Goal: Answer question/provide support: Share knowledge or assist other users

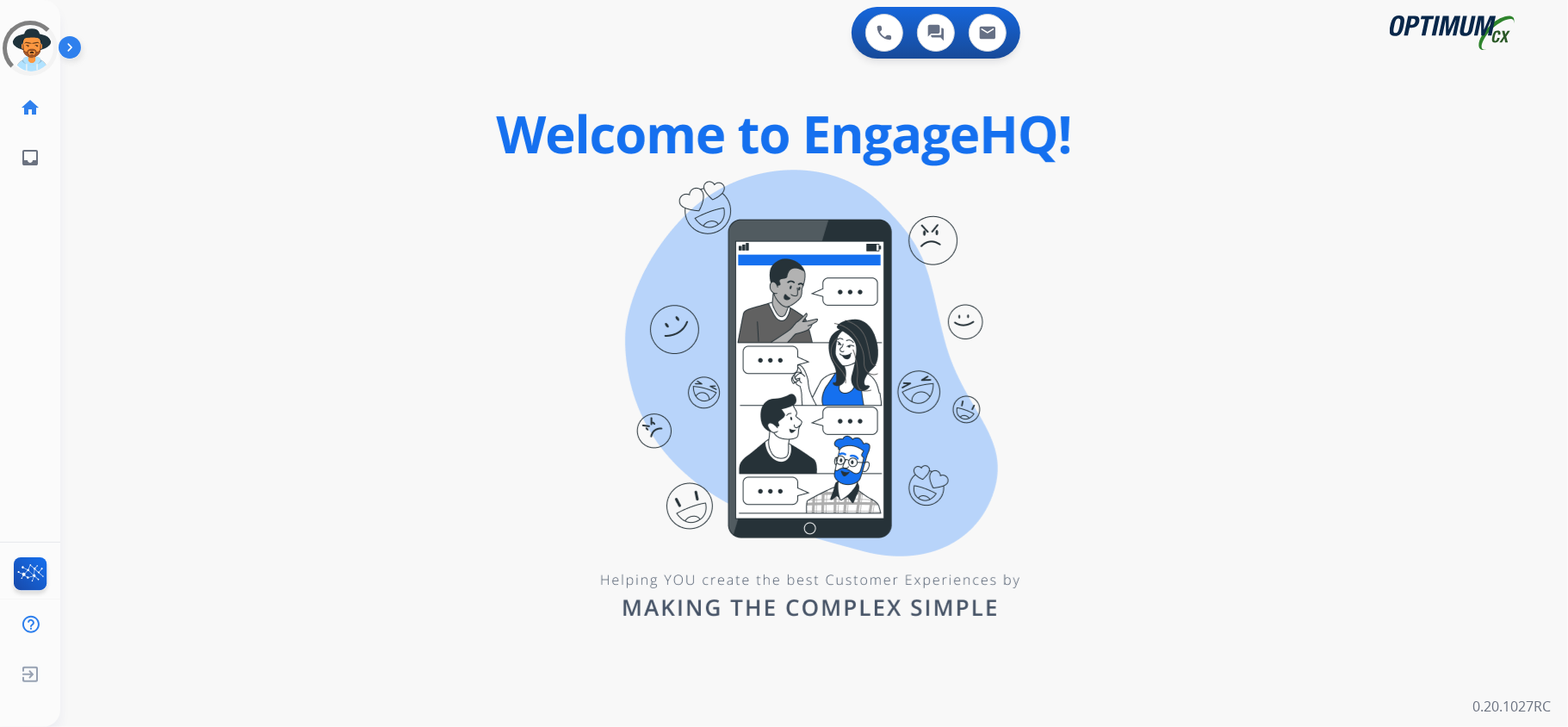
click at [576, 107] on div "swap_horiz Break voice bridge close_fullscreen Connect 3-Way Call merge_type Se…" at bounding box center [793, 104] width 1466 height 83
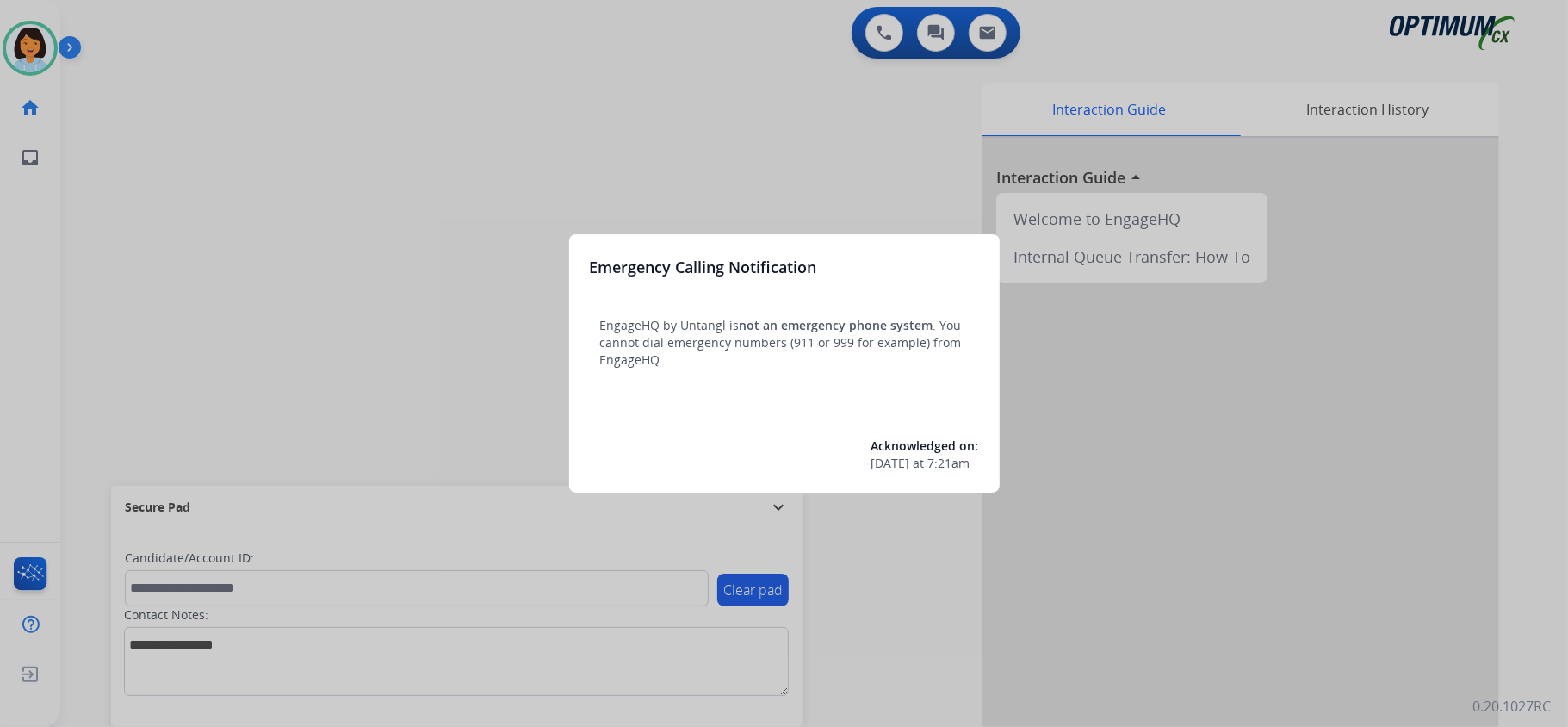
click at [287, 224] on div at bounding box center [784, 363] width 1568 height 727
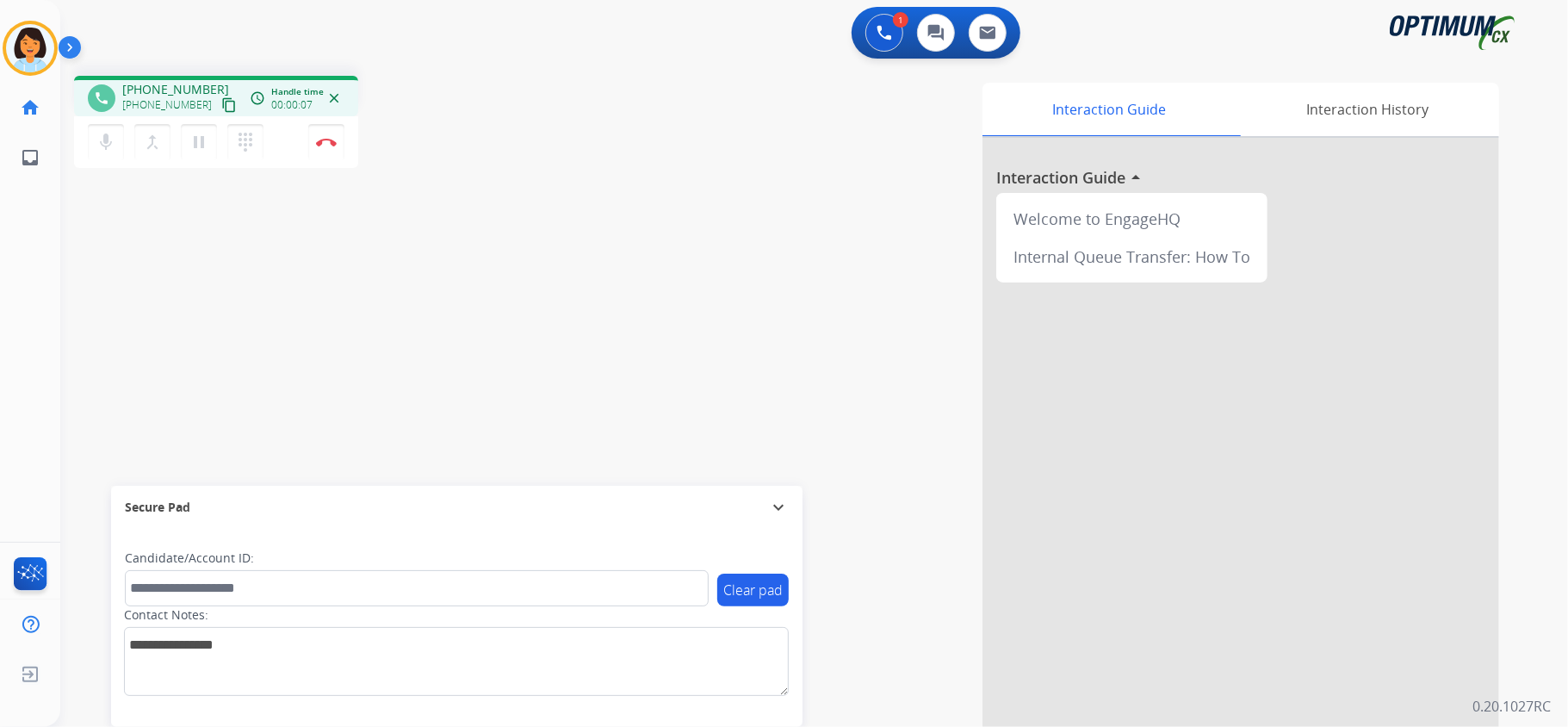
click at [672, 184] on div "Interaction Guide Interaction History Interaction Guide arrow_drop_up Welcome t…" at bounding box center [1029, 432] width 938 height 698
click at [221, 105] on mat-icon "content_copy" at bounding box center [229, 105] width 16 height 16
click at [323, 132] on button "Disconnect" at bounding box center [326, 141] width 37 height 37
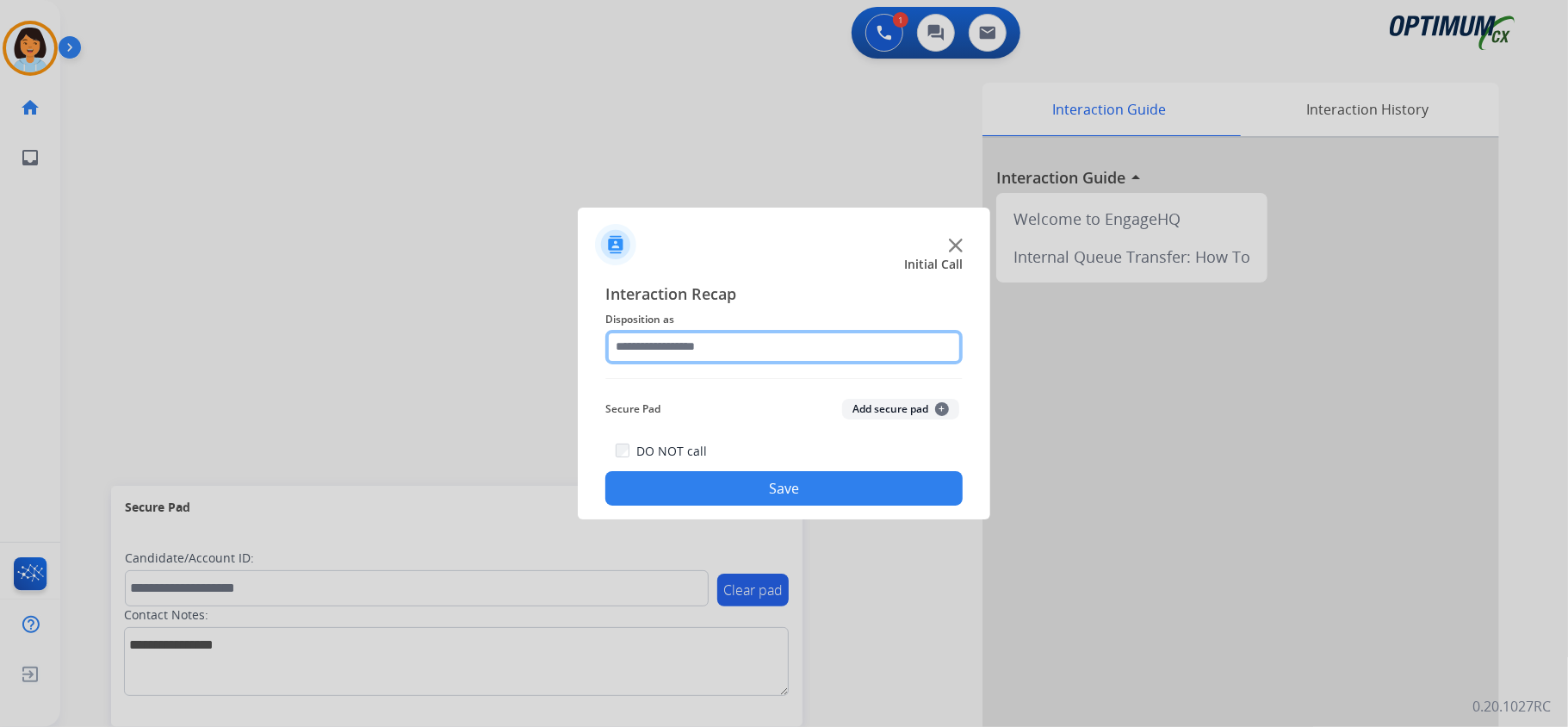
click at [663, 334] on input "text" at bounding box center [783, 347] width 357 height 35
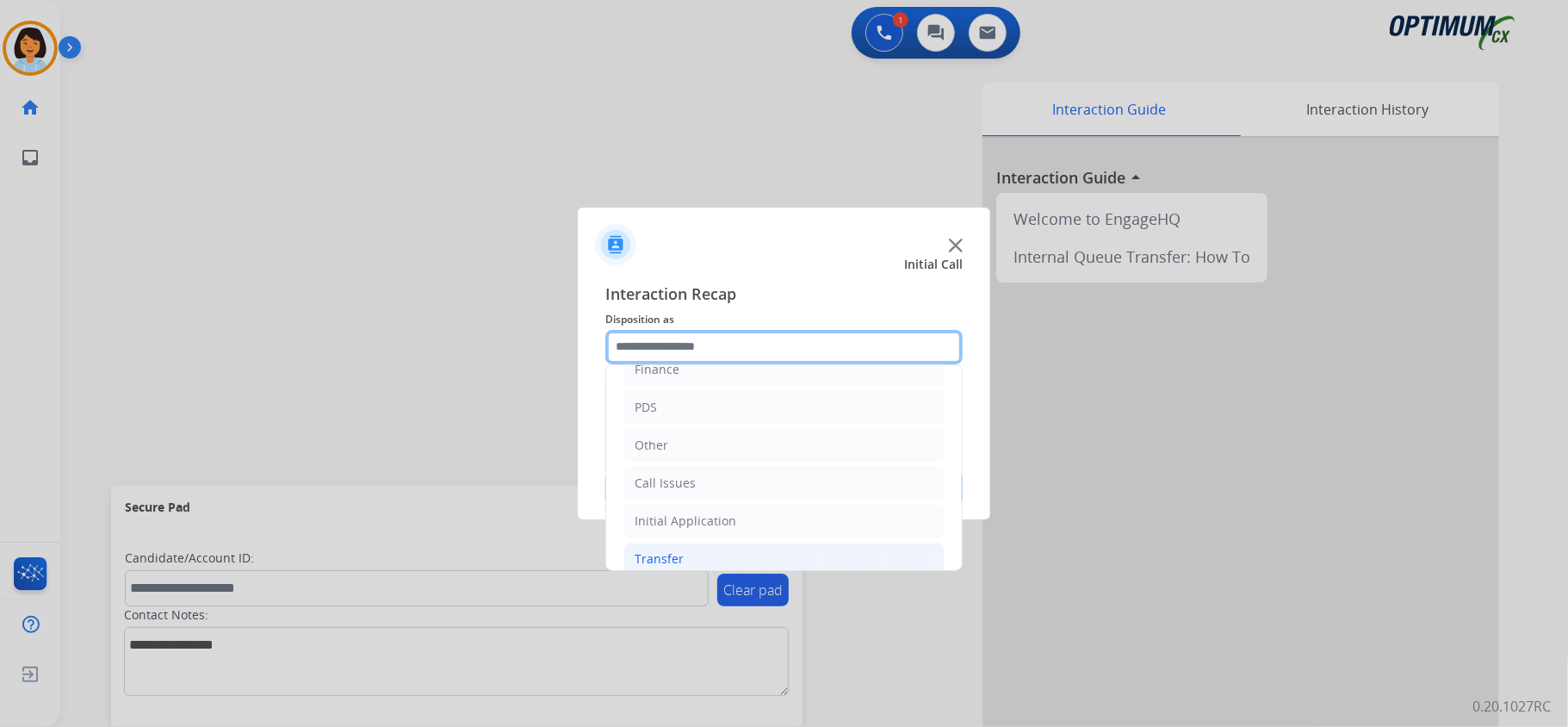
scroll to position [122, 0]
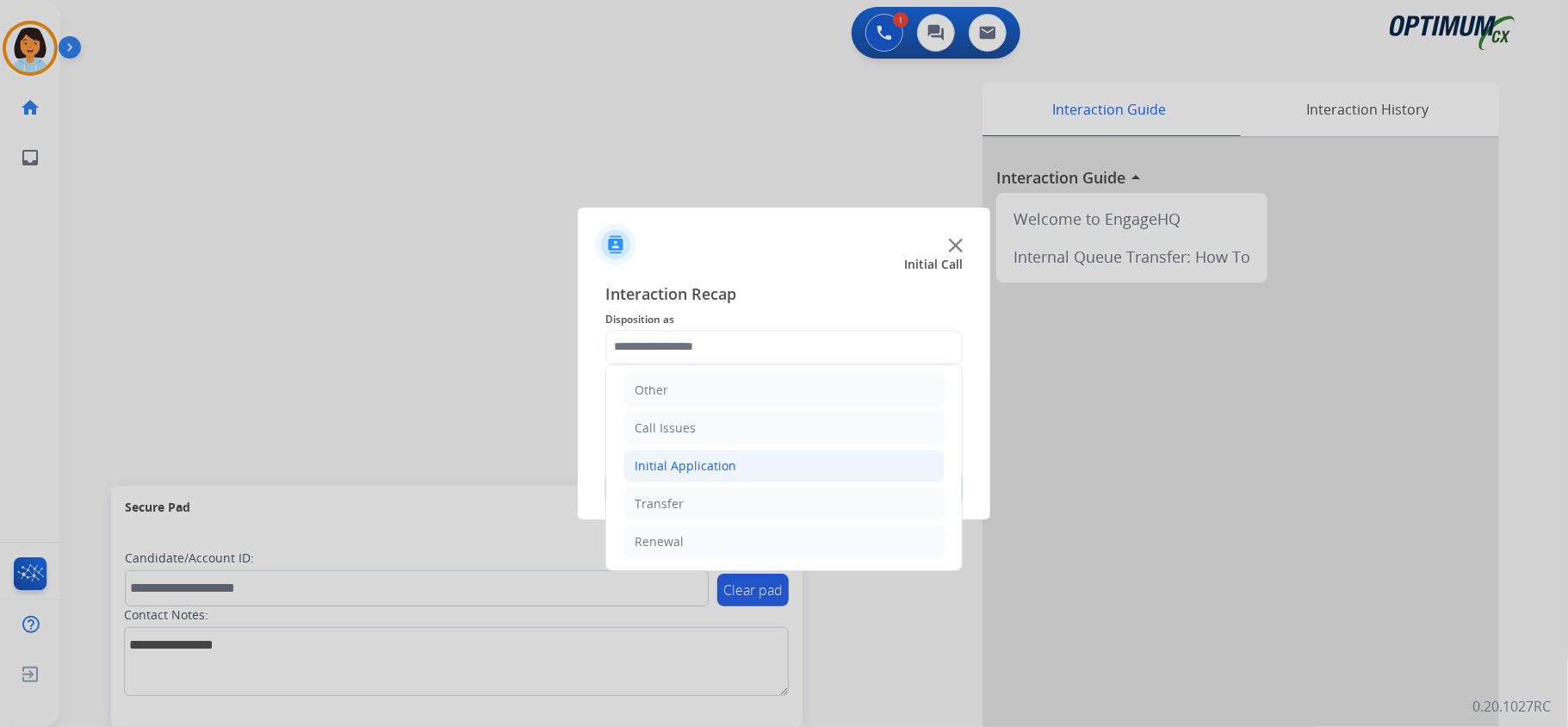
click at [703, 466] on div "Initial Application" at bounding box center [685, 466] width 102 height 17
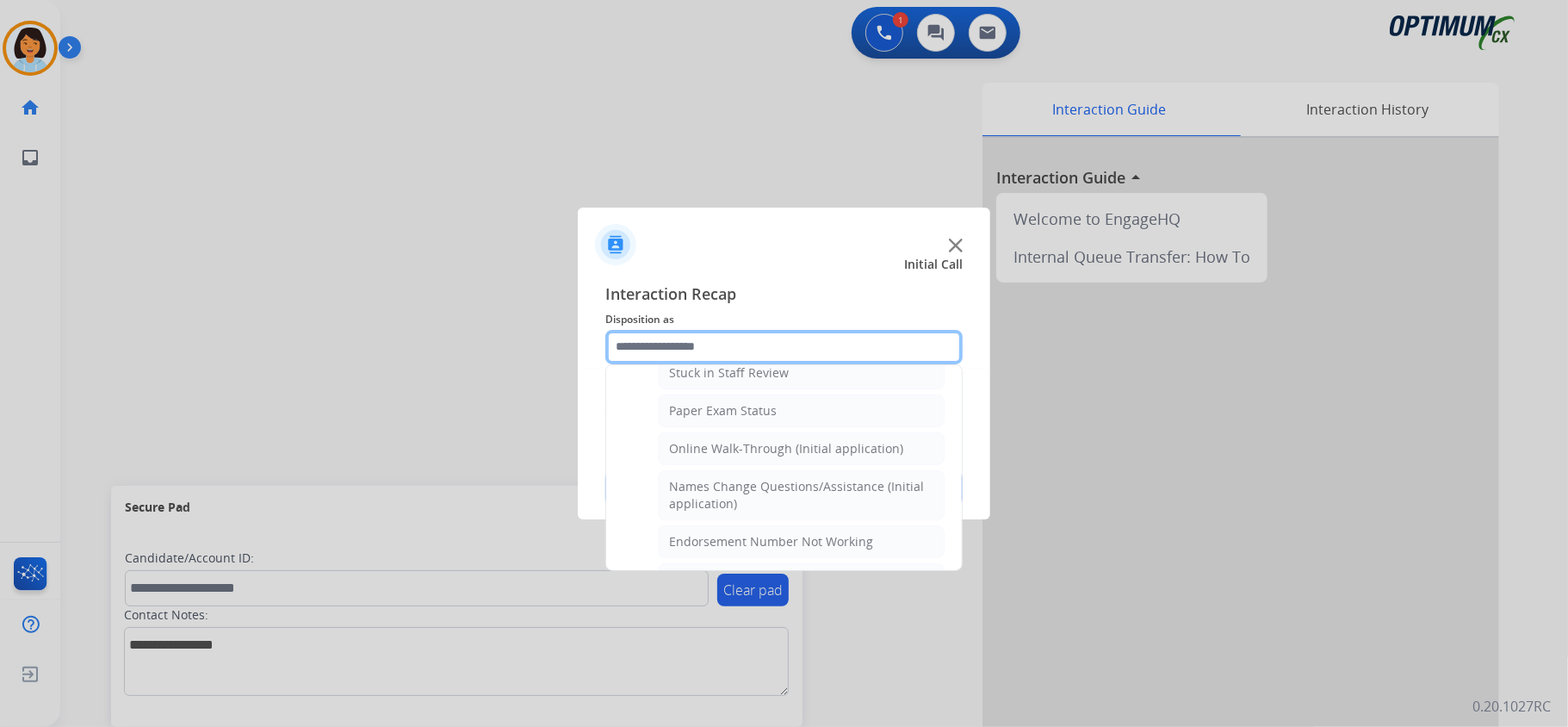
scroll to position [351, 0]
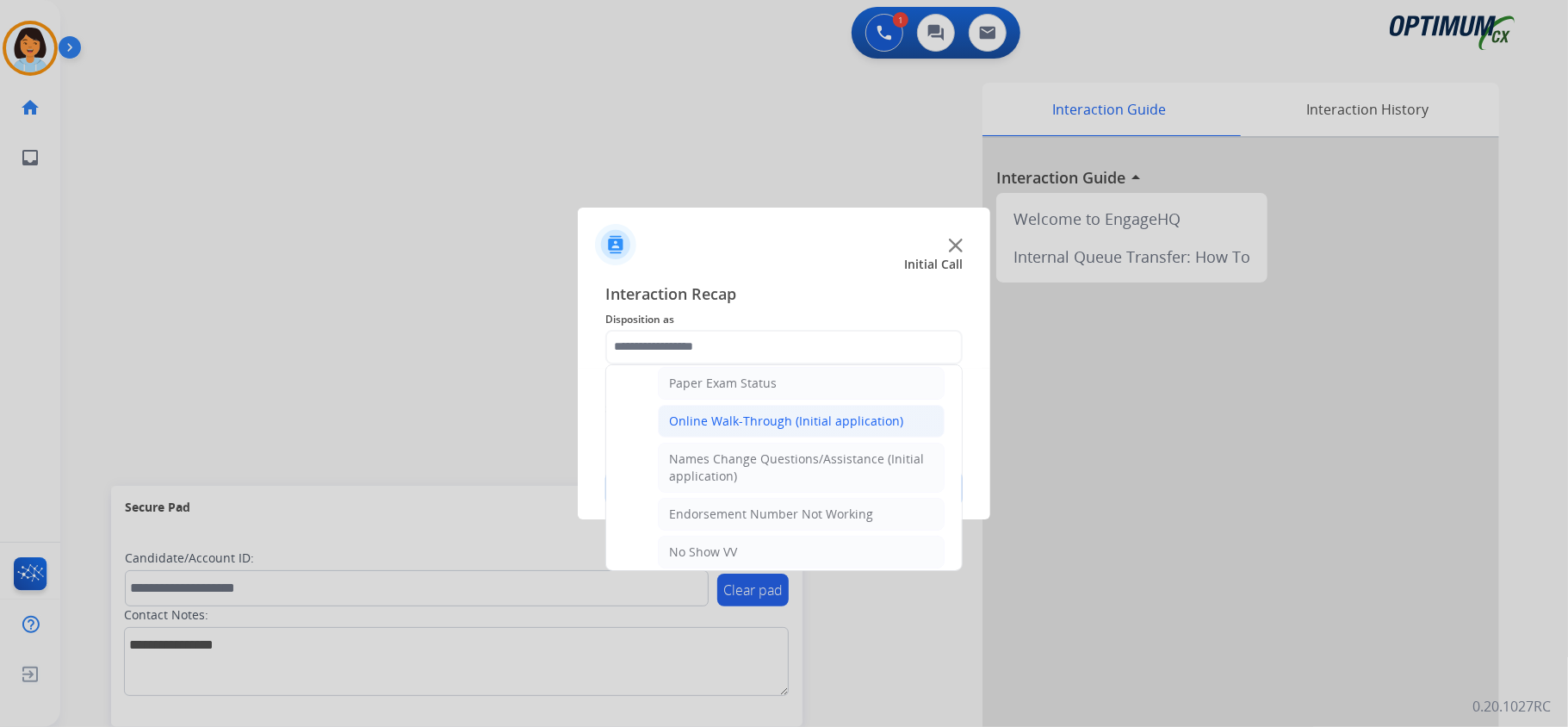
click at [724, 430] on div "Online Walk-Through (Initial application)" at bounding box center [786, 420] width 234 height 17
type input "**********"
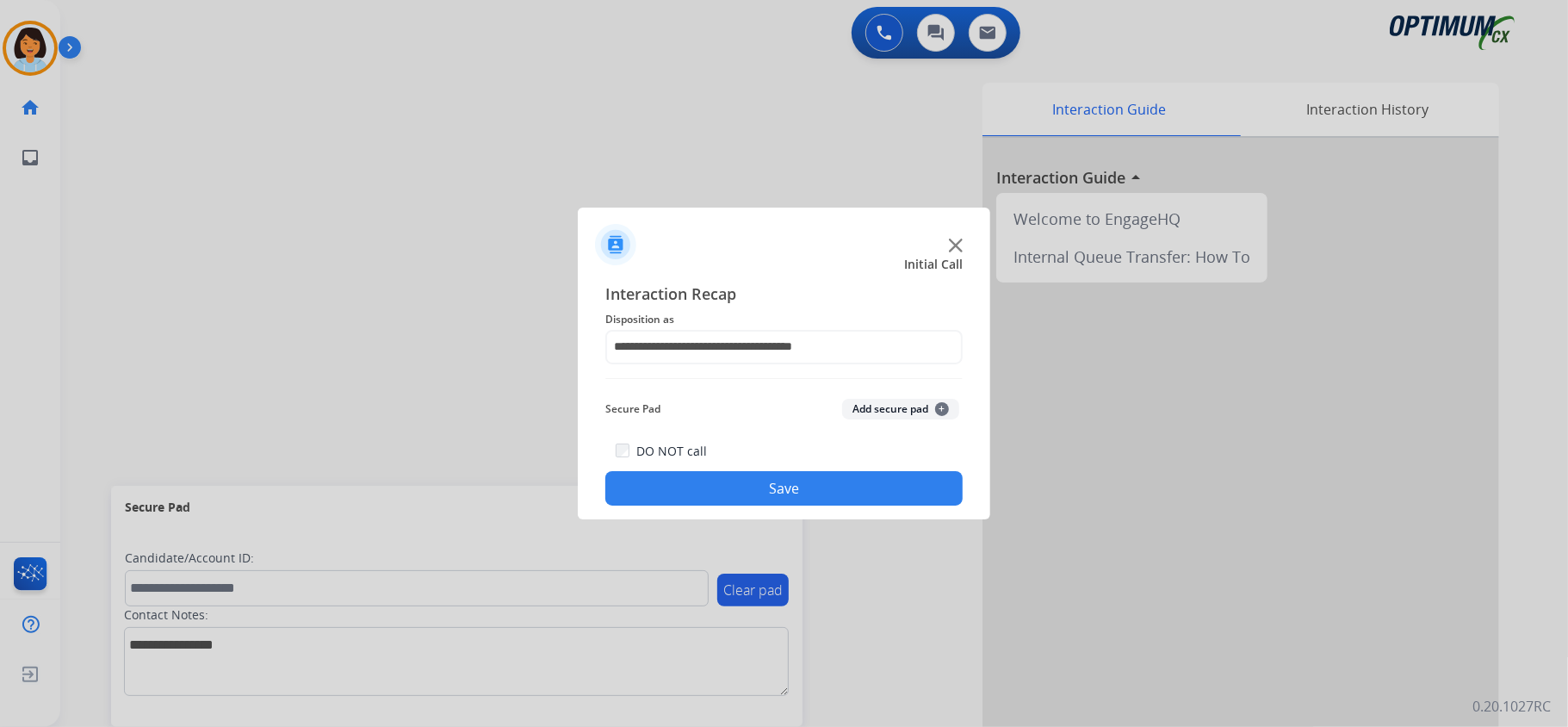
click at [732, 484] on button "Save" at bounding box center [783, 488] width 357 height 35
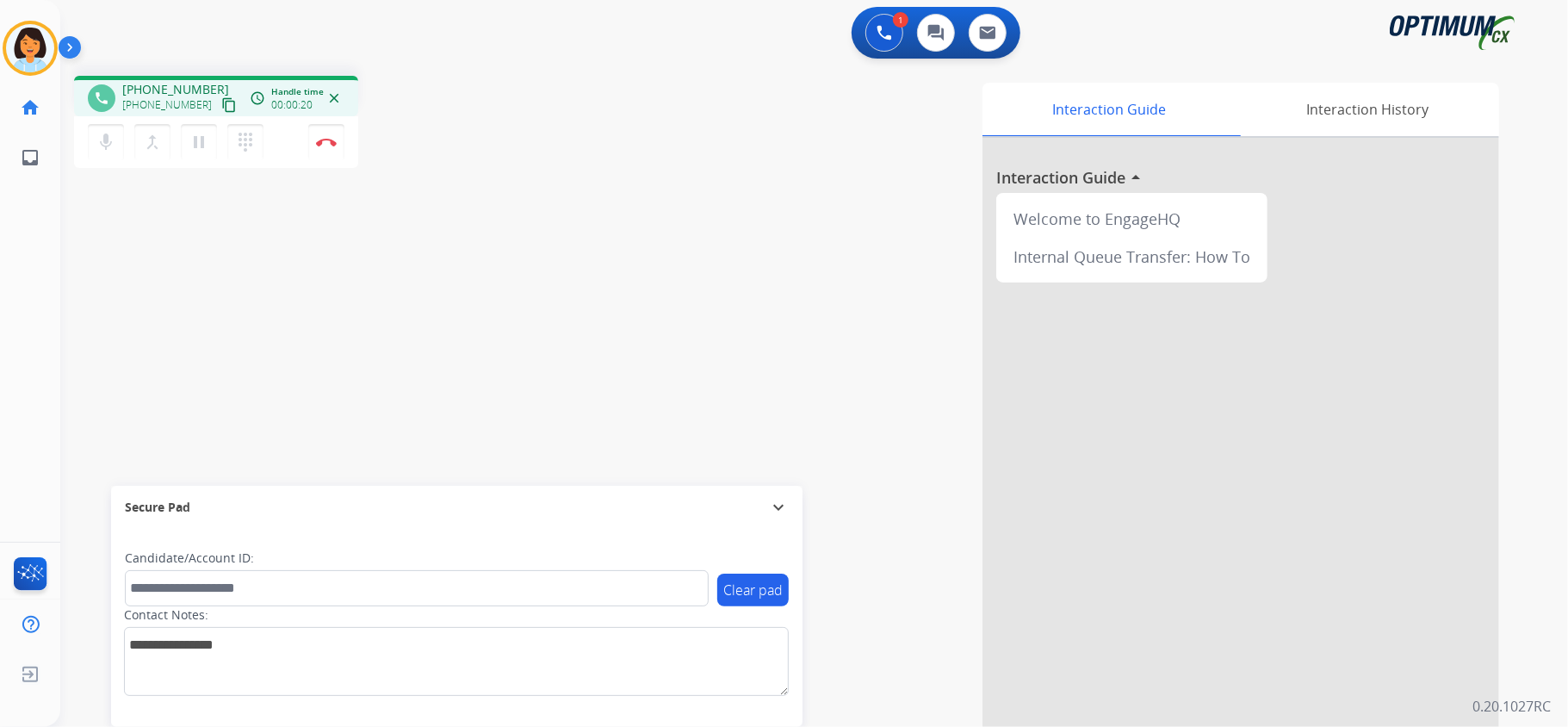
click at [221, 101] on mat-icon "content_copy" at bounding box center [229, 105] width 16 height 16
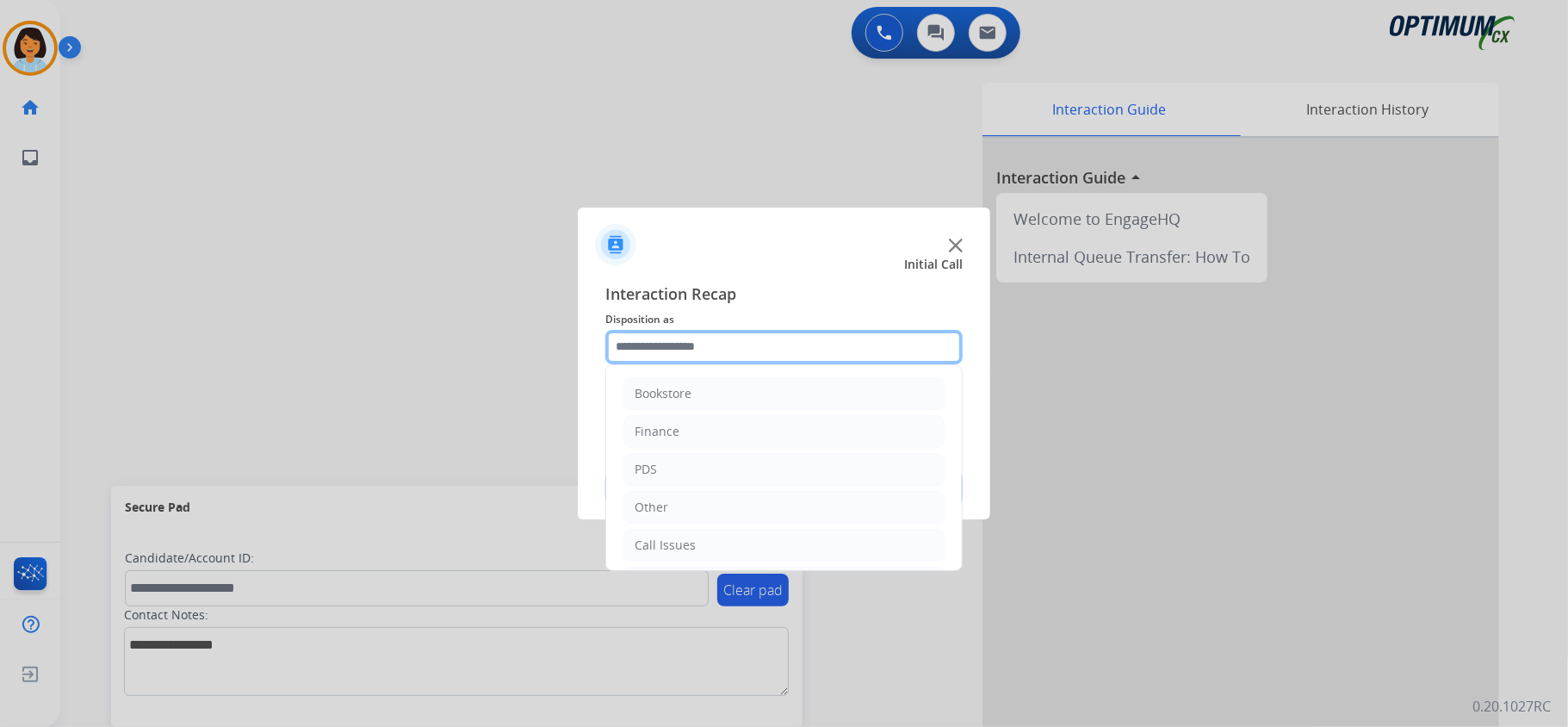
click at [744, 346] on input "text" at bounding box center [783, 347] width 357 height 35
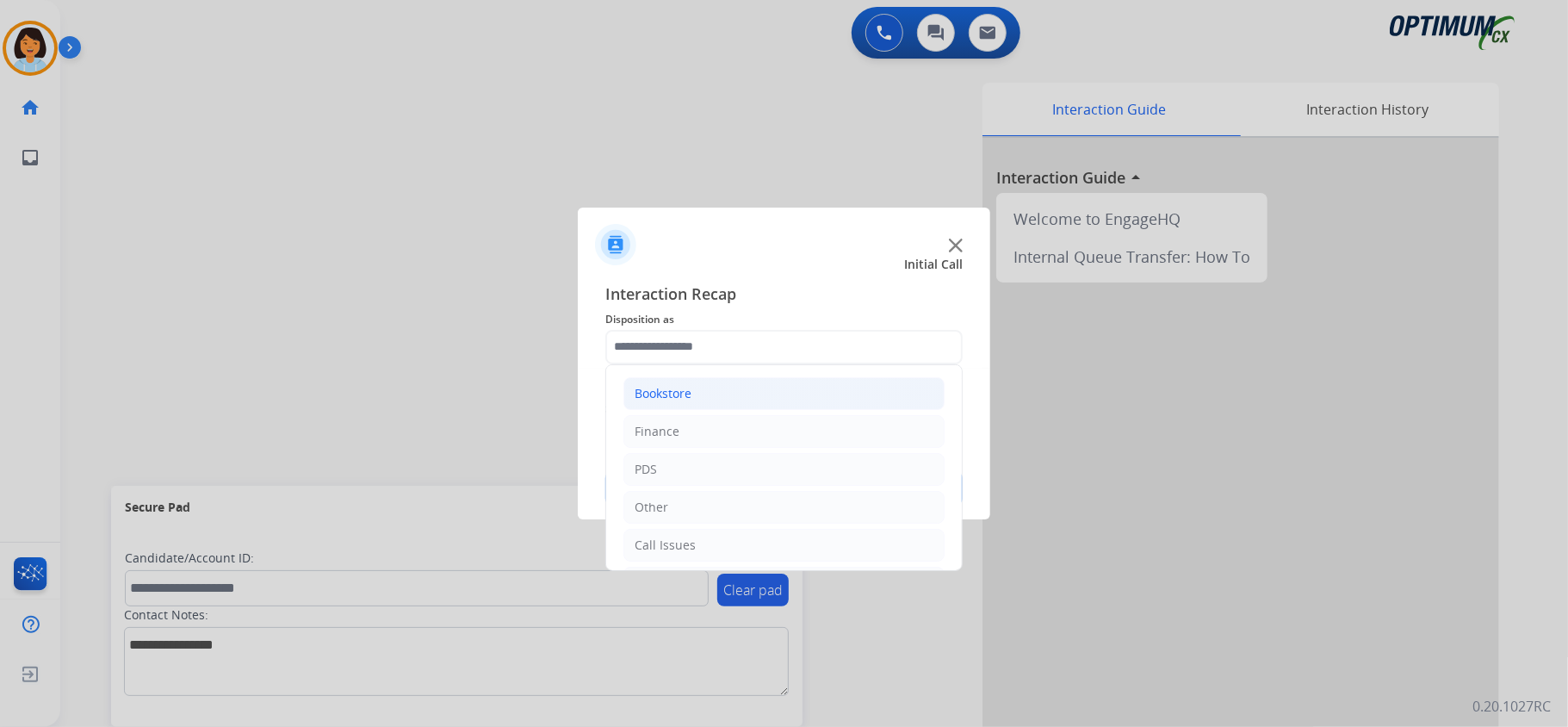
click at [698, 400] on li "Bookstore" at bounding box center [784, 394] width 321 height 33
click at [739, 544] on div "Order Status" at bounding box center [706, 545] width 74 height 17
type input "**********"
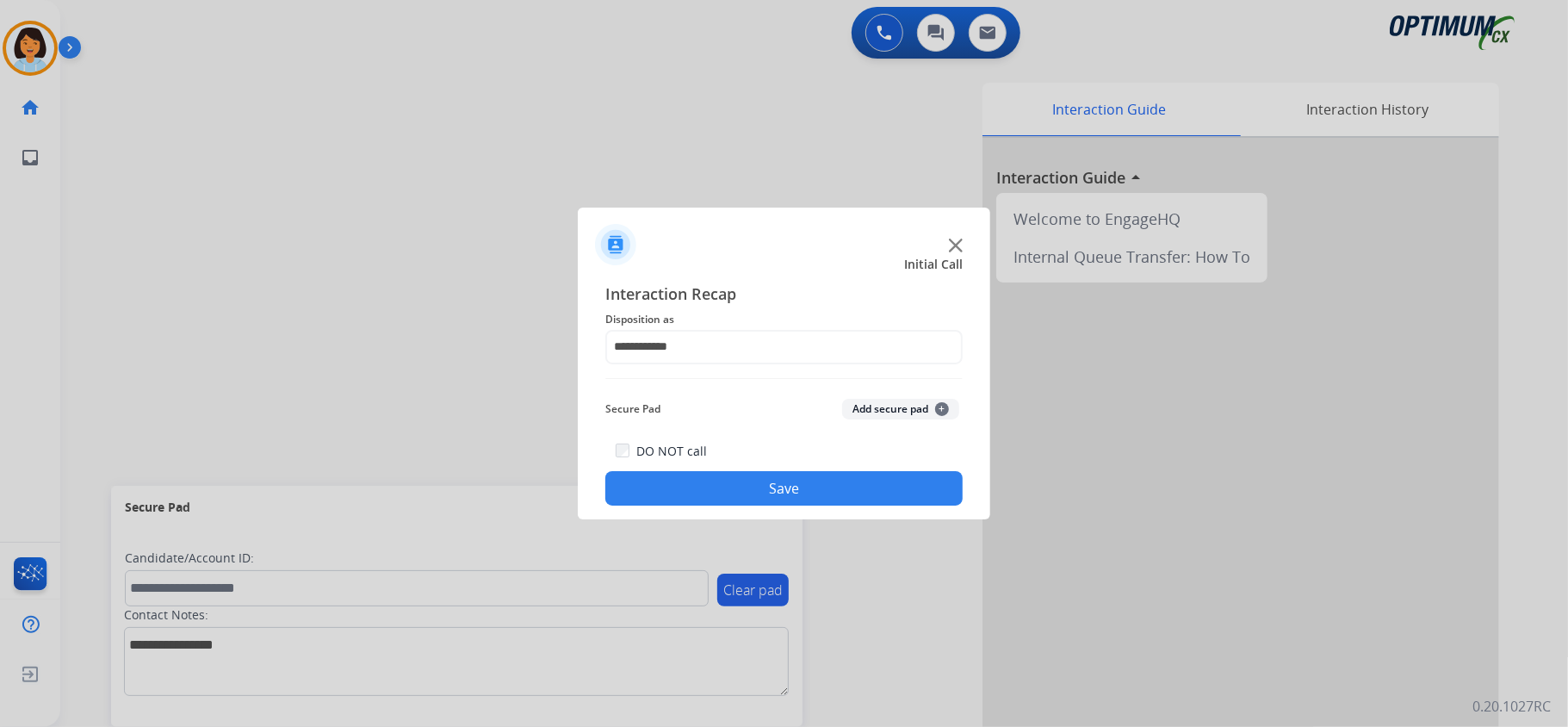
click at [724, 494] on button "Save" at bounding box center [783, 488] width 357 height 35
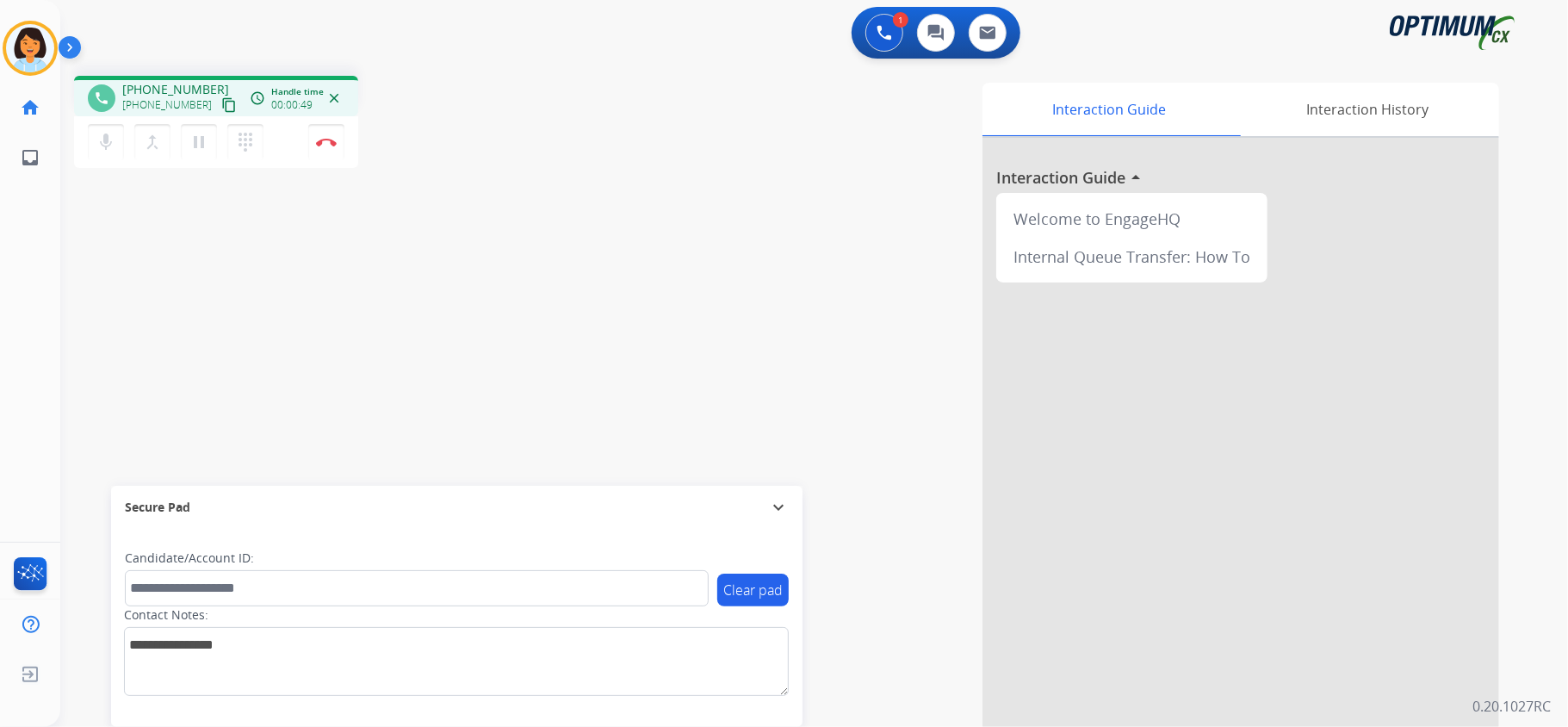
click at [221, 109] on mat-icon "content_copy" at bounding box center [229, 105] width 16 height 16
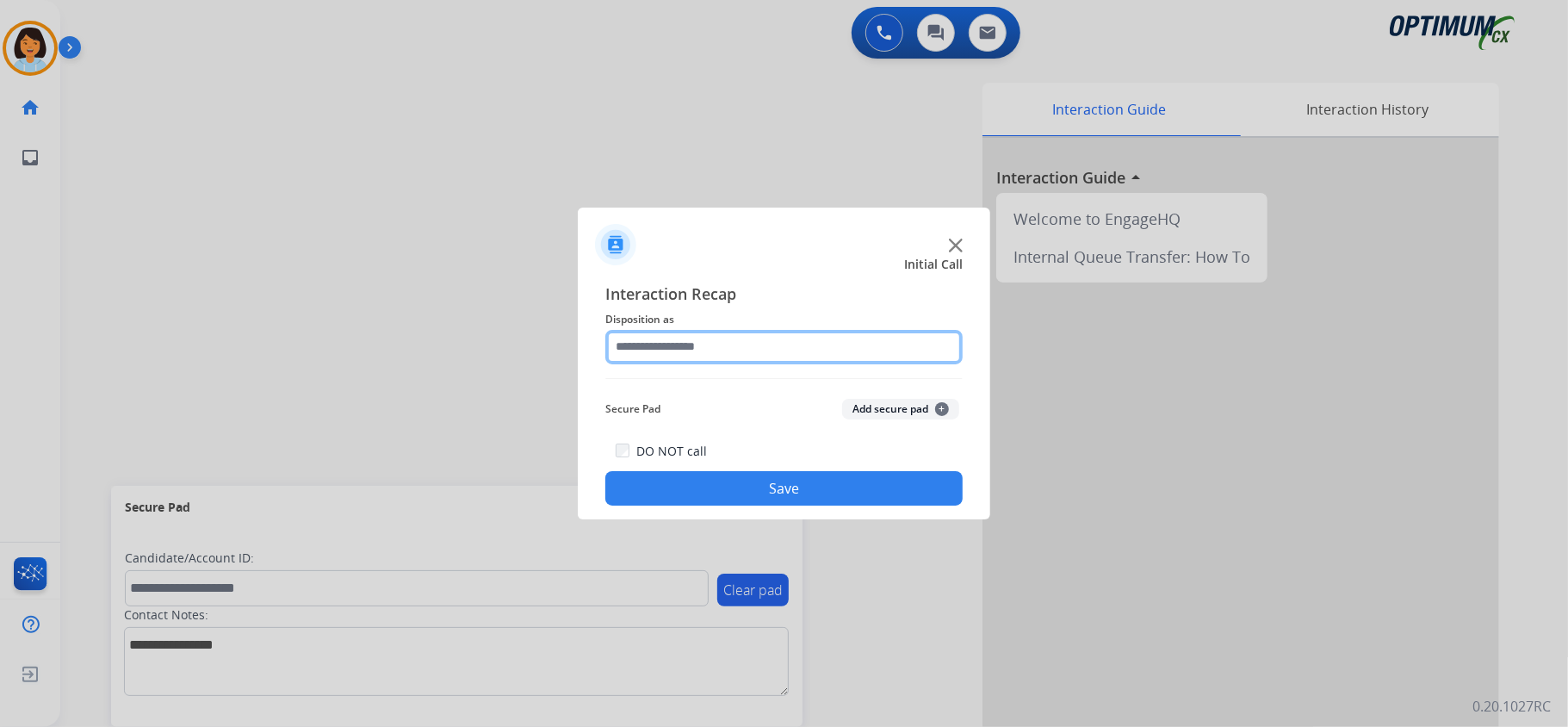
click at [721, 331] on input "text" at bounding box center [783, 347] width 357 height 35
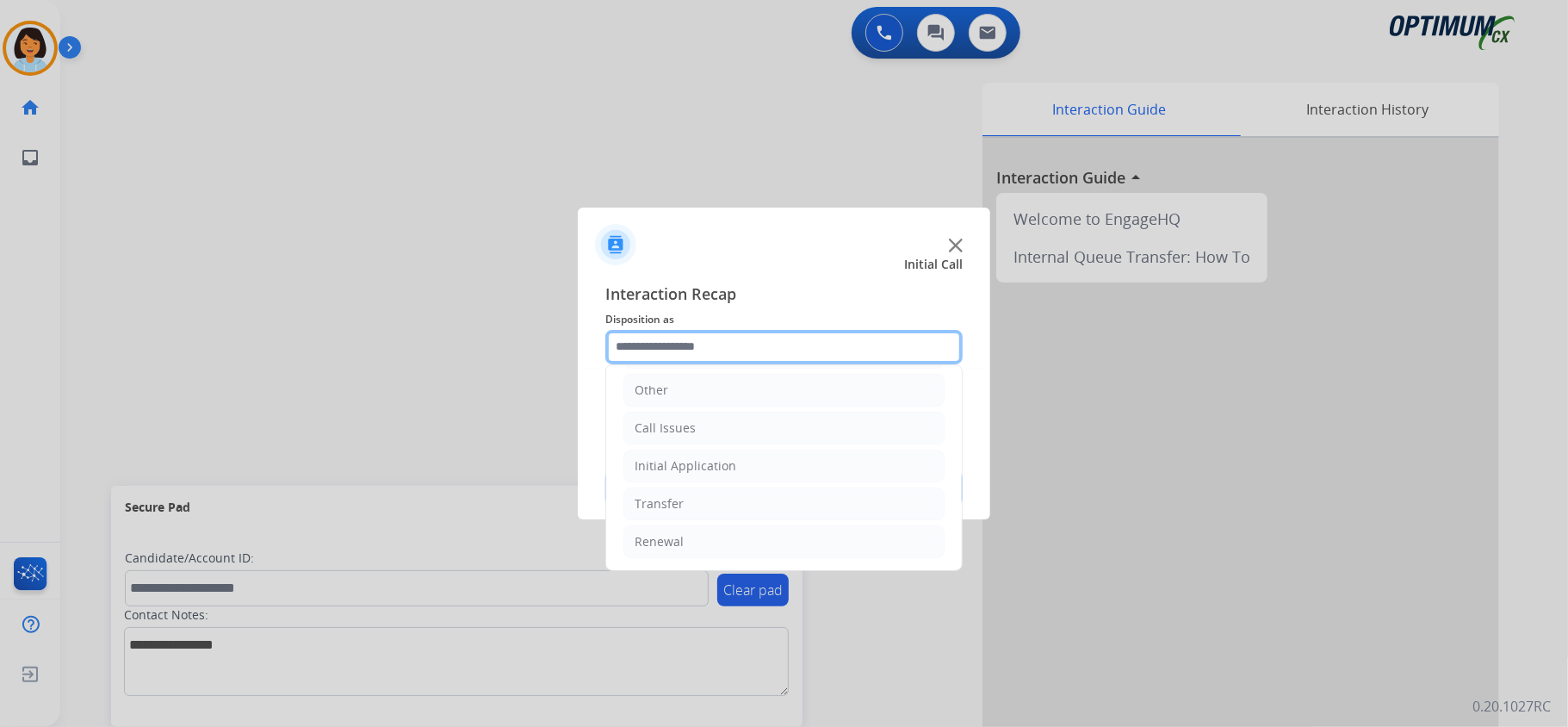
scroll to position [122, 0]
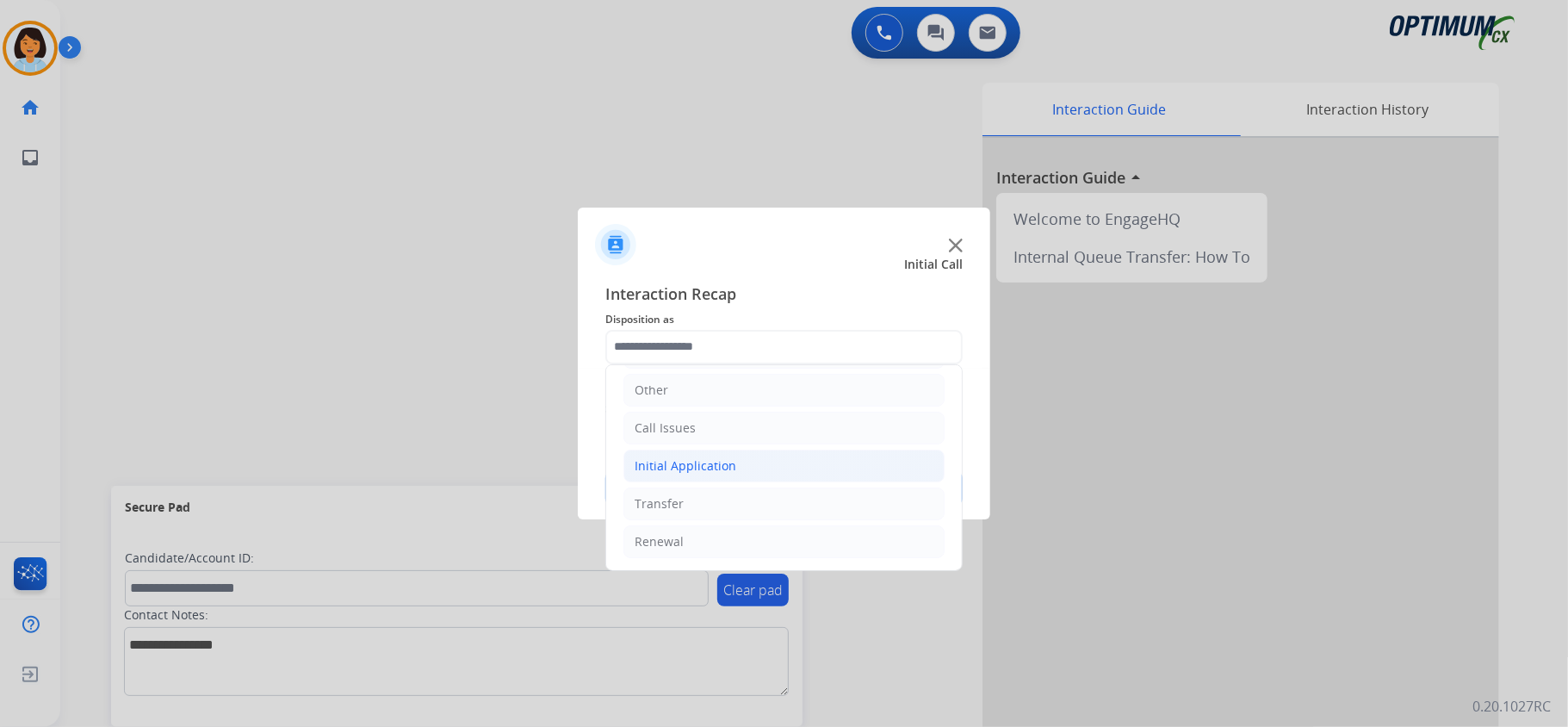
click at [731, 469] on div "Initial Application" at bounding box center [685, 466] width 102 height 17
click at [732, 488] on li "Credential Resend (Initial application)" at bounding box center [801, 500] width 287 height 33
type input "**********"
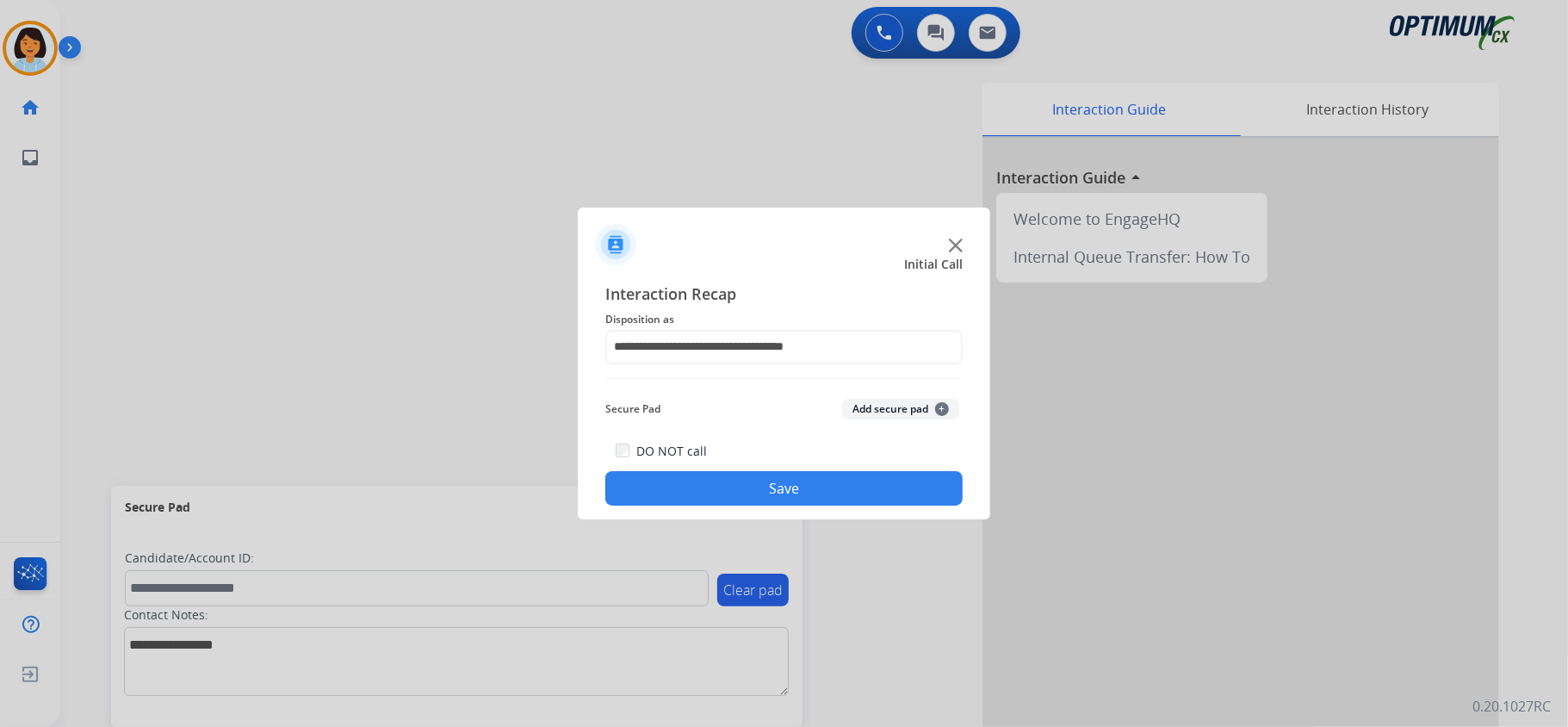
click at [748, 488] on button "Save" at bounding box center [783, 488] width 357 height 35
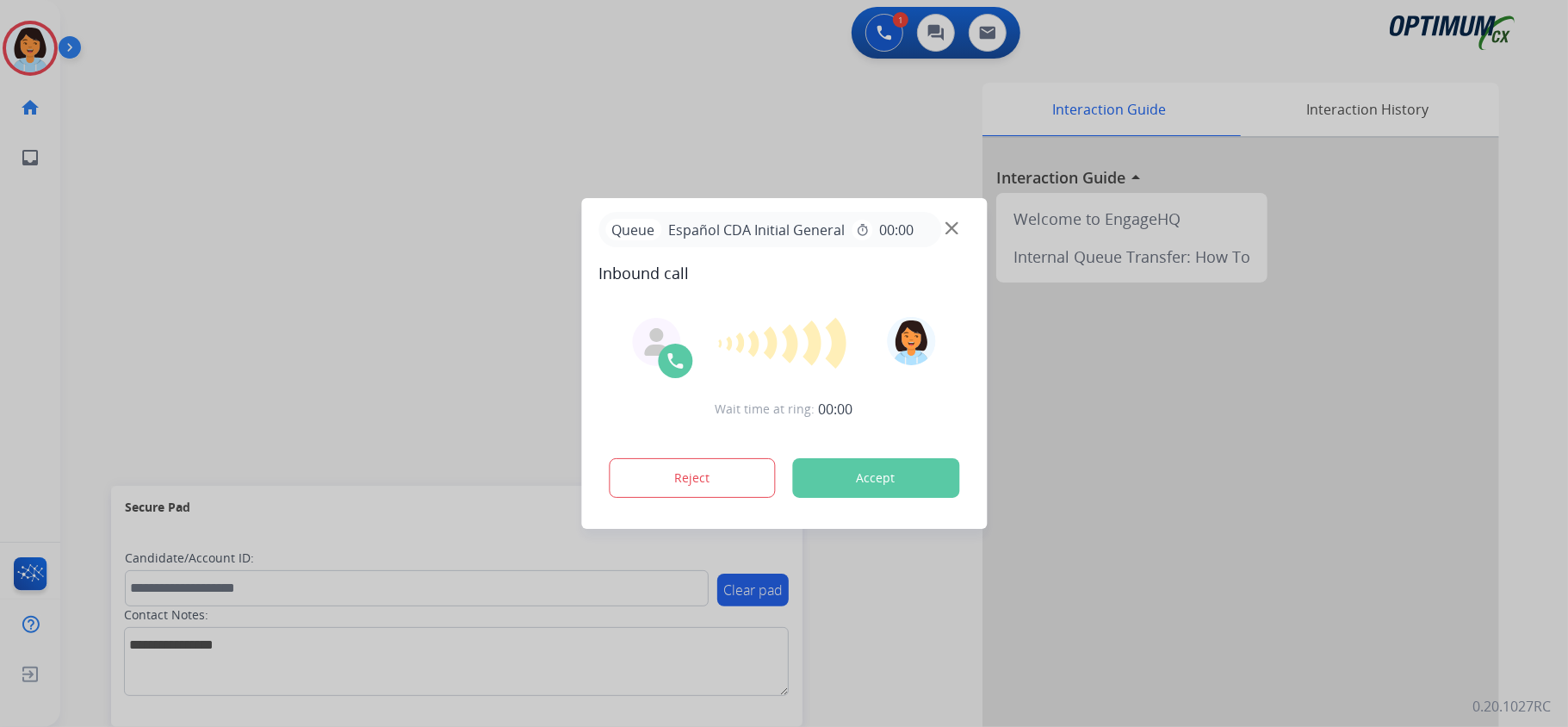
click at [855, 481] on button "Accept" at bounding box center [875, 478] width 167 height 40
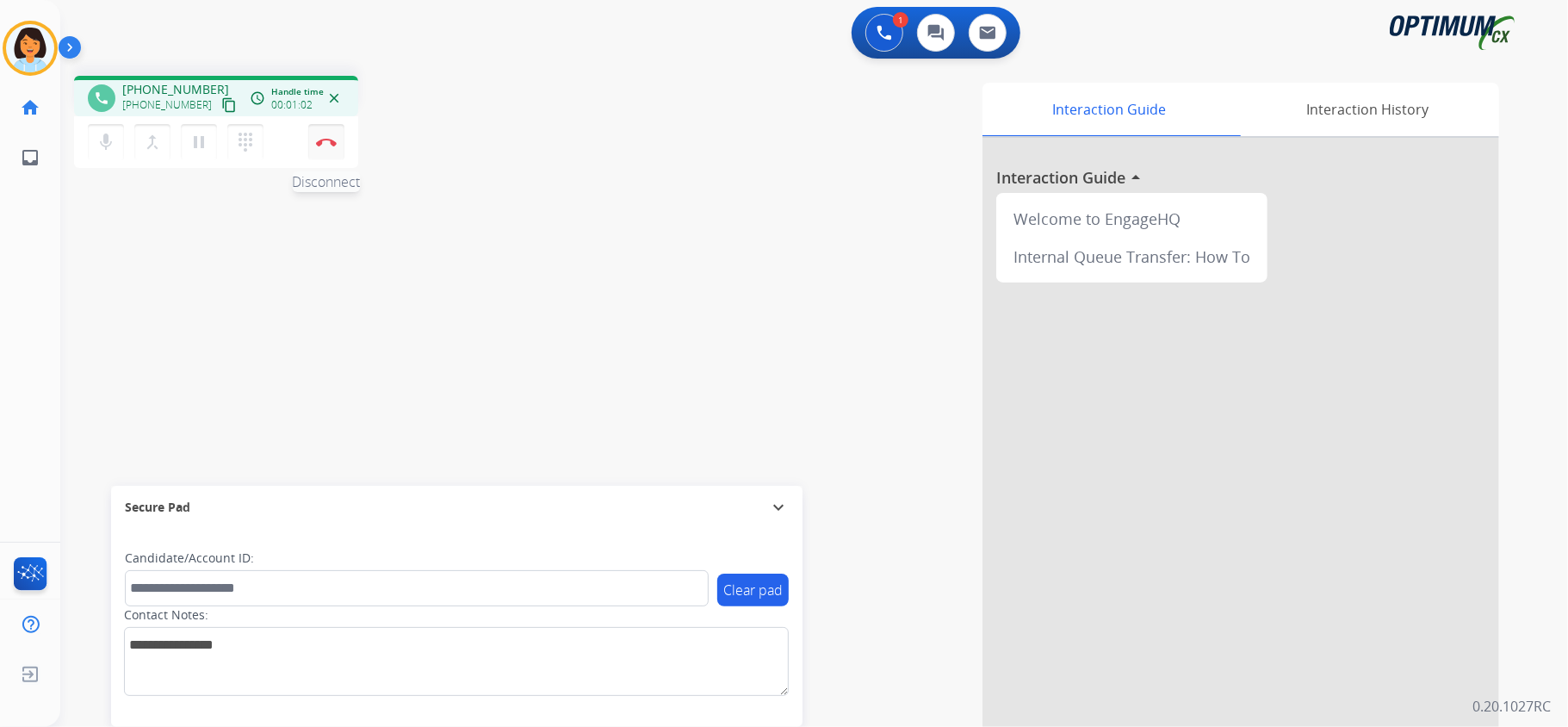
click at [324, 138] on img at bounding box center [326, 141] width 21 height 9
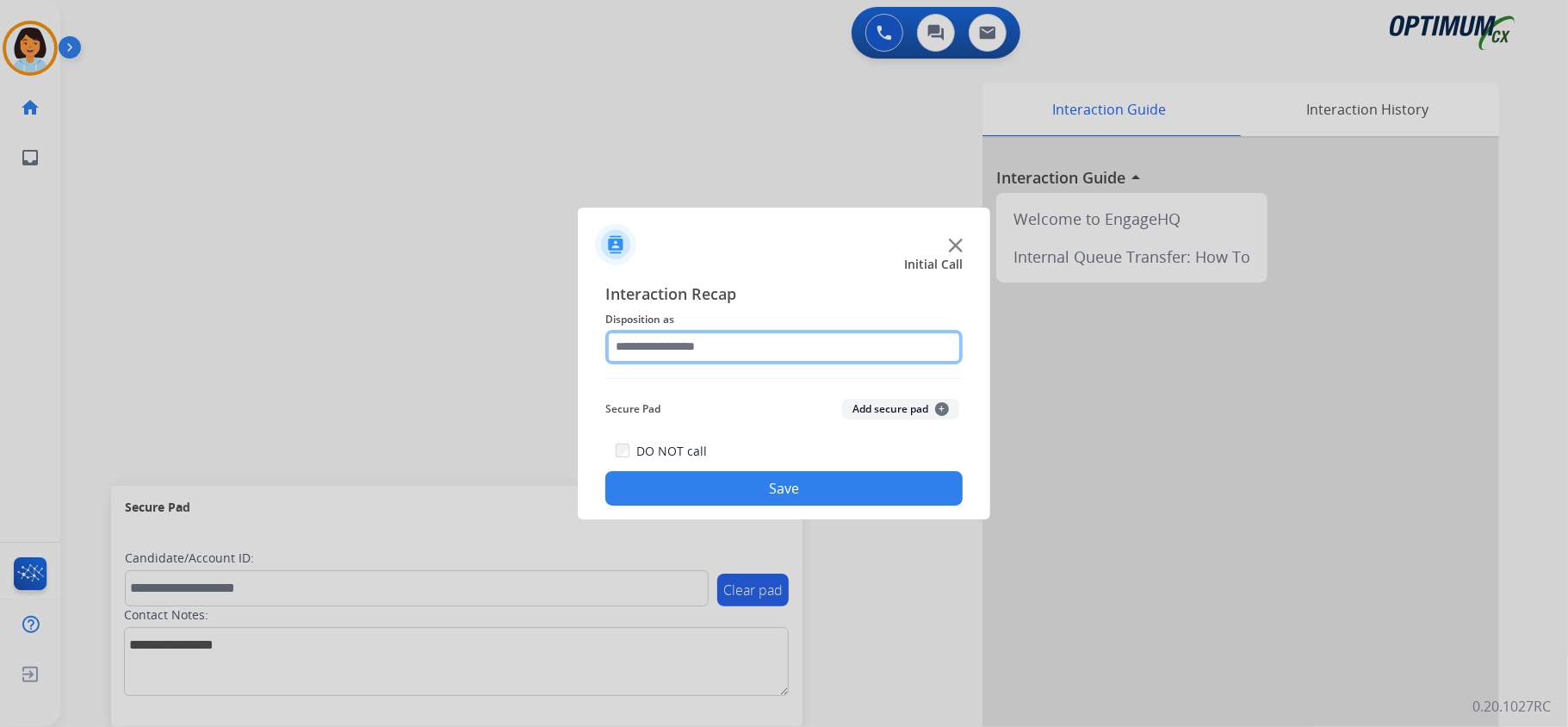
click at [844, 334] on input "text" at bounding box center [783, 347] width 357 height 35
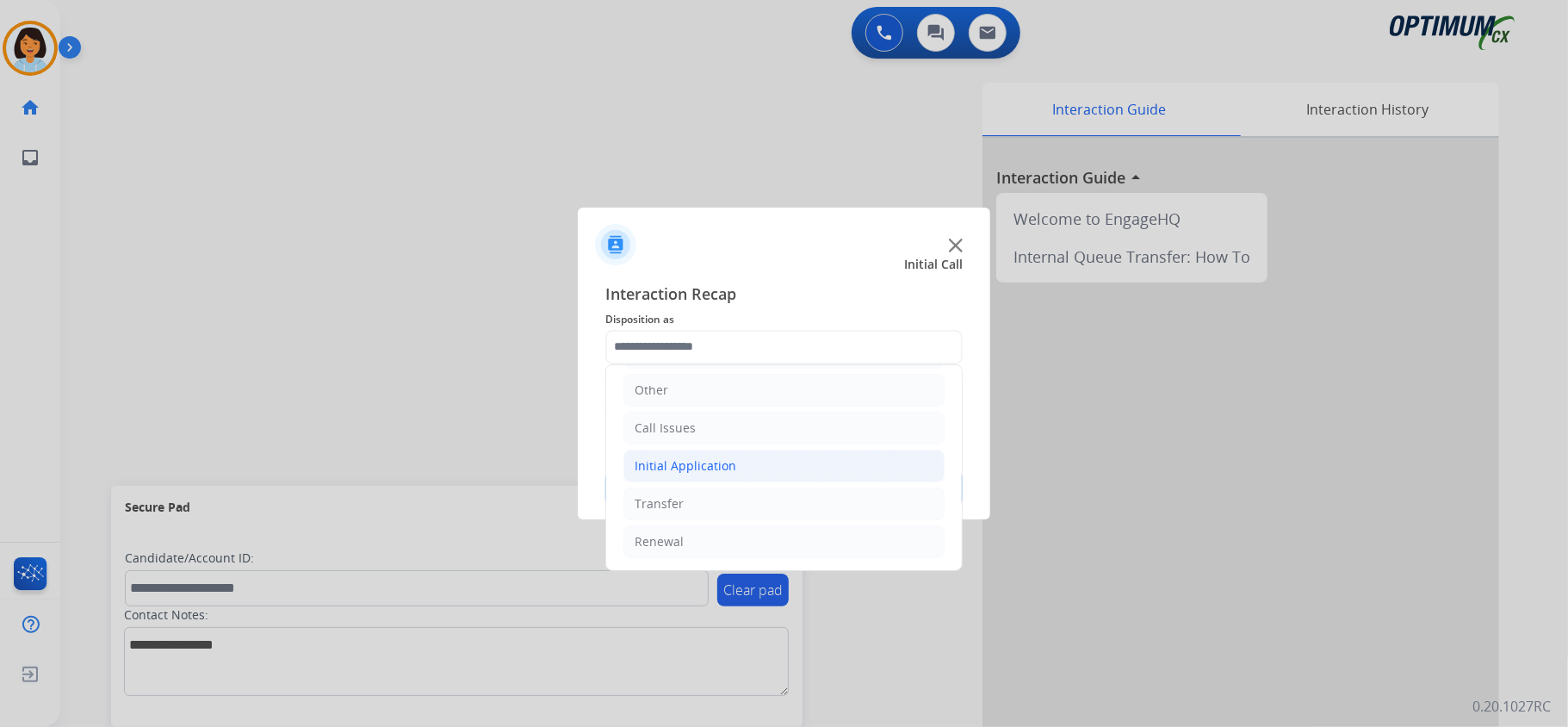
click at [851, 476] on li "Initial Application" at bounding box center [784, 466] width 321 height 33
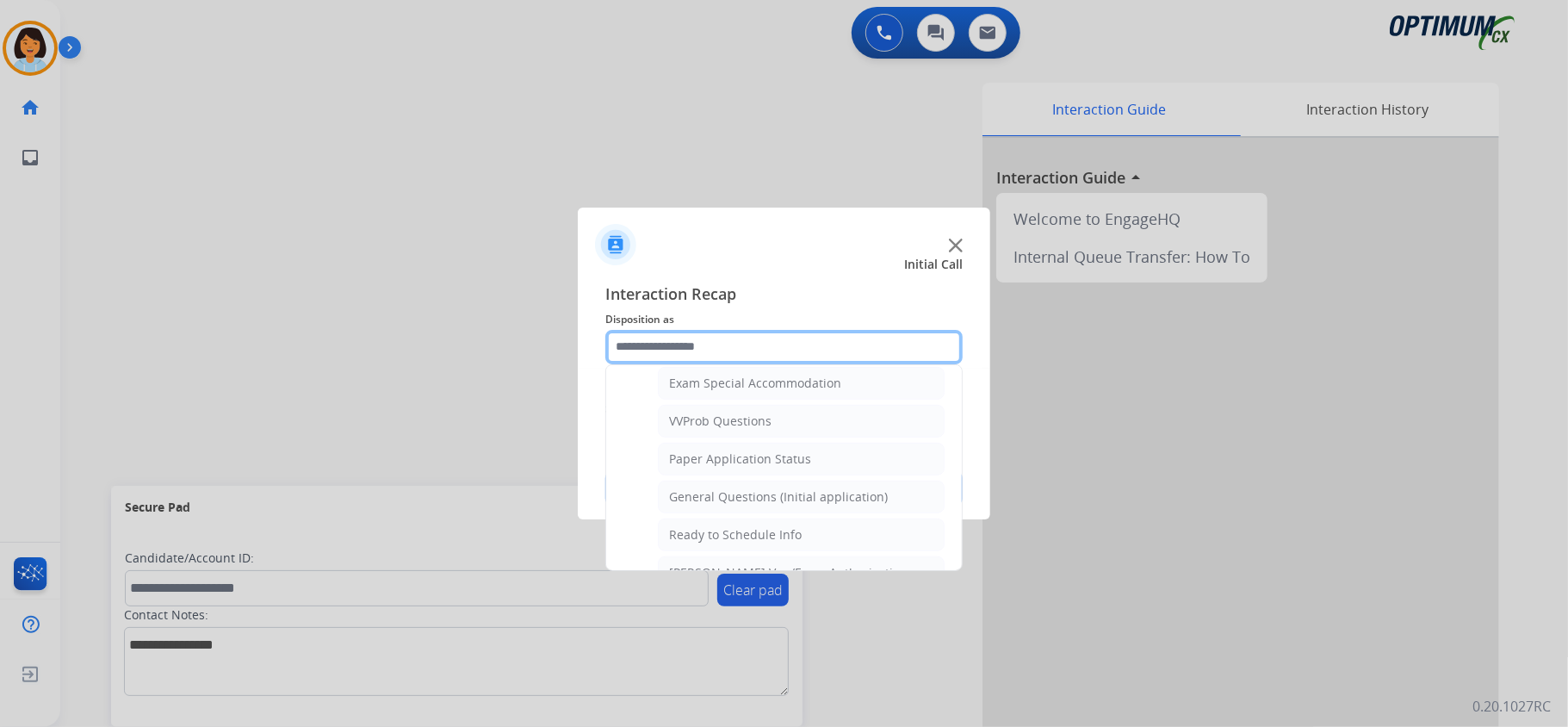
scroll to position [906, 0]
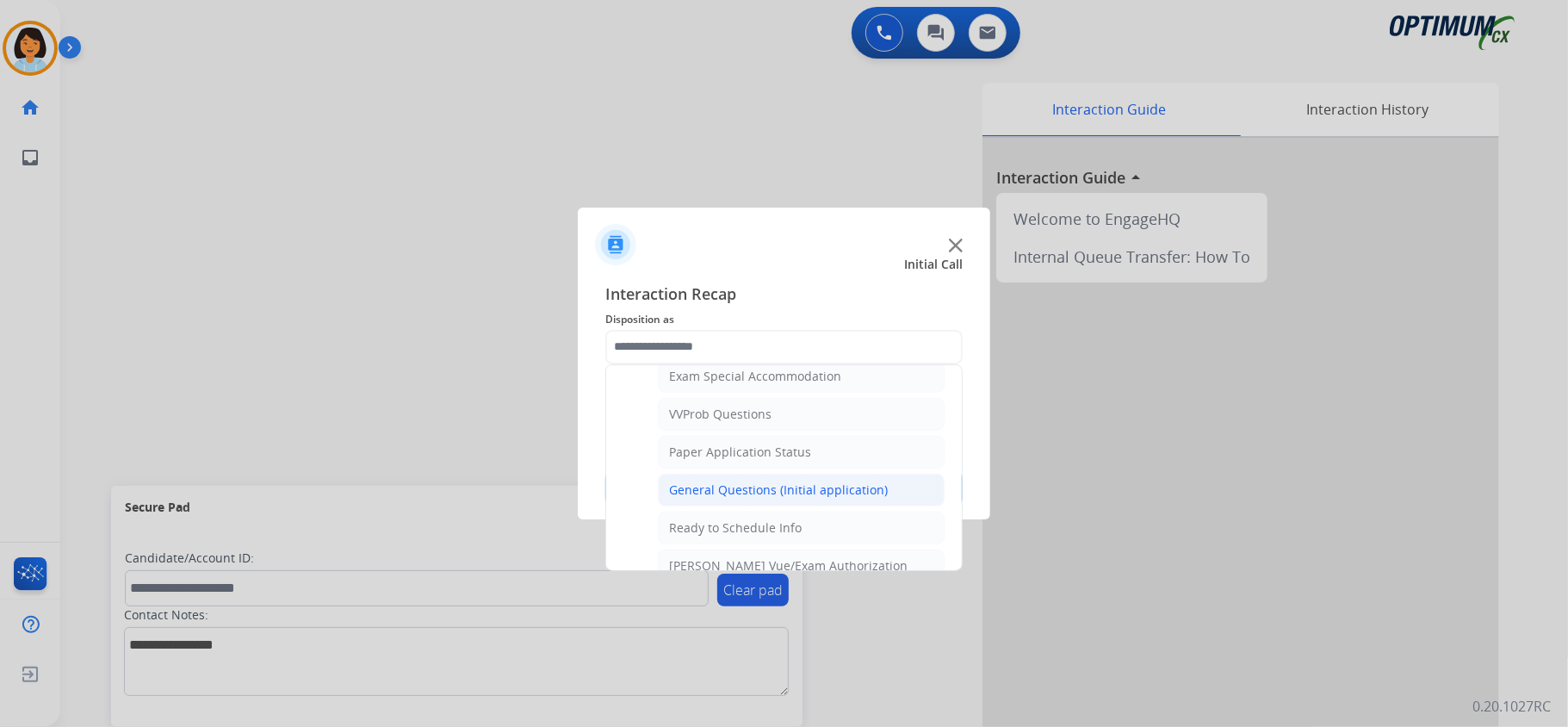
click at [852, 499] on div "General Questions (Initial application)" at bounding box center [778, 490] width 218 height 17
type input "**********"
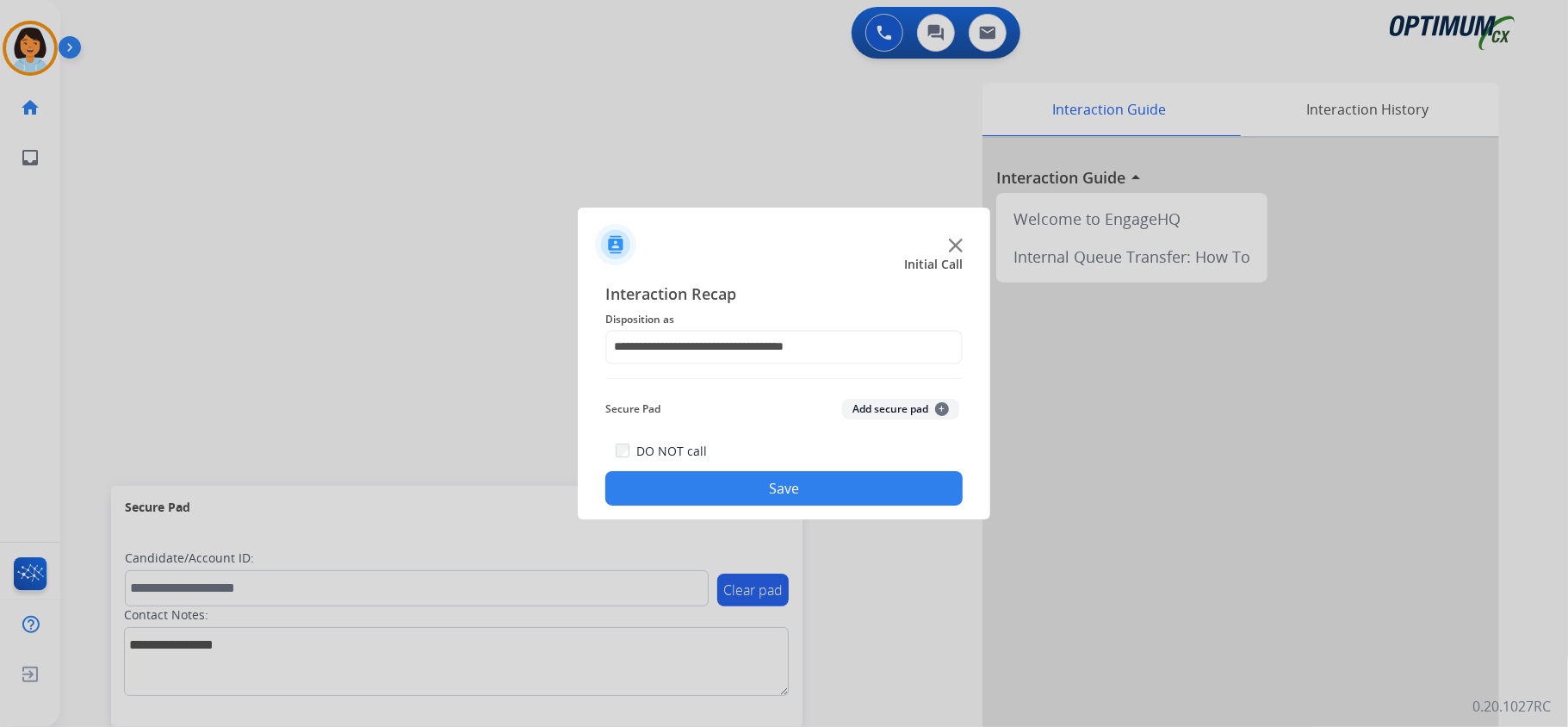
click at [815, 494] on button "Save" at bounding box center [783, 488] width 357 height 35
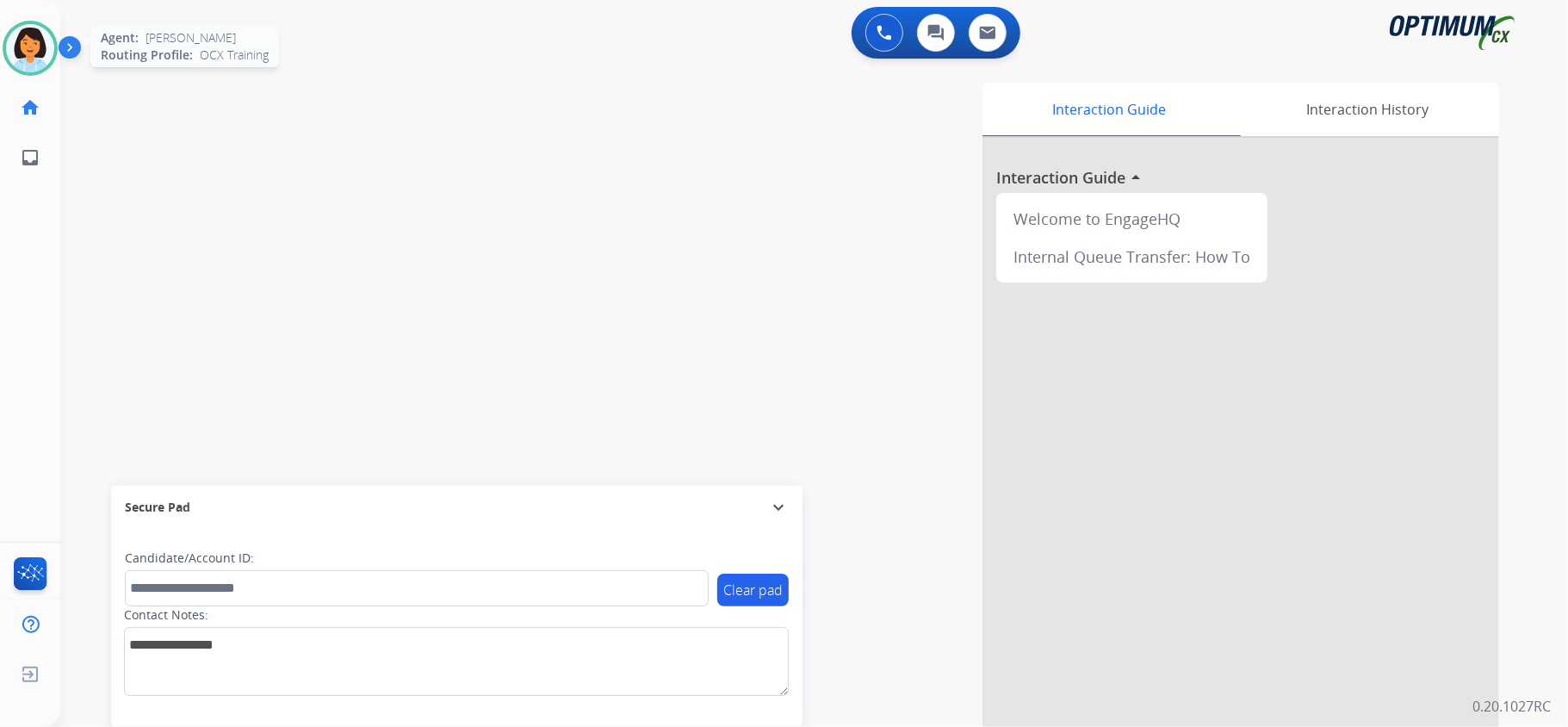
click at [30, 45] on img at bounding box center [30, 47] width 48 height 48
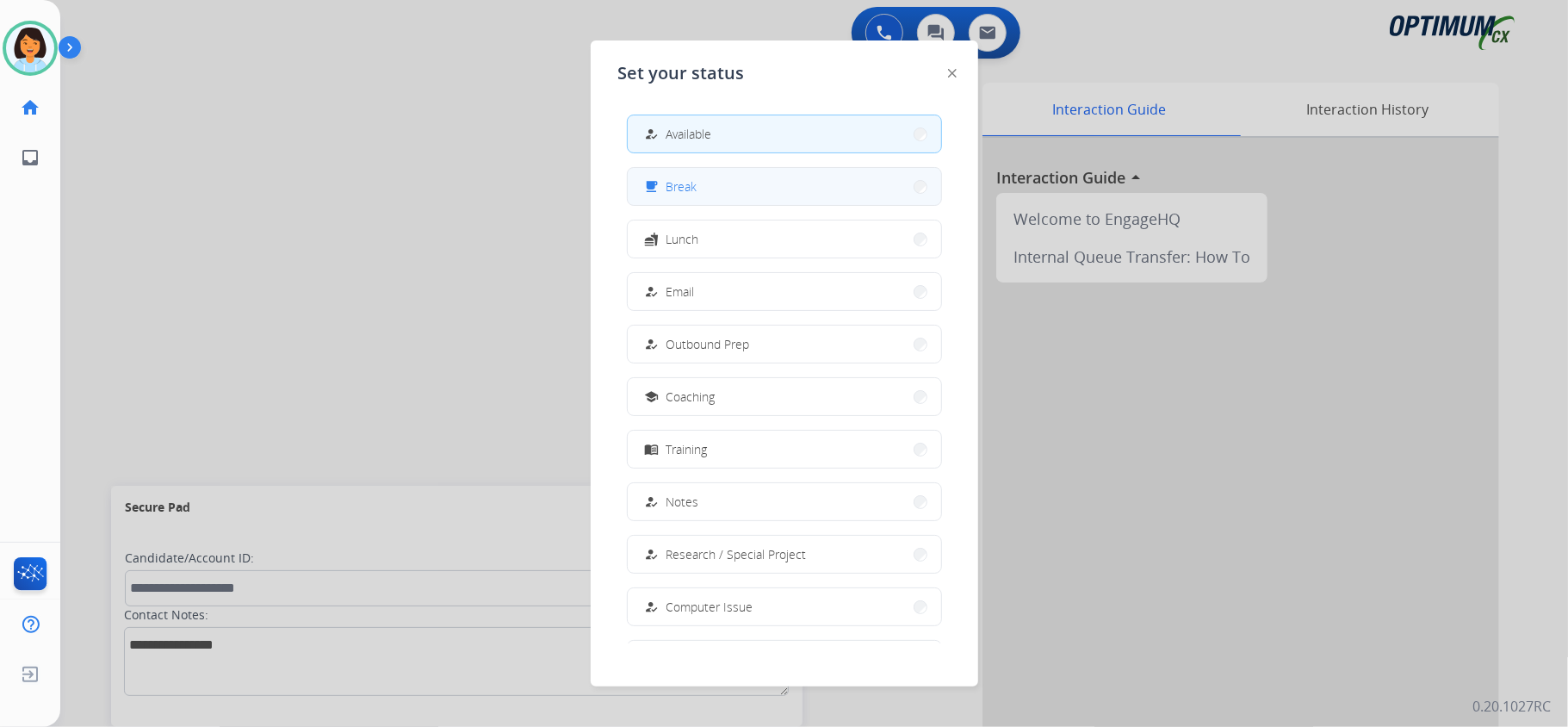
click at [676, 174] on button "free_breakfast Break" at bounding box center [784, 186] width 313 height 37
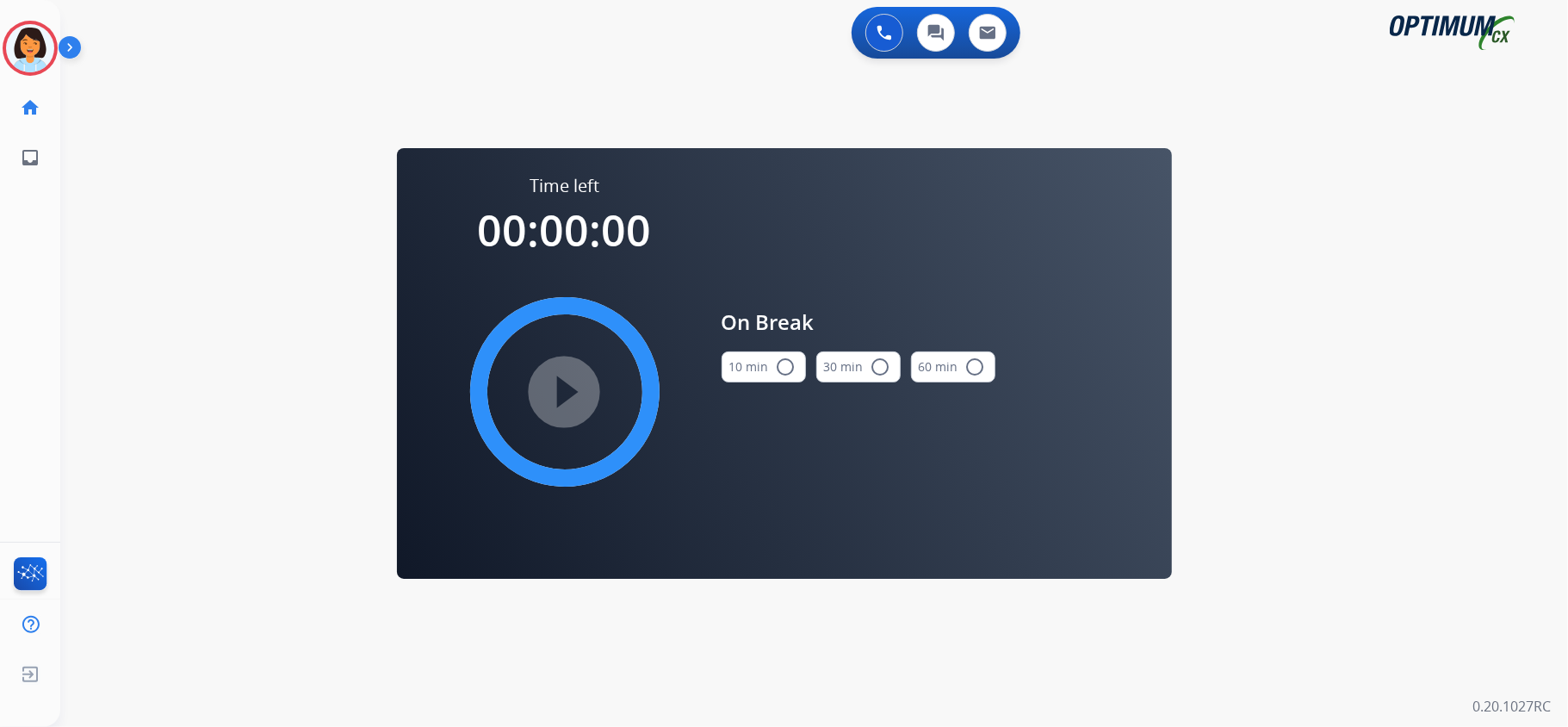
click at [776, 376] on mat-icon "radio_button_unchecked" at bounding box center [786, 367] width 21 height 21
click at [575, 397] on mat-icon "play_circle_filled" at bounding box center [565, 392] width 21 height 21
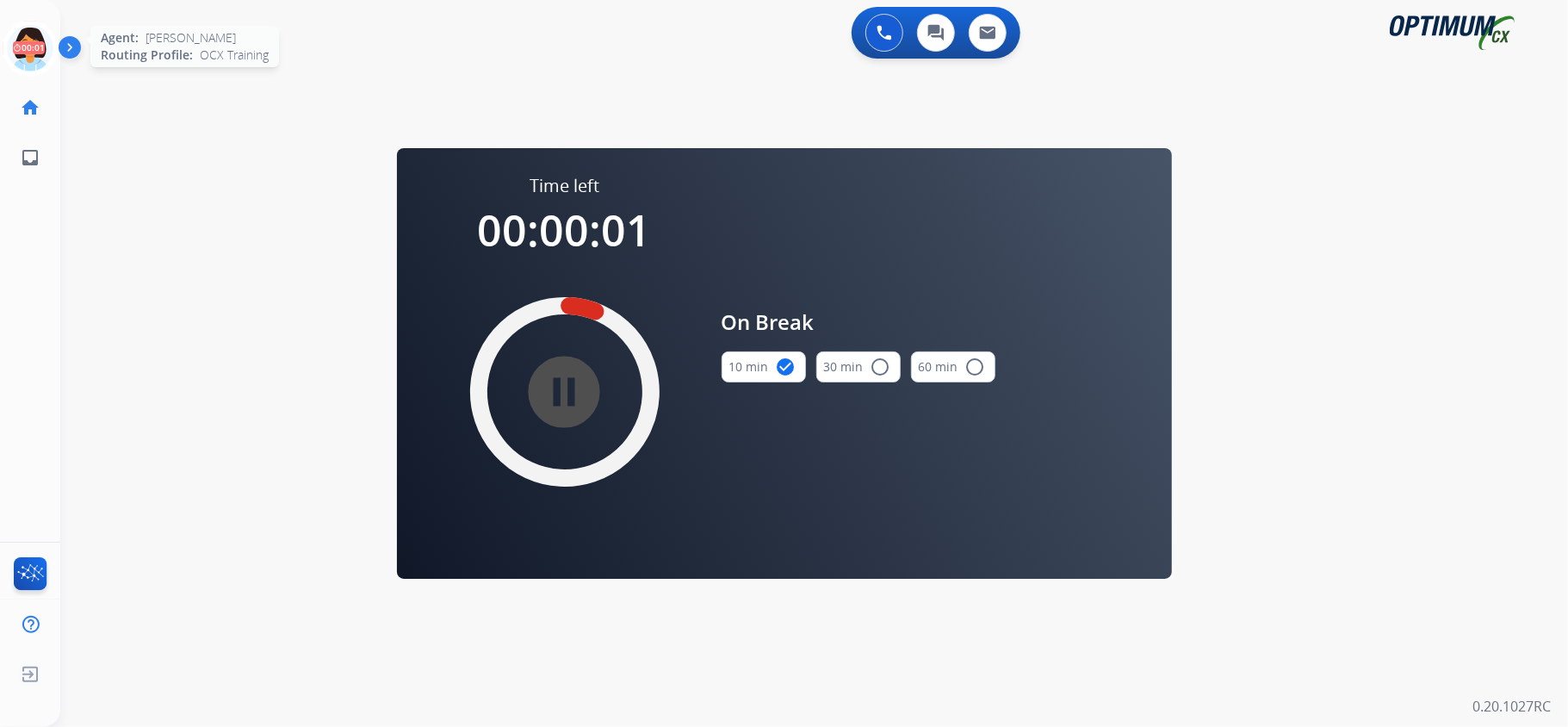
click at [14, 45] on icon at bounding box center [31, 48] width 56 height 56
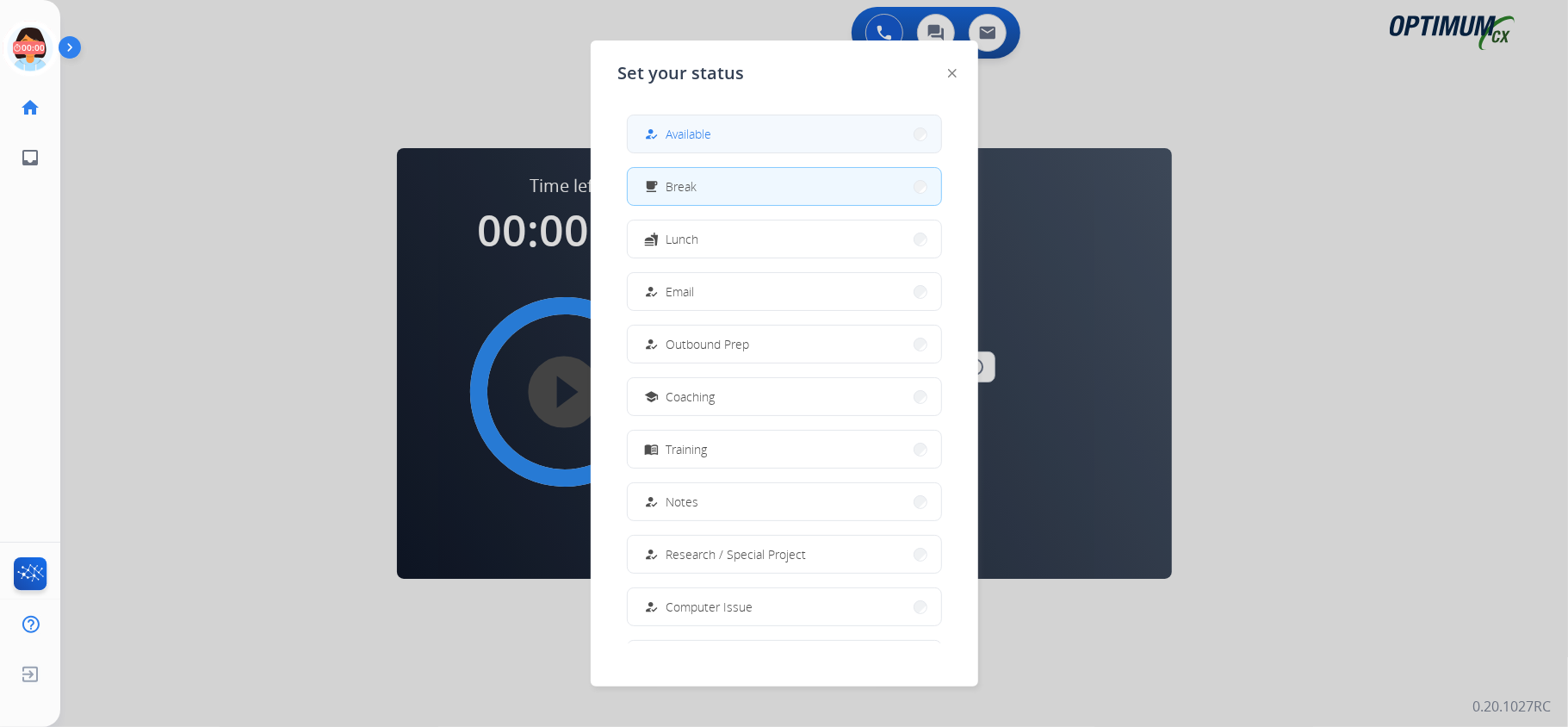
click at [720, 126] on button "how_to_reg Available" at bounding box center [784, 134] width 313 height 37
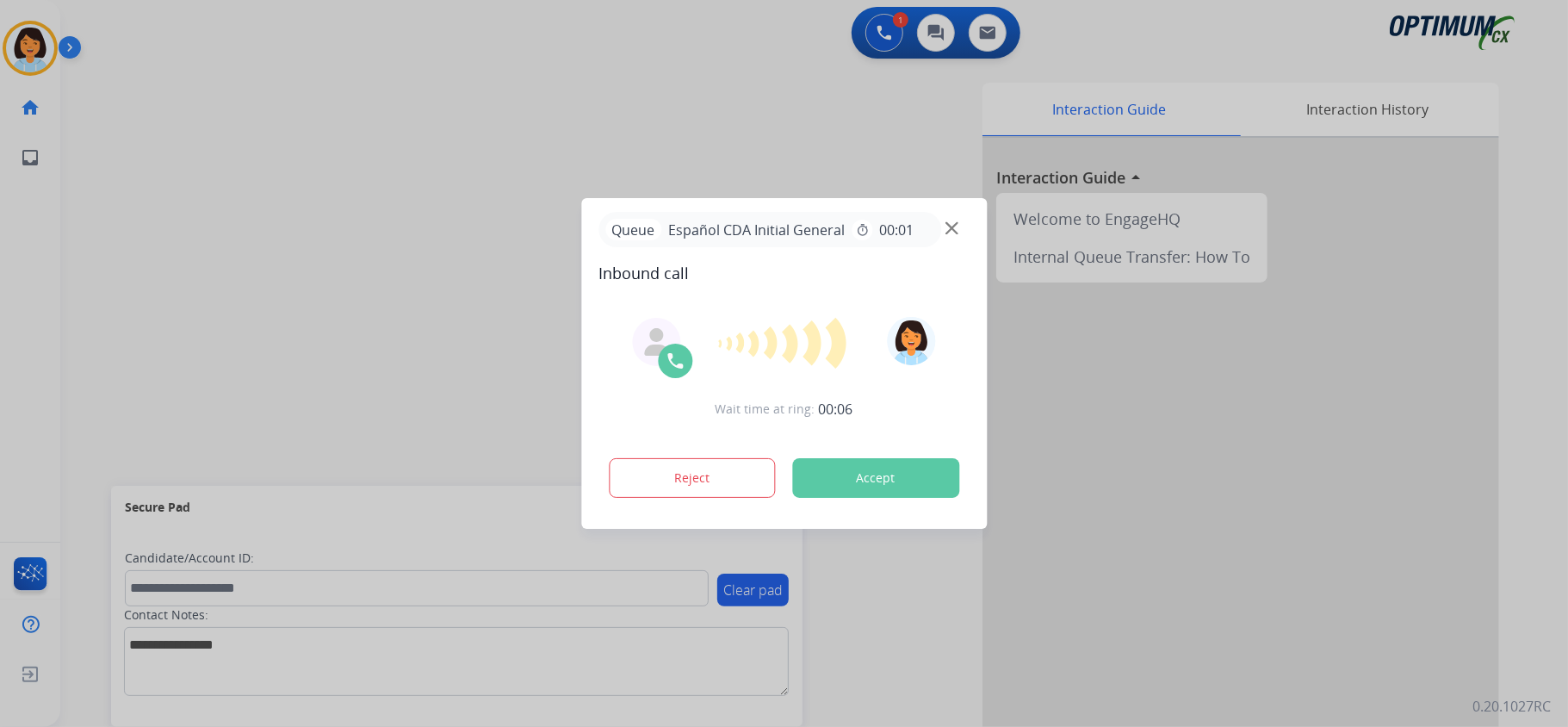
click at [452, 357] on div at bounding box center [784, 363] width 1568 height 727
click at [876, 476] on button "Accept" at bounding box center [875, 478] width 167 height 40
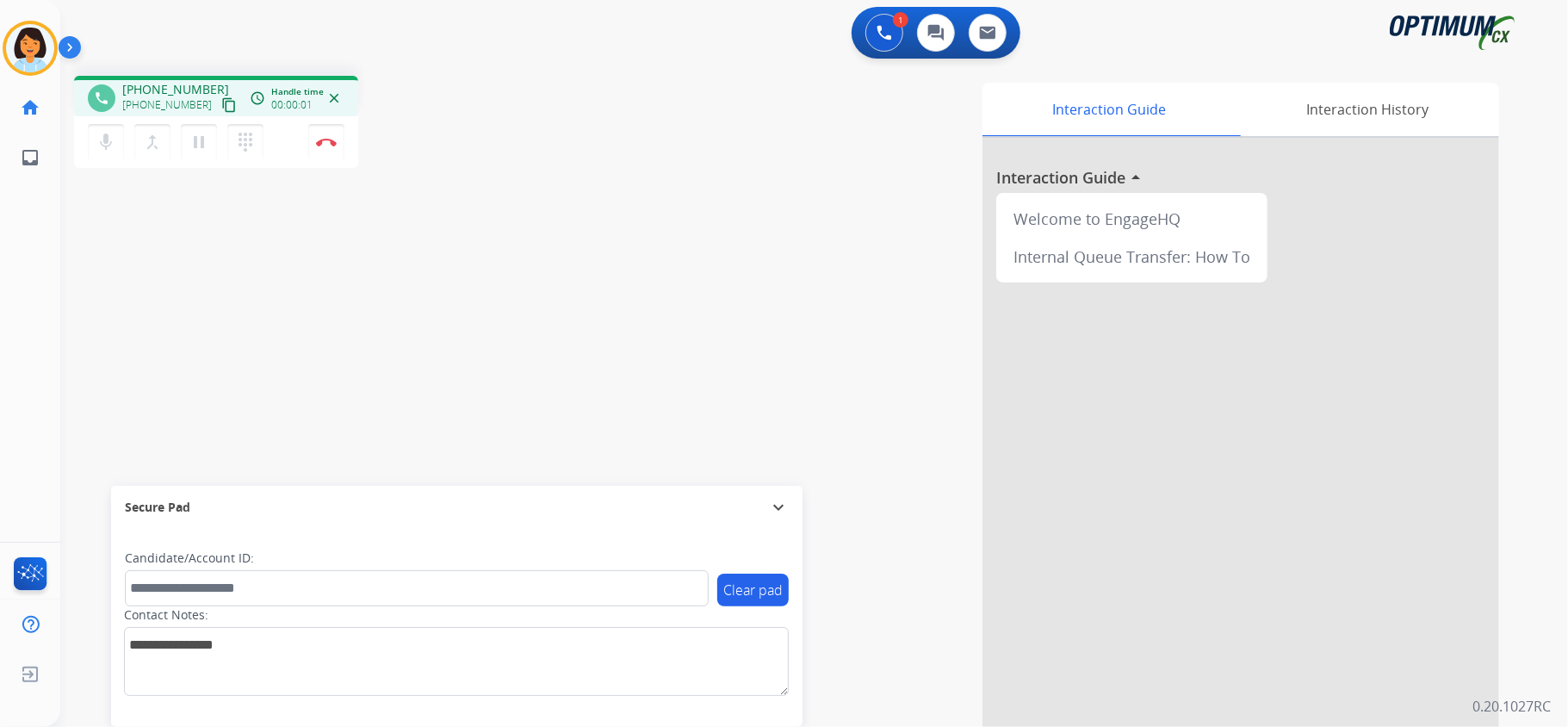
click at [876, 476] on div "Interaction Guide Interaction History Interaction Guide arrow_drop_up Welcome t…" at bounding box center [1029, 432] width 938 height 698
click at [221, 105] on mat-icon "content_copy" at bounding box center [229, 105] width 16 height 16
click at [325, 133] on button "Disconnect" at bounding box center [326, 141] width 37 height 37
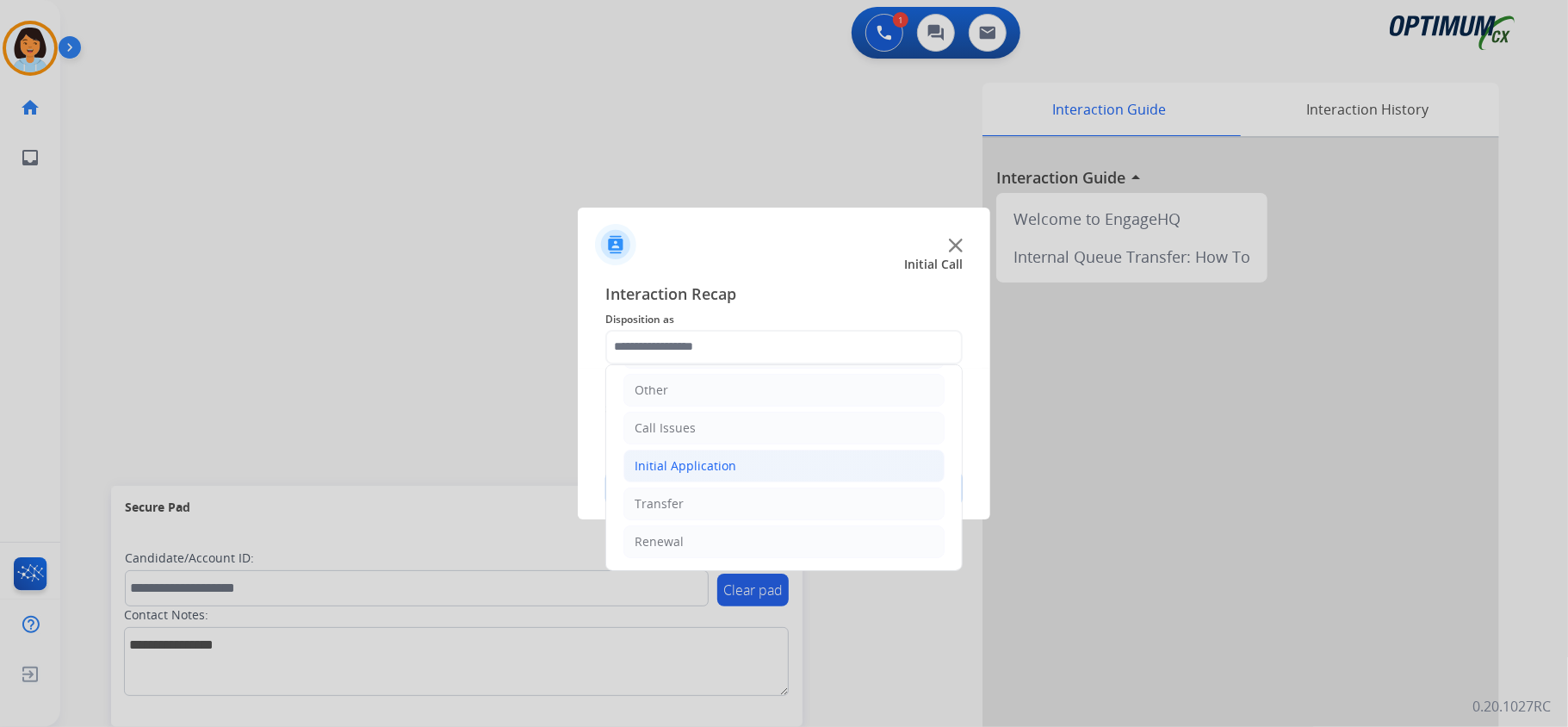
click at [754, 455] on li "Initial Application" at bounding box center [784, 466] width 321 height 33
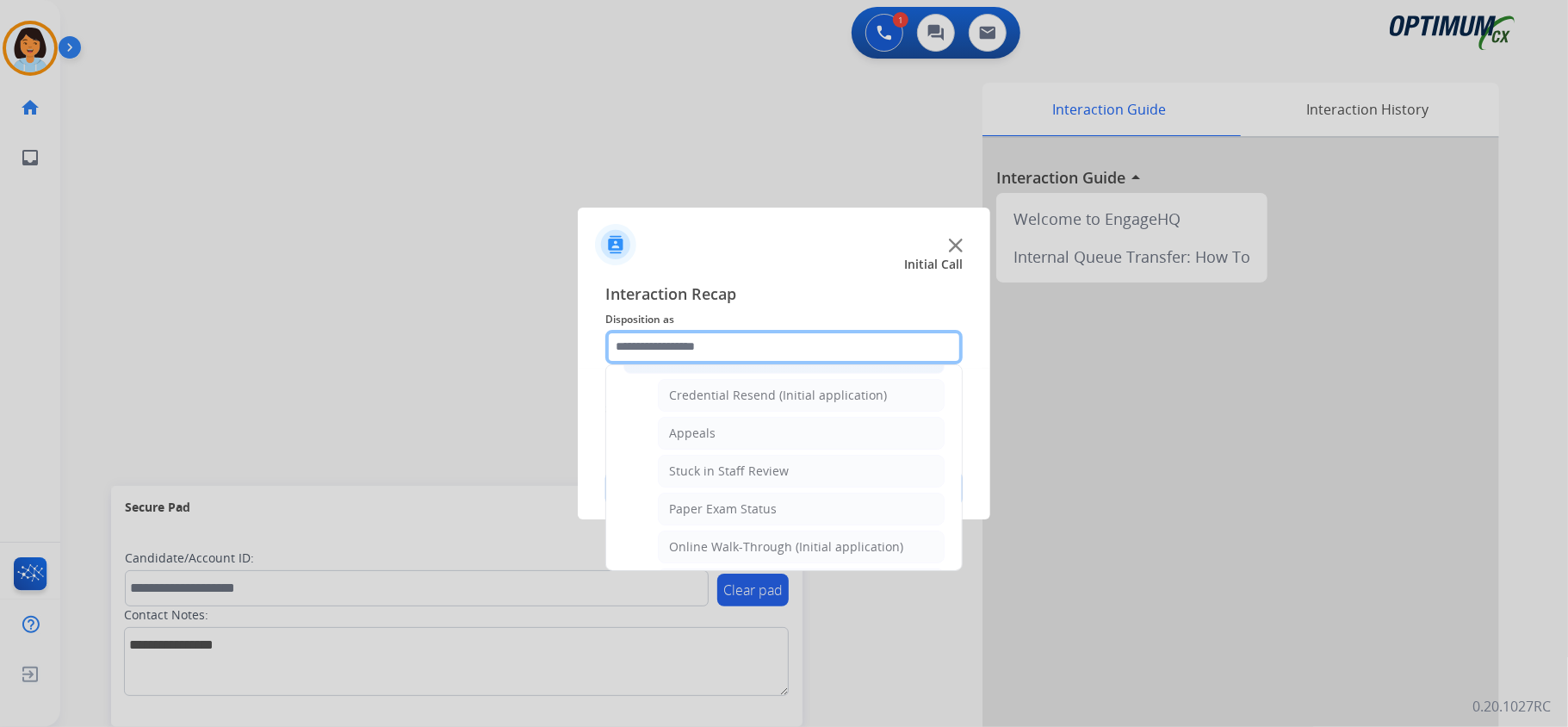
scroll to position [351, 0]
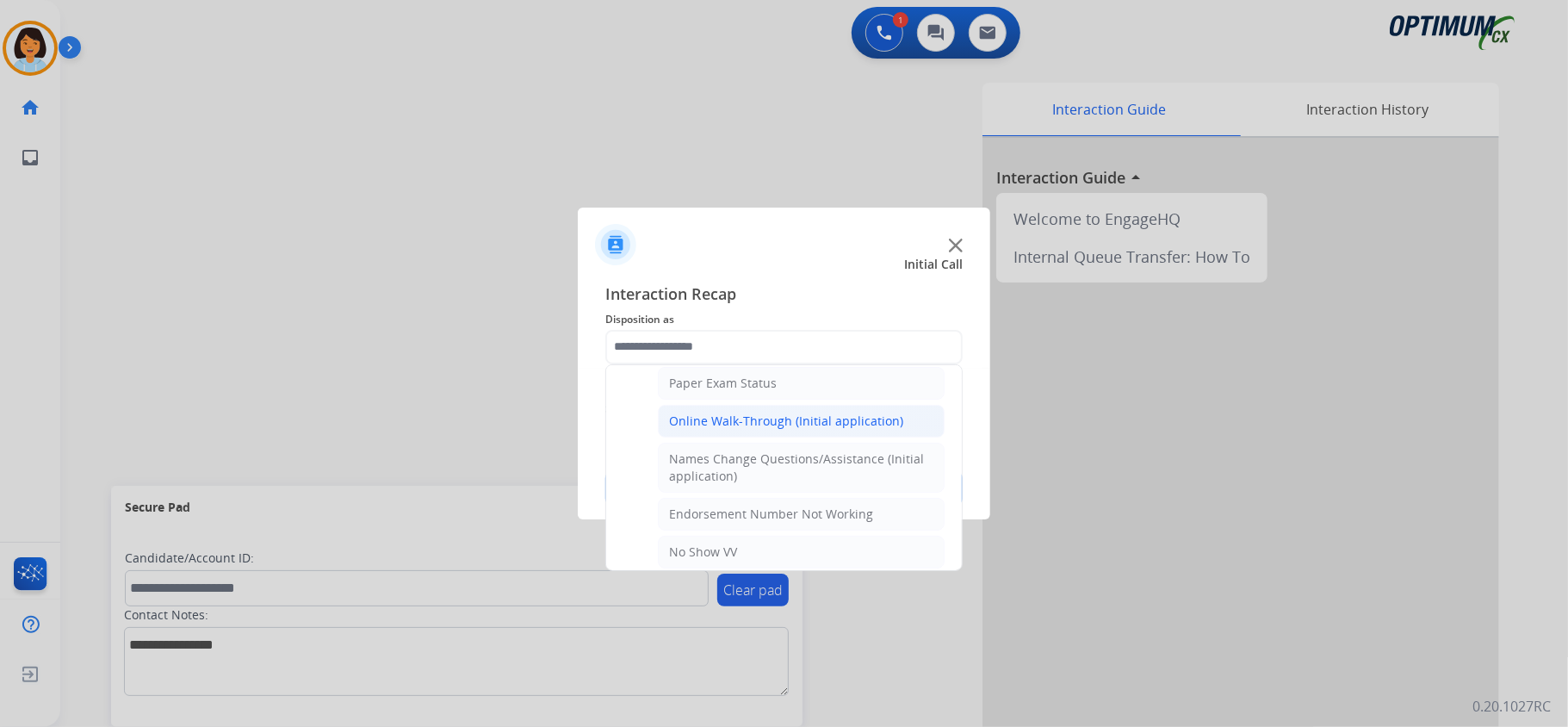
click at [798, 424] on div "Online Walk-Through (Initial application)" at bounding box center [786, 420] width 234 height 17
type input "**********"
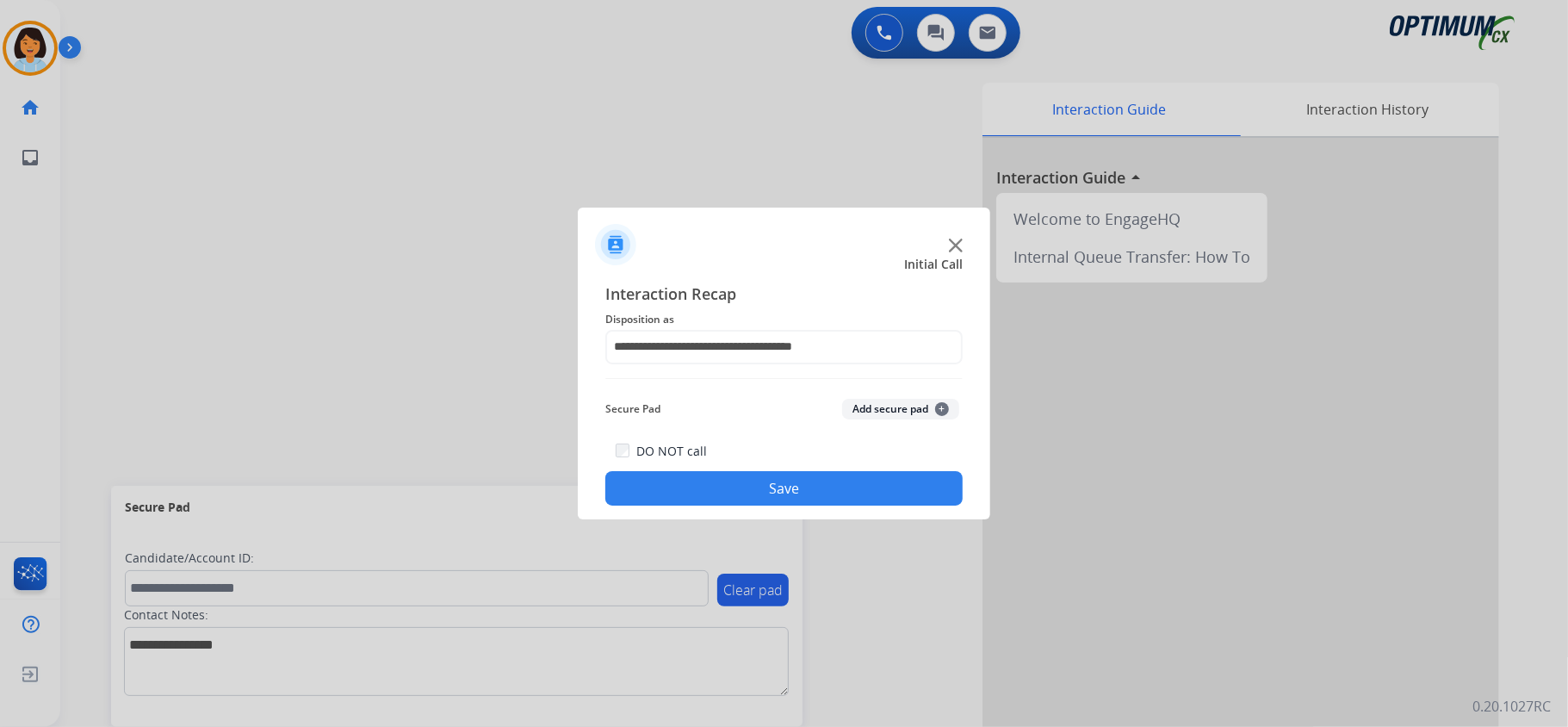
drag, startPoint x: 789, startPoint y: 465, endPoint x: 784, endPoint y: 486, distance: 21.6
click at [789, 470] on div "DO NOT call Save" at bounding box center [783, 473] width 357 height 65
click at [786, 488] on button "Save" at bounding box center [783, 488] width 357 height 35
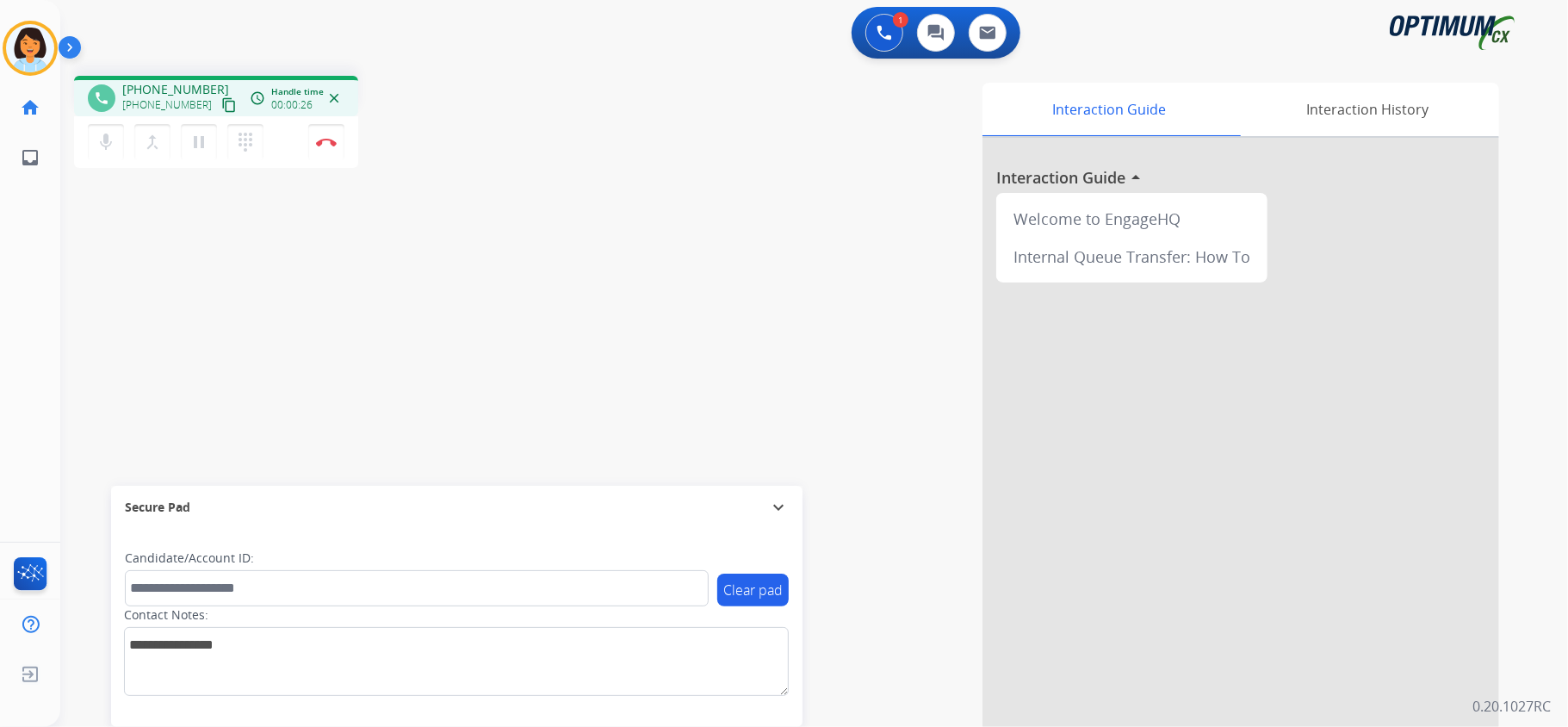
click at [221, 104] on mat-icon "content_copy" at bounding box center [229, 105] width 16 height 16
click at [329, 137] on img at bounding box center [326, 141] width 21 height 9
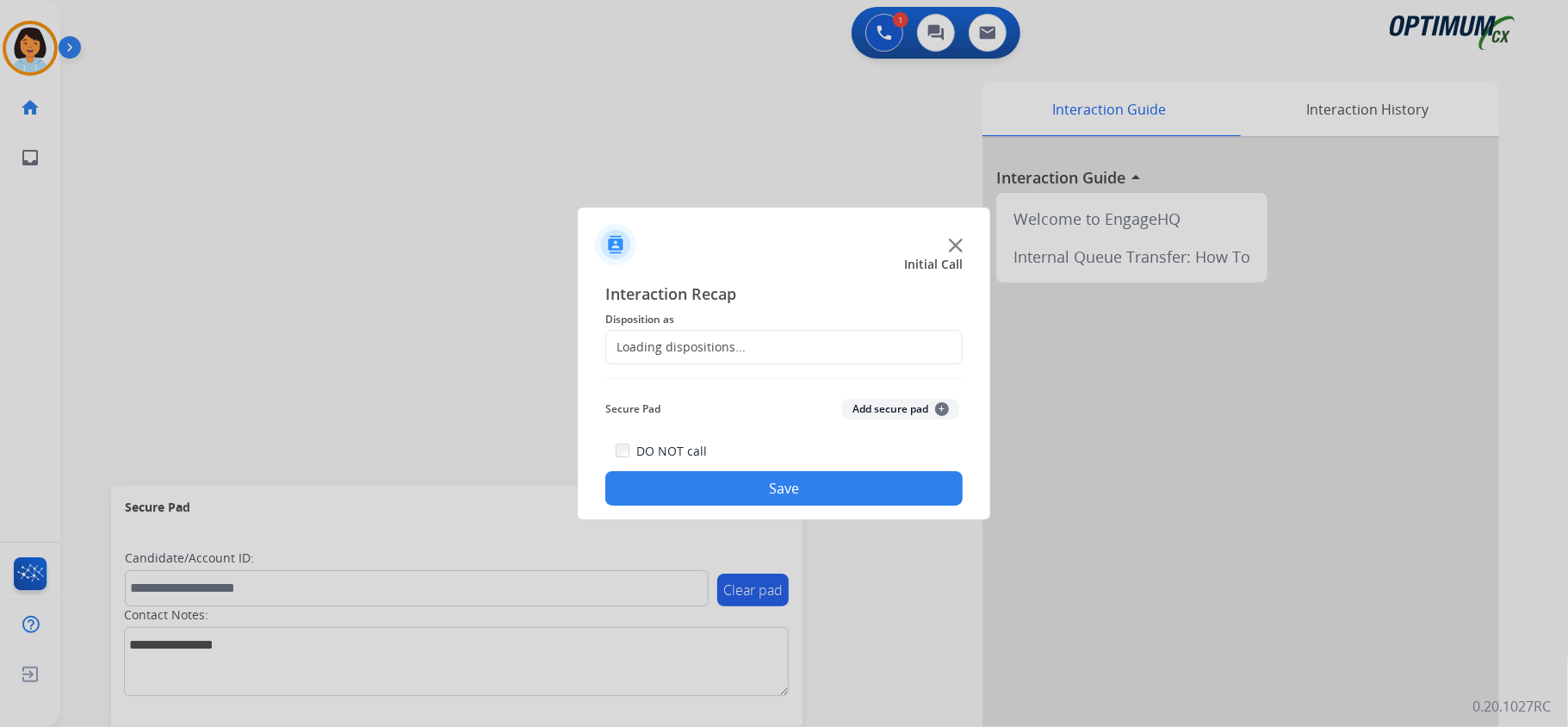
click at [813, 335] on div "Loading dispositions..." at bounding box center [783, 347] width 357 height 35
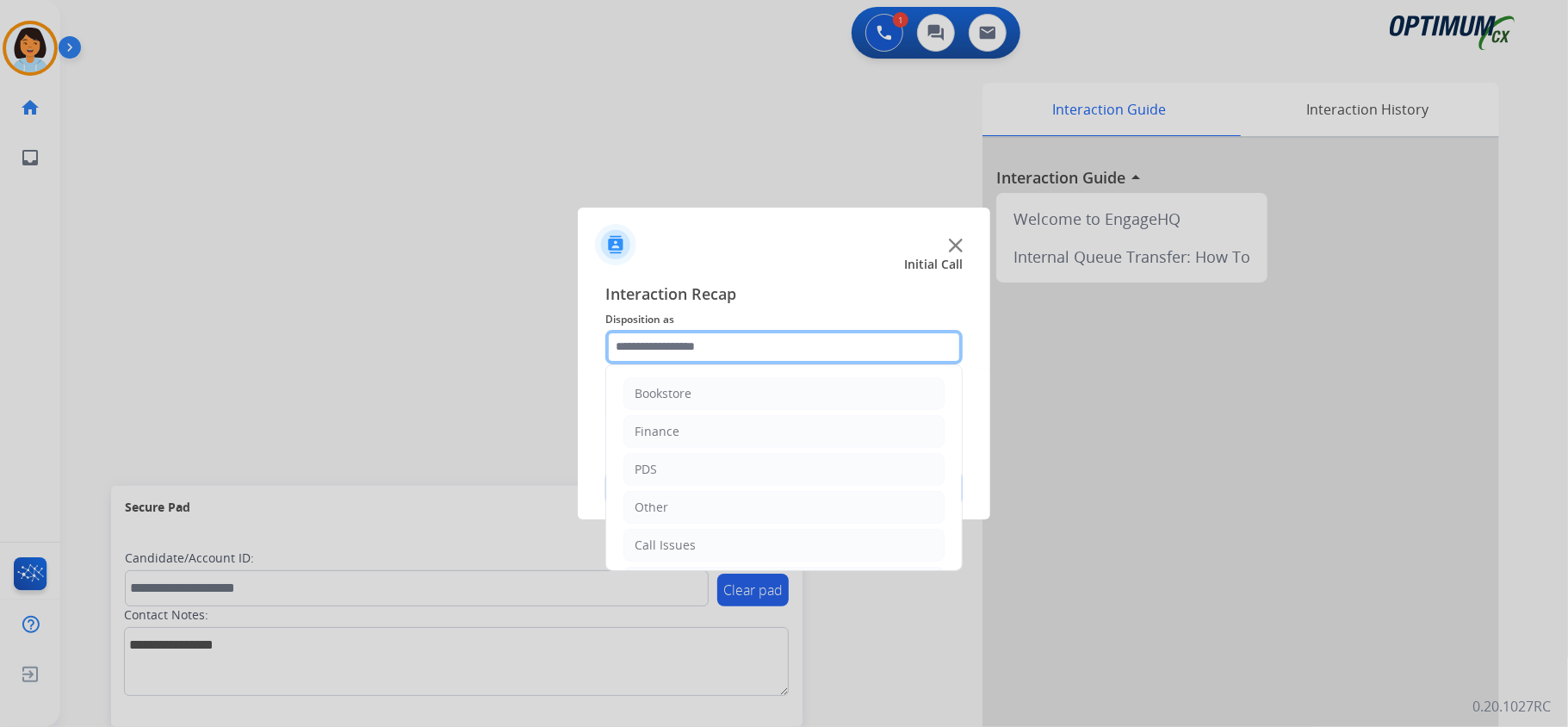
click at [814, 349] on input "text" at bounding box center [783, 347] width 357 height 35
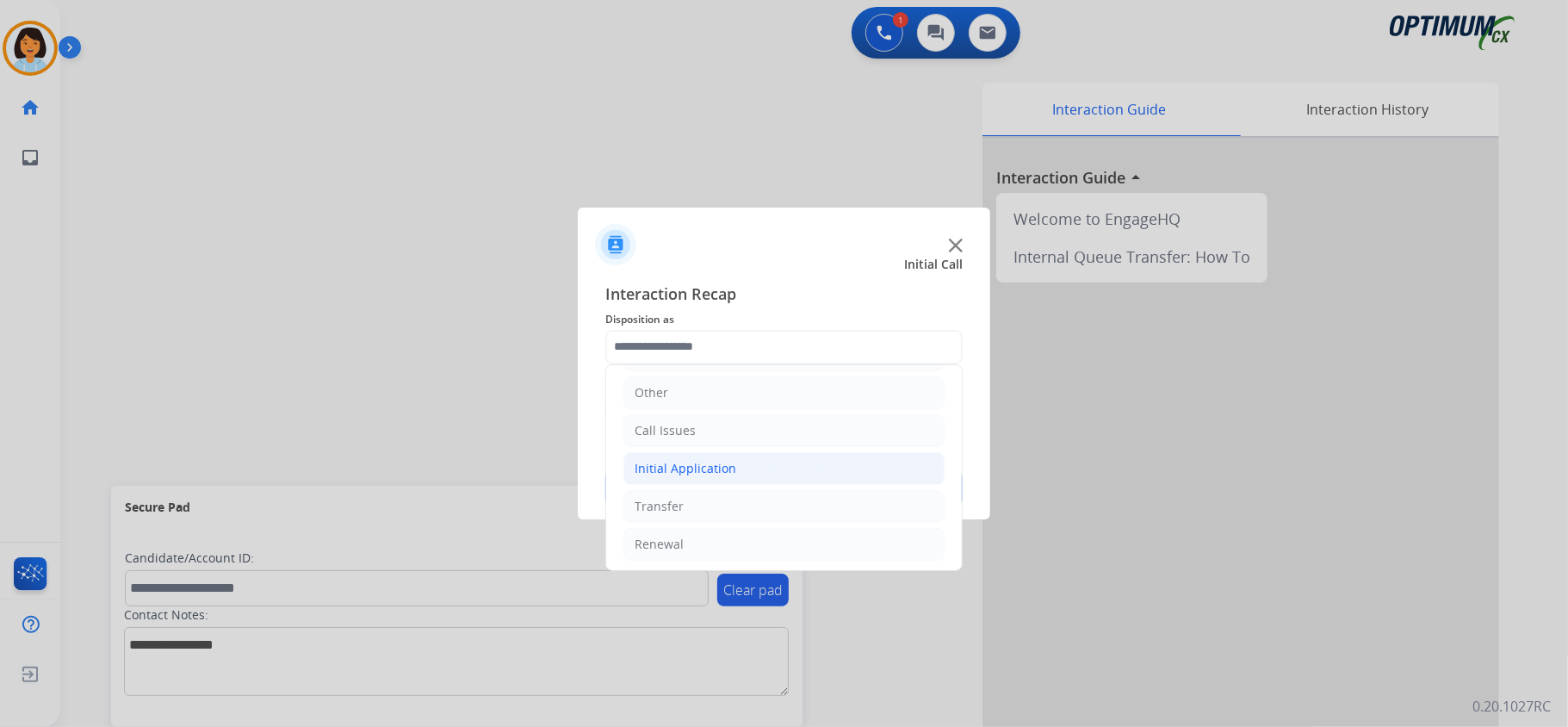
click at [756, 467] on li "Initial Application" at bounding box center [784, 468] width 321 height 33
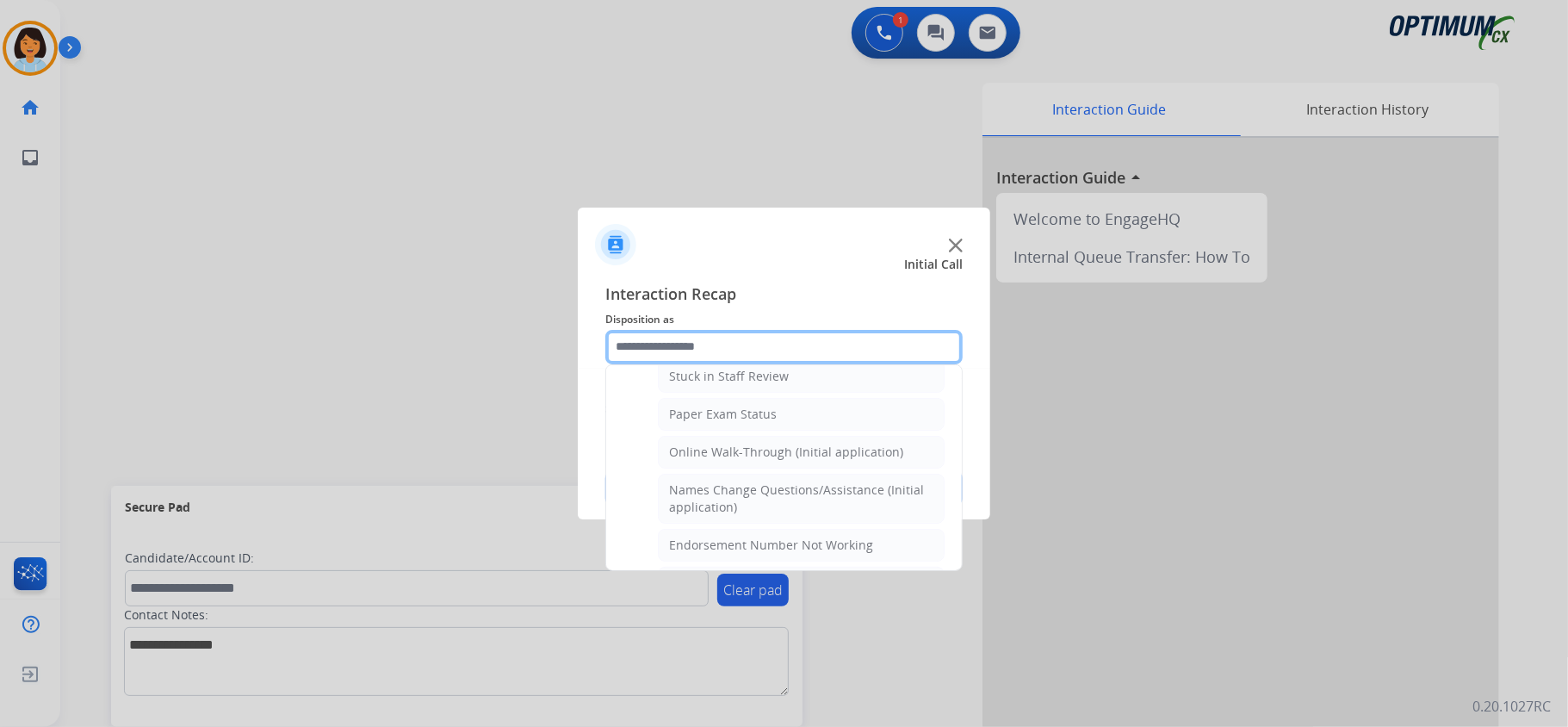
scroll to position [344, 0]
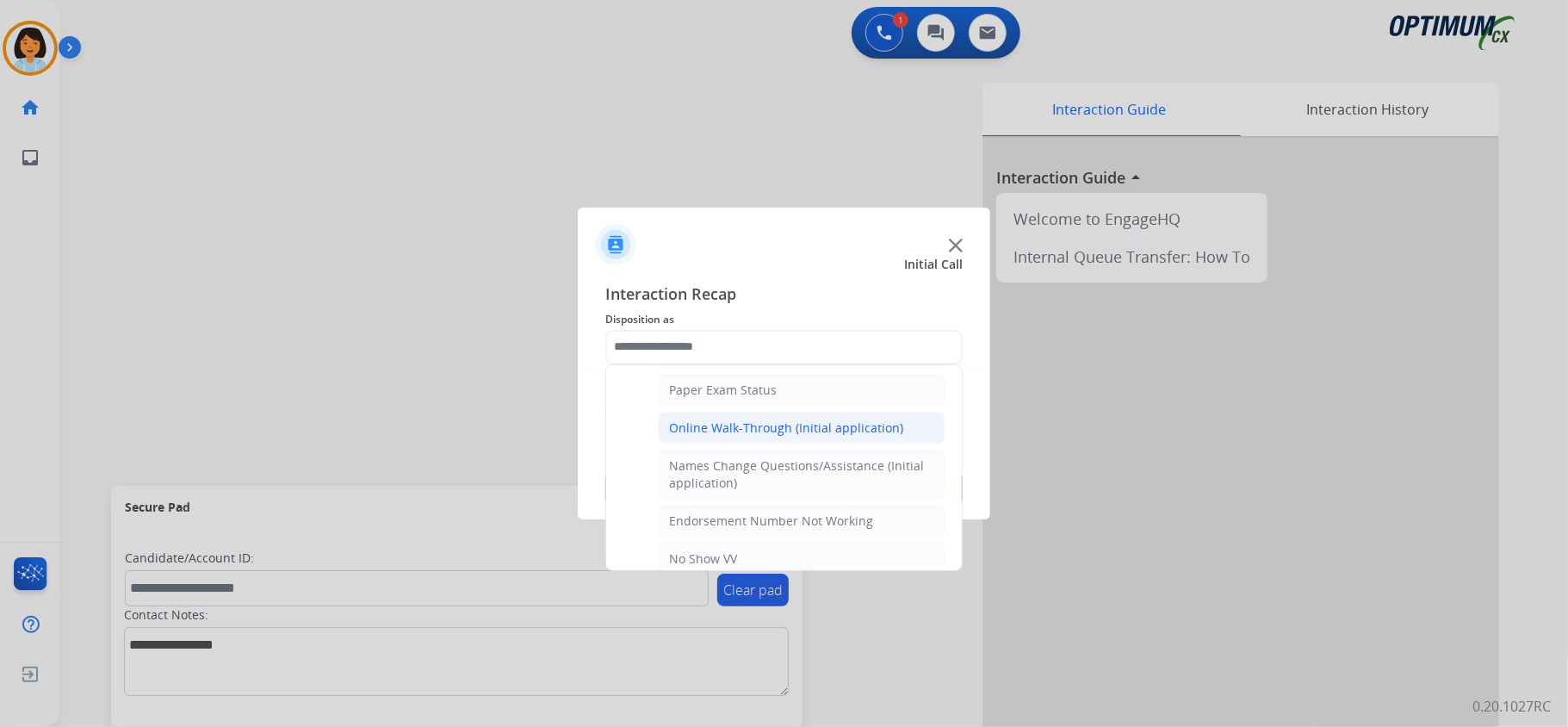
click at [749, 434] on div "Online Walk-Through (Initial application)" at bounding box center [786, 427] width 234 height 17
type input "**********"
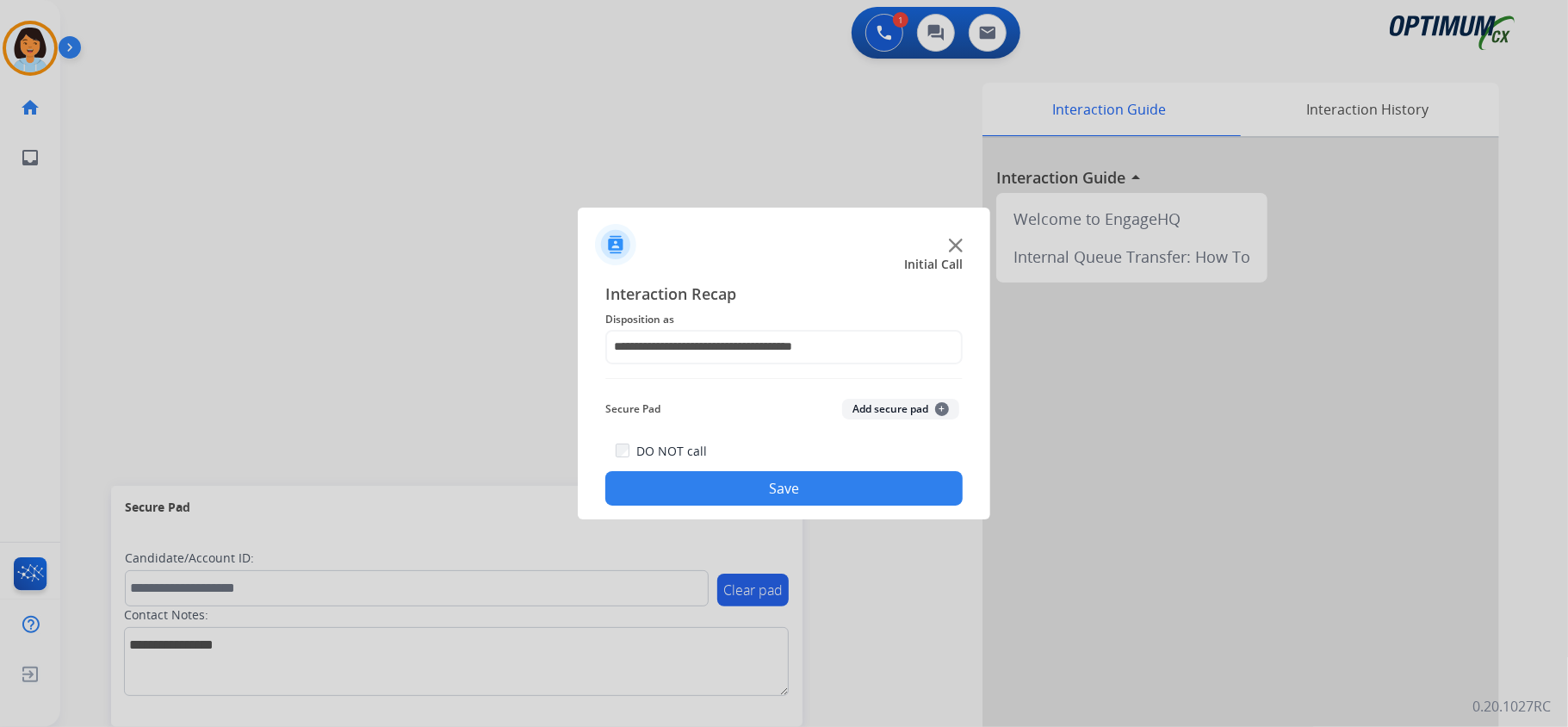
click at [744, 495] on button "Save" at bounding box center [783, 488] width 357 height 35
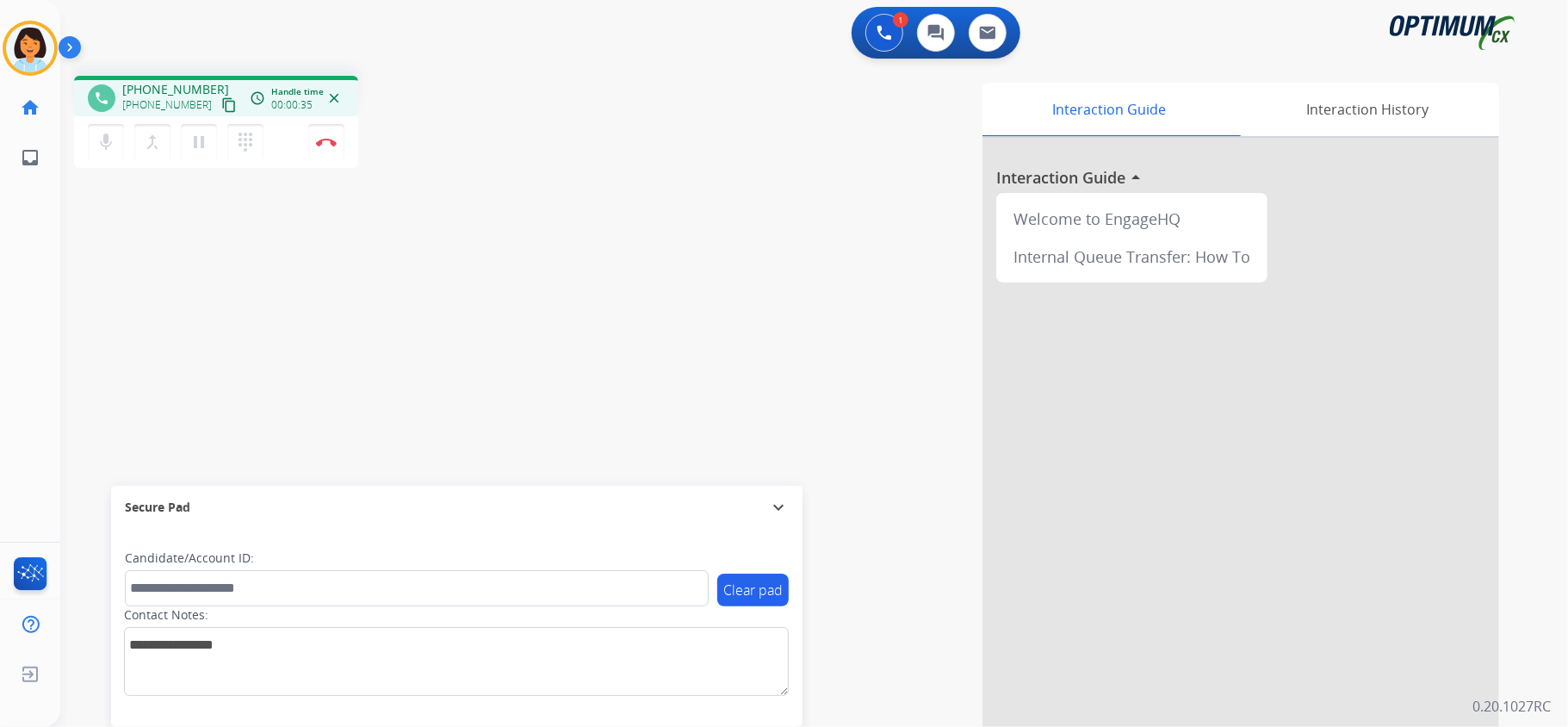
click at [218, 105] on button "content_copy" at bounding box center [228, 105] width 21 height 21
click at [317, 135] on button "Disconnect" at bounding box center [326, 141] width 37 height 37
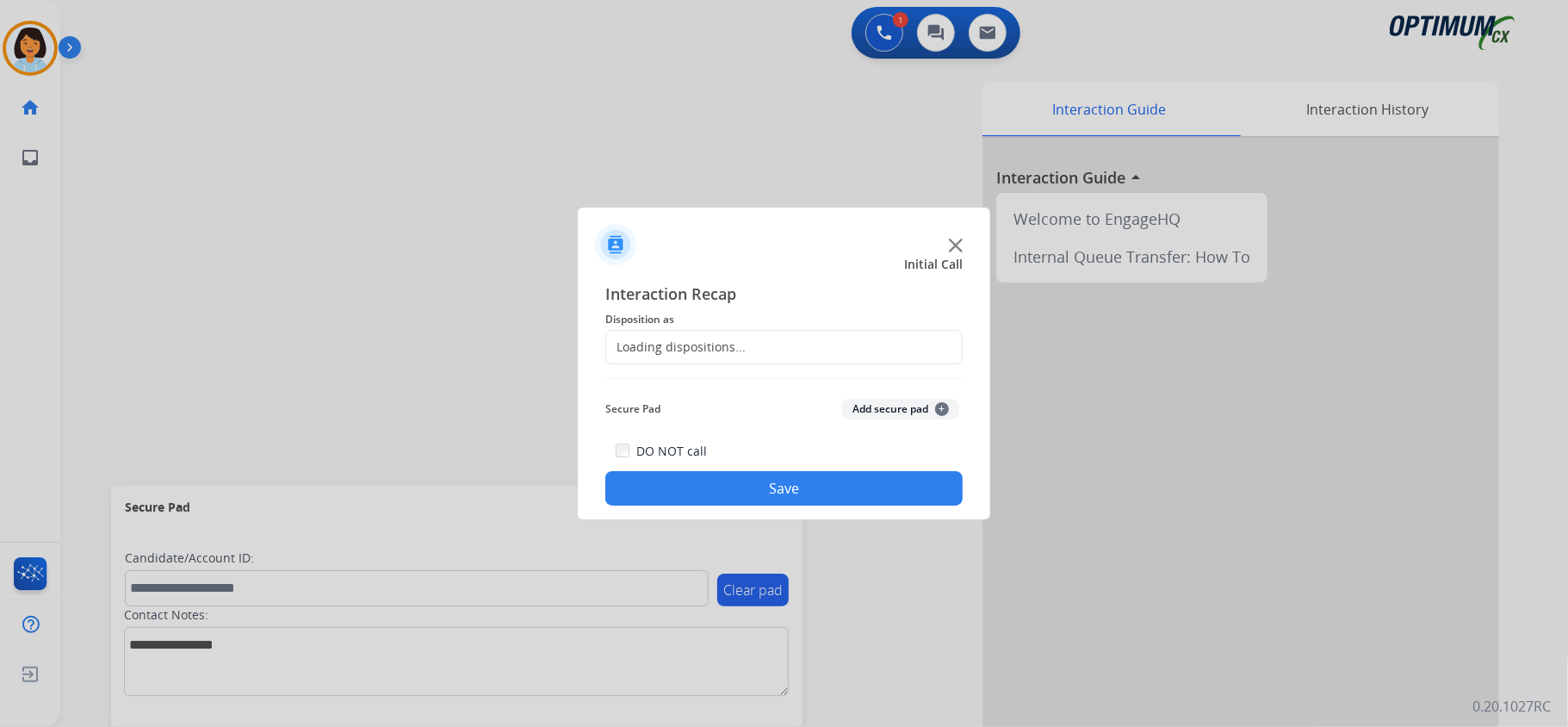
click at [718, 341] on div "Loading dispositions..." at bounding box center [675, 346] width 139 height 17
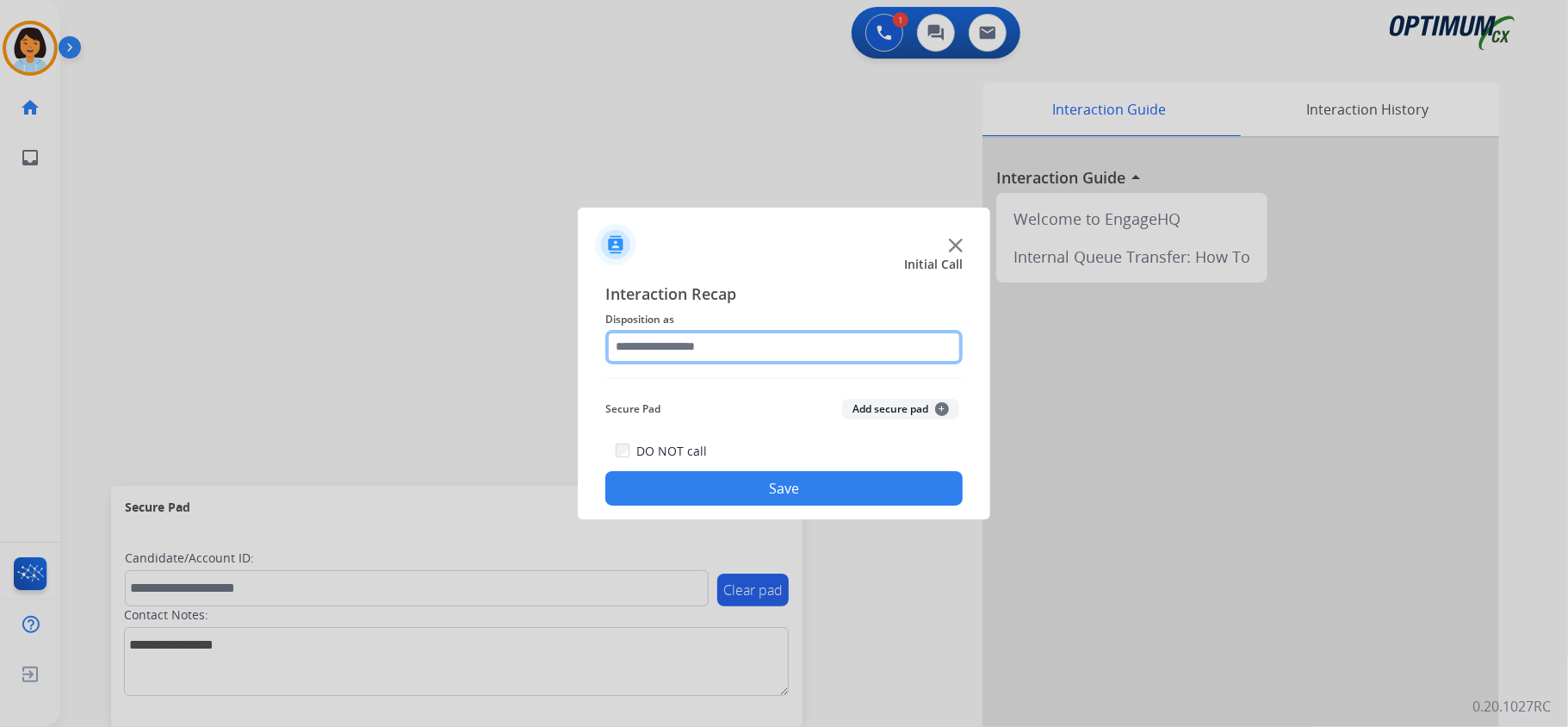
click at [738, 338] on input "text" at bounding box center [783, 347] width 357 height 35
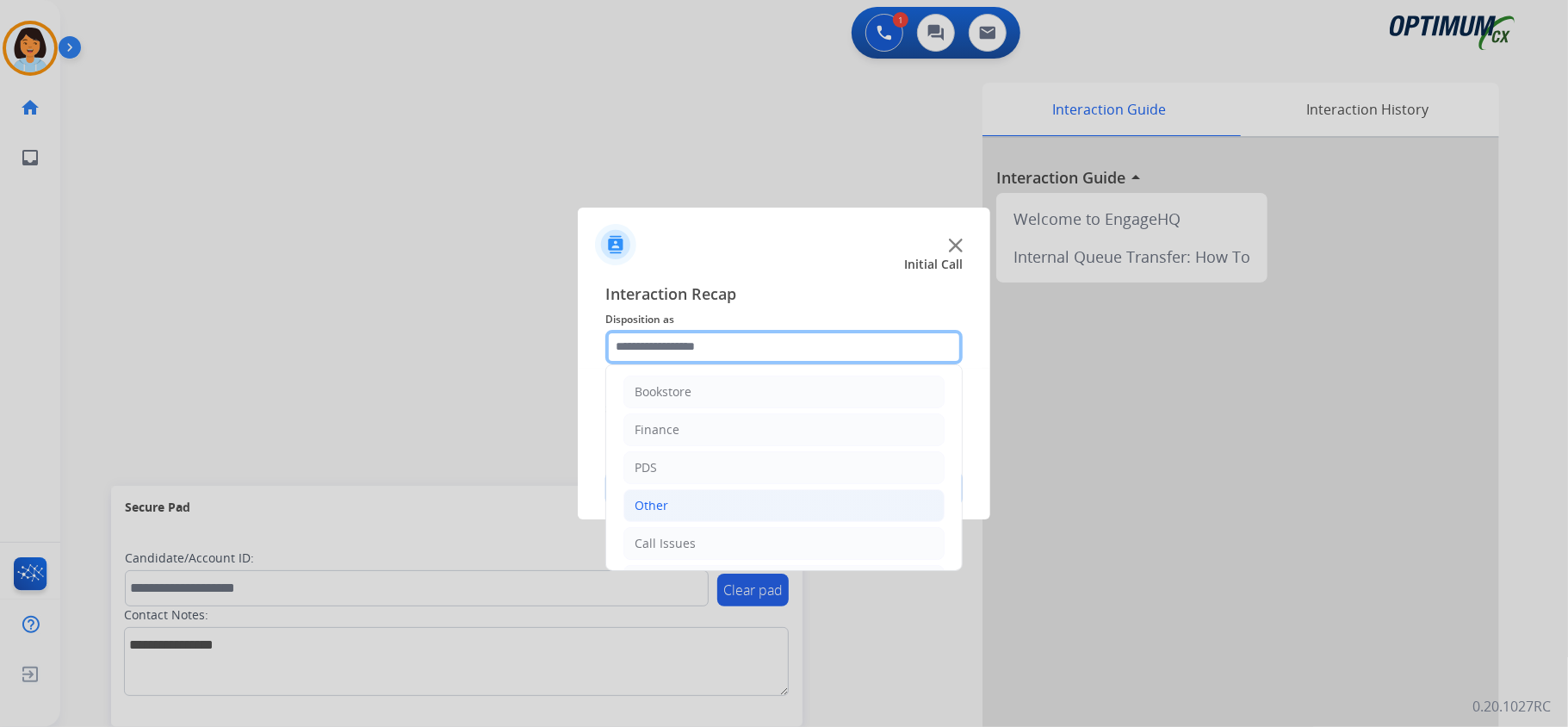
scroll to position [0, 0]
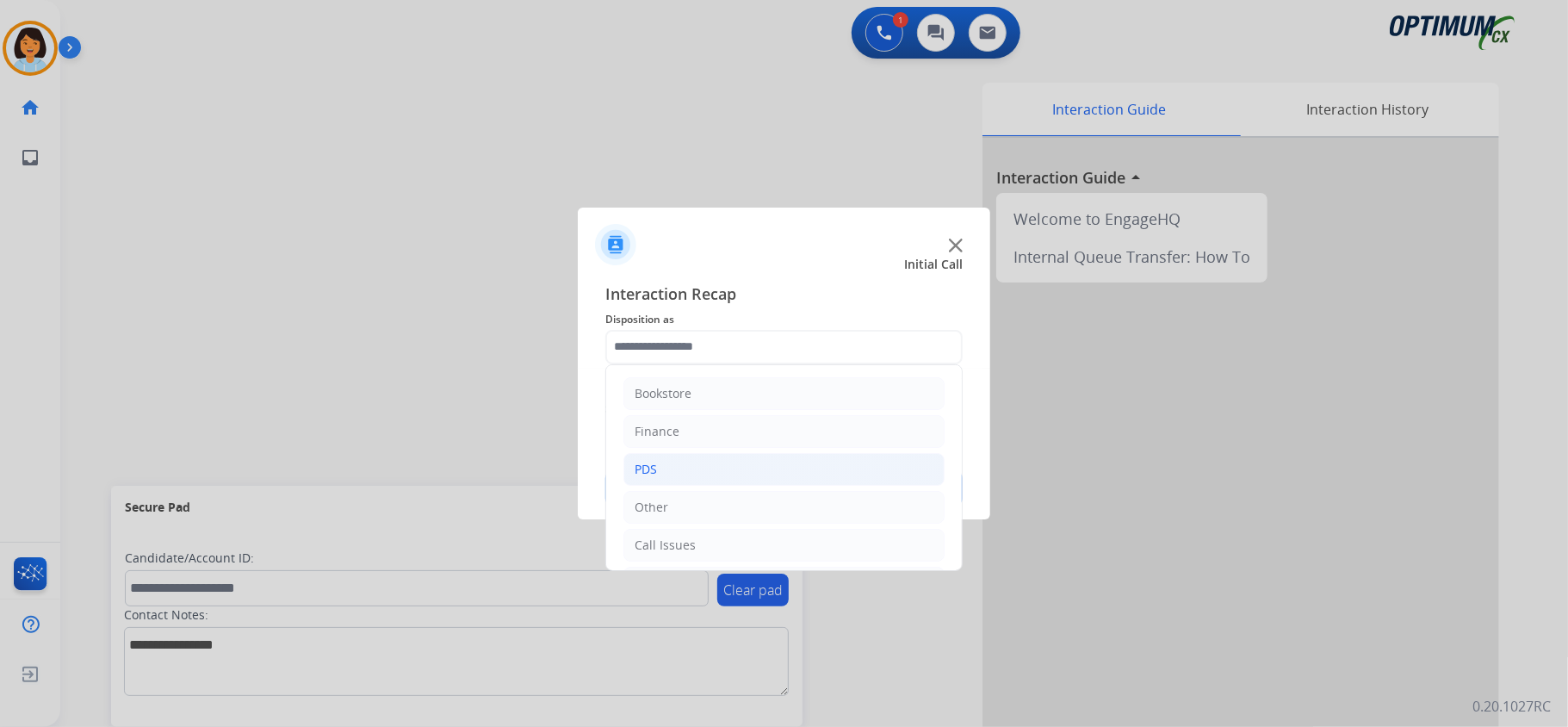
click at [673, 465] on li "PDS" at bounding box center [784, 469] width 321 height 33
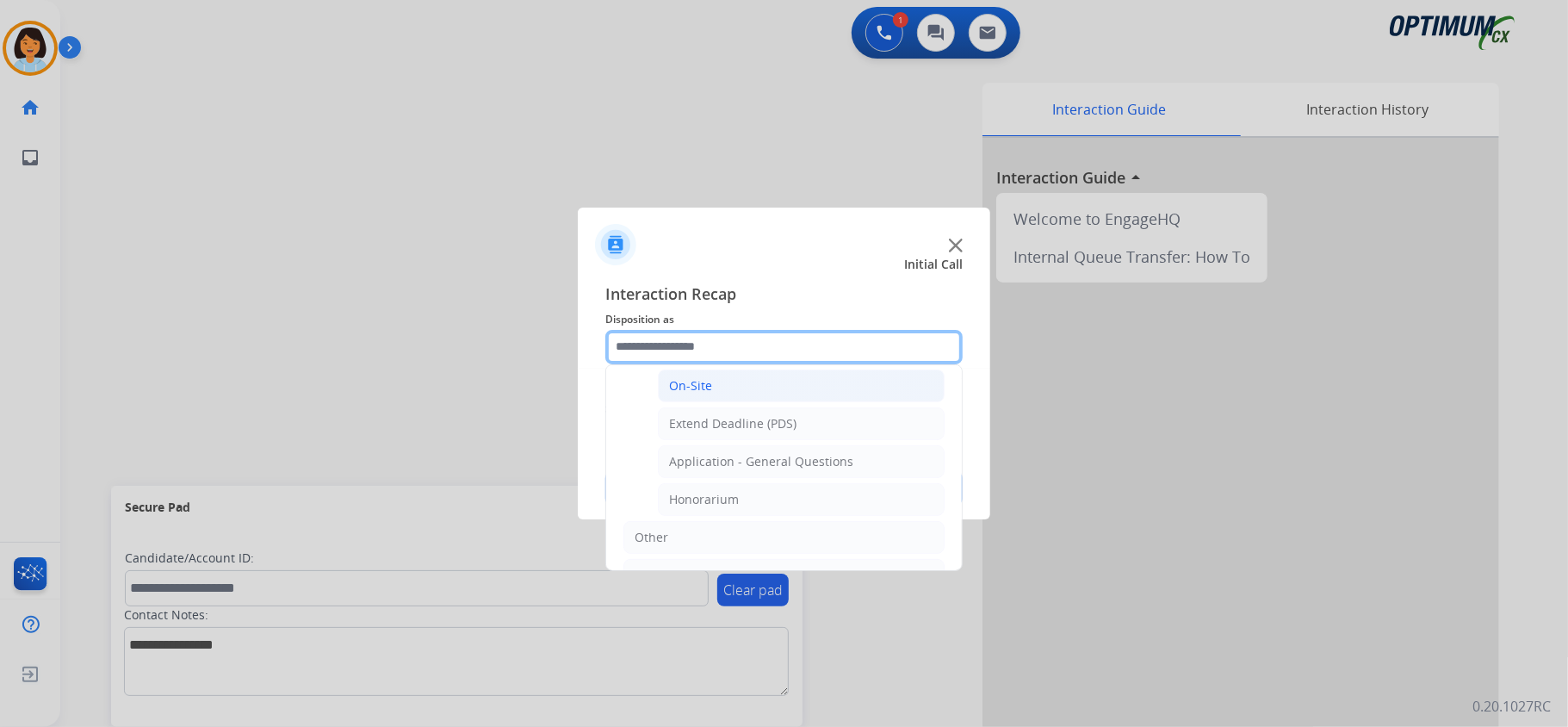
scroll to position [344, 0]
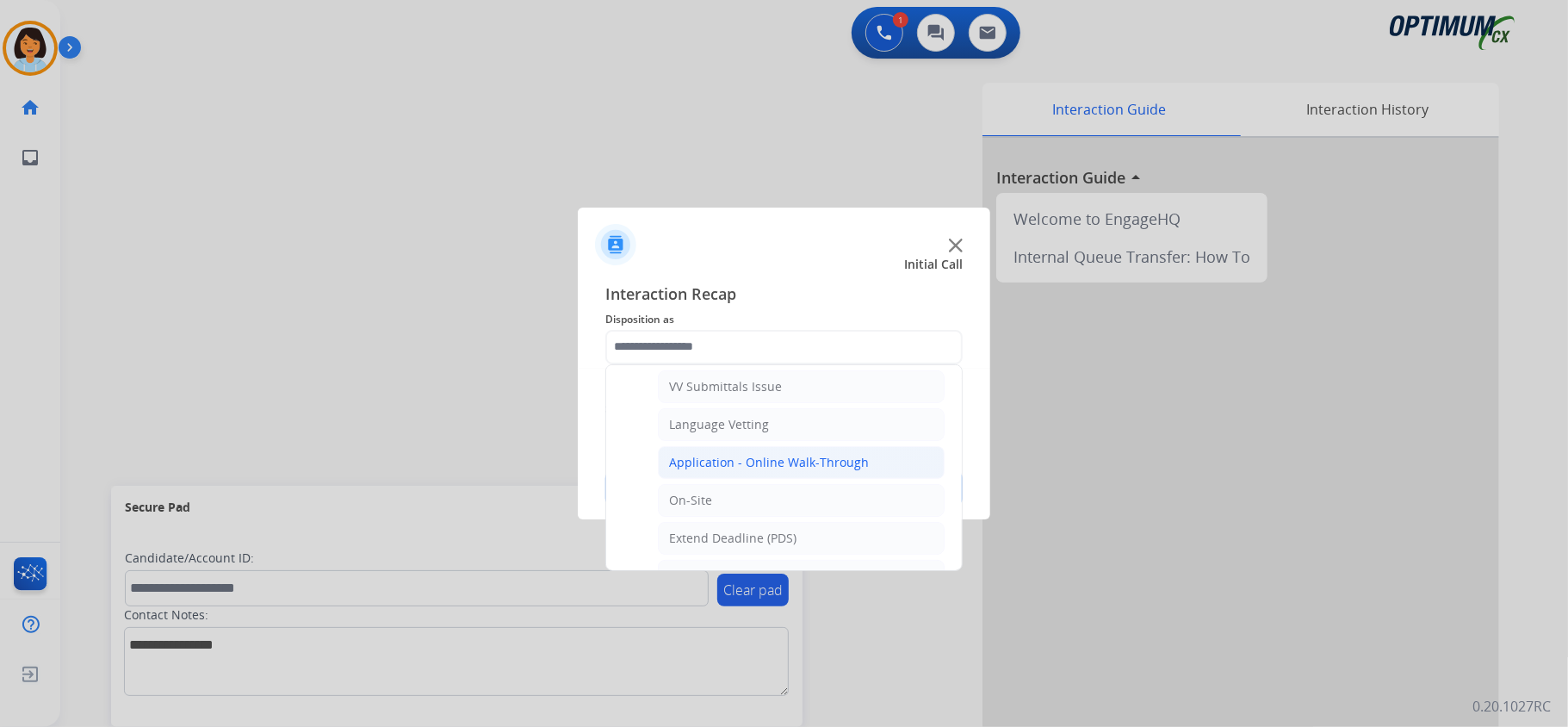
click at [729, 463] on div "Application - Online Walk-Through" at bounding box center [769, 462] width 200 height 17
type input "**********"
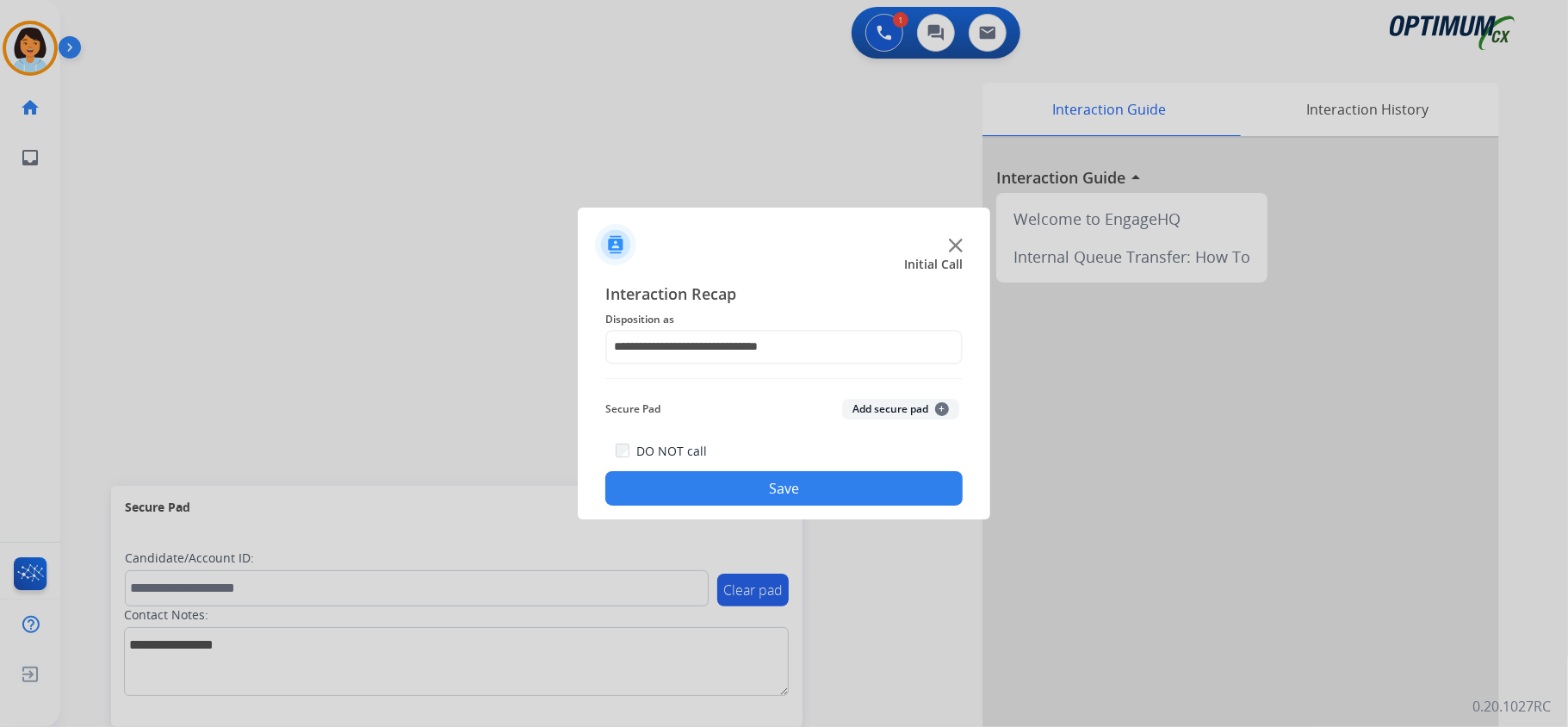
click at [736, 508] on div "**********" at bounding box center [783, 394] width 412 height 252
click at [736, 497] on button "Save" at bounding box center [783, 488] width 357 height 35
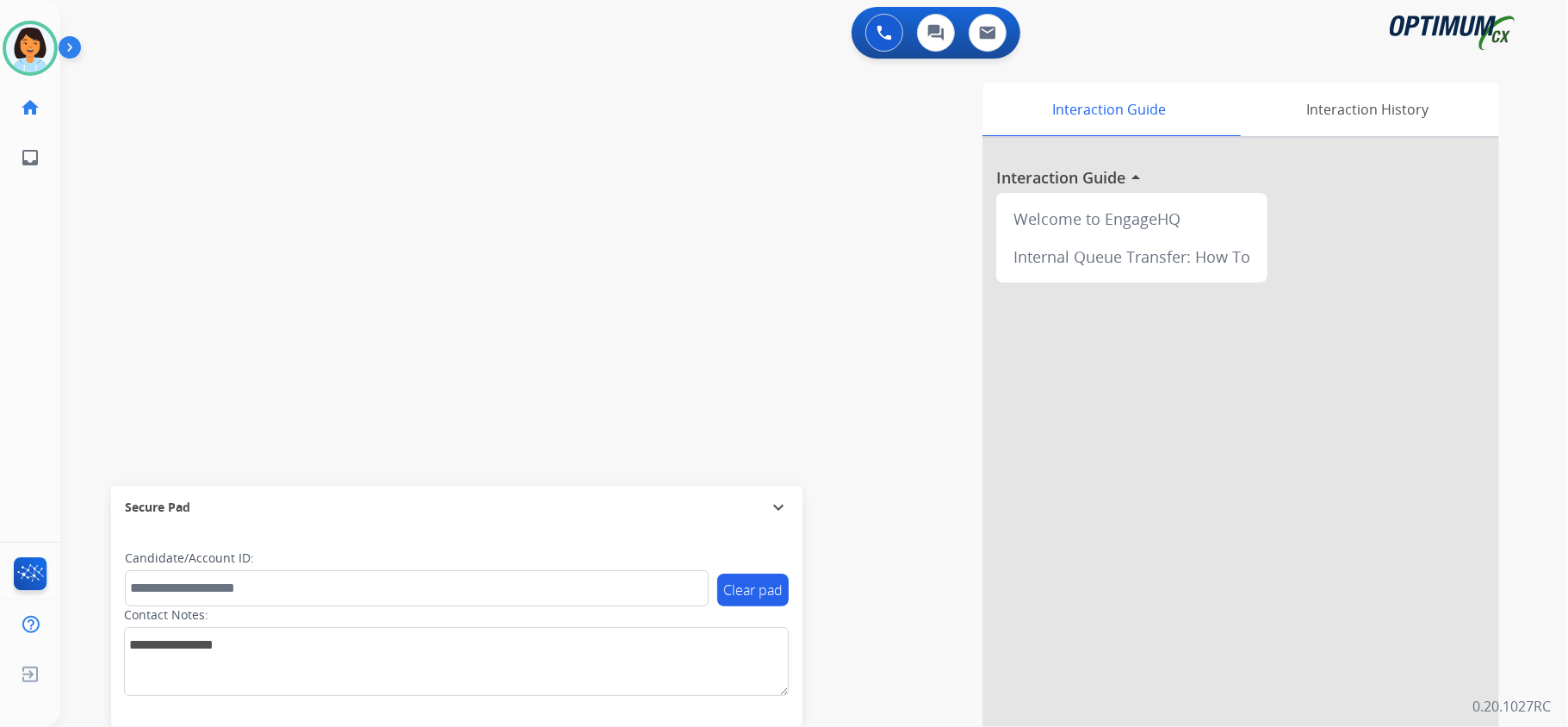
click at [356, 133] on div "swap_horiz Break voice bridge close_fullscreen Connect 3-Way Call merge_type Se…" at bounding box center [793, 421] width 1466 height 718
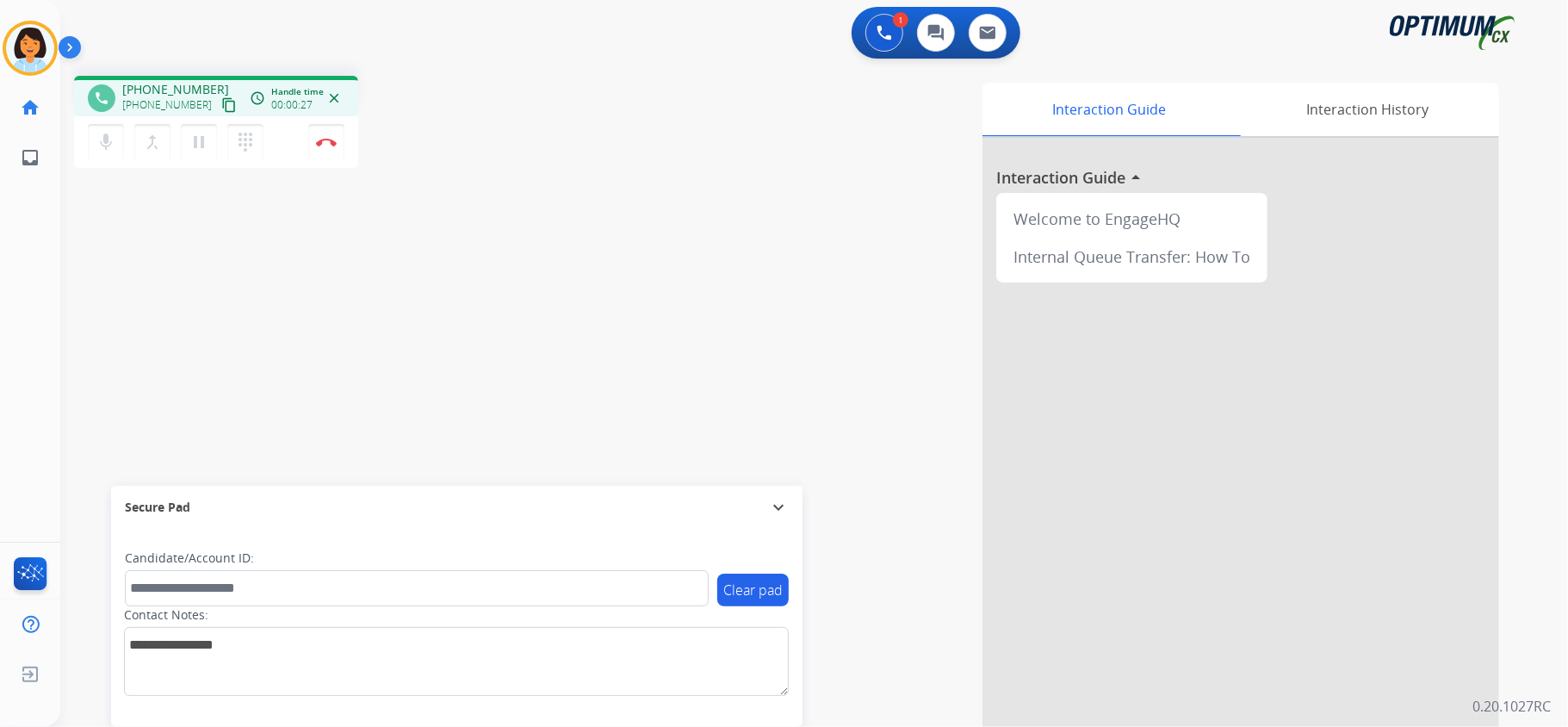
click at [221, 105] on mat-icon "content_copy" at bounding box center [229, 105] width 16 height 16
click at [221, 107] on mat-icon "content_copy" at bounding box center [229, 105] width 16 height 16
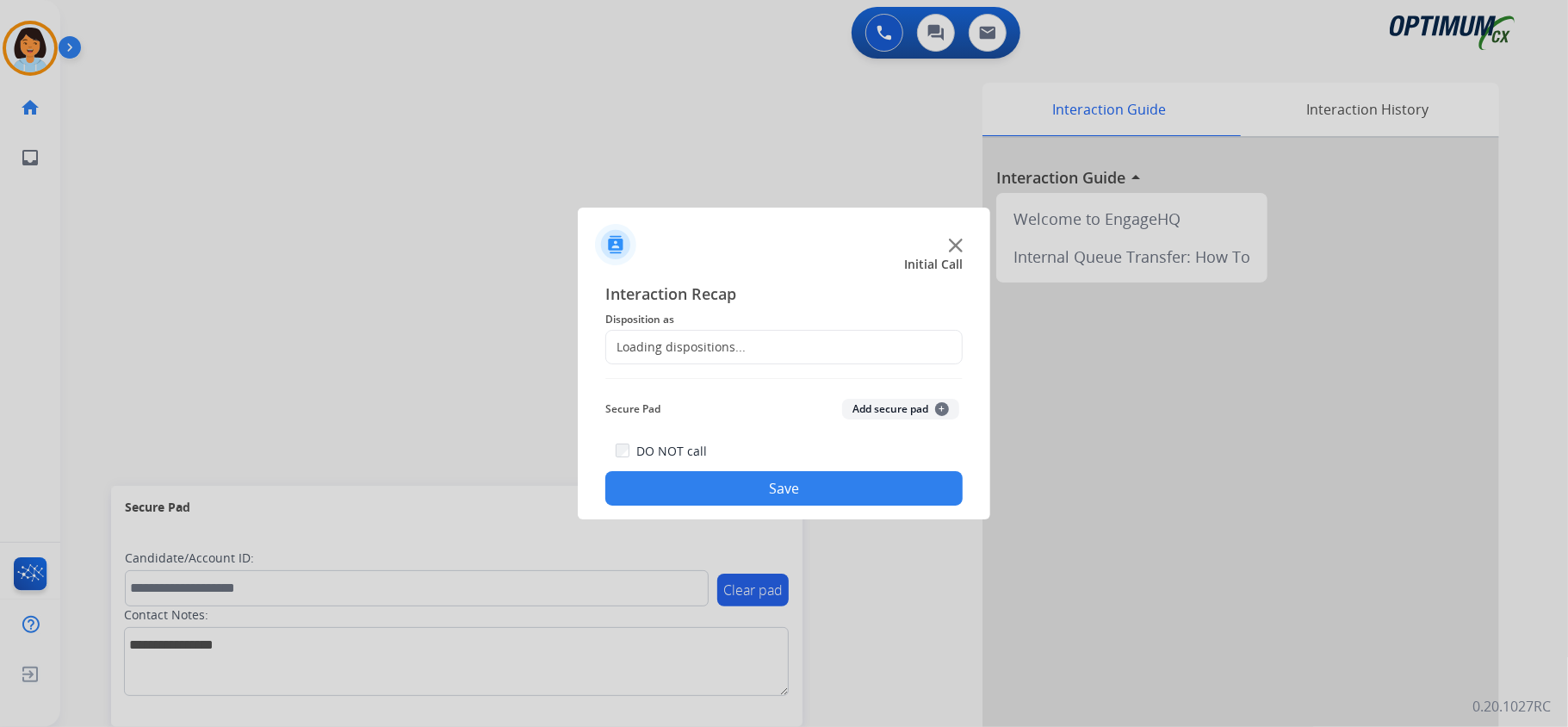
click at [338, 145] on div at bounding box center [784, 363] width 1568 height 727
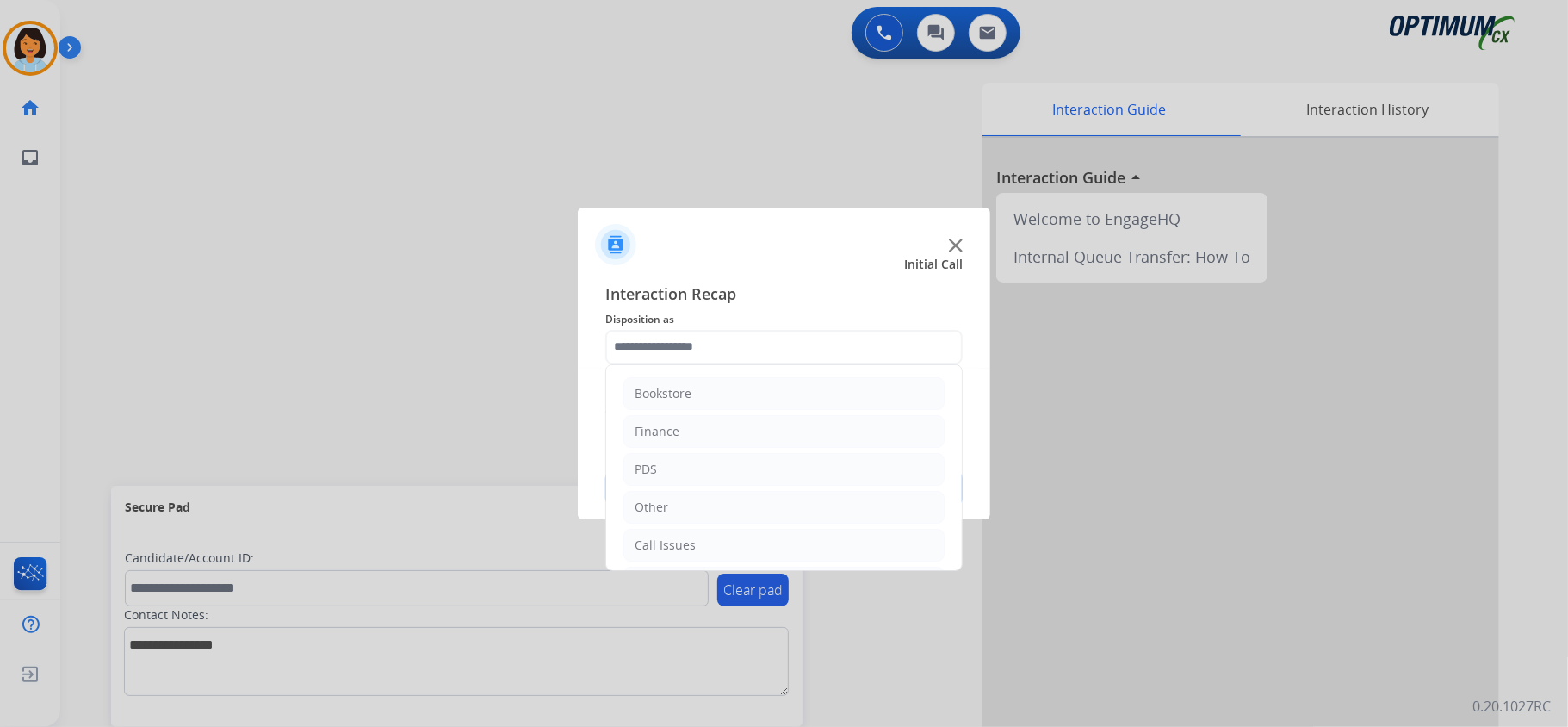
click at [748, 339] on input "text" at bounding box center [783, 347] width 357 height 35
click at [729, 538] on li "Renewal" at bounding box center [784, 541] width 321 height 33
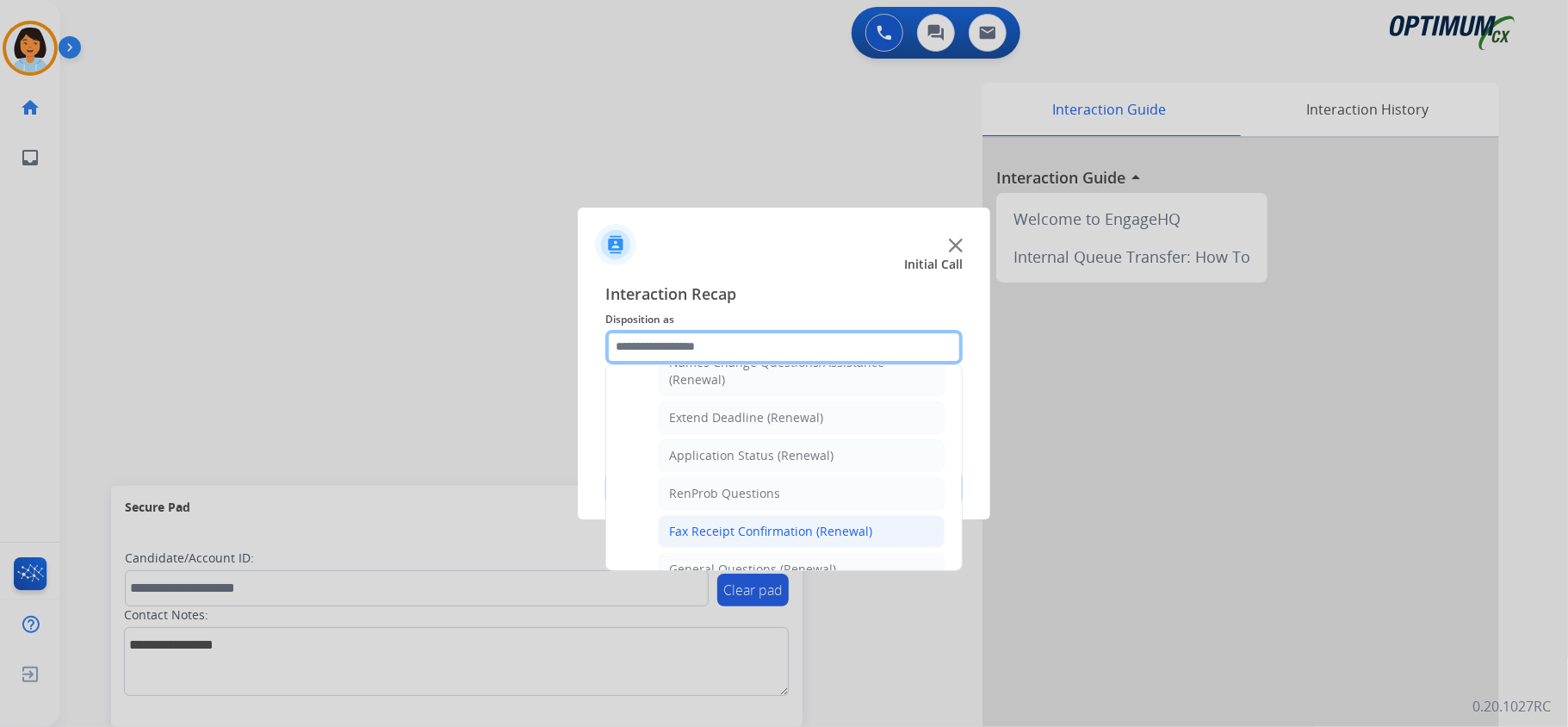
scroll to position [351, 0]
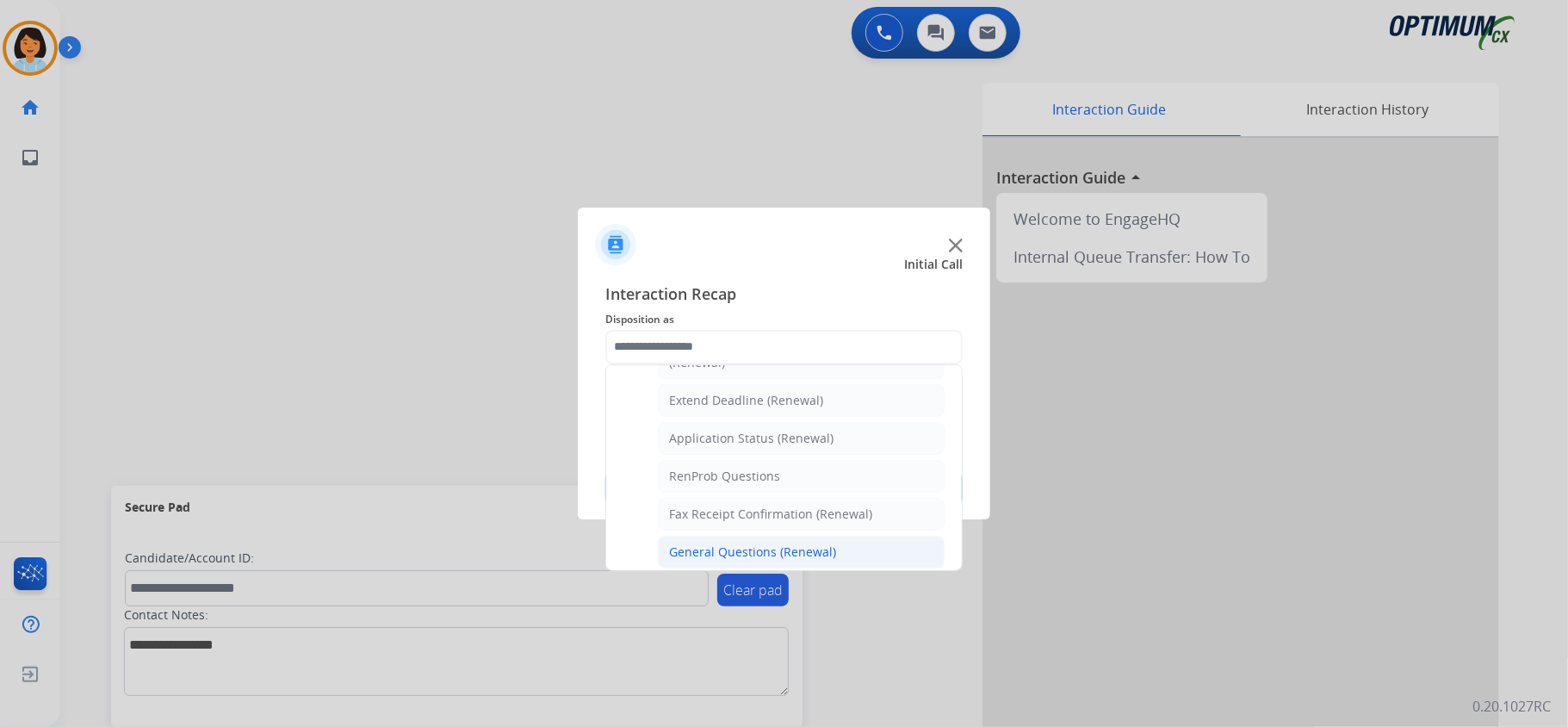
click at [744, 561] on div "General Questions (Renewal)" at bounding box center [752, 552] width 167 height 17
type input "**********"
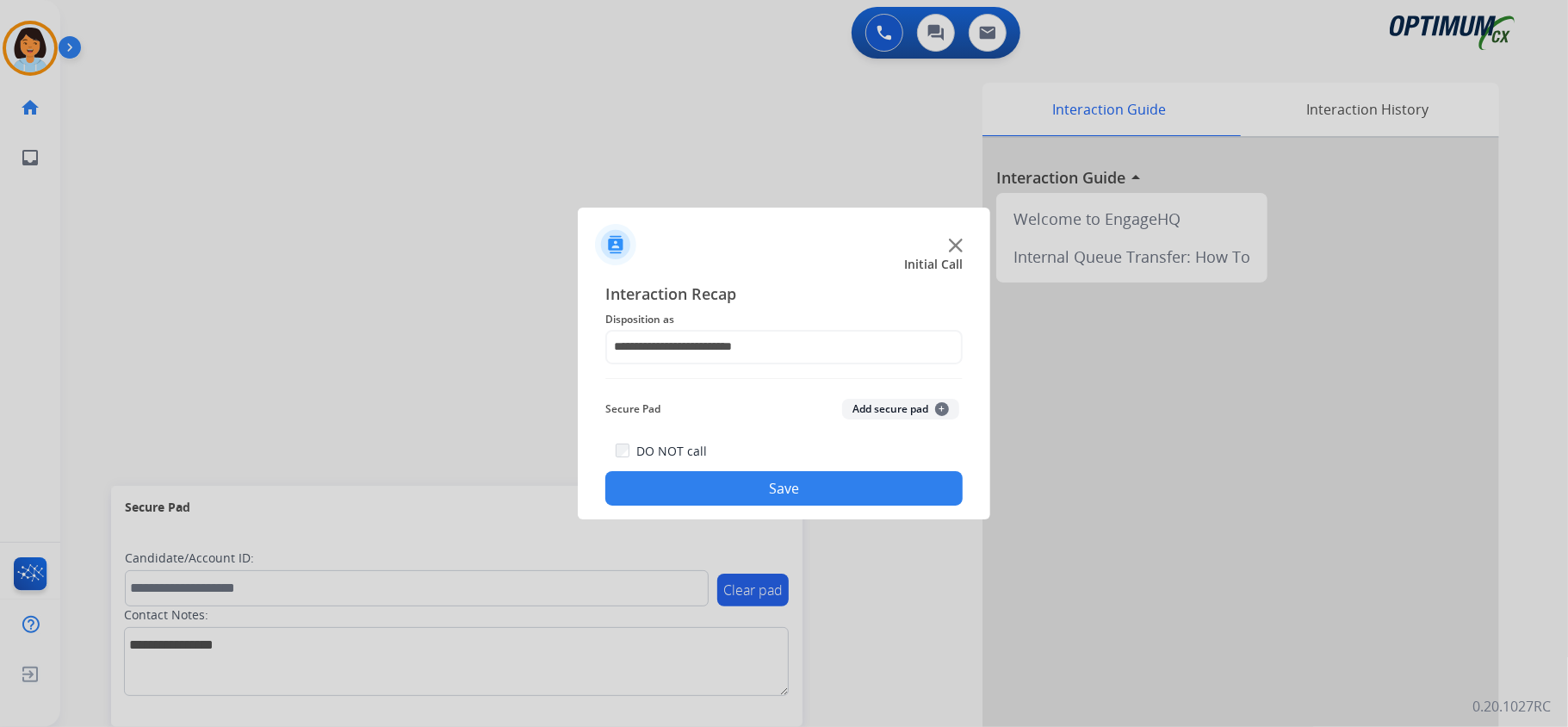
click at [731, 495] on button "Save" at bounding box center [783, 488] width 357 height 35
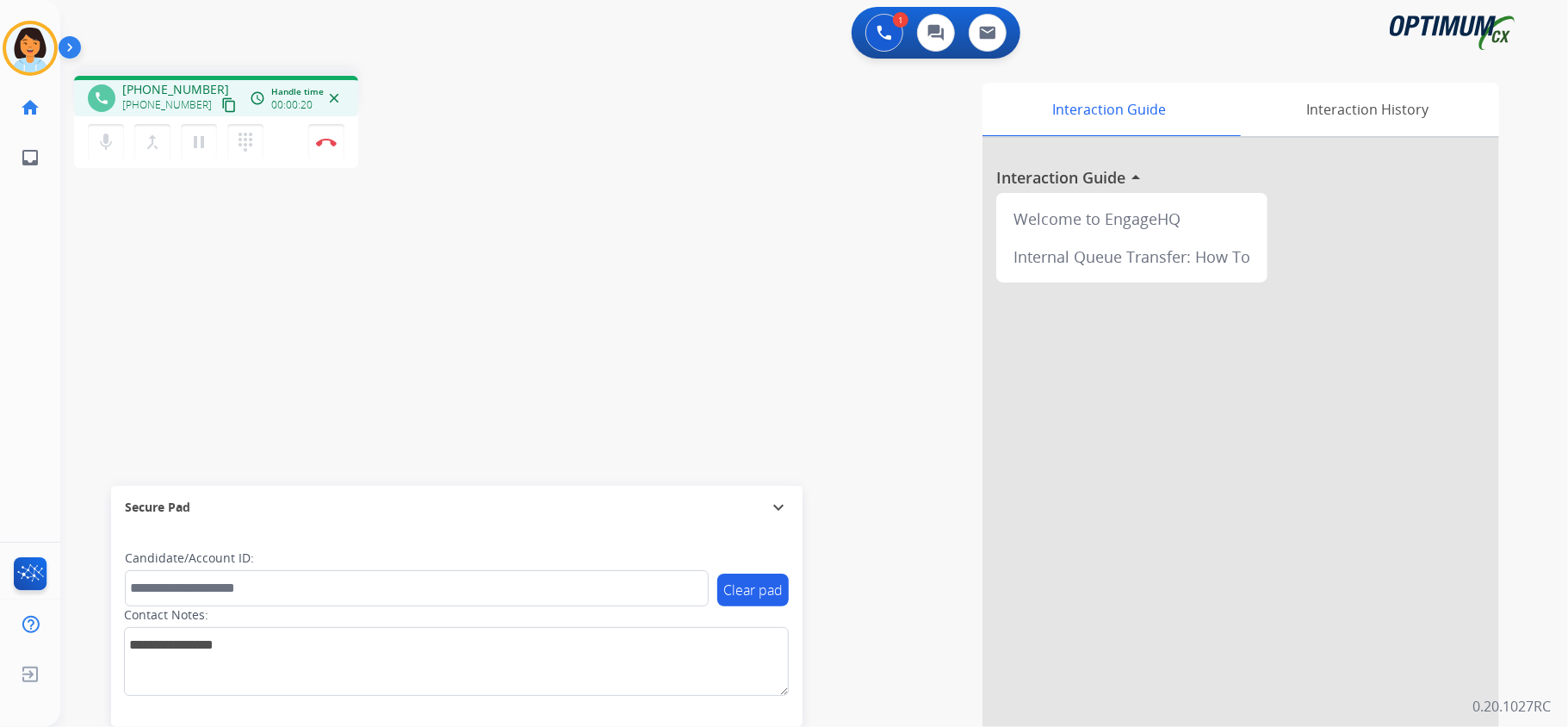
click at [221, 107] on mat-icon "content_copy" at bounding box center [229, 105] width 16 height 16
click at [315, 139] on button "Disconnect" at bounding box center [326, 141] width 37 height 37
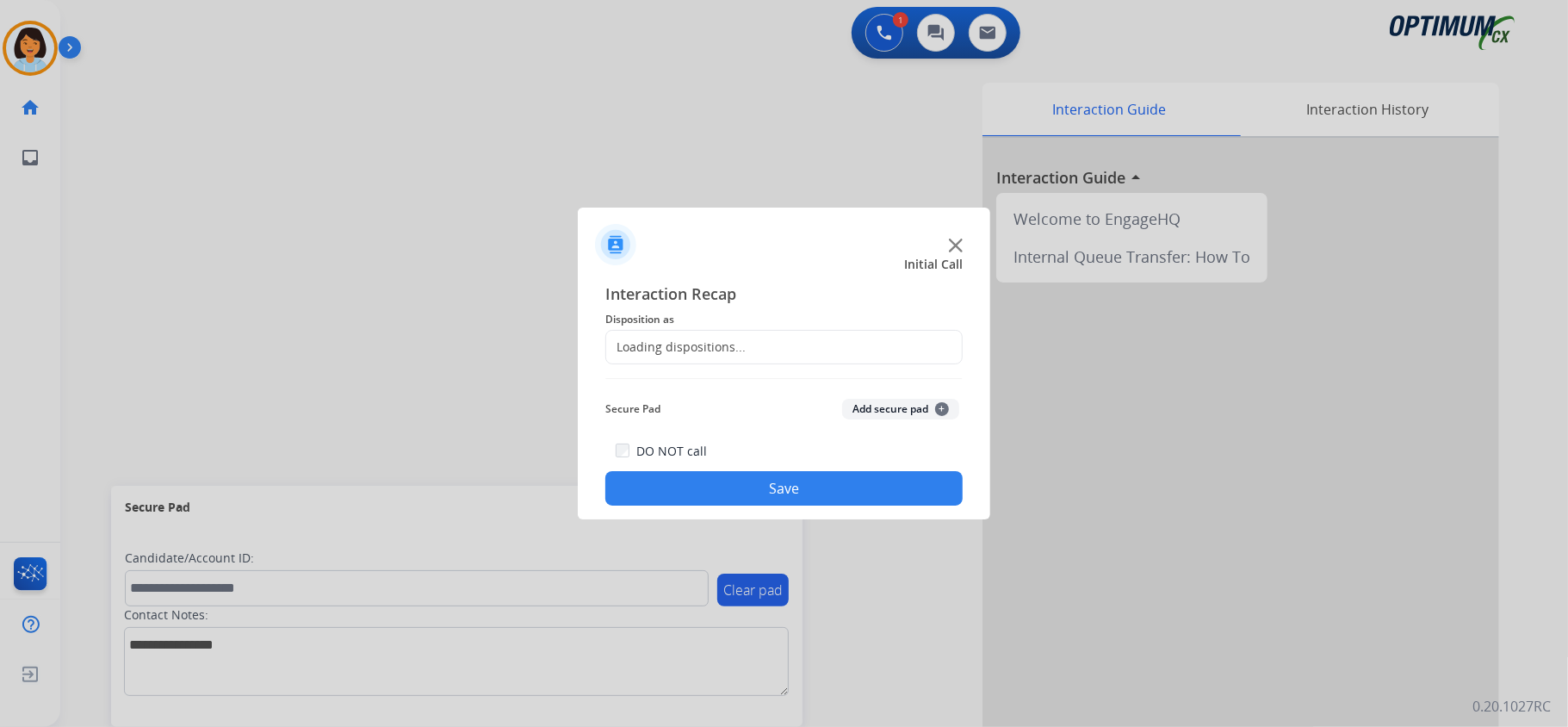
click at [731, 341] on div "Loading dispositions..." at bounding box center [675, 346] width 139 height 17
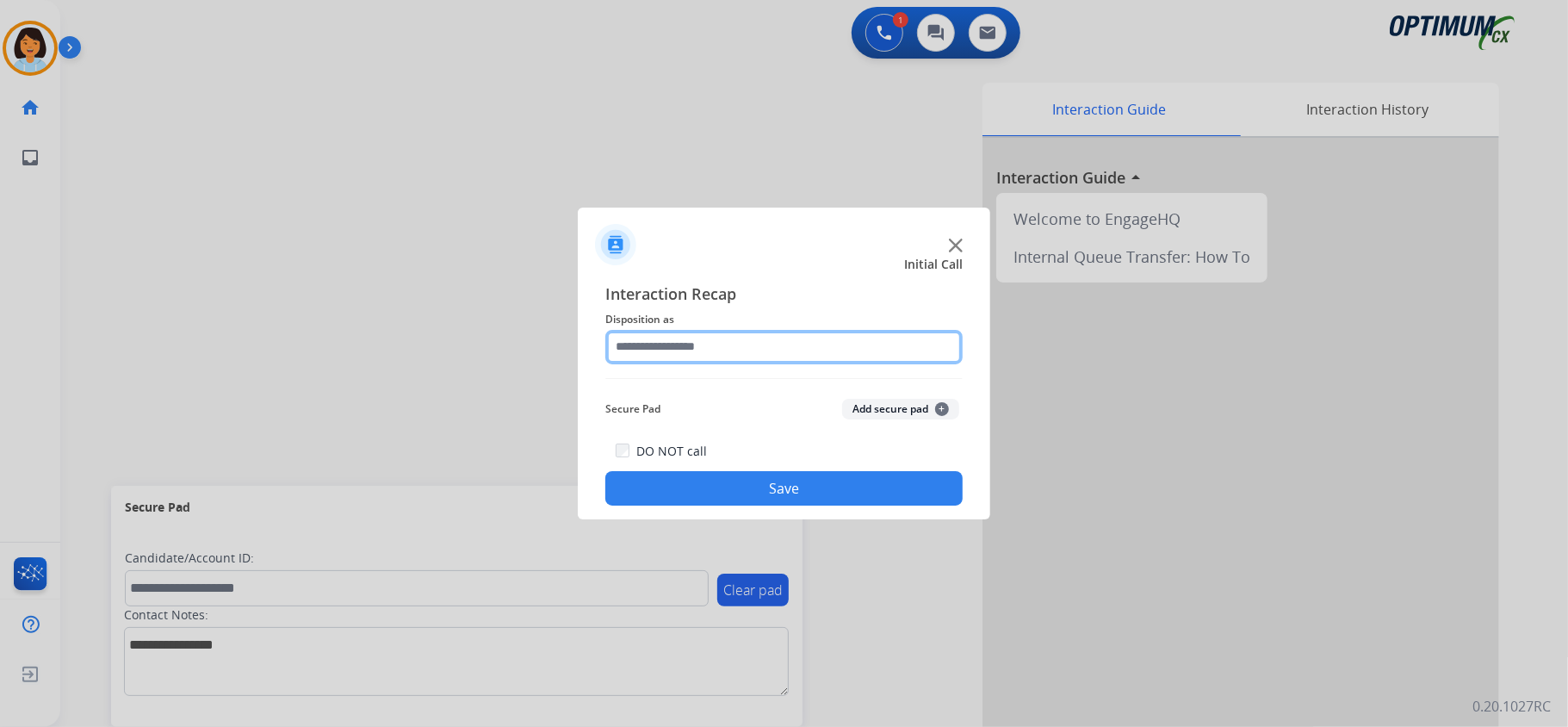
click at [732, 345] on input "text" at bounding box center [783, 347] width 357 height 35
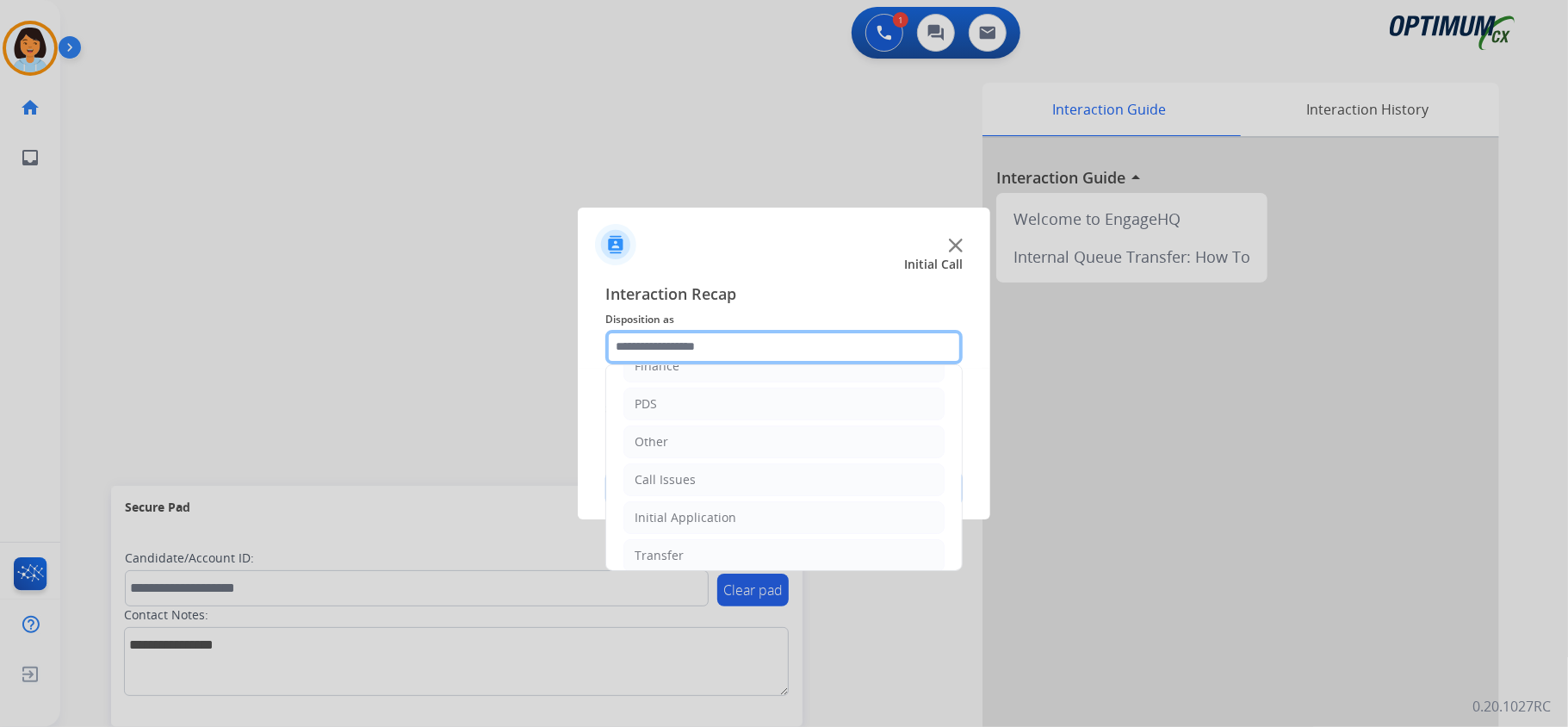
scroll to position [122, 0]
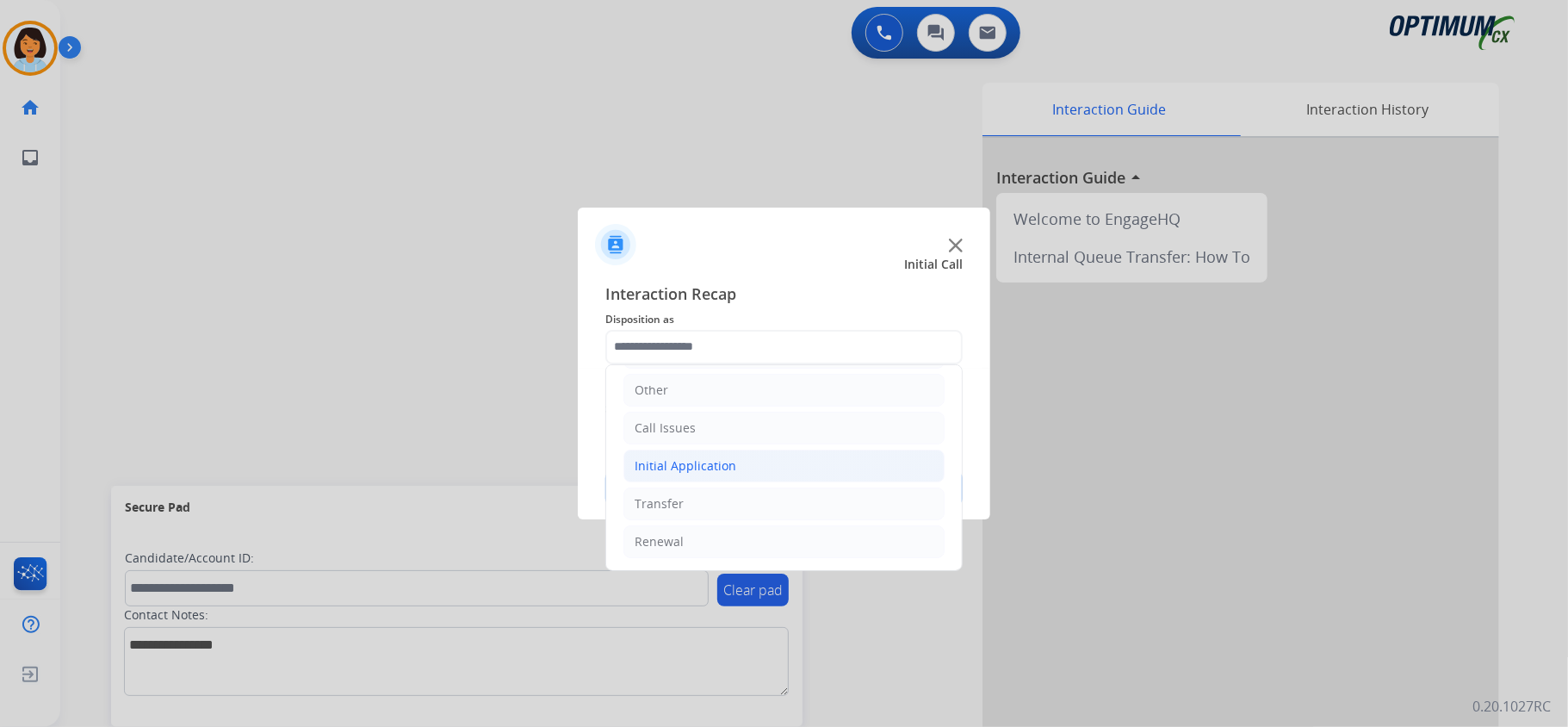
click at [722, 471] on div "Initial Application" at bounding box center [685, 466] width 102 height 17
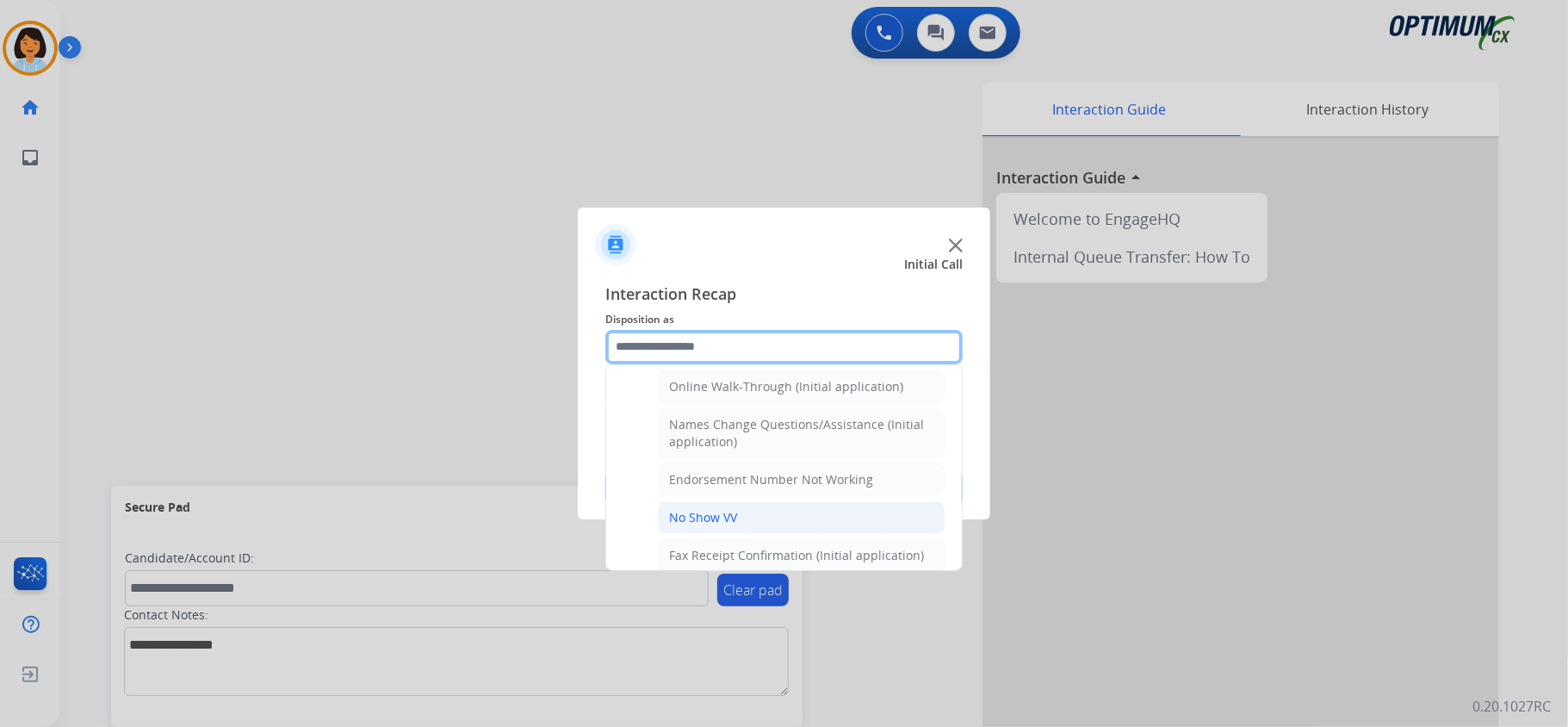
scroll to position [351, 0]
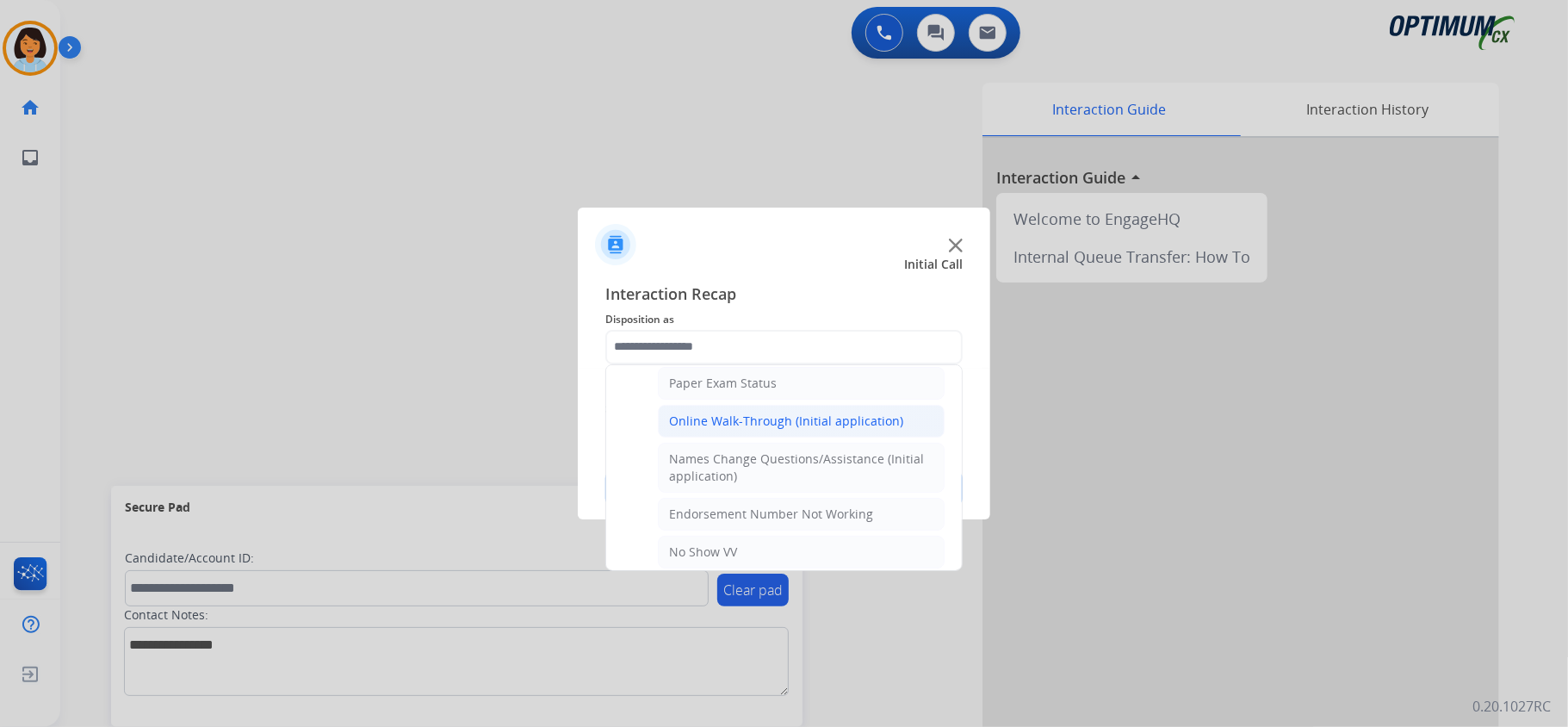
click at [794, 428] on div "Online Walk-Through (Initial application)" at bounding box center [786, 420] width 234 height 17
type input "**********"
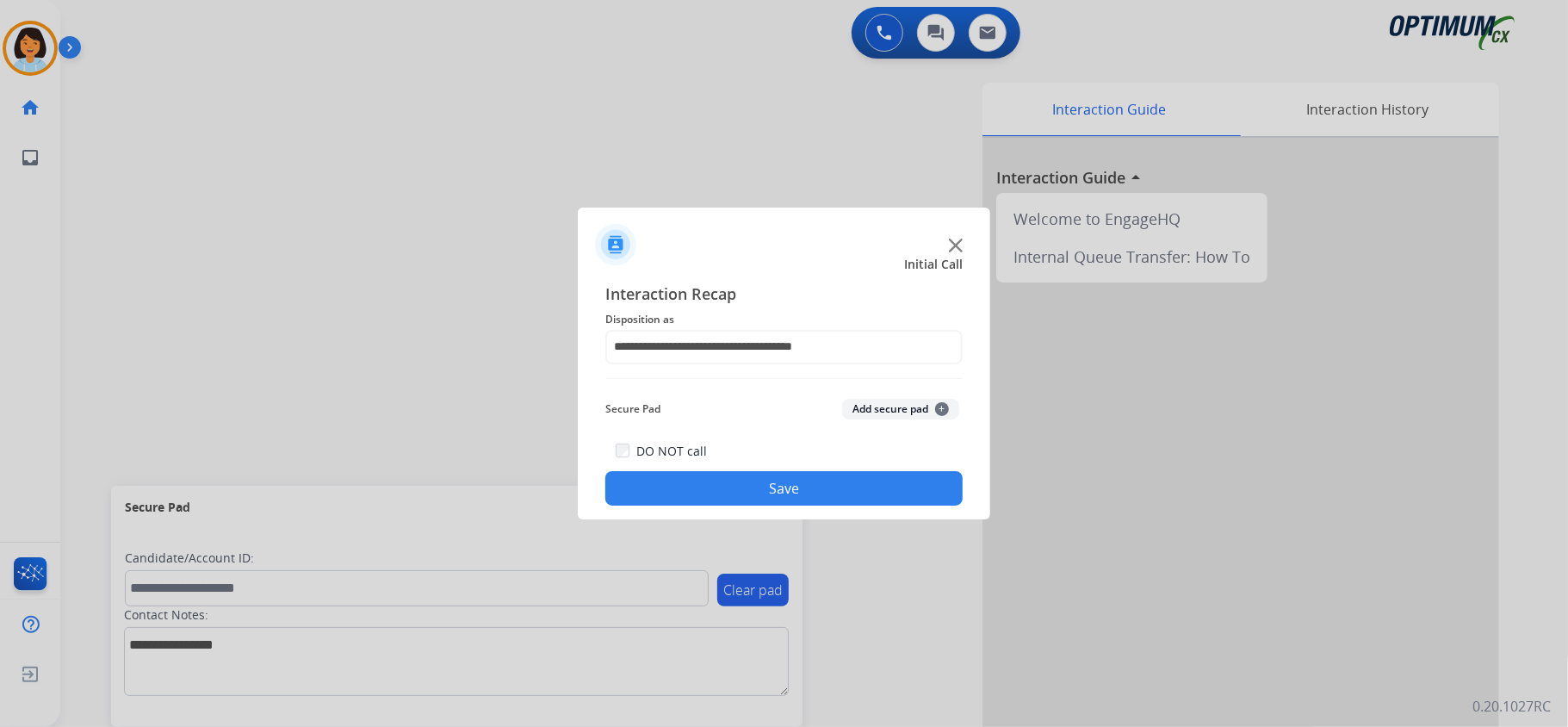
click at [783, 486] on button "Save" at bounding box center [783, 488] width 357 height 35
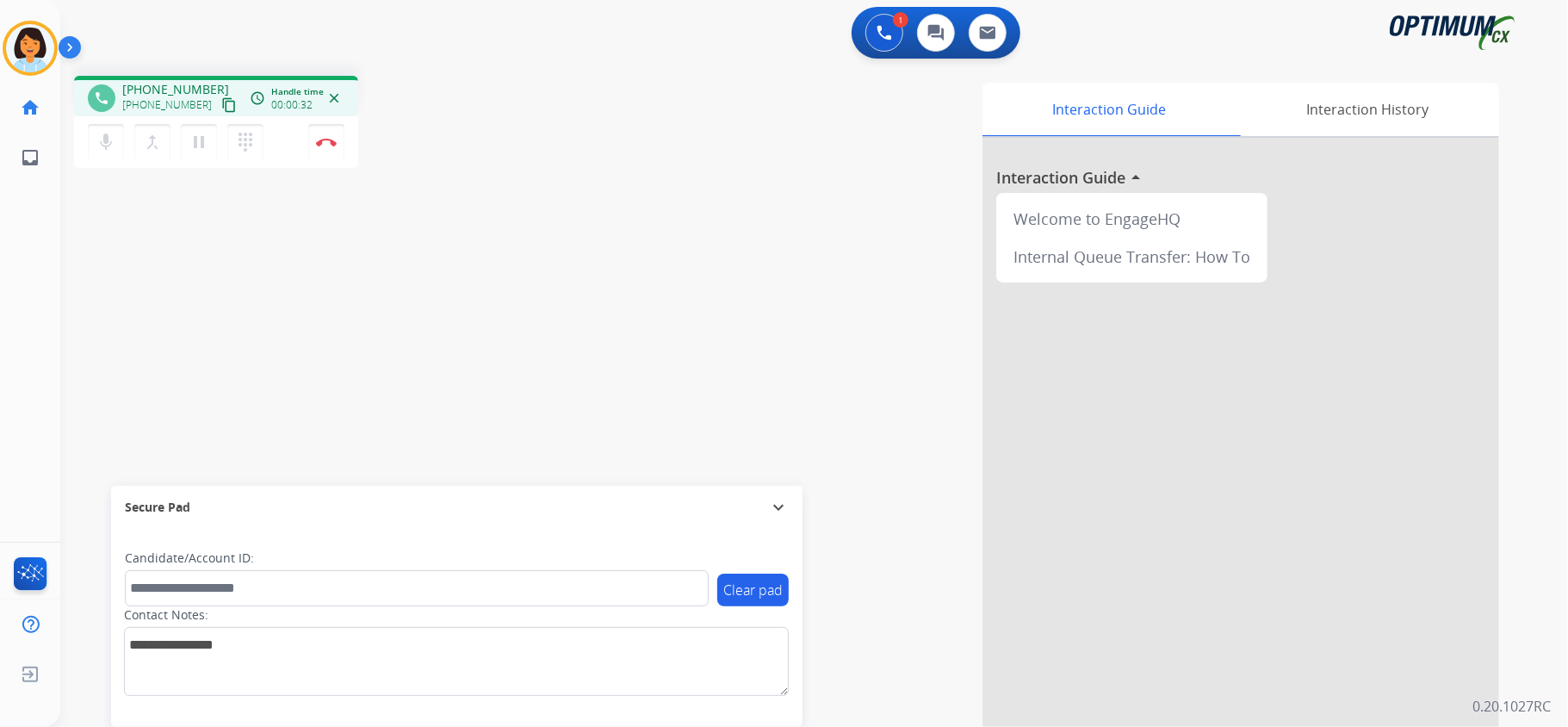
click at [221, 105] on mat-icon "content_copy" at bounding box center [229, 105] width 16 height 16
click at [315, 136] on button "Disconnect" at bounding box center [326, 141] width 37 height 37
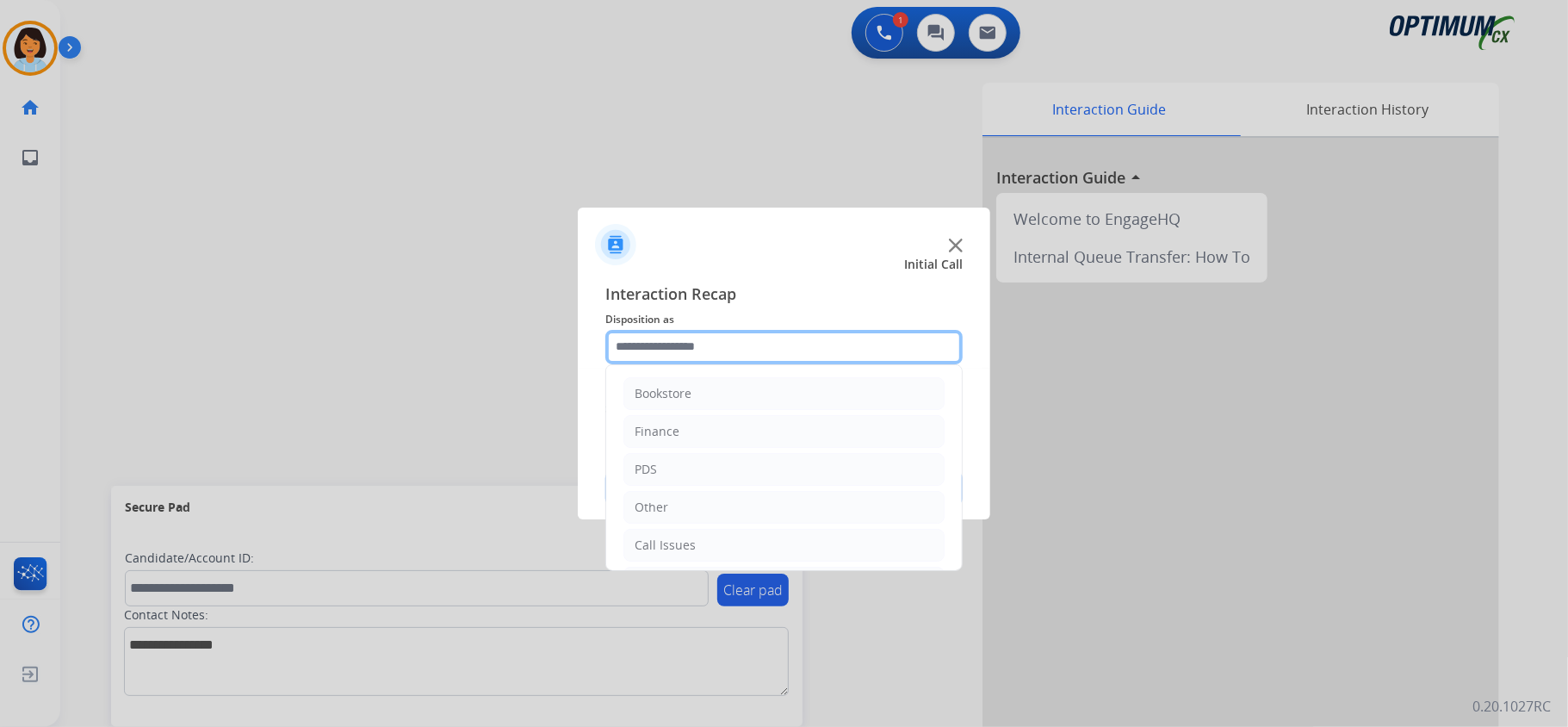
click at [713, 345] on input "text" at bounding box center [783, 347] width 357 height 35
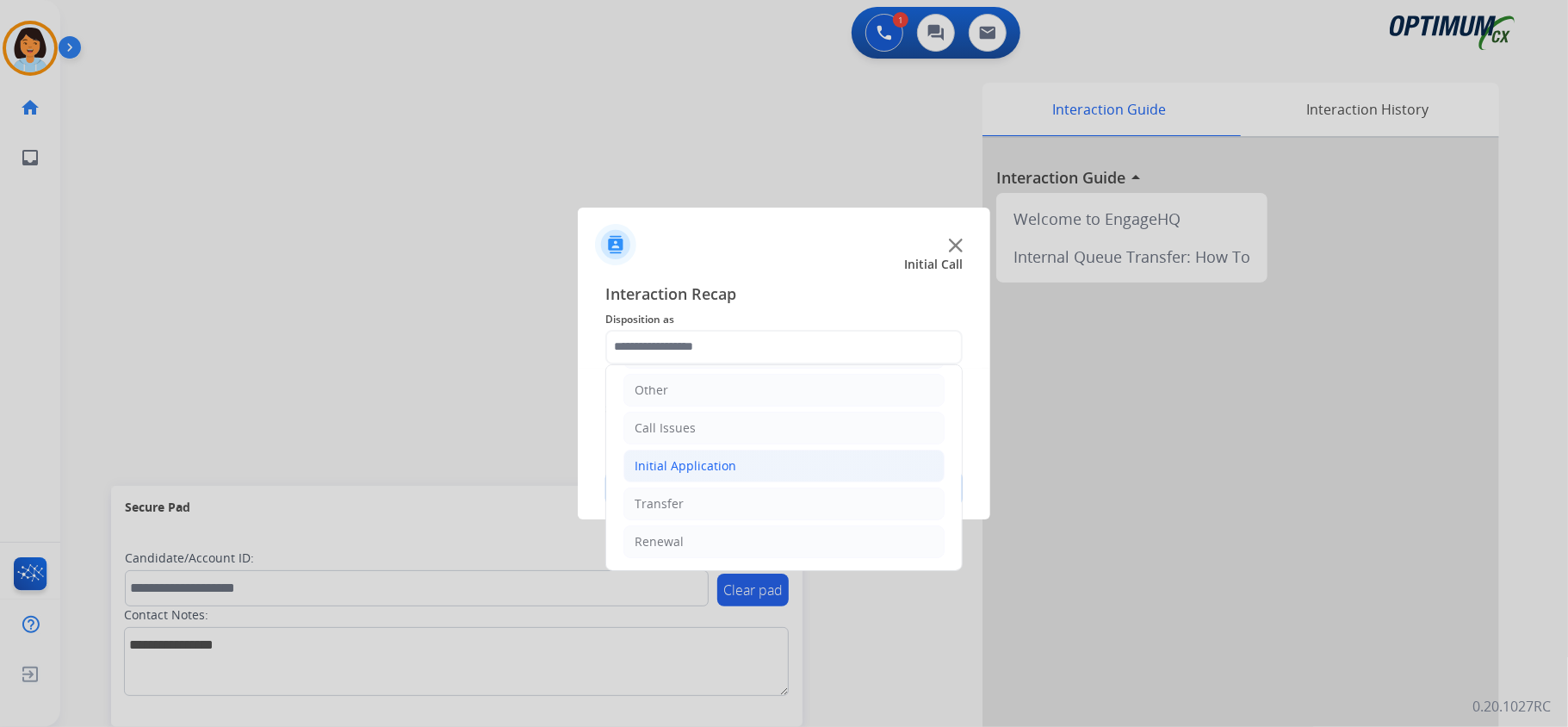
click at [710, 466] on div "Initial Application" at bounding box center [685, 466] width 102 height 17
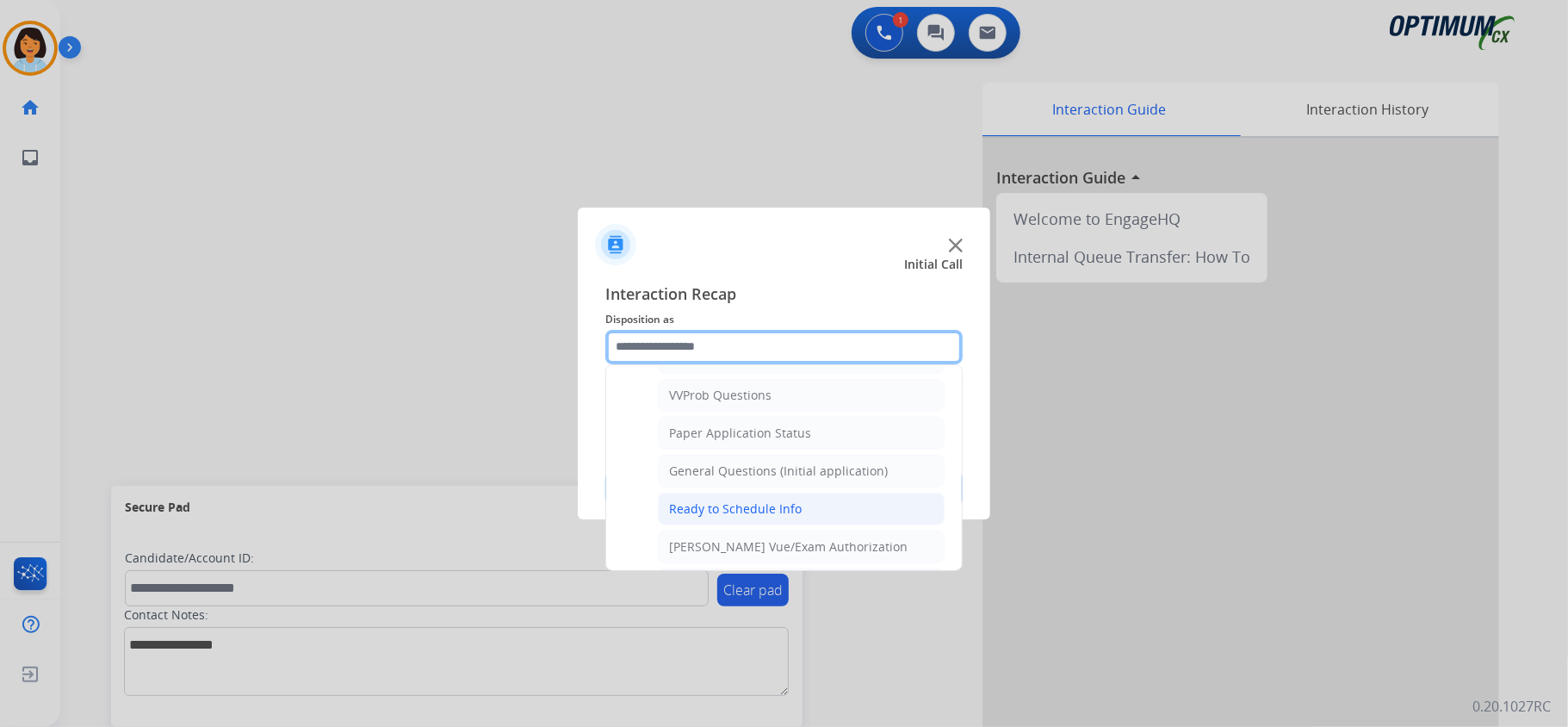
scroll to position [1041, 0]
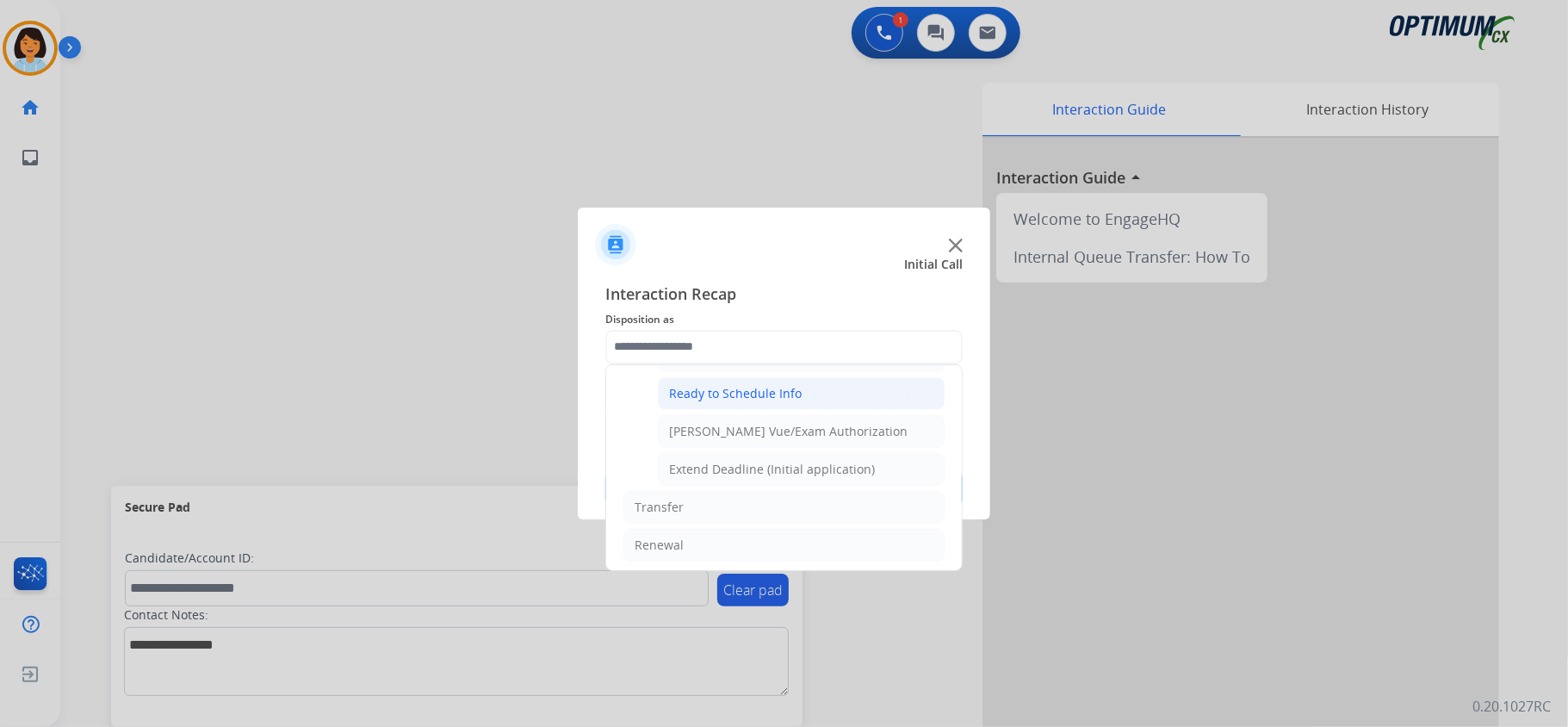
click at [704, 395] on li "Ready to Schedule Info" at bounding box center [801, 394] width 287 height 33
type input "**********"
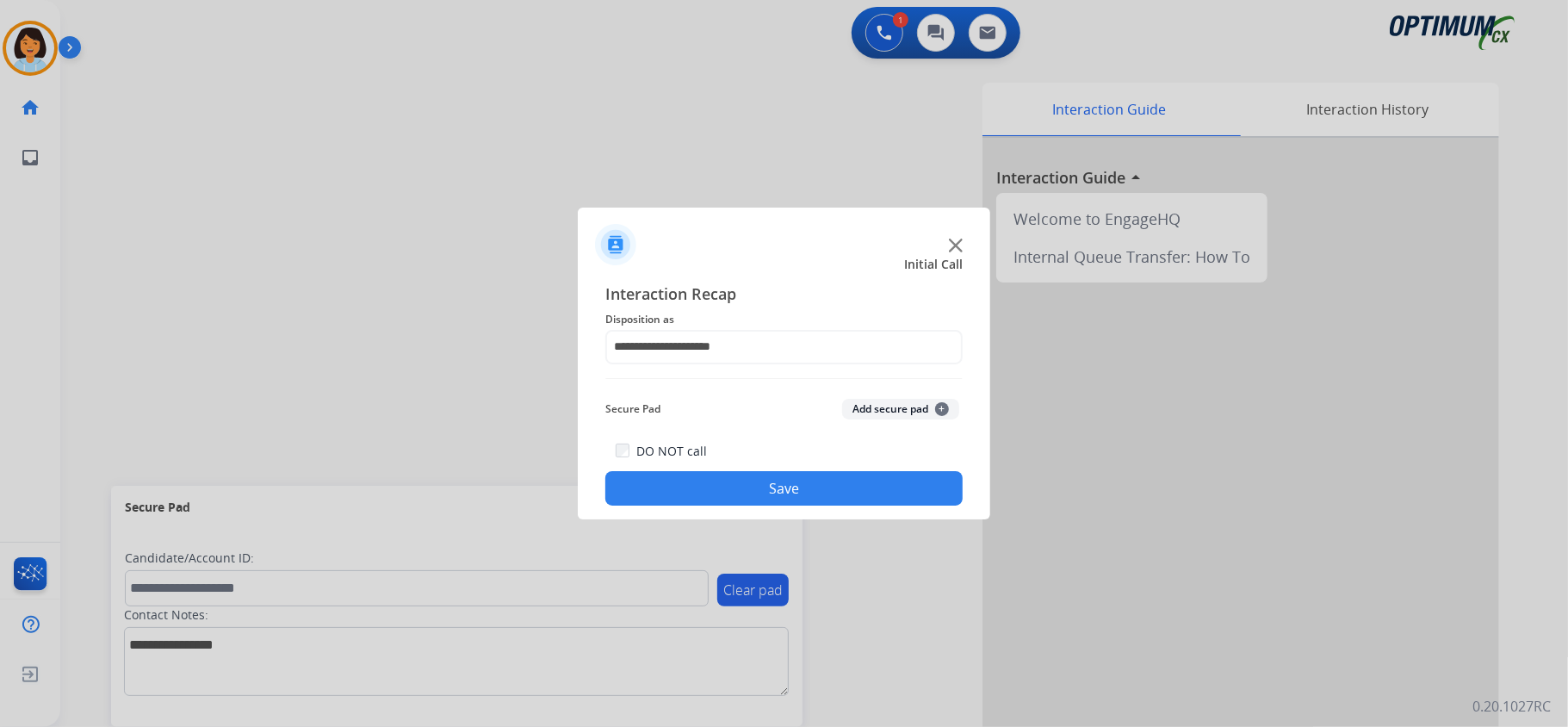
click at [731, 487] on button "Save" at bounding box center [783, 488] width 357 height 35
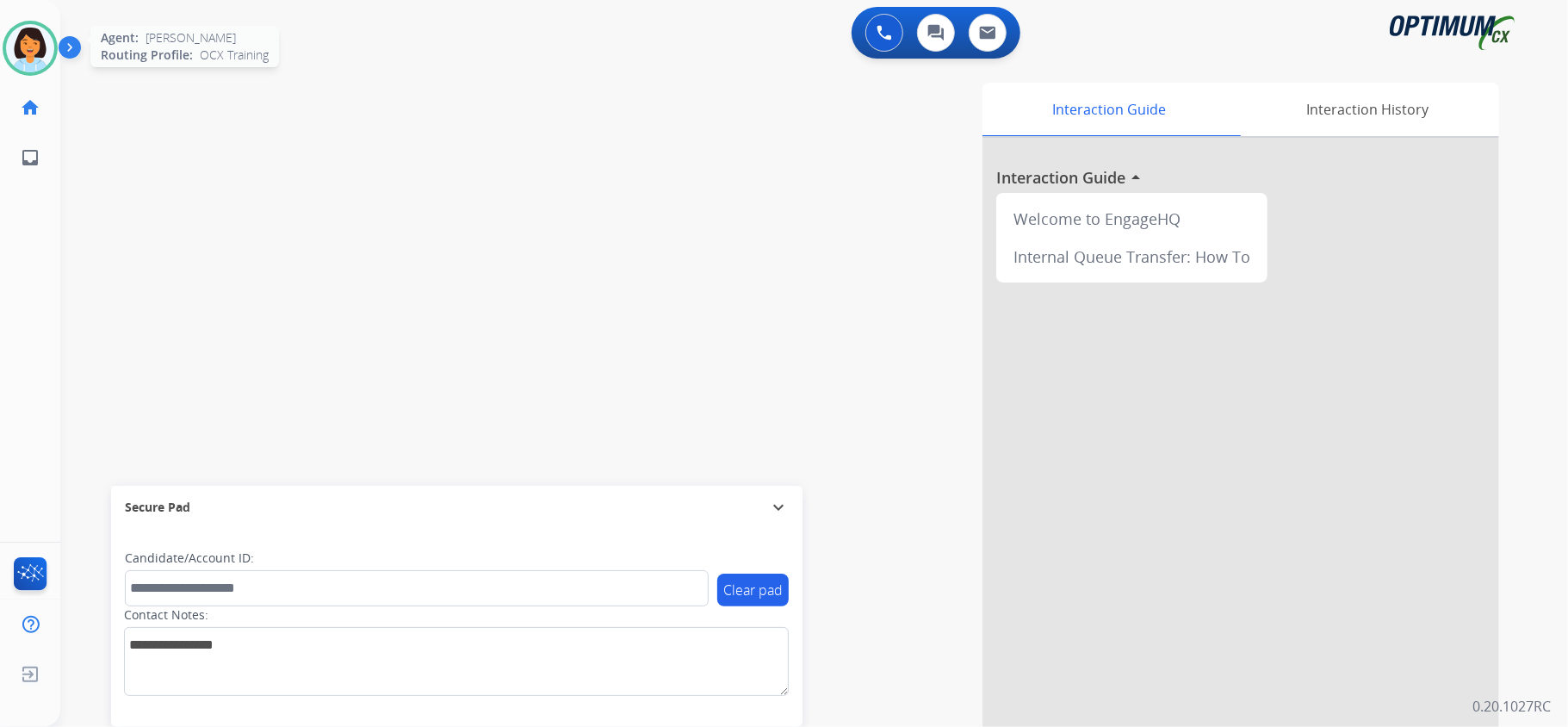
click at [36, 52] on img at bounding box center [30, 47] width 48 height 48
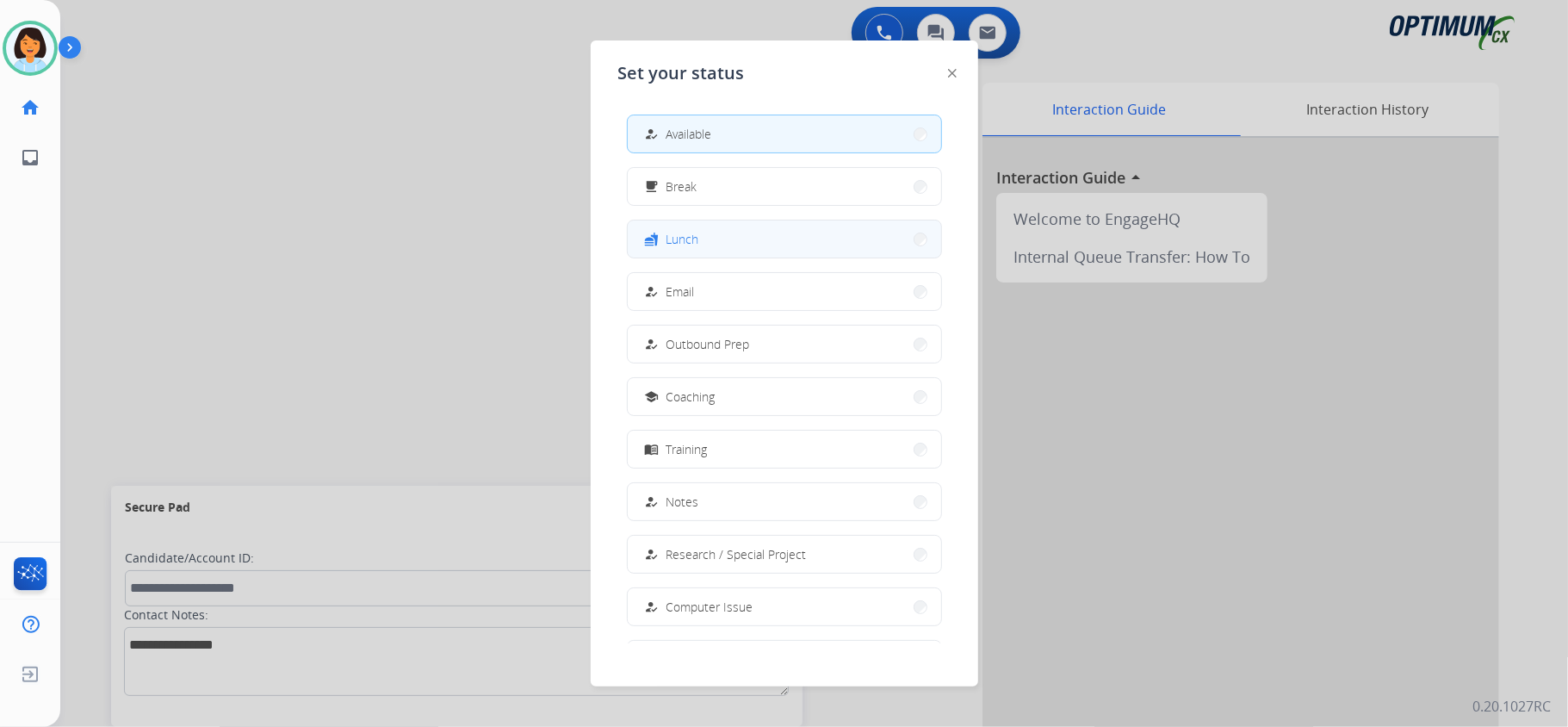
click at [805, 237] on button "fastfood Lunch" at bounding box center [784, 238] width 313 height 37
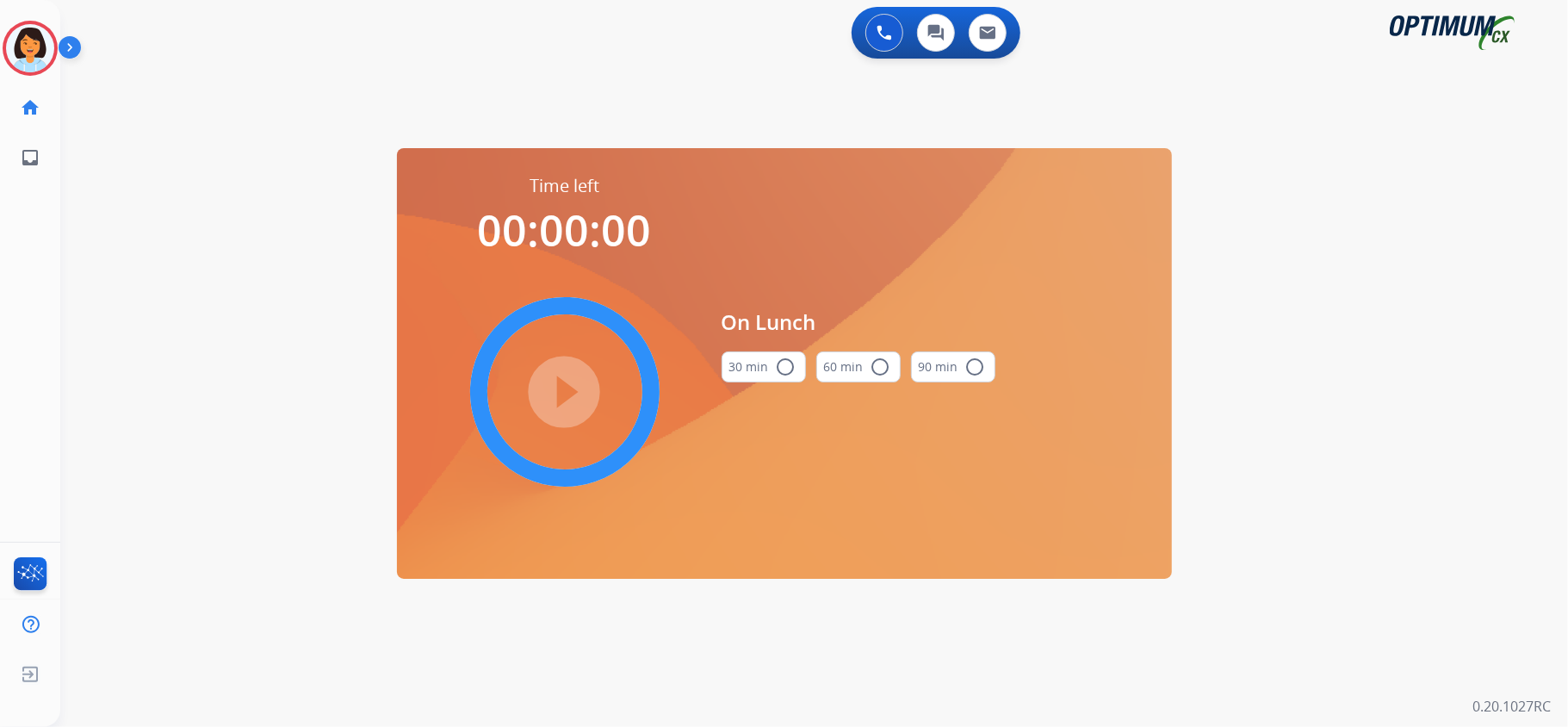
click at [765, 365] on button "30 min radio_button_unchecked" at bounding box center [763, 366] width 84 height 31
click at [563, 384] on mat-icon "play_circle_filled" at bounding box center [565, 392] width 21 height 21
click at [9, 52] on icon at bounding box center [31, 48] width 56 height 56
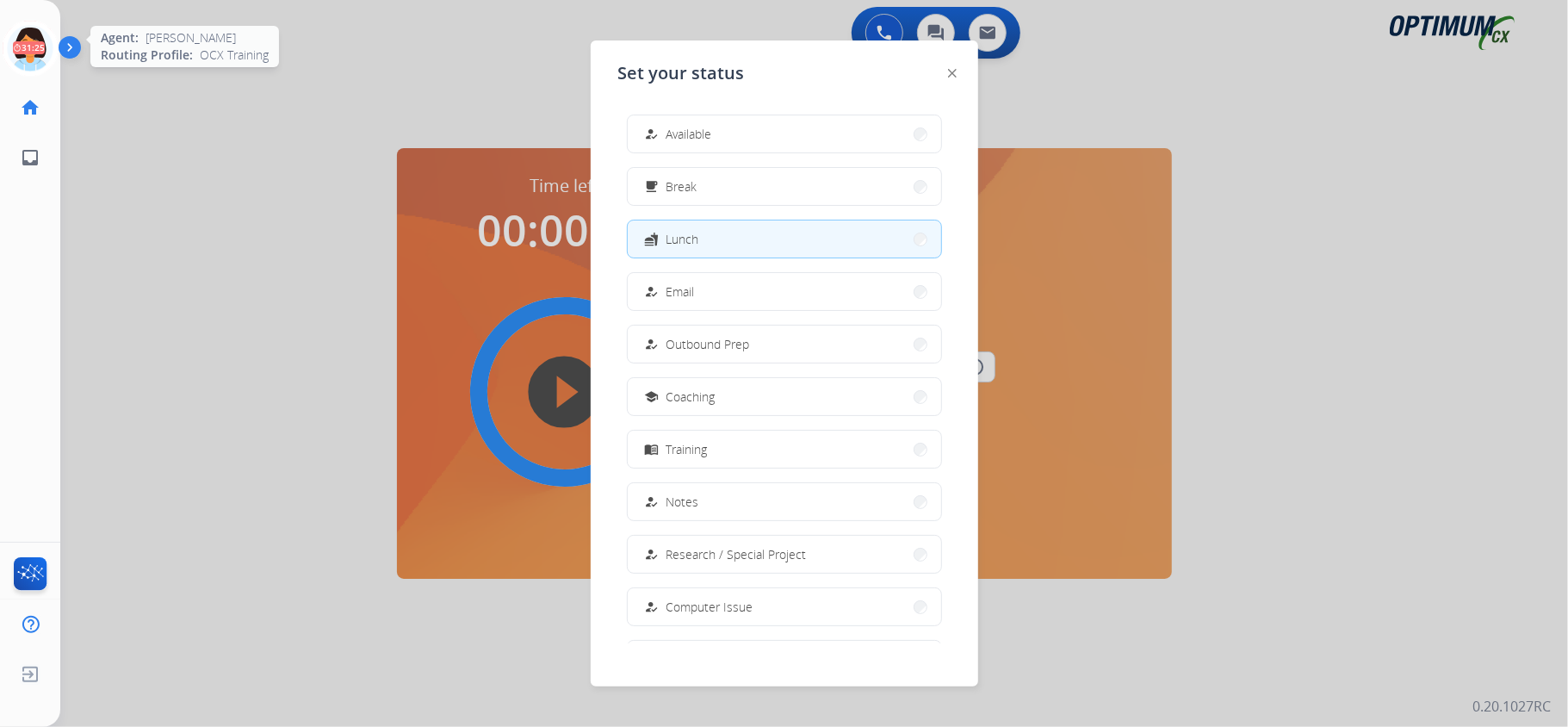
click at [28, 45] on icon at bounding box center [31, 48] width 56 height 56
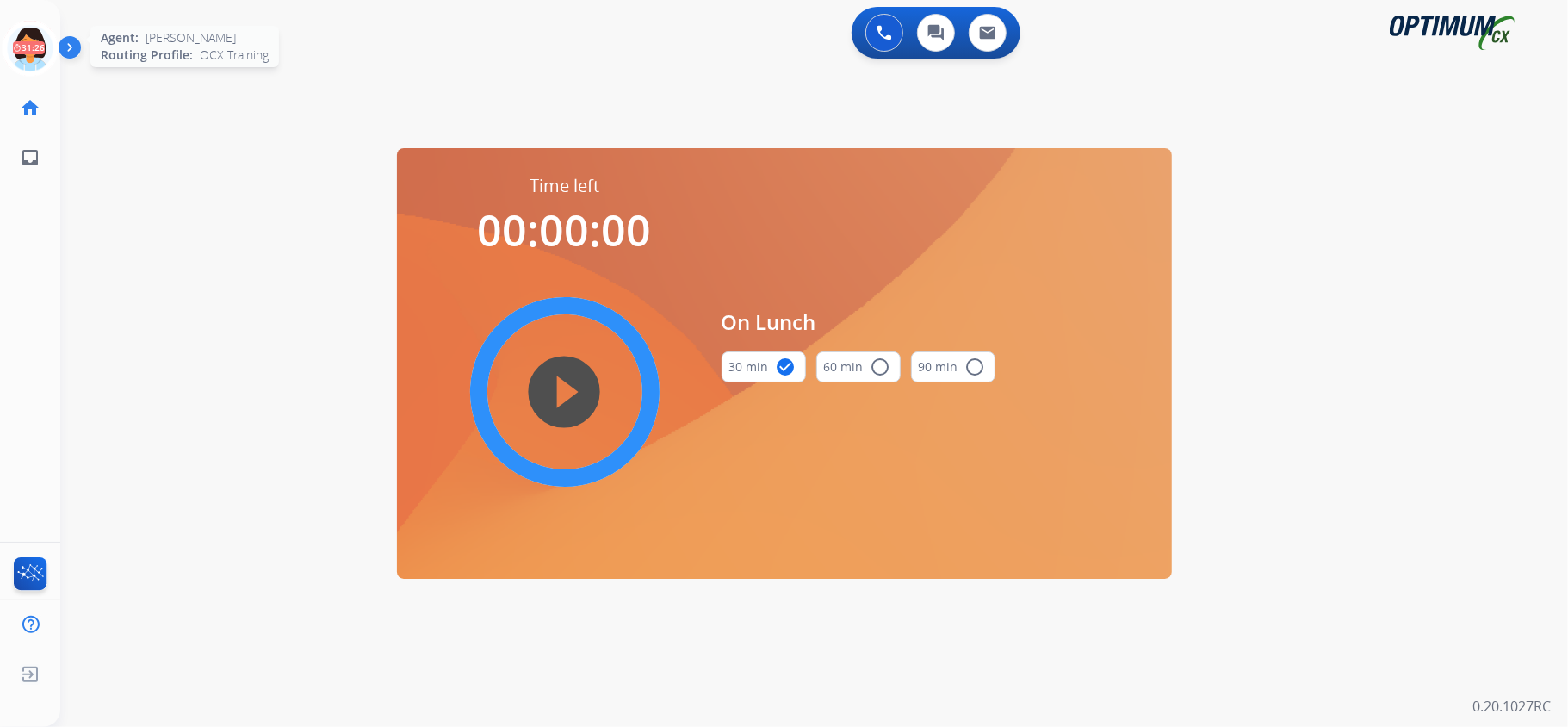
click at [40, 46] on icon at bounding box center [31, 48] width 56 height 56
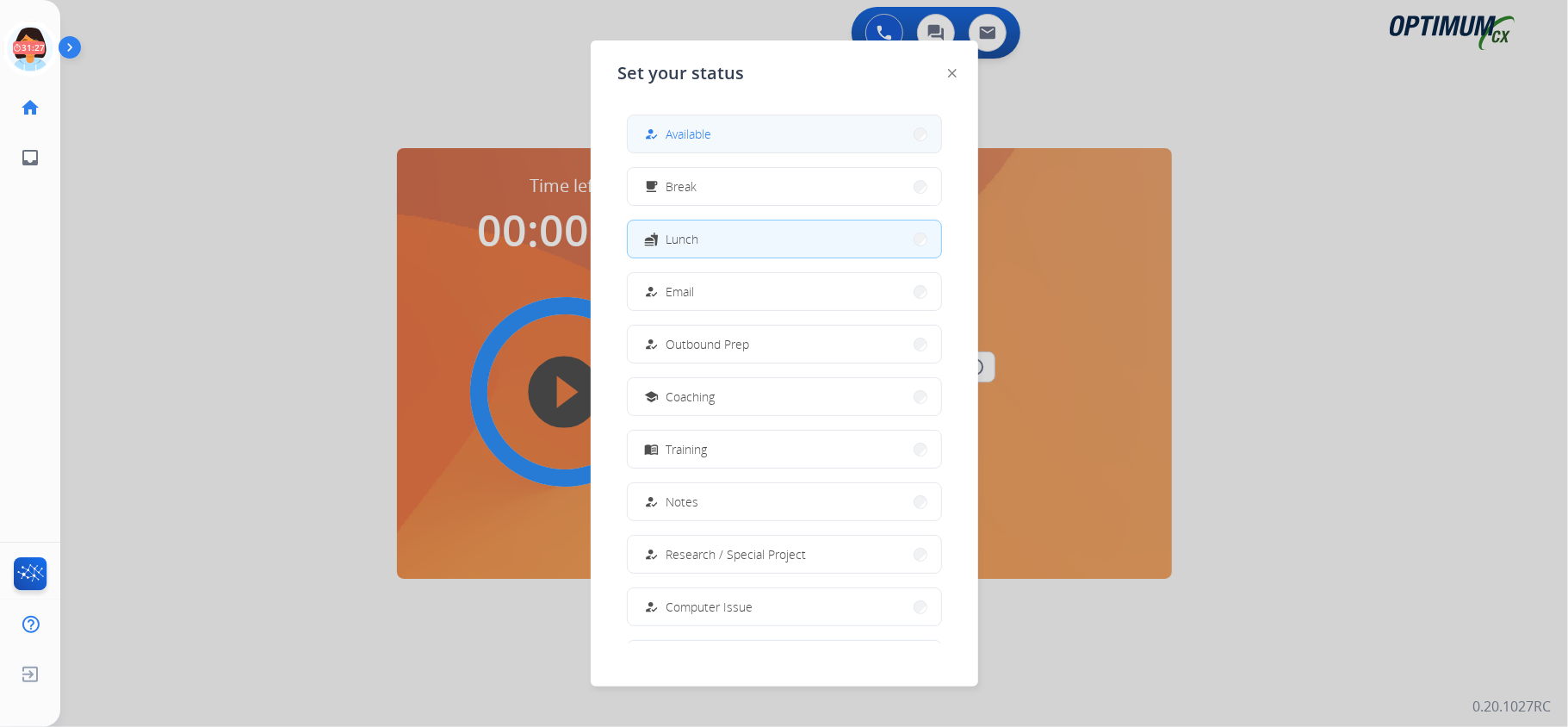
click at [727, 126] on button "how_to_reg Available" at bounding box center [784, 134] width 313 height 37
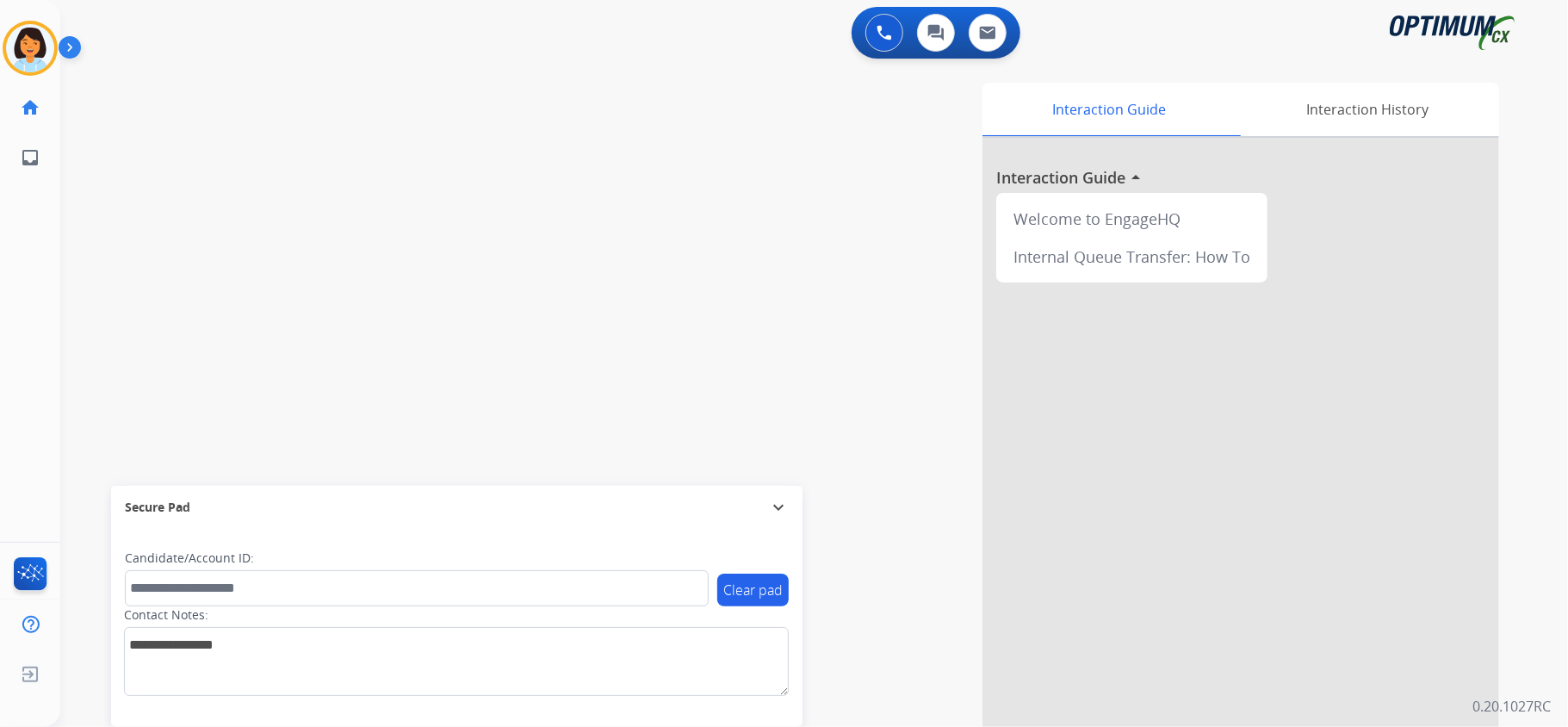
click at [293, 144] on div "swap_horiz Break voice bridge close_fullscreen Connect 3-Way Call merge_type Se…" at bounding box center [793, 421] width 1466 height 718
click at [339, 277] on div "swap_horiz Break voice bridge close_fullscreen Connect 3-Way Call merge_type Se…" at bounding box center [793, 421] width 1466 height 718
click at [320, 324] on div "swap_horiz Break voice bridge close_fullscreen Connect 3-Way Call merge_type Se…" at bounding box center [793, 421] width 1466 height 718
click at [221, 104] on mat-icon "content_copy" at bounding box center [229, 105] width 16 height 16
click at [208, 95] on div "[PHONE_NUMBER] content_copy" at bounding box center [181, 105] width 117 height 21
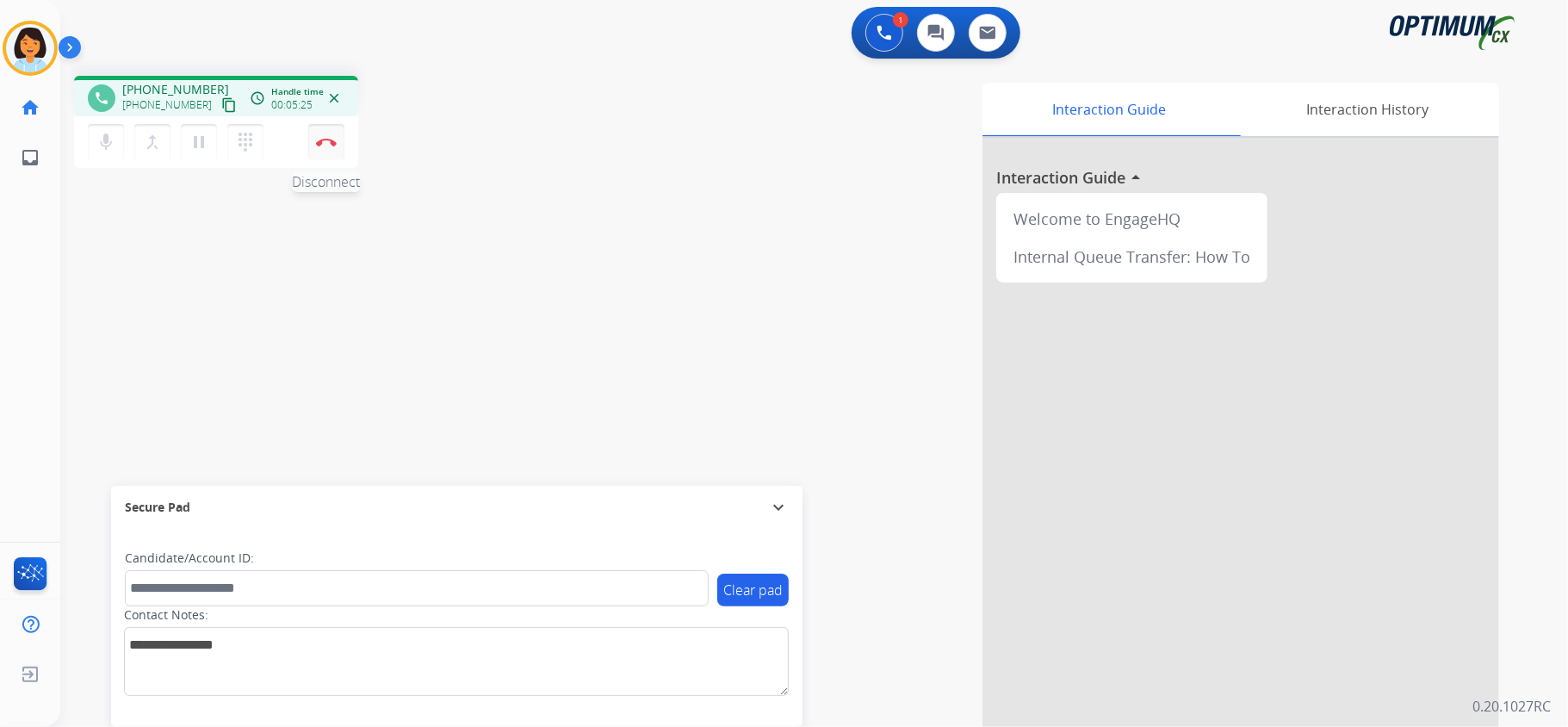
click at [325, 135] on button "Disconnect" at bounding box center [326, 141] width 37 height 37
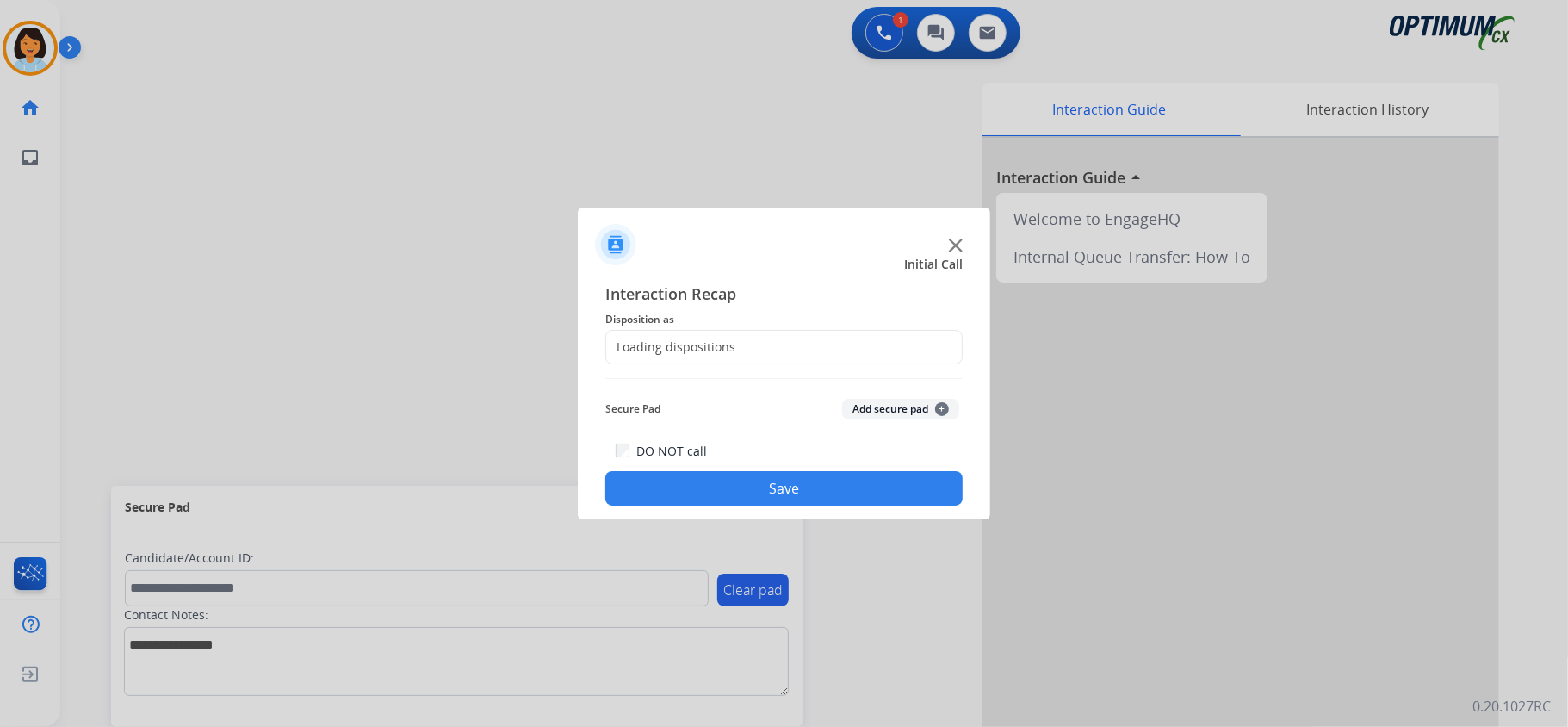
click at [672, 345] on div "Loading dispositions..." at bounding box center [675, 346] width 139 height 17
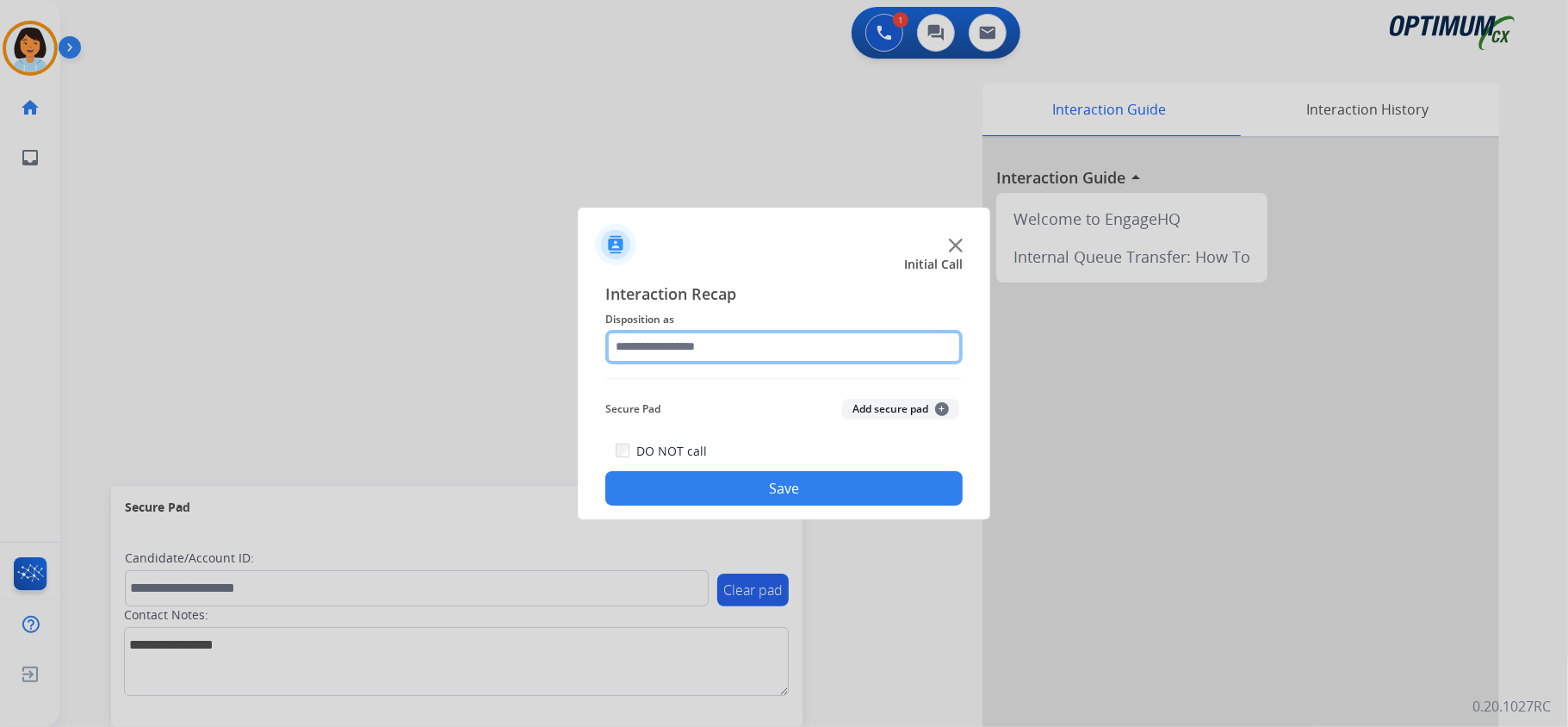
click at [786, 344] on input "text" at bounding box center [783, 347] width 357 height 35
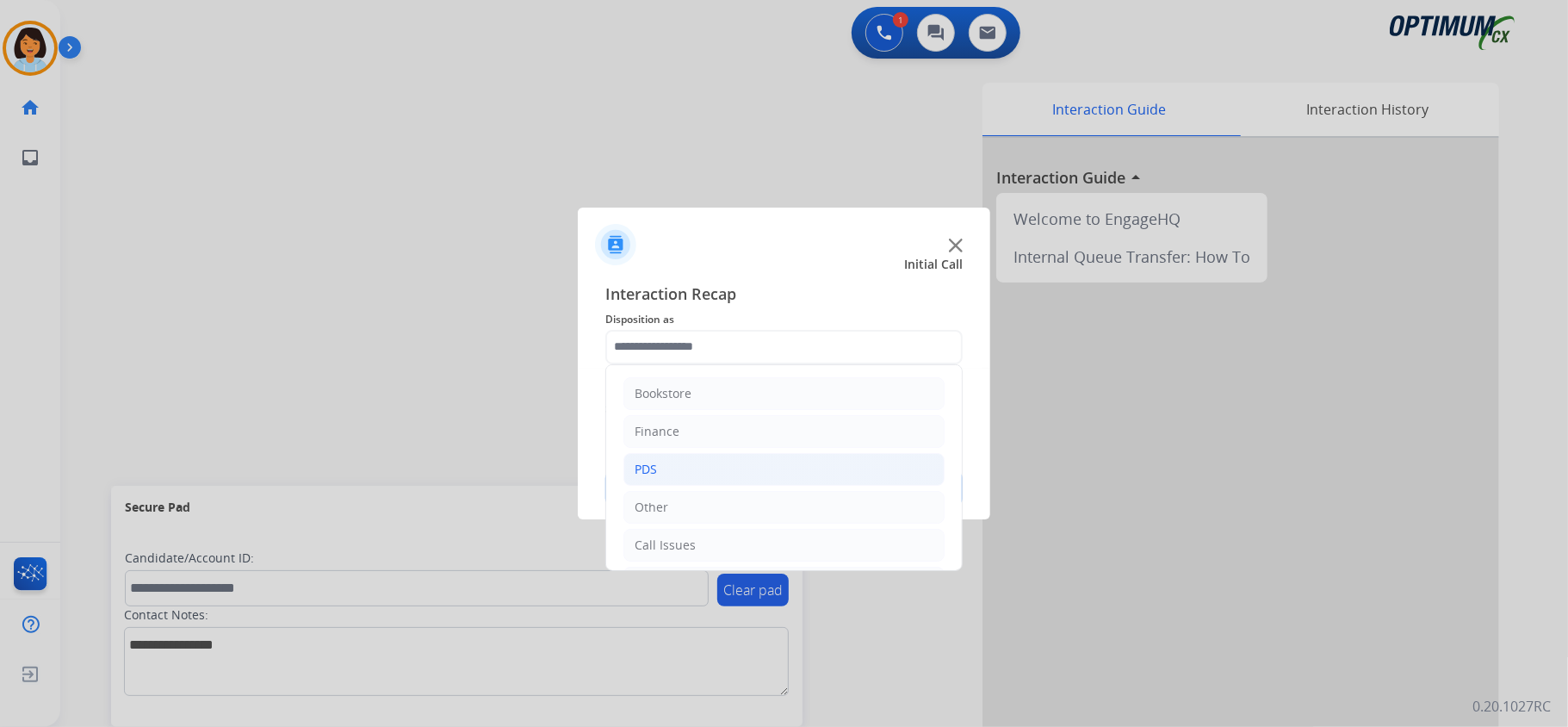
click at [741, 470] on li "PDS" at bounding box center [784, 469] width 321 height 33
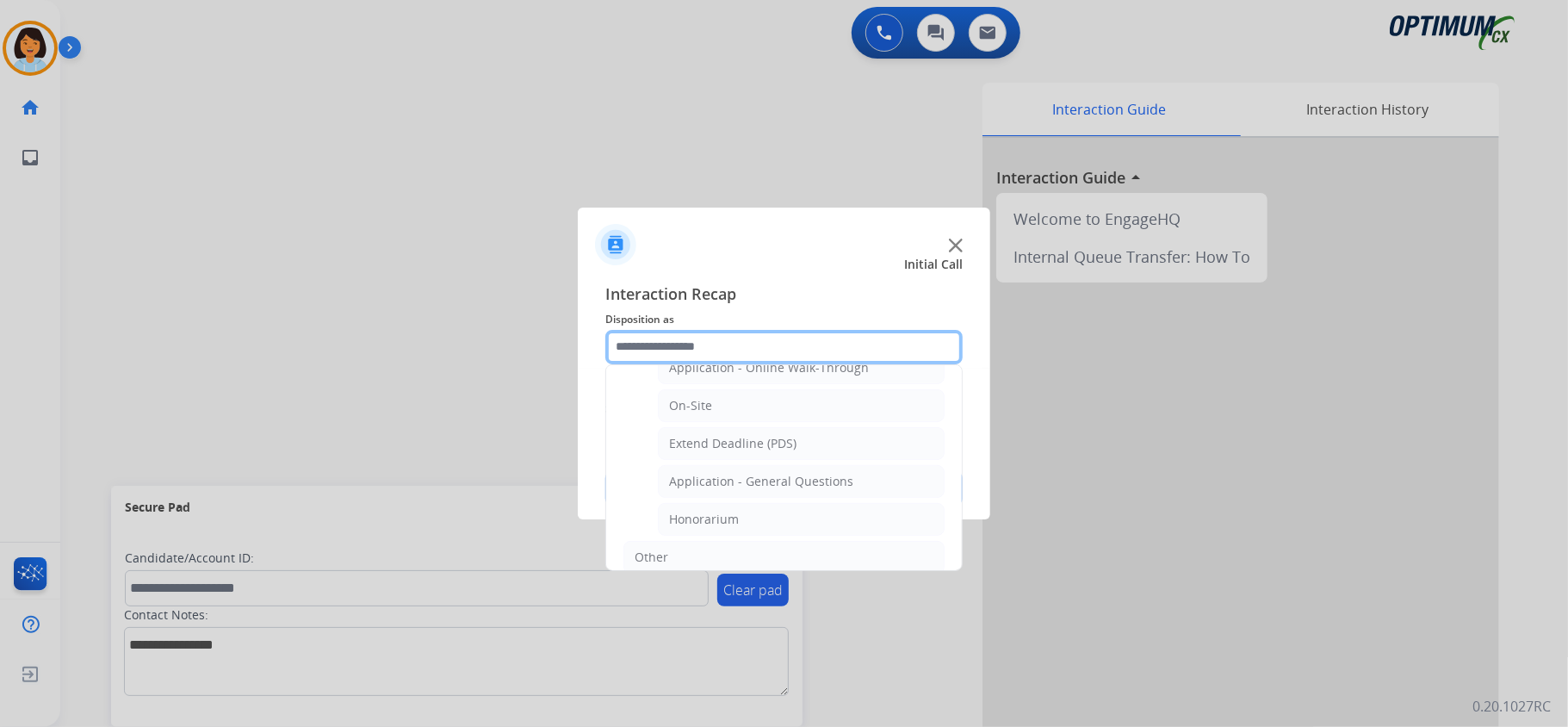
scroll to position [459, 0]
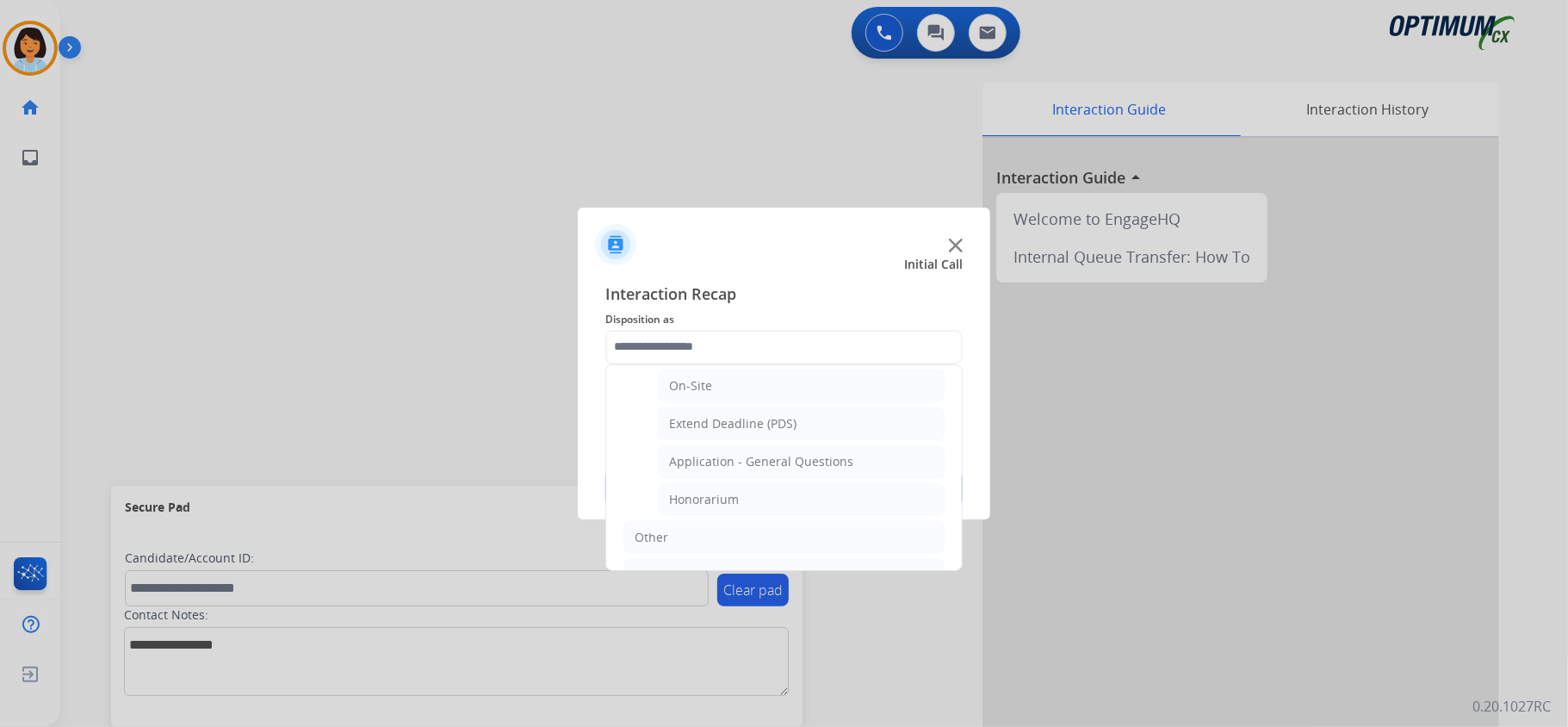
click at [751, 488] on ul "Application - Status (Staff Review under 45 days) Names Change Questions/Assist…" at bounding box center [784, 274] width 321 height 485
click at [749, 501] on li "Honorarium" at bounding box center [801, 500] width 287 height 33
type input "**********"
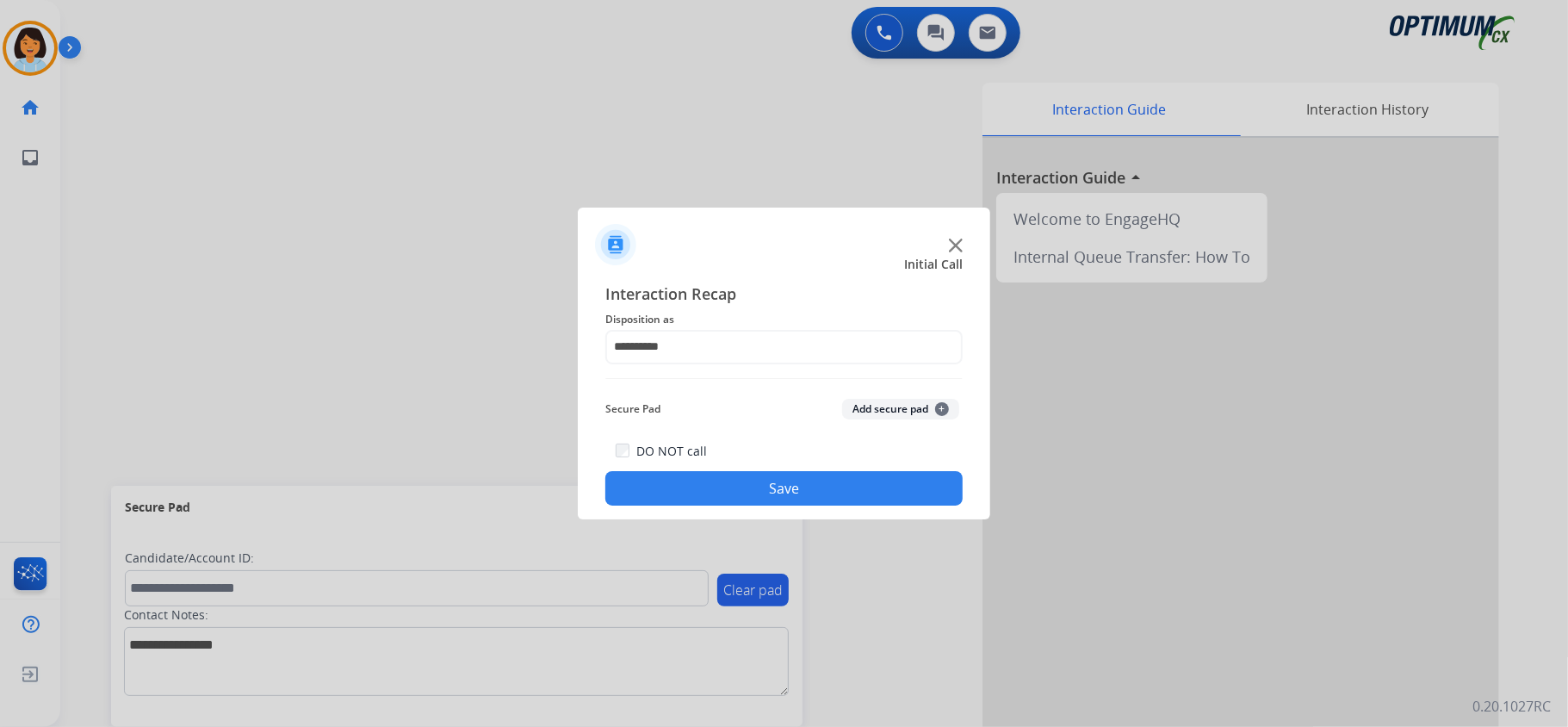
click at [741, 469] on div "DO NOT call Save" at bounding box center [783, 473] width 357 height 65
click at [742, 478] on button "Save" at bounding box center [783, 488] width 357 height 35
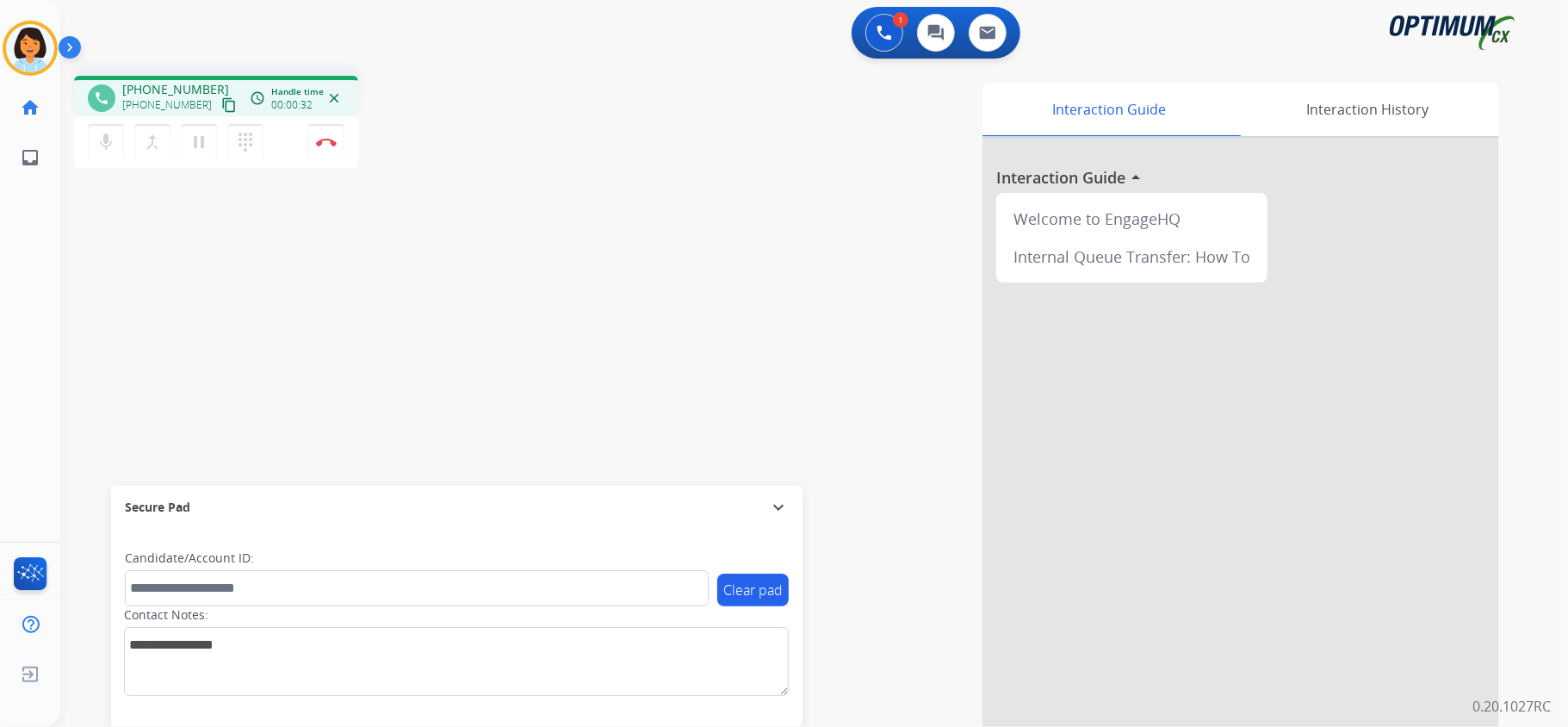
click at [221, 104] on mat-icon "content_copy" at bounding box center [229, 105] width 16 height 16
click at [327, 138] on img at bounding box center [326, 141] width 21 height 9
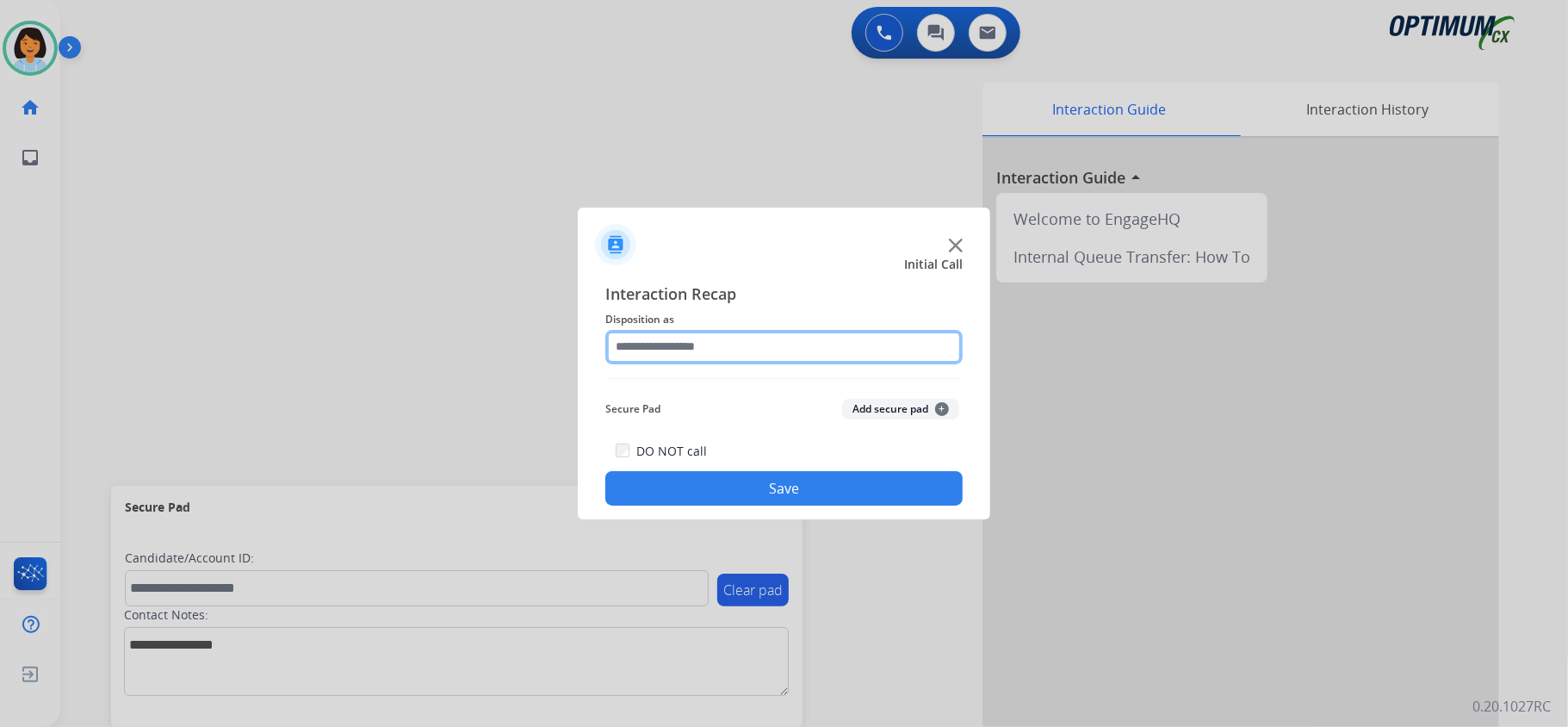
click at [690, 351] on input "text" at bounding box center [783, 347] width 357 height 35
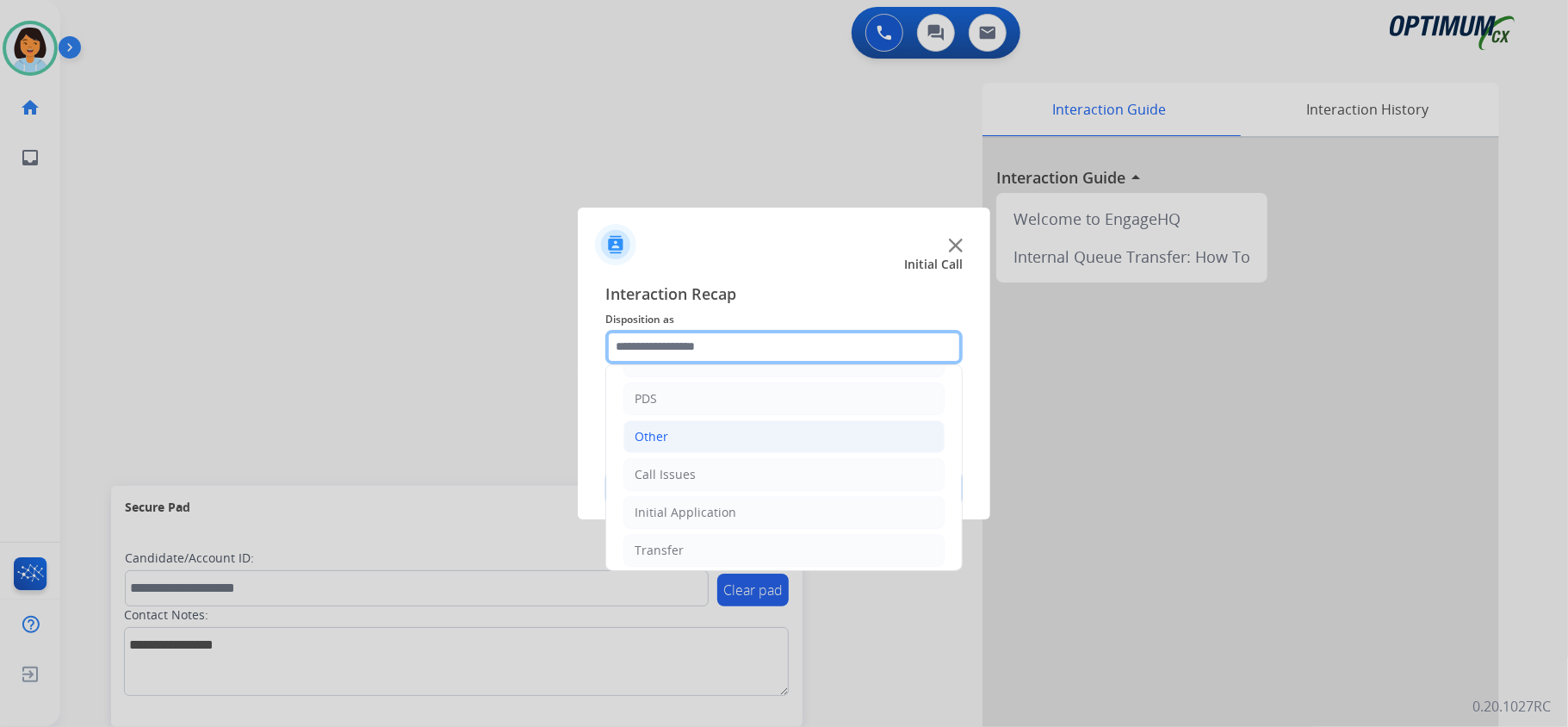
scroll to position [122, 0]
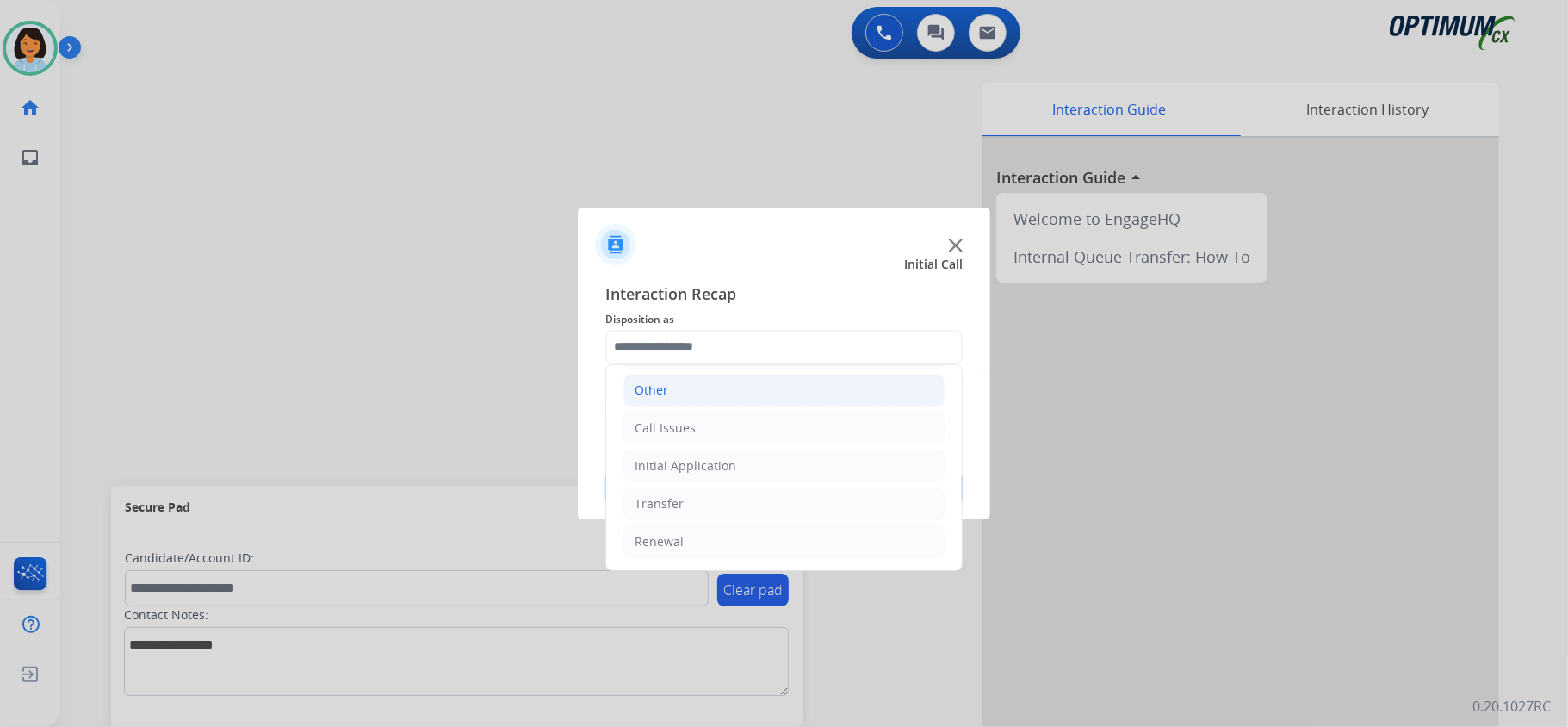
click at [748, 463] on li "Initial Application" at bounding box center [784, 466] width 321 height 33
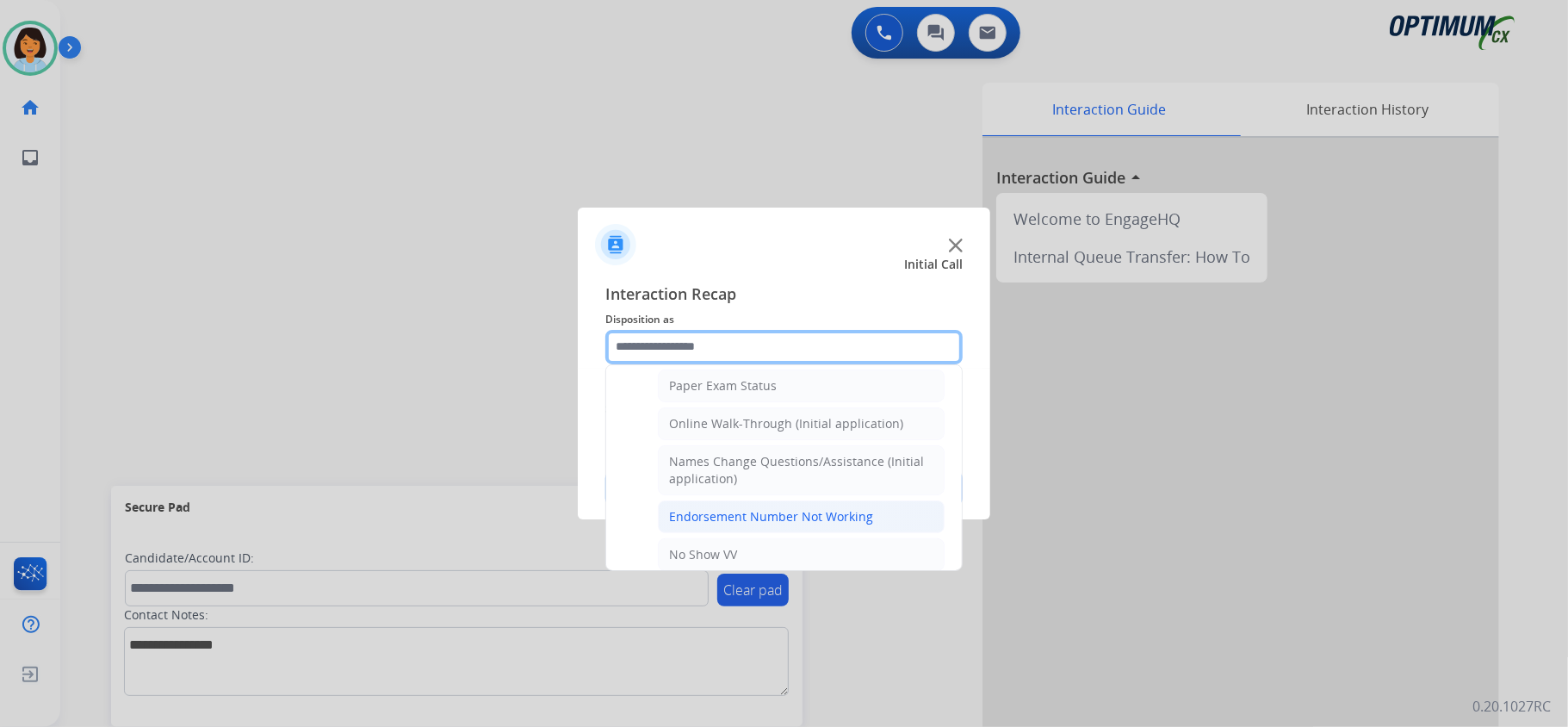
scroll to position [351, 0]
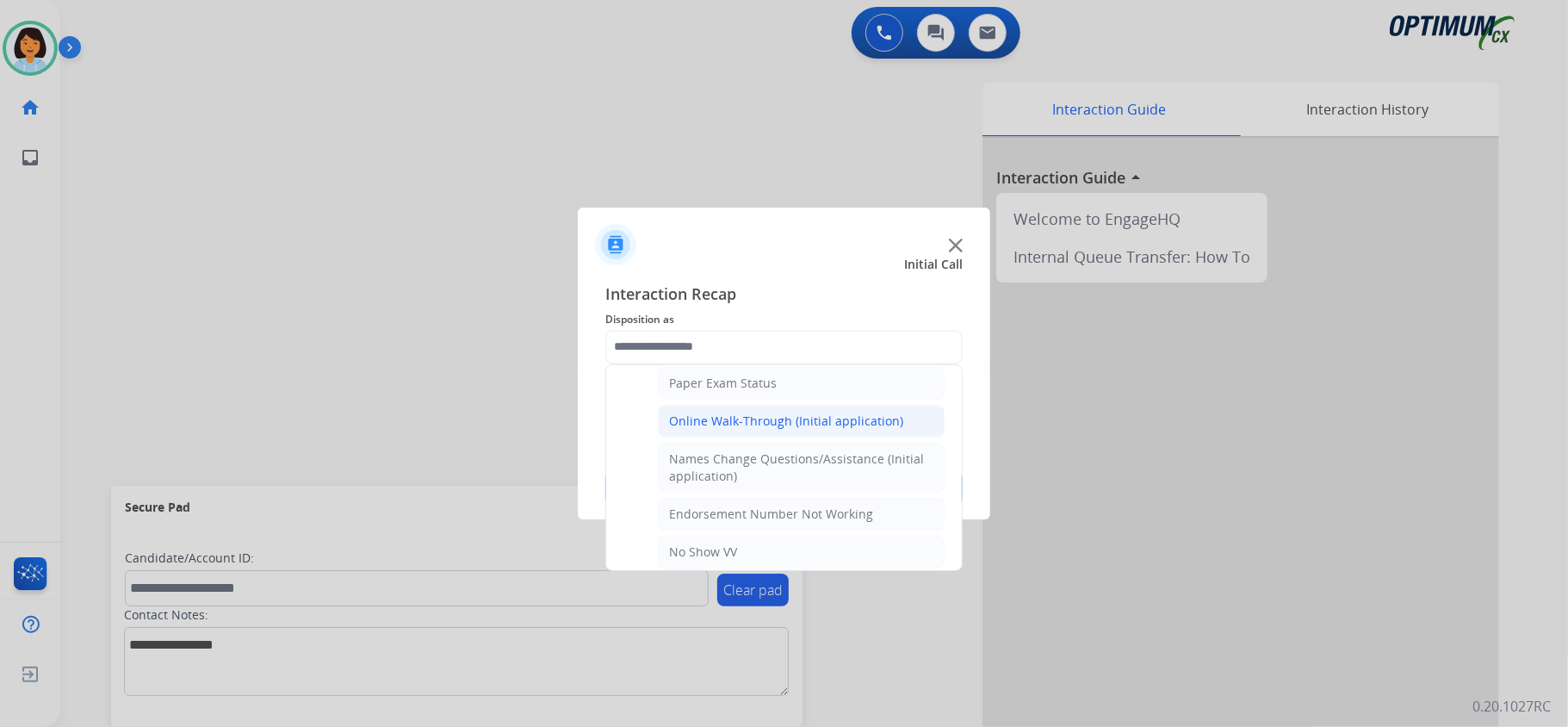
click at [725, 424] on div "Online Walk-Through (Initial application)" at bounding box center [786, 420] width 234 height 17
type input "**********"
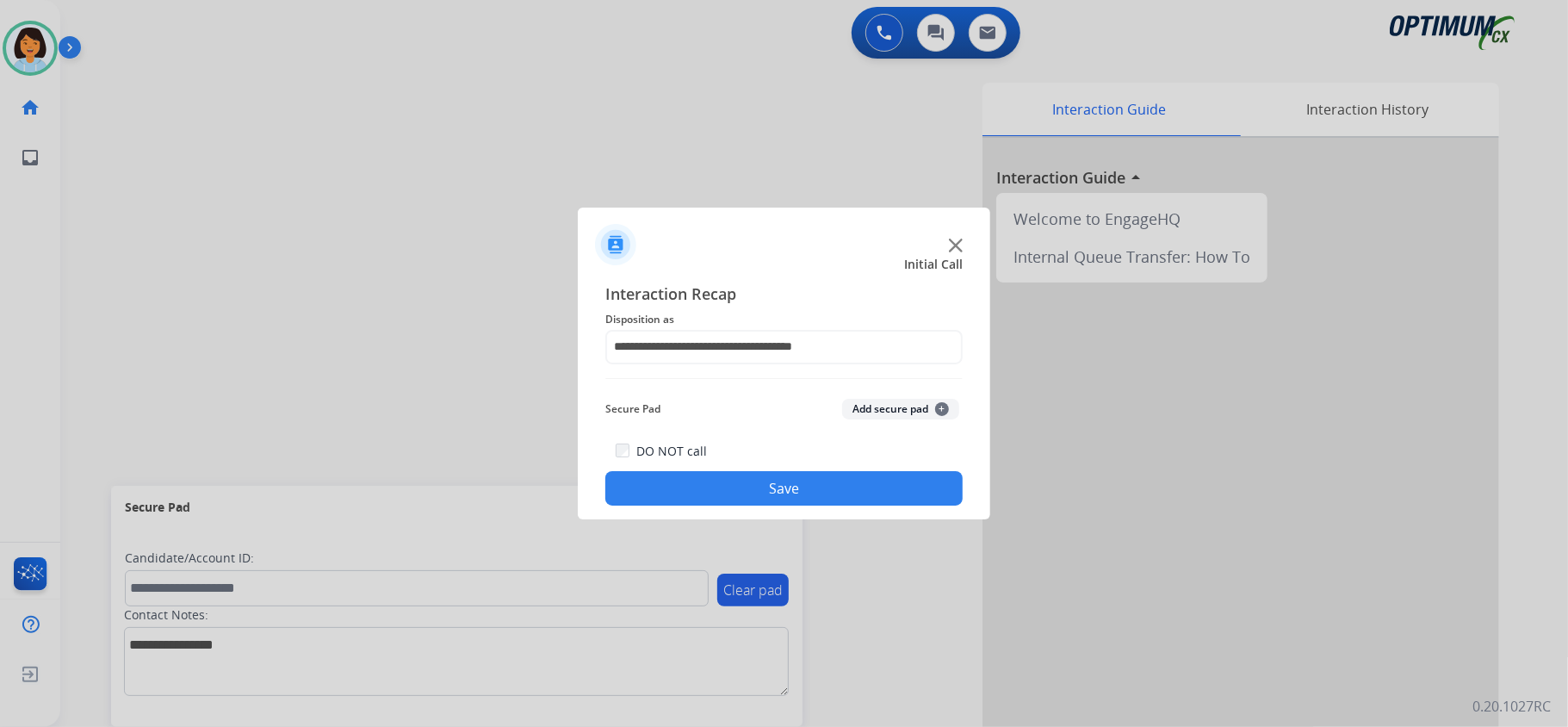
click at [742, 484] on button "Save" at bounding box center [783, 488] width 357 height 35
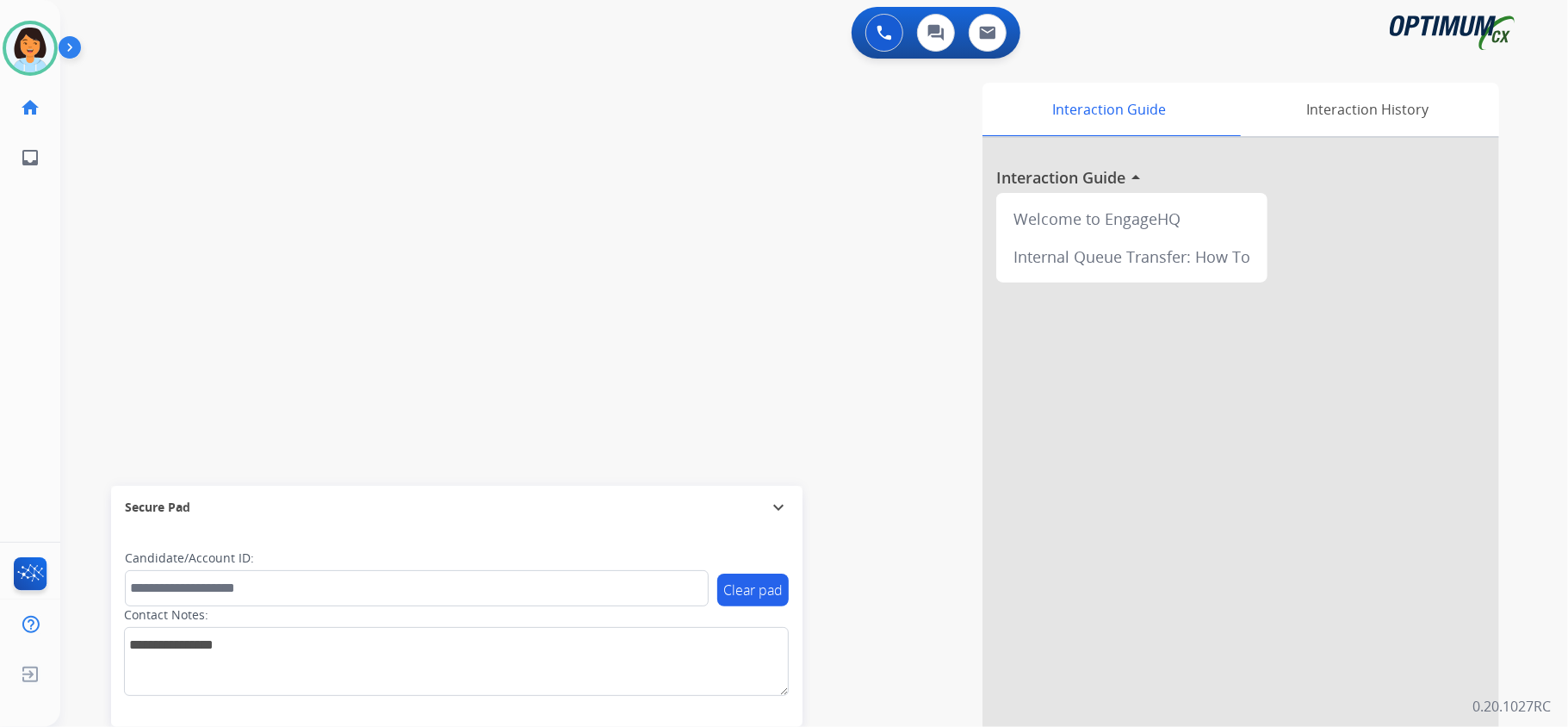
click at [417, 195] on div "swap_horiz Break voice bridge close_fullscreen Connect 3-Way Call merge_type Se…" at bounding box center [793, 421] width 1466 height 718
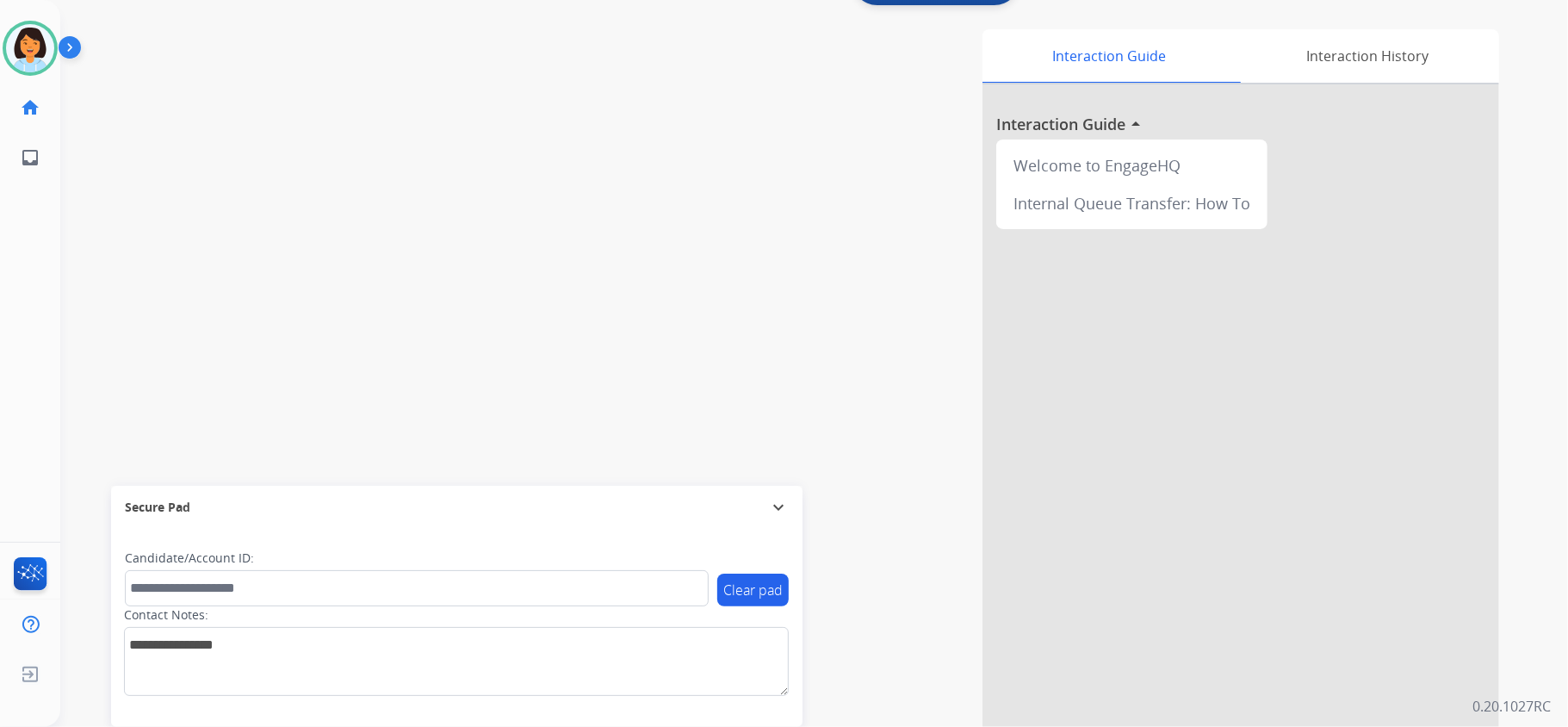
click at [318, 323] on div "swap_horiz Break voice bridge close_fullscreen Connect 3-Way Call merge_type Se…" at bounding box center [793, 368] width 1466 height 718
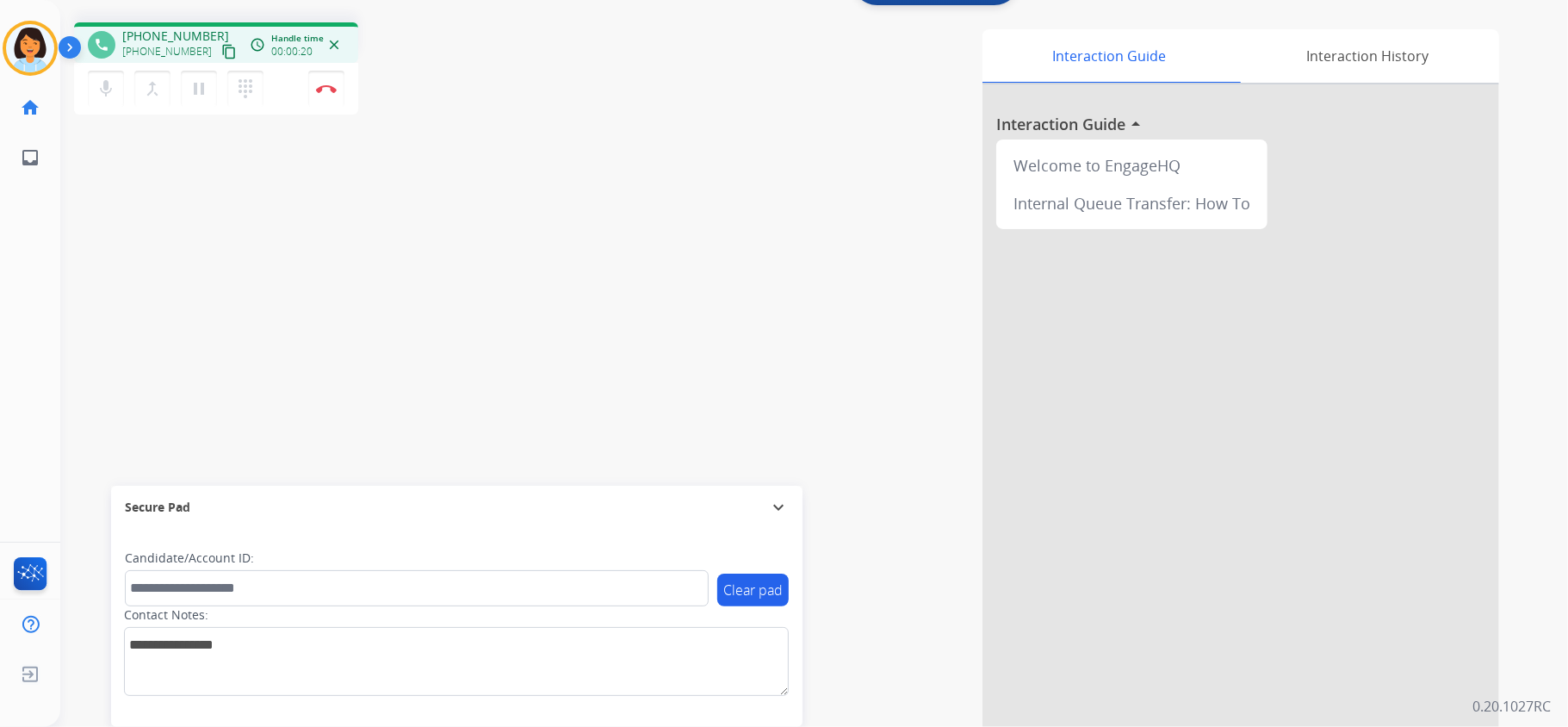
click at [221, 49] on mat-icon "content_copy" at bounding box center [229, 51] width 16 height 16
click at [321, 90] on img at bounding box center [326, 88] width 21 height 9
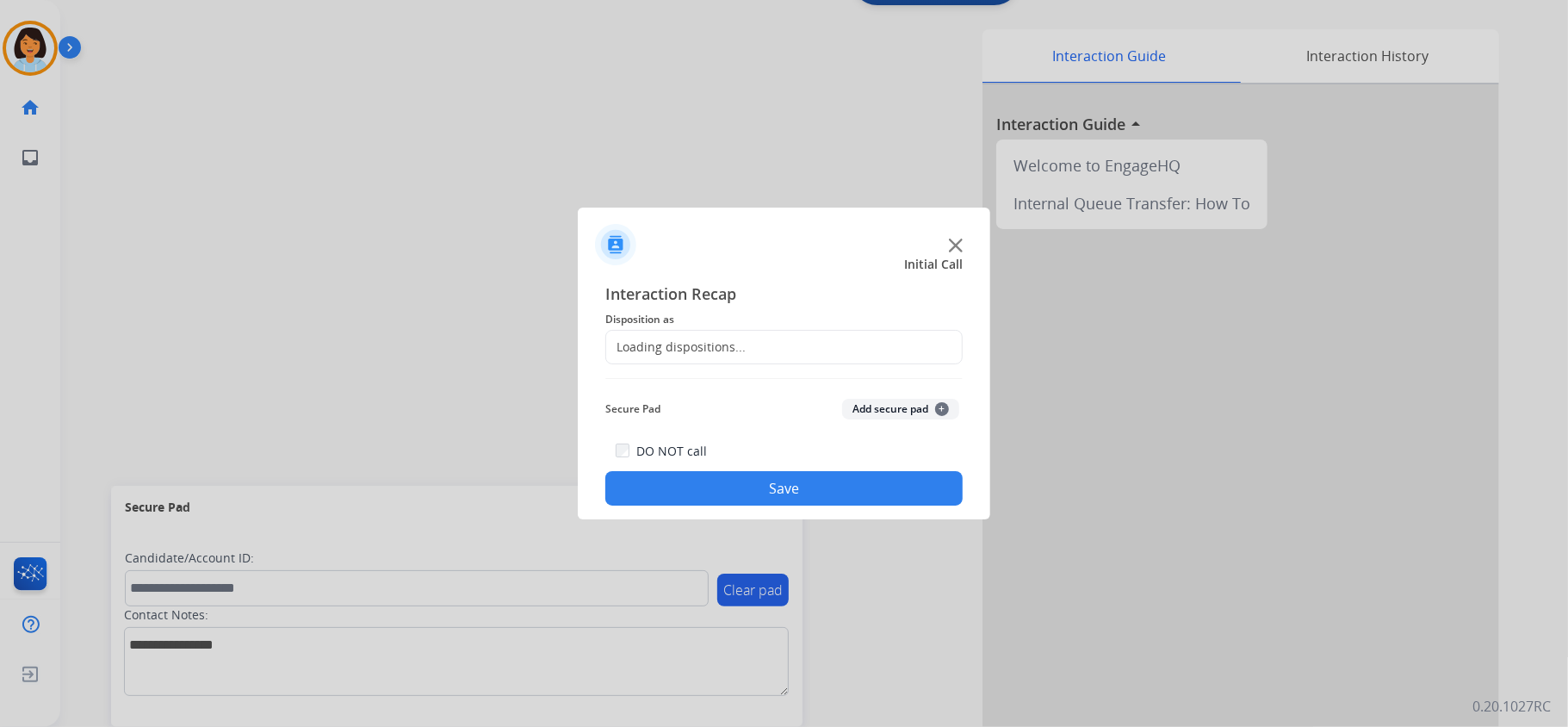
click at [768, 334] on div "Loading dispositions..." at bounding box center [783, 347] width 357 height 35
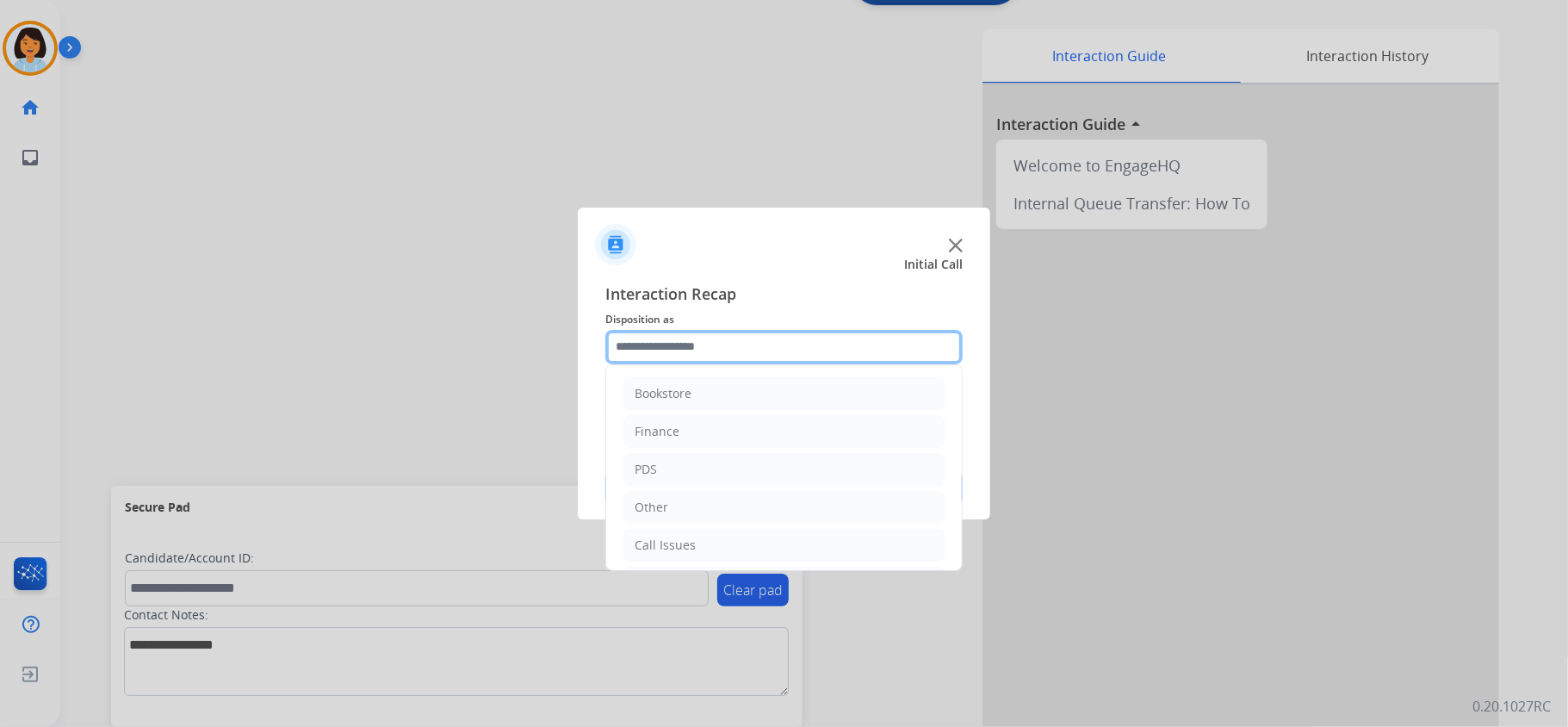
click at [783, 344] on input "text" at bounding box center [783, 347] width 357 height 35
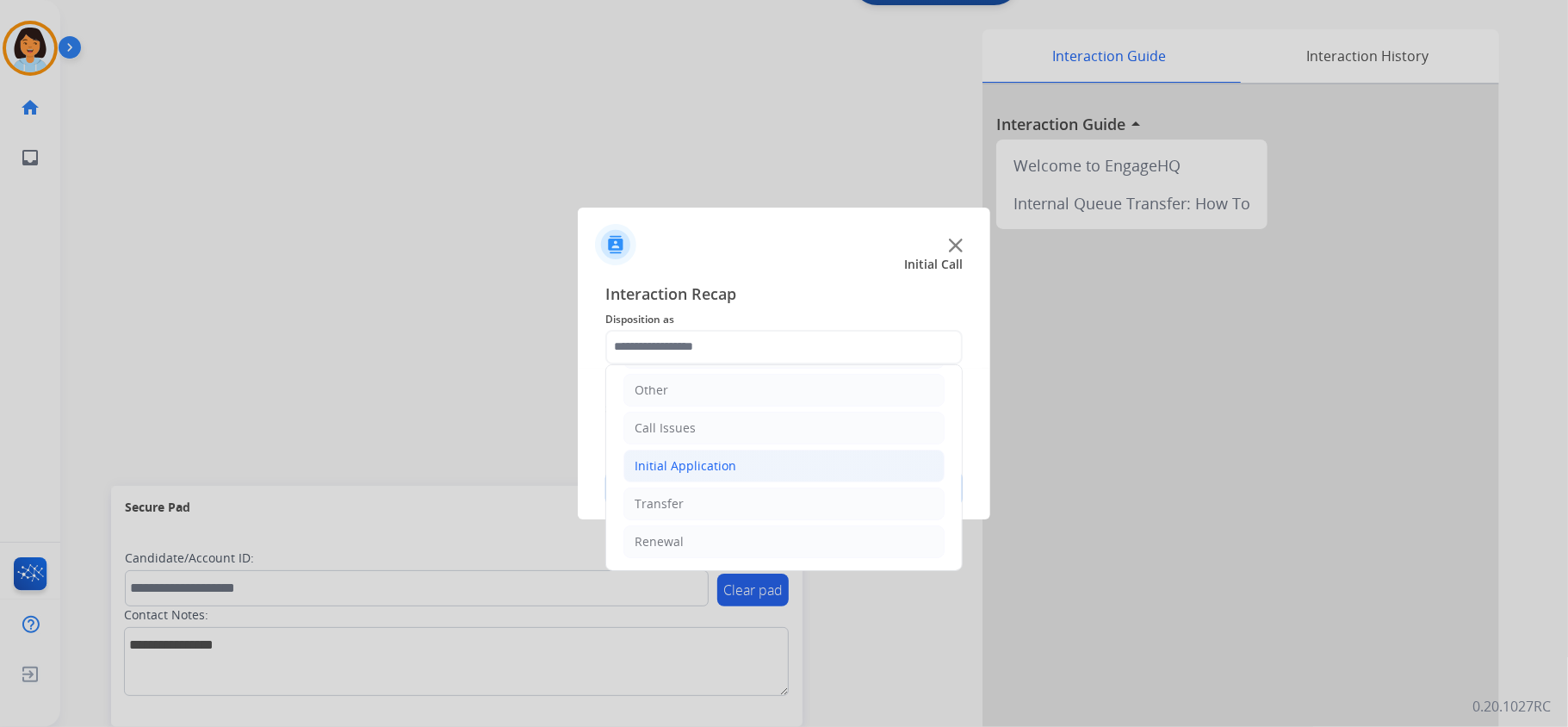
click at [751, 473] on li "Initial Application" at bounding box center [784, 466] width 321 height 33
click at [741, 507] on div "Credential Resend (Initial application)" at bounding box center [778, 499] width 218 height 17
type input "**********"
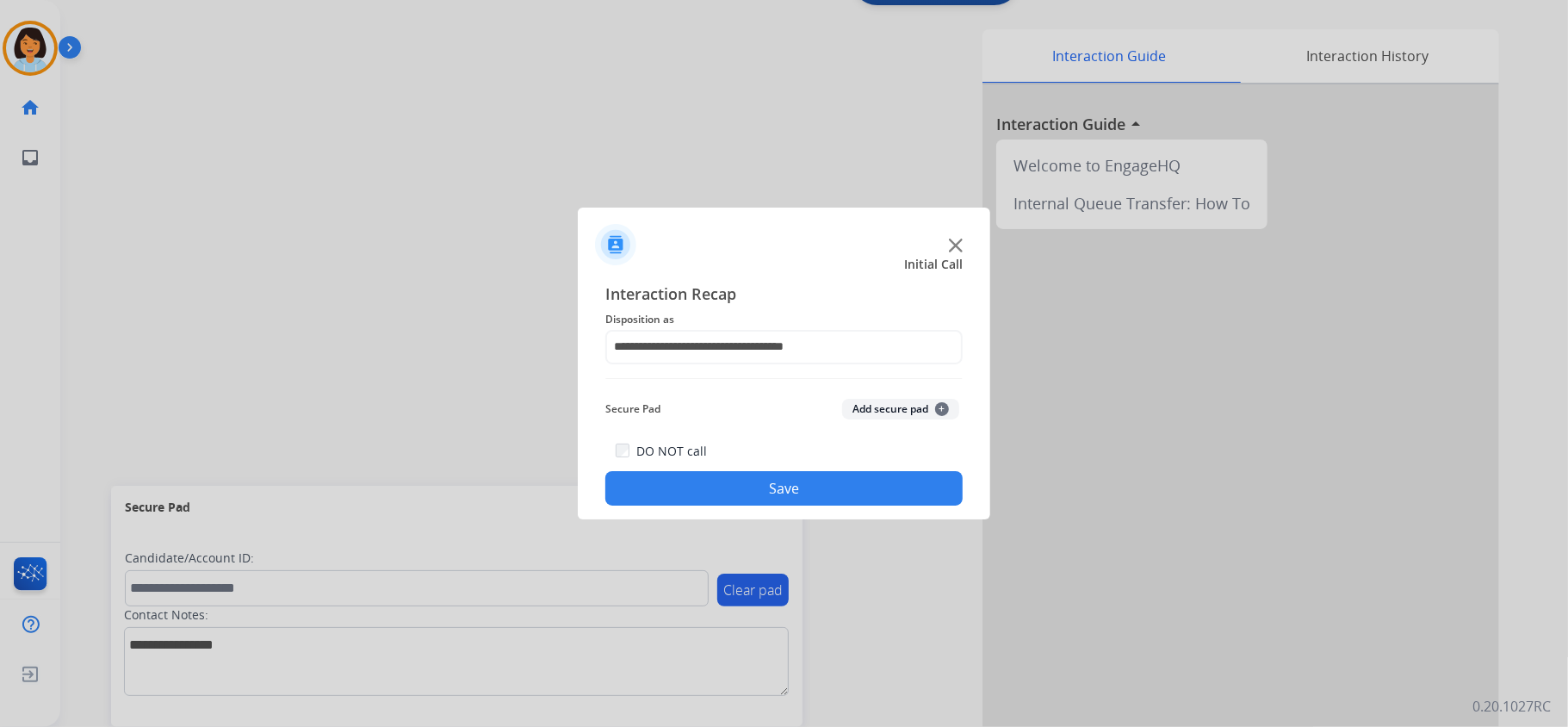
click at [703, 491] on button "Save" at bounding box center [783, 488] width 357 height 35
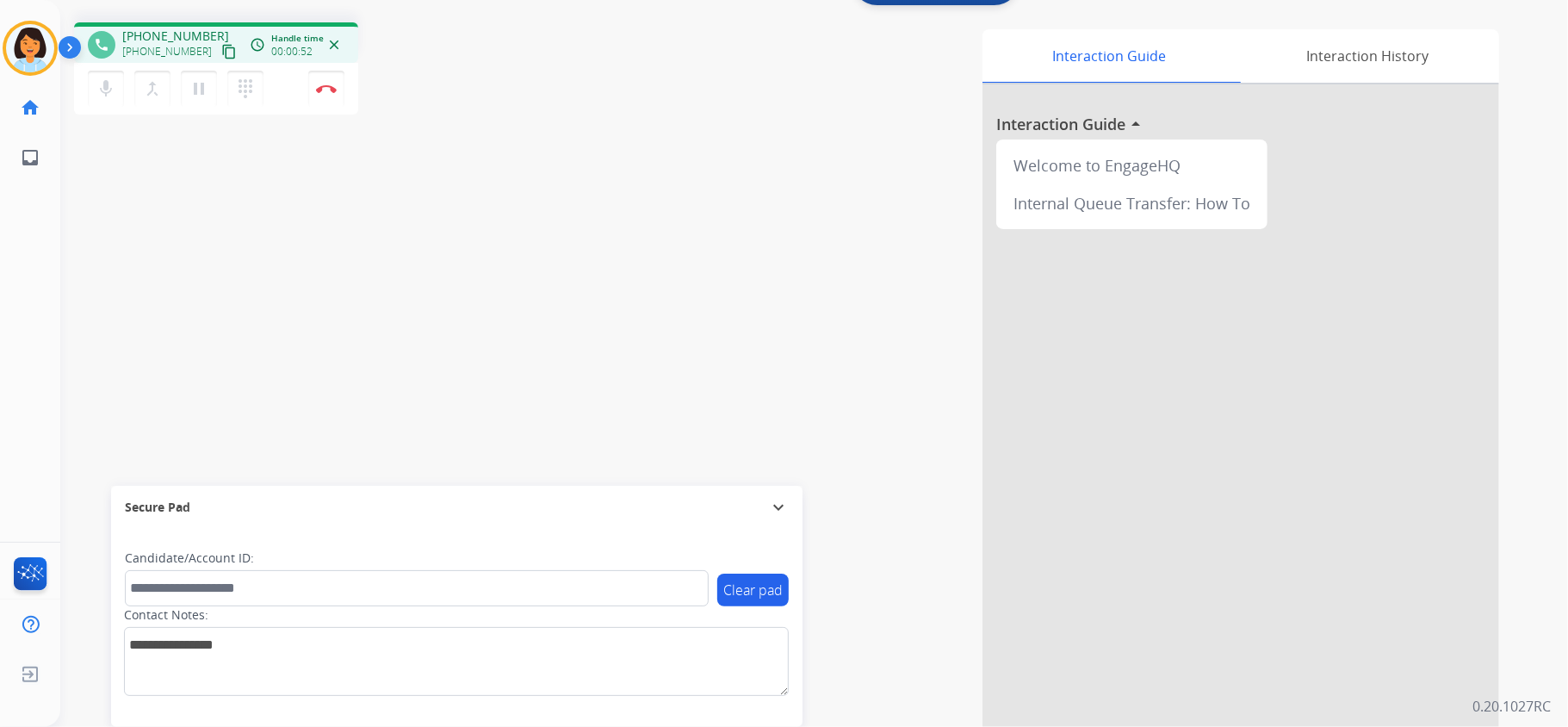
click at [221, 49] on mat-icon "content_copy" at bounding box center [229, 51] width 16 height 16
click at [329, 97] on button "Disconnect" at bounding box center [326, 88] width 37 height 37
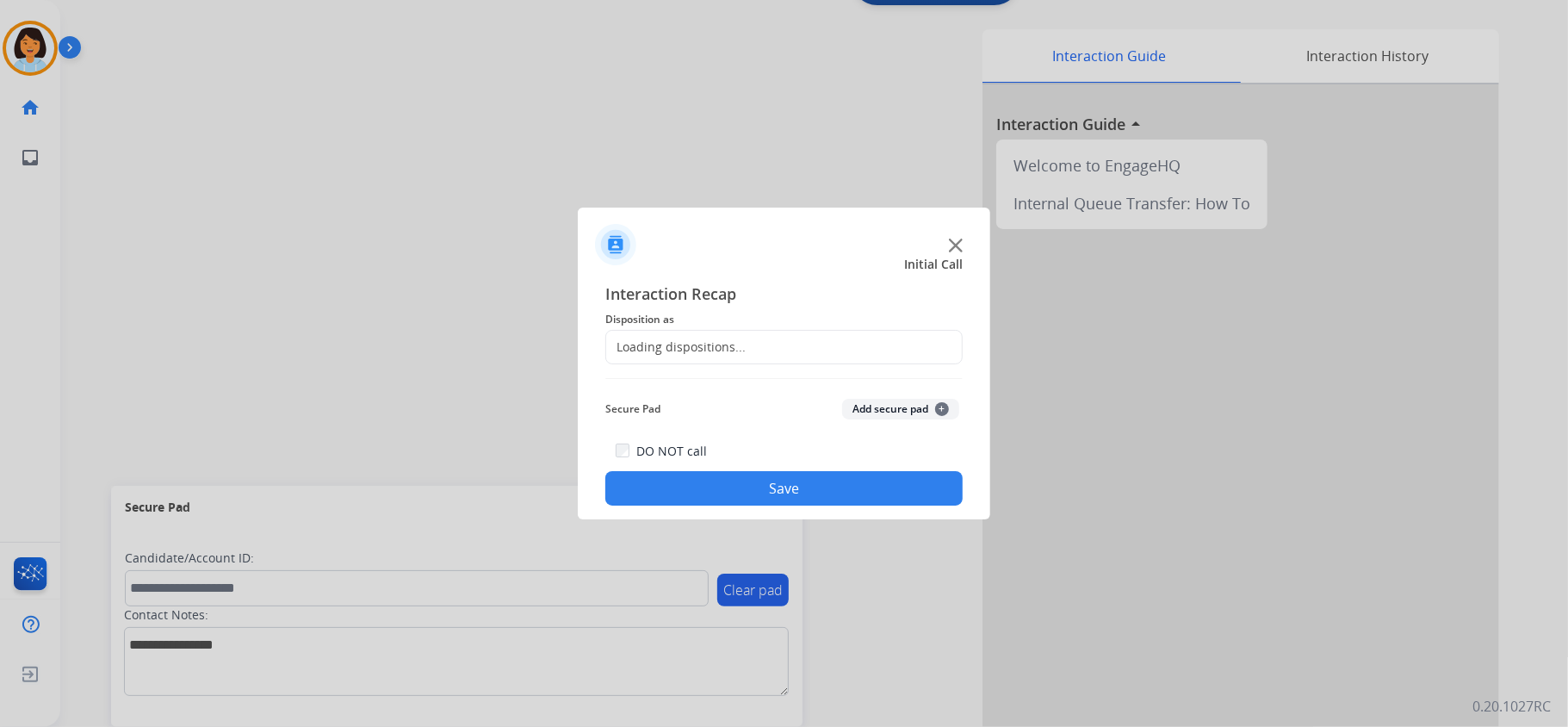
click at [828, 335] on div "Loading dispositions..." at bounding box center [783, 347] width 357 height 35
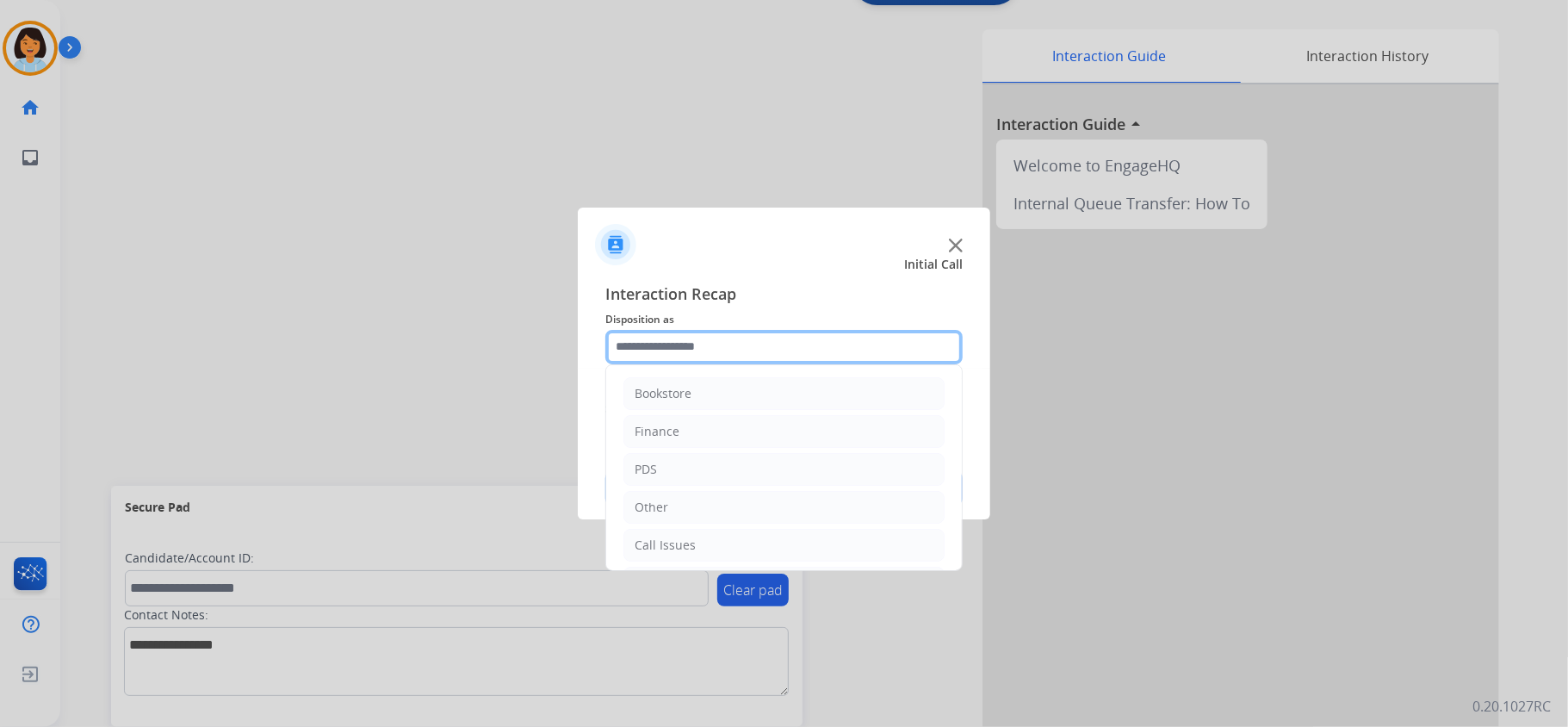
click at [776, 330] on input "text" at bounding box center [783, 347] width 357 height 35
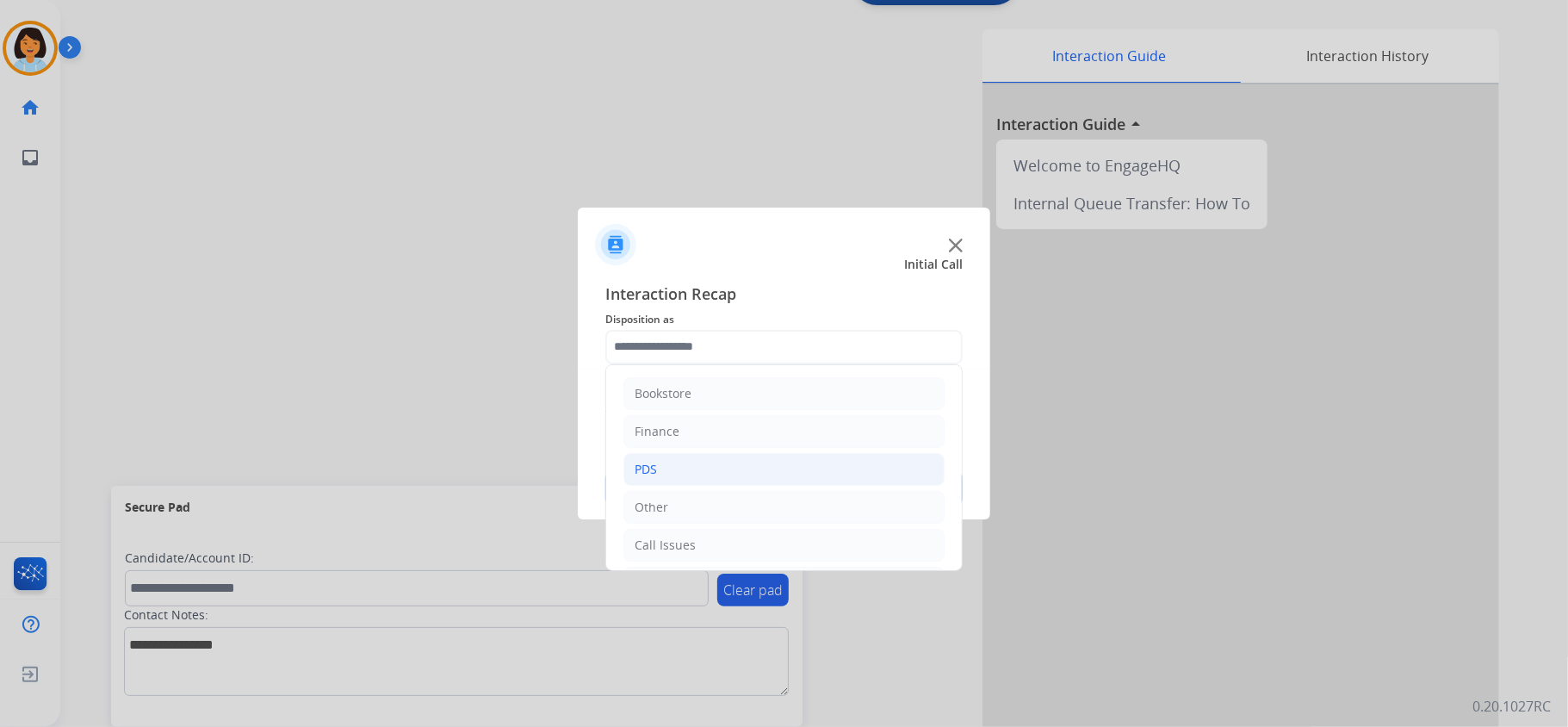
click at [676, 458] on li "PDS" at bounding box center [784, 469] width 321 height 33
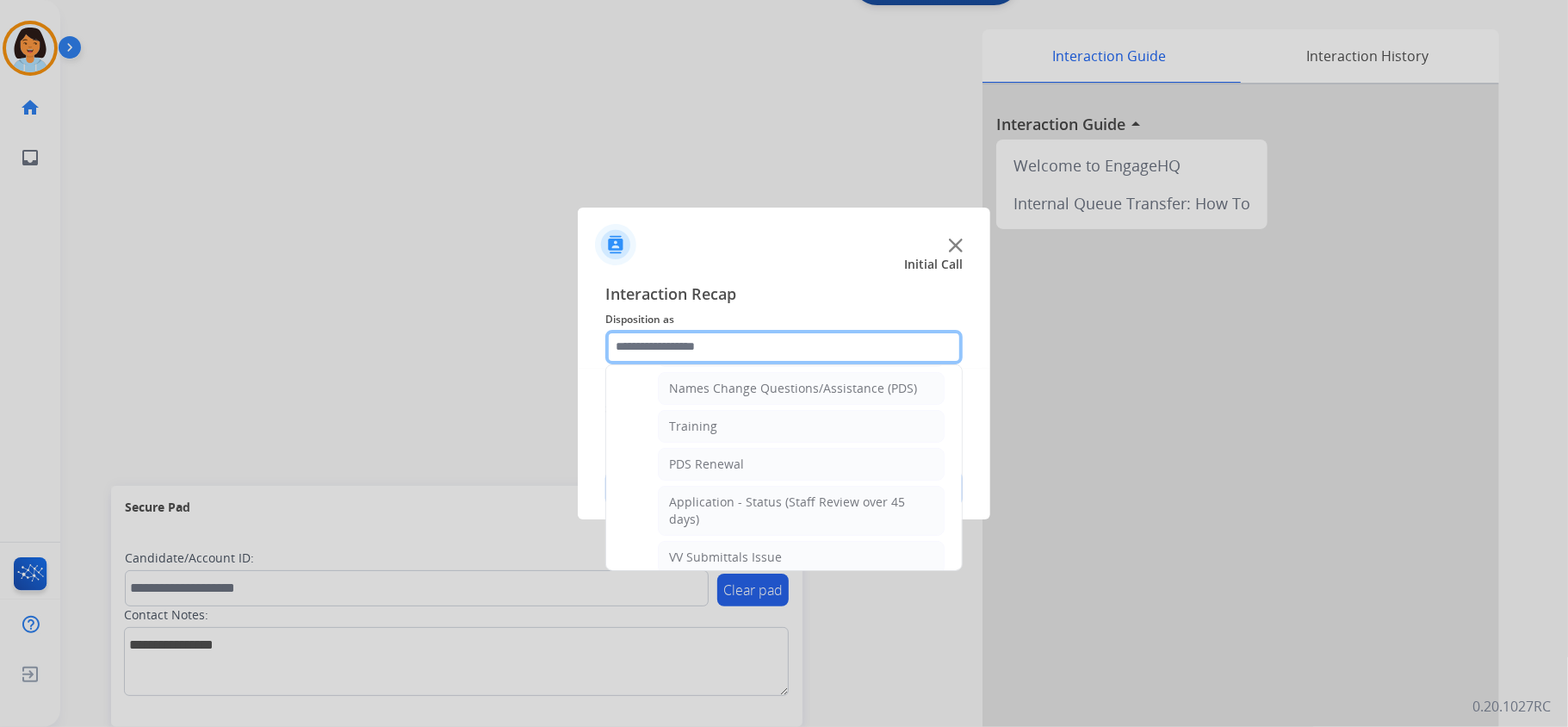
scroll to position [344, 0]
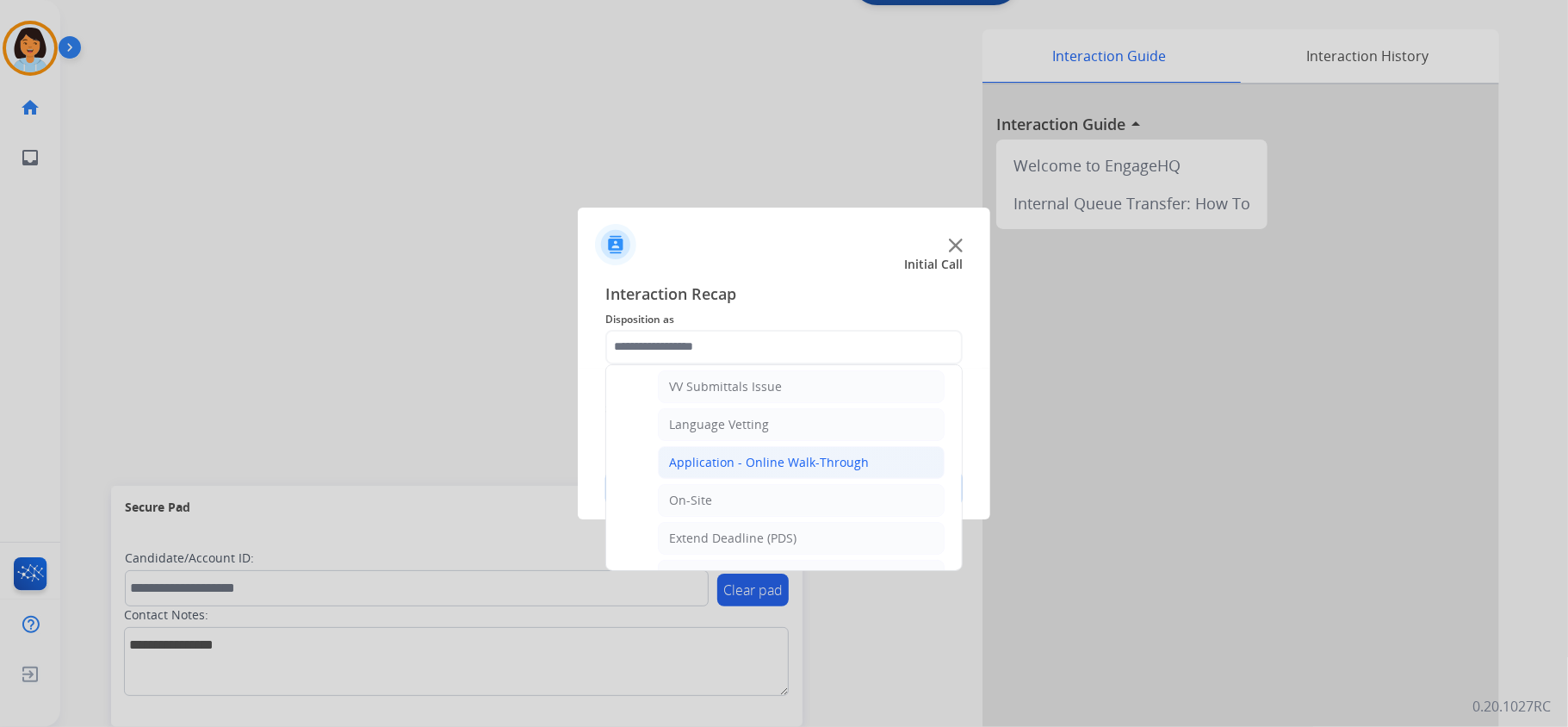
click at [718, 471] on div "Application - Online Walk-Through" at bounding box center [769, 462] width 200 height 17
type input "**********"
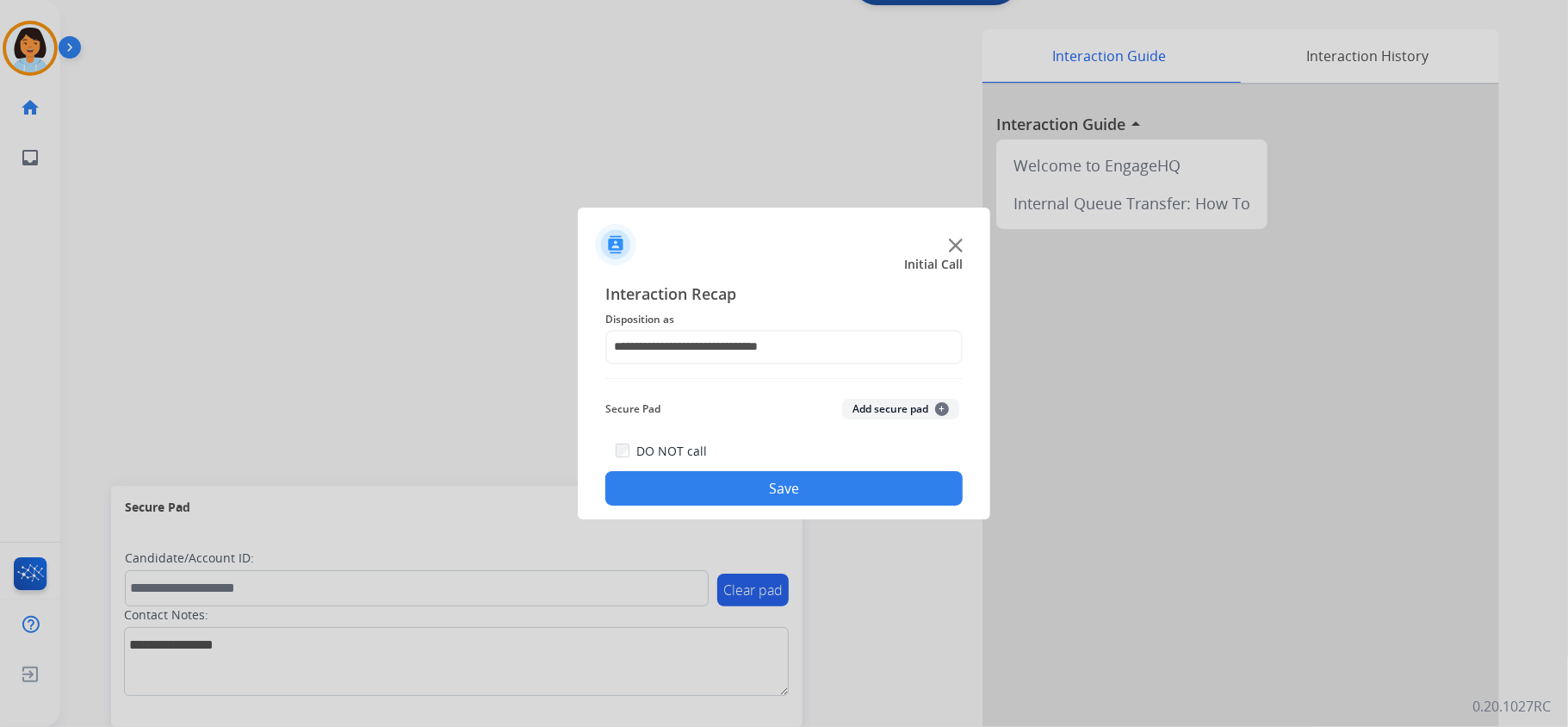
click at [718, 497] on button "Save" at bounding box center [783, 488] width 357 height 35
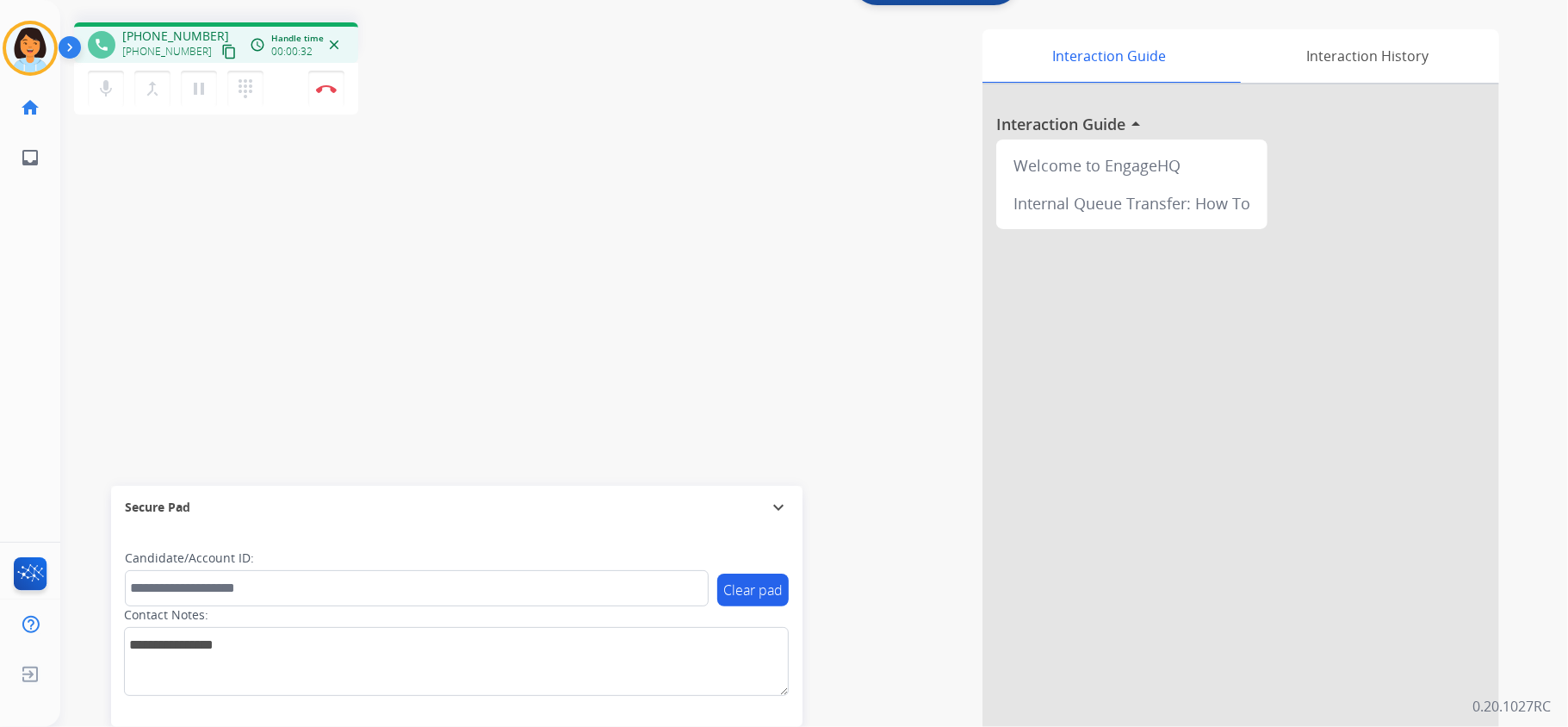
click at [221, 50] on mat-icon "content_copy" at bounding box center [229, 51] width 16 height 16
click at [331, 76] on button "Disconnect" at bounding box center [326, 88] width 37 height 37
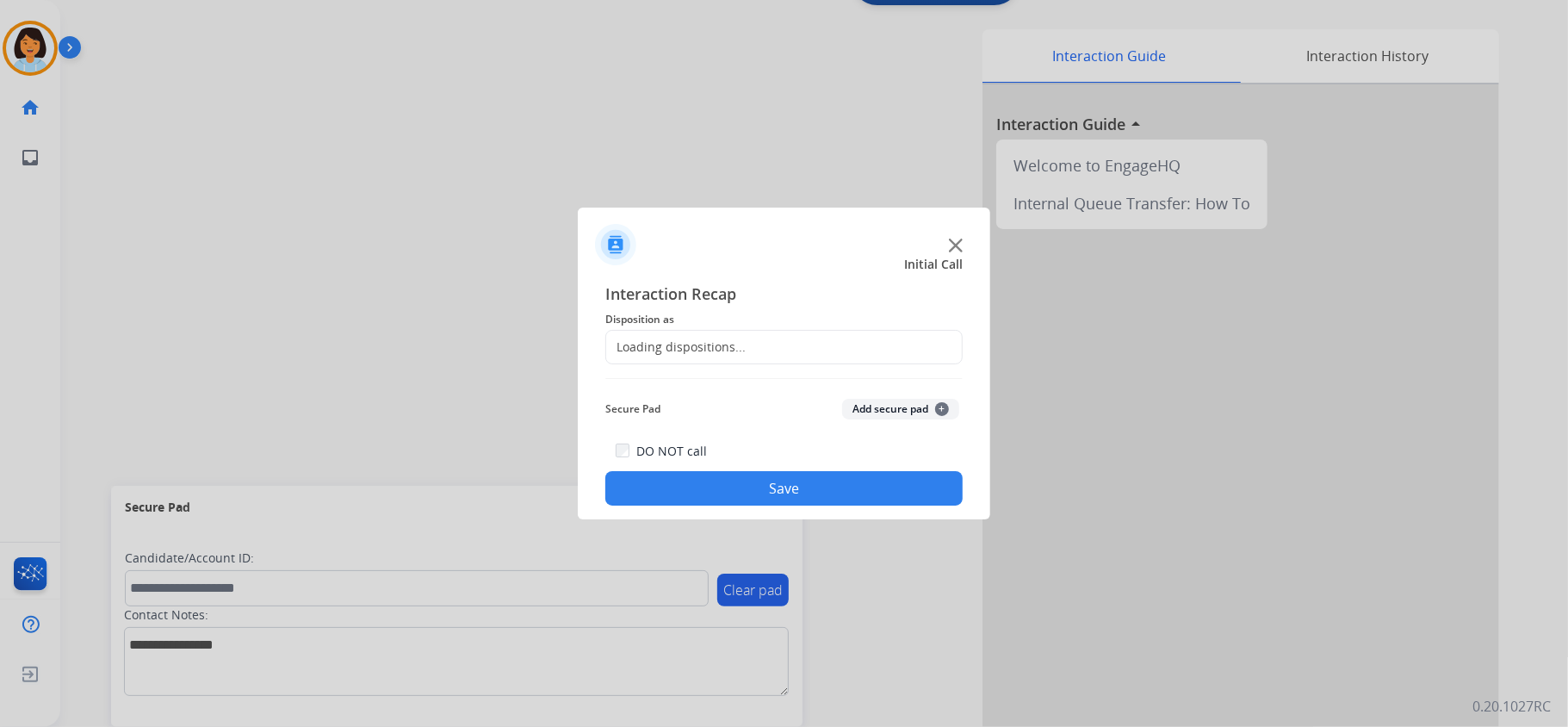
click at [778, 346] on div "Loading dispositions..." at bounding box center [783, 347] width 357 height 35
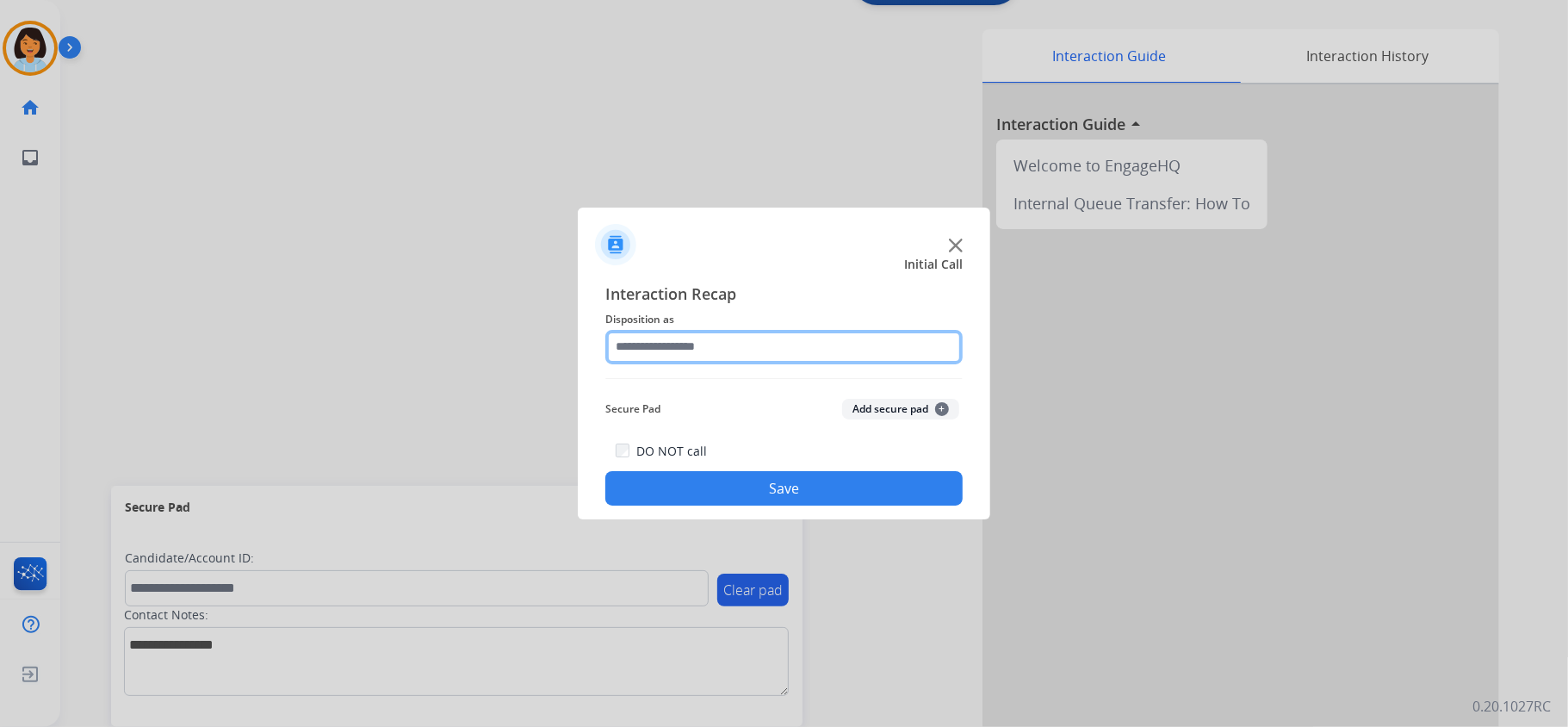
click at [818, 332] on input "text" at bounding box center [783, 347] width 357 height 35
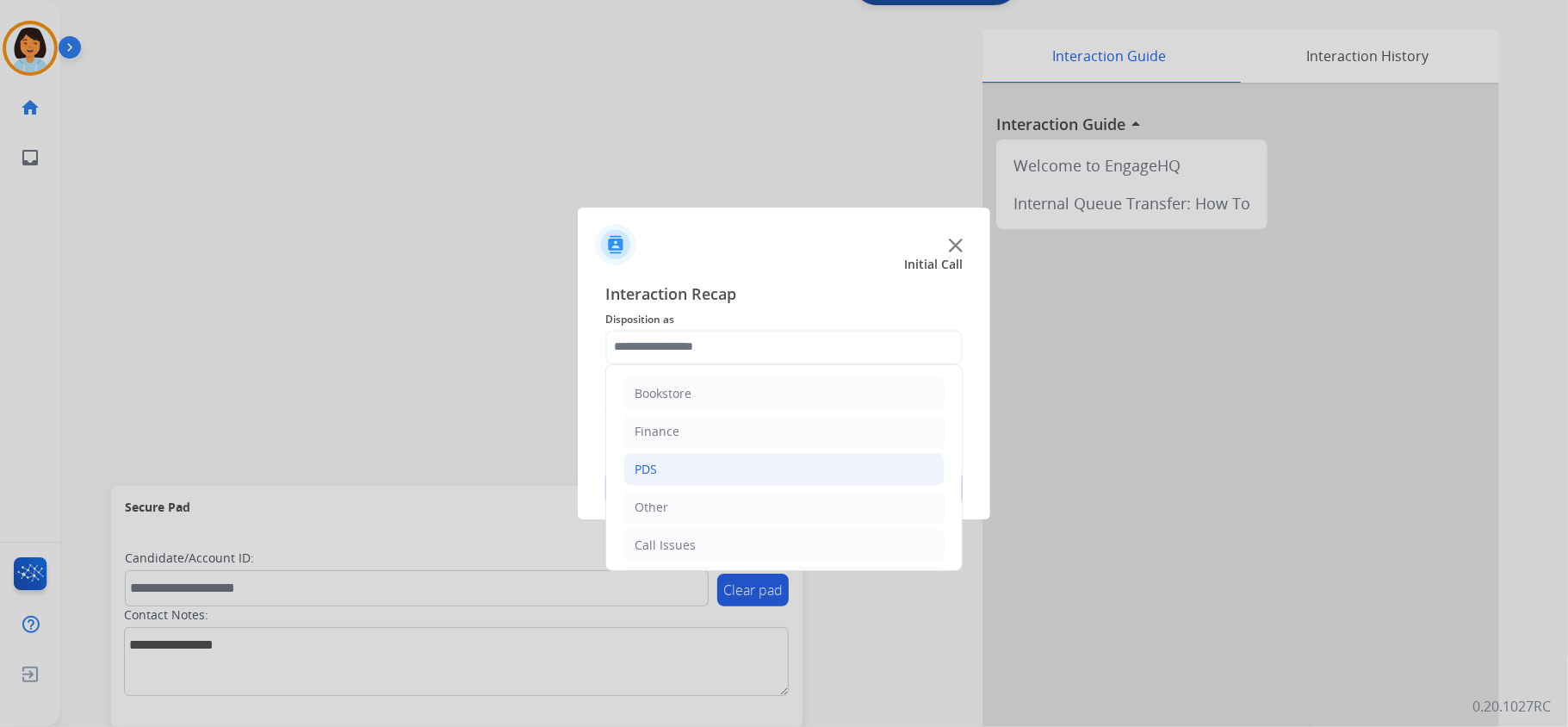
click at [731, 469] on li "PDS" at bounding box center [784, 469] width 321 height 33
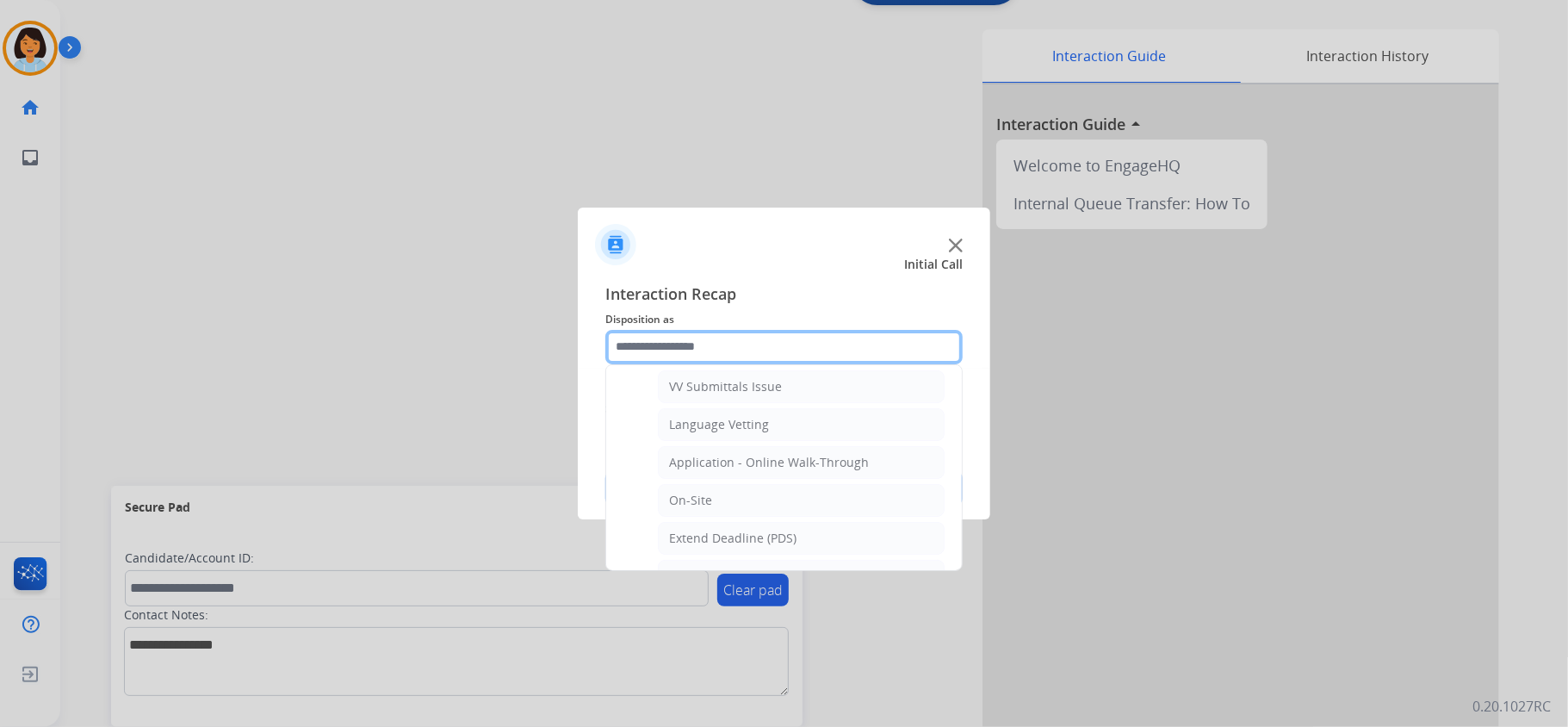
scroll to position [459, 0]
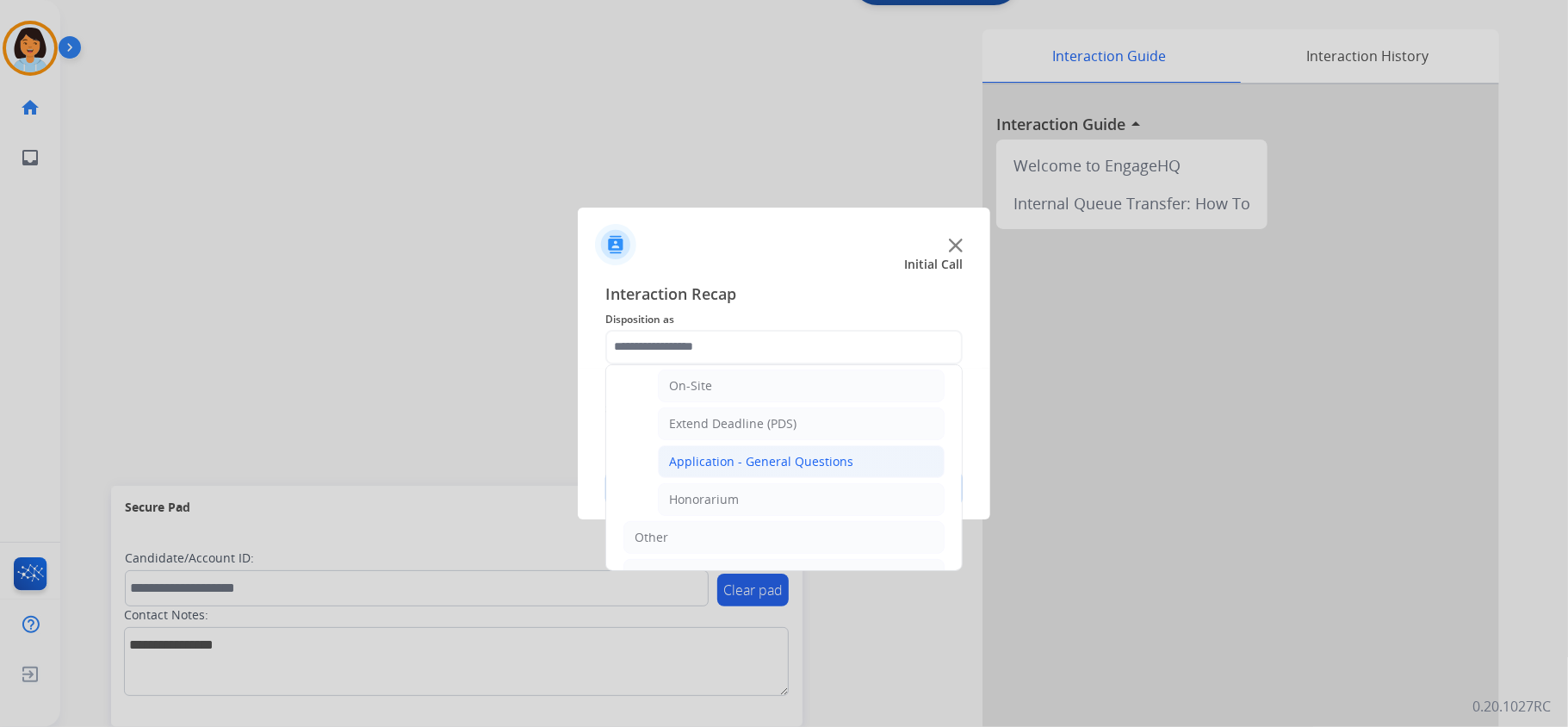
click at [736, 471] on div "Application - General Questions" at bounding box center [761, 461] width 184 height 17
type input "**********"
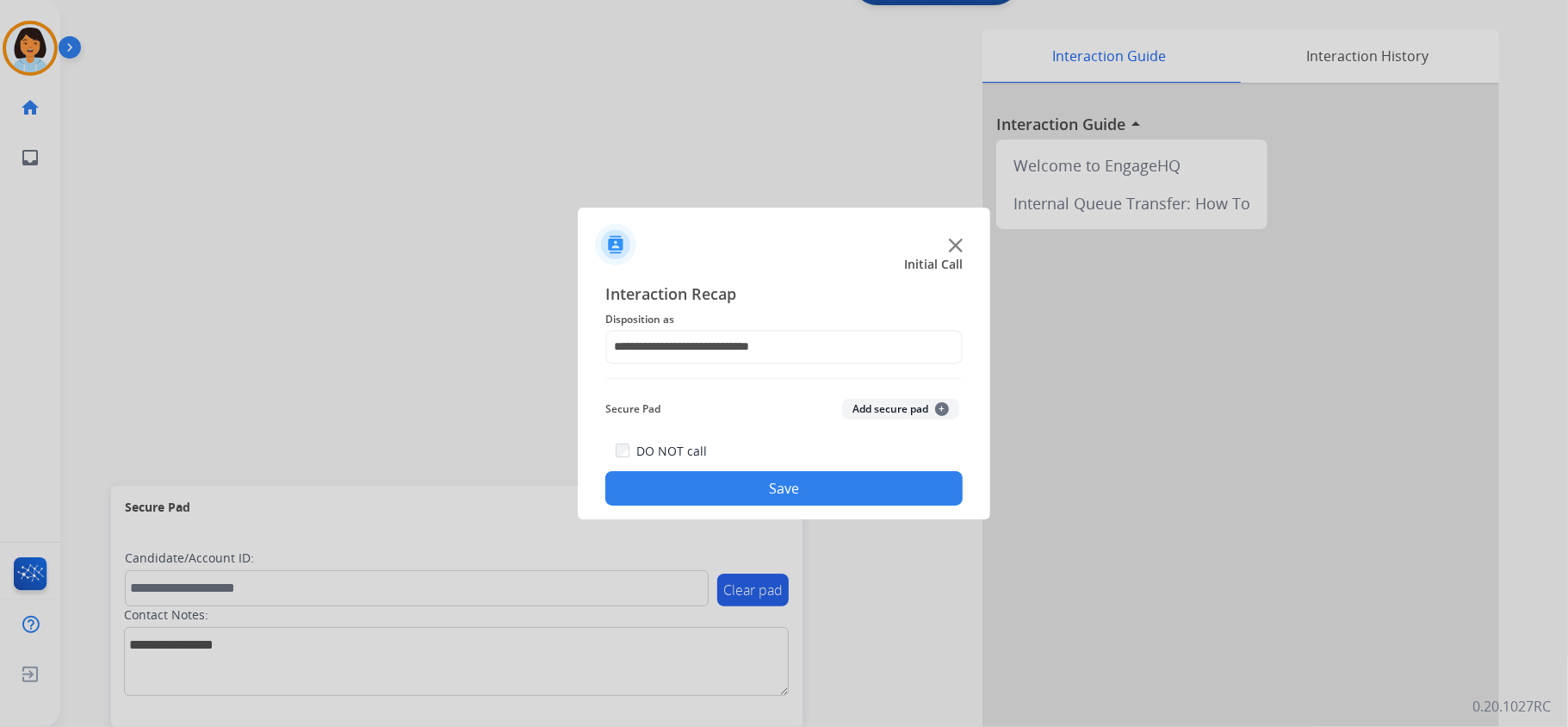
click at [734, 494] on button "Save" at bounding box center [783, 488] width 357 height 35
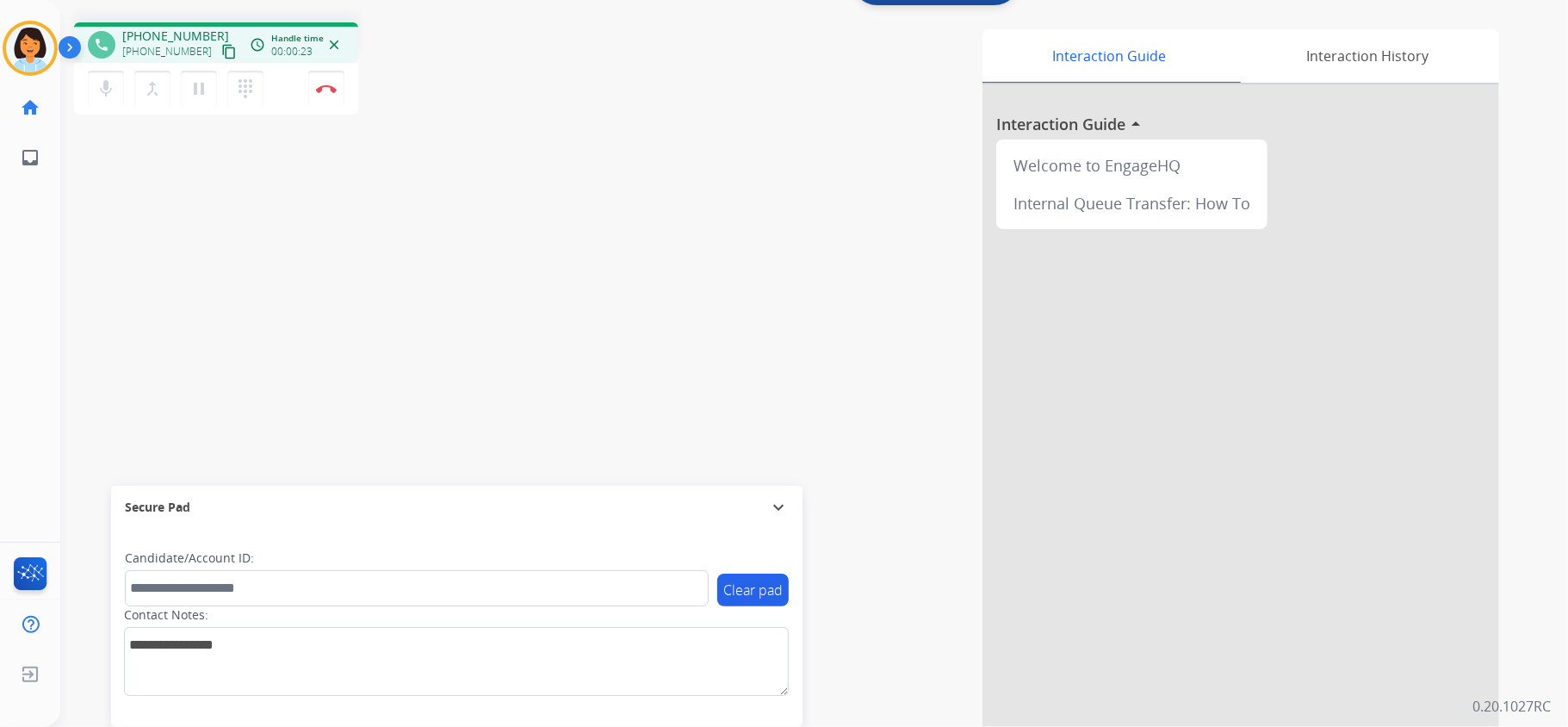
click at [221, 44] on mat-icon "content_copy" at bounding box center [229, 51] width 16 height 16
click at [328, 94] on button "Disconnect" at bounding box center [326, 88] width 37 height 37
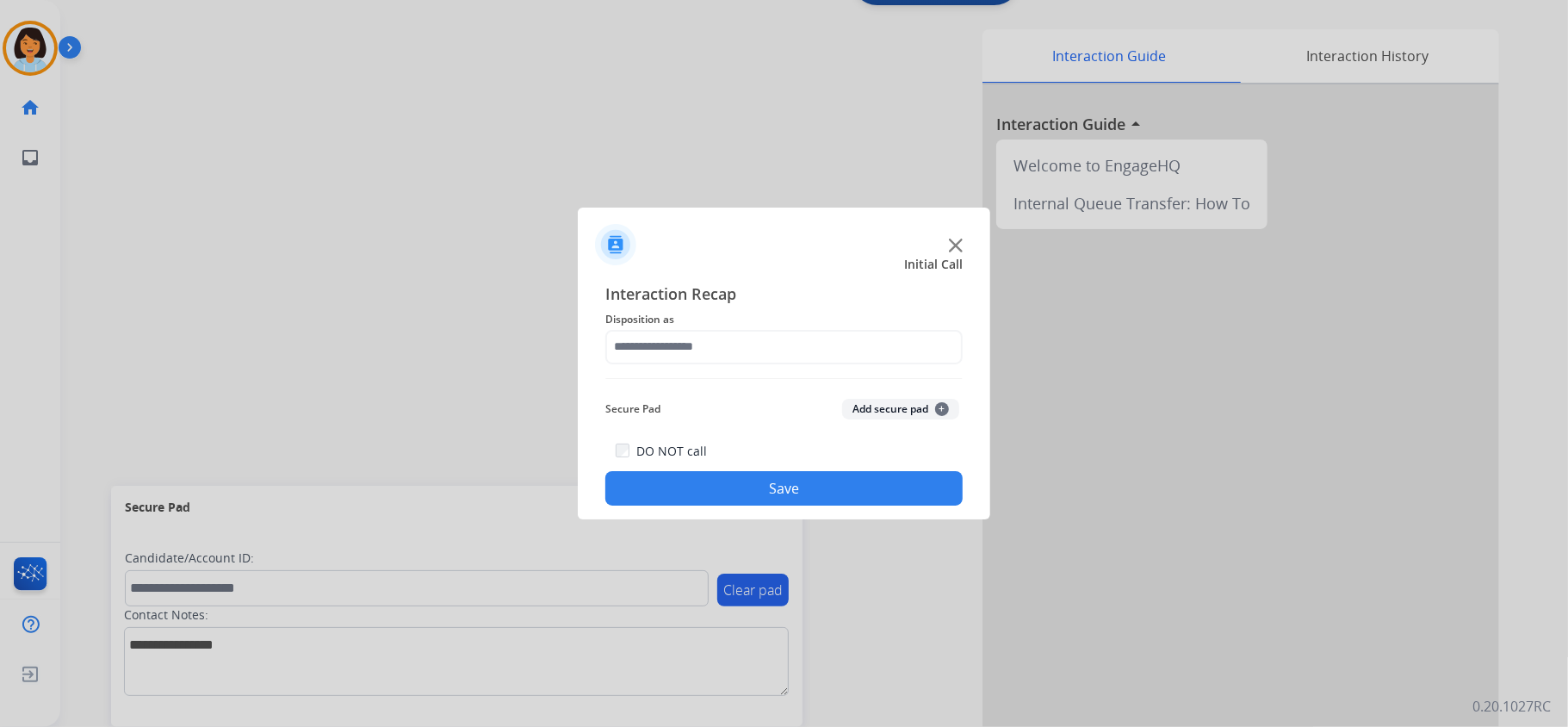
drag, startPoint x: 706, startPoint y: 367, endPoint x: 710, endPoint y: 356, distance: 11.7
click at [708, 364] on div "Interaction Recap Disposition as Secure Pad Add secure pad + DO NOT call Save" at bounding box center [783, 394] width 357 height 225
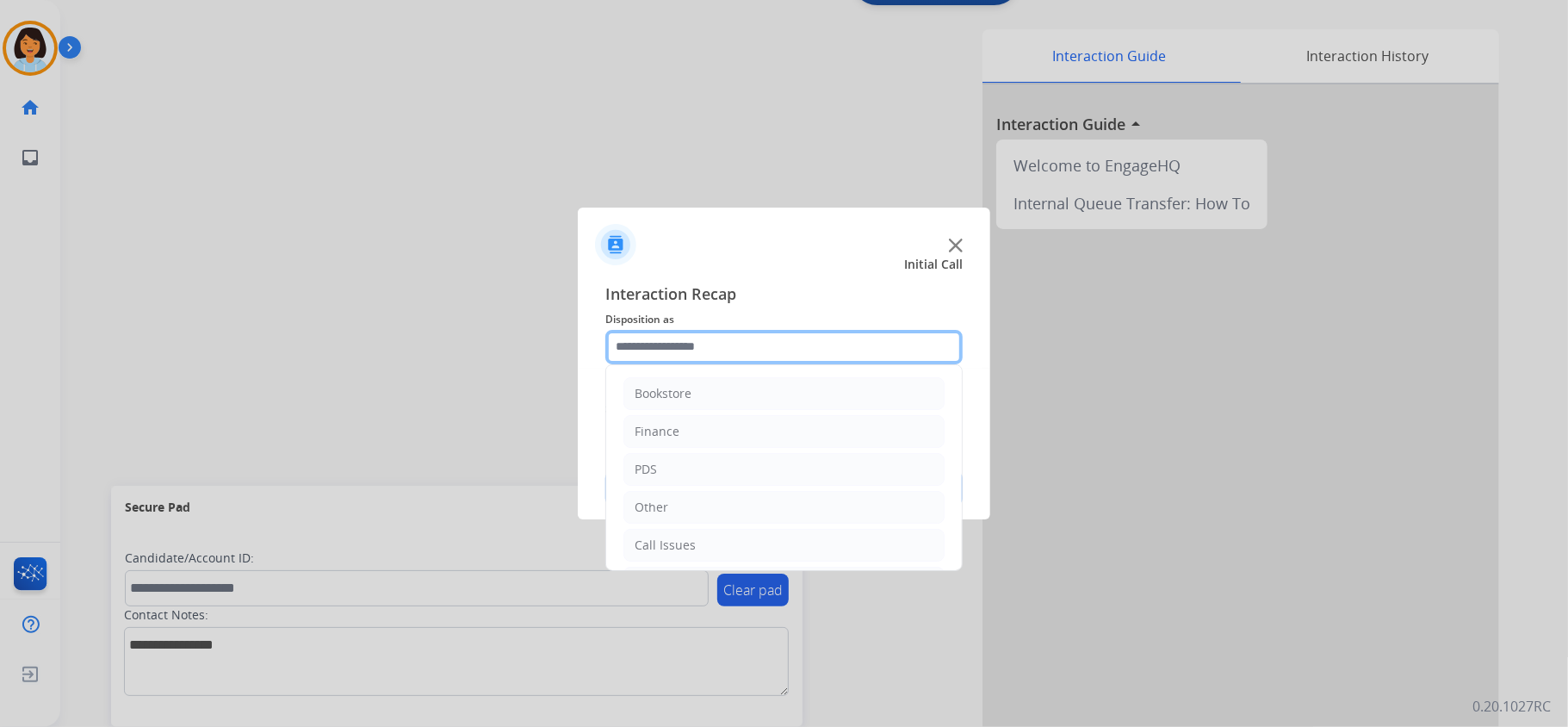
click at [710, 353] on input "text" at bounding box center [783, 347] width 357 height 35
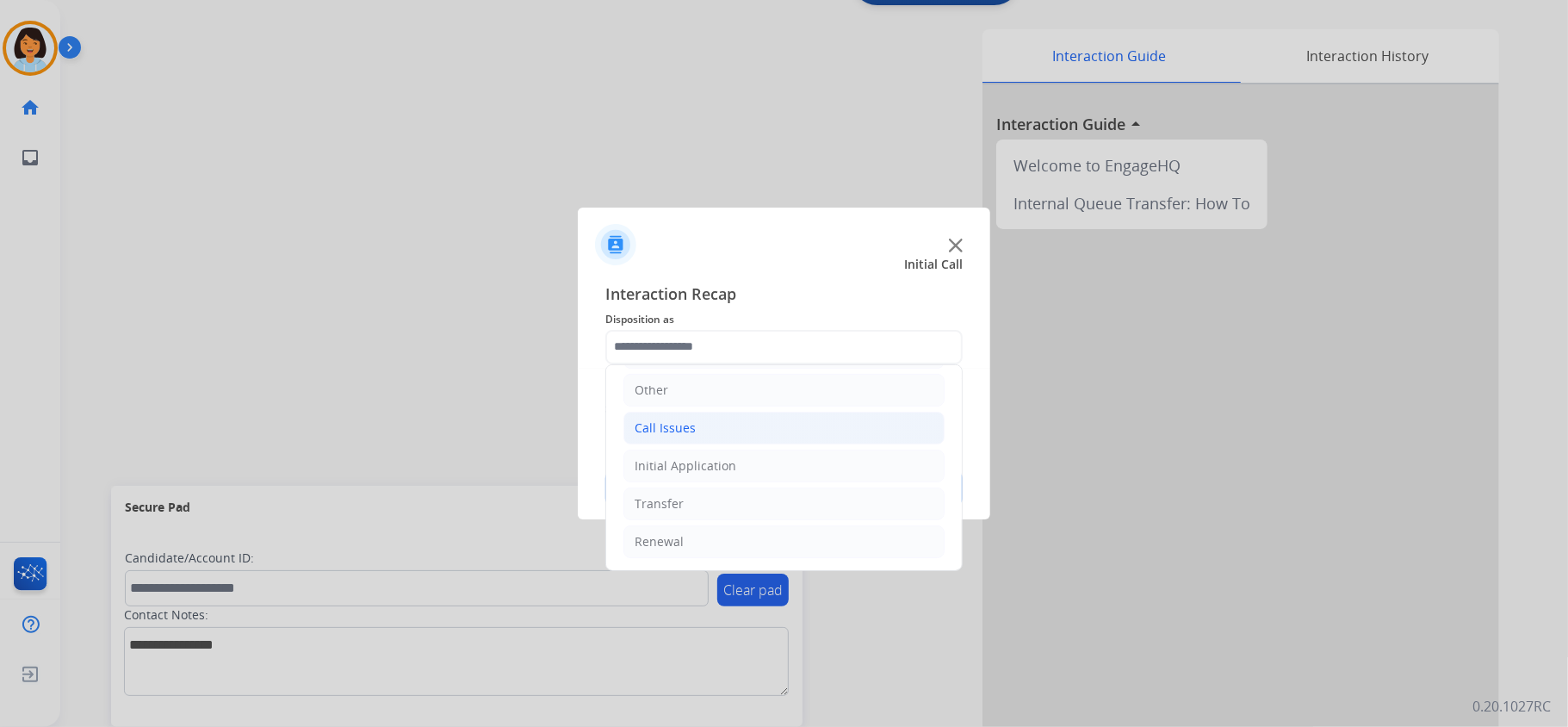
click at [731, 421] on li "Call Issues" at bounding box center [784, 427] width 321 height 33
click at [727, 532] on div "Dropped Call" at bounding box center [707, 537] width 76 height 17
type input "**********"
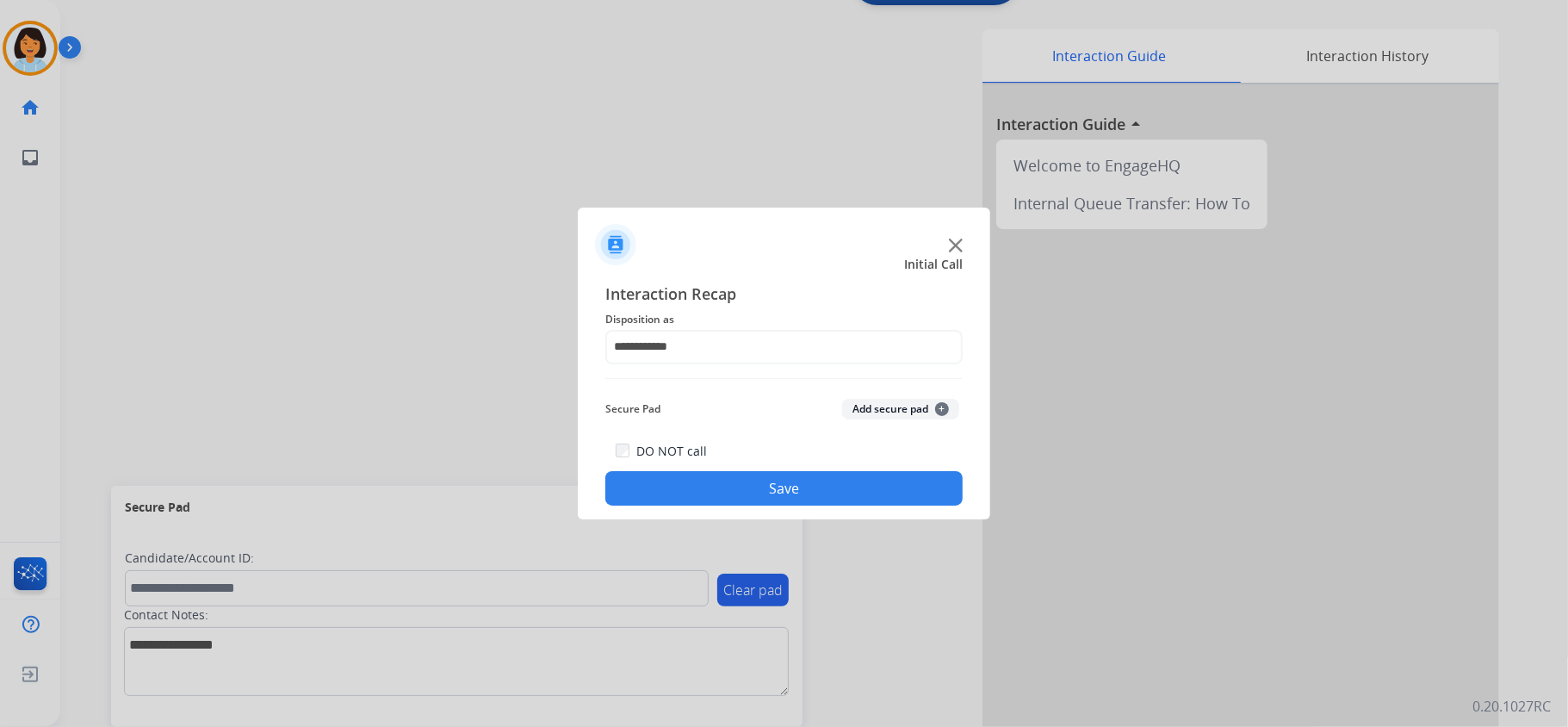
click at [736, 493] on button "Save" at bounding box center [783, 488] width 357 height 35
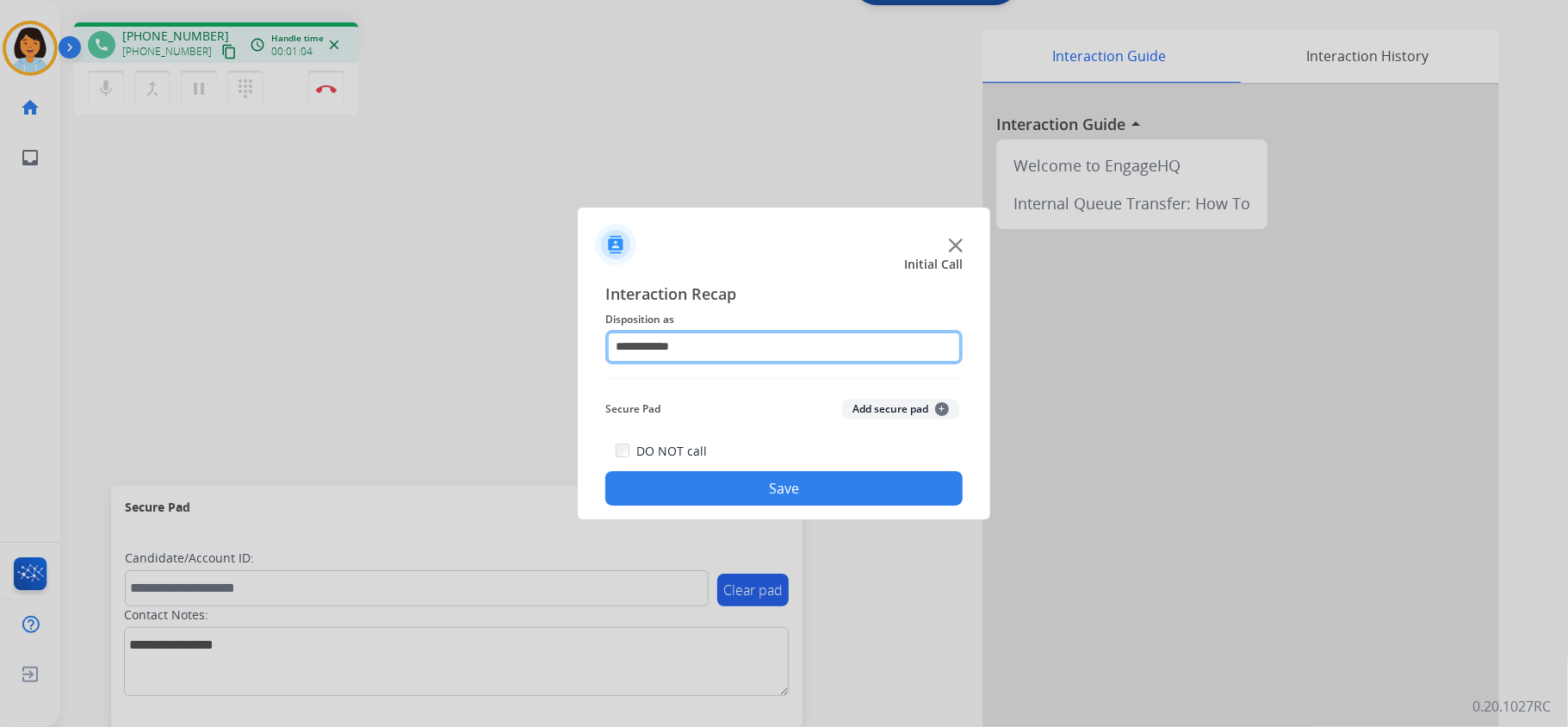
click at [745, 335] on input "**********" at bounding box center [783, 347] width 357 height 35
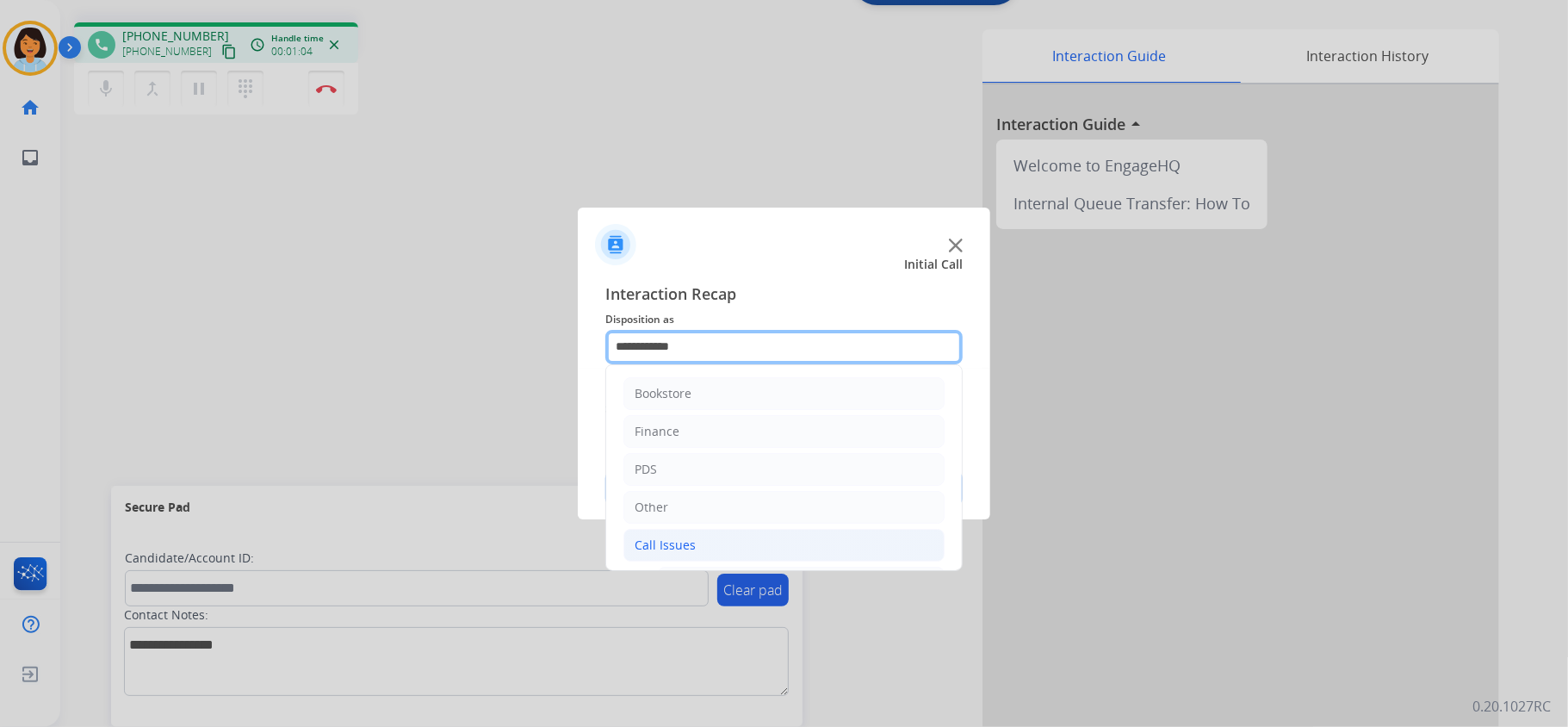
click at [749, 351] on input "**********" at bounding box center [783, 347] width 357 height 35
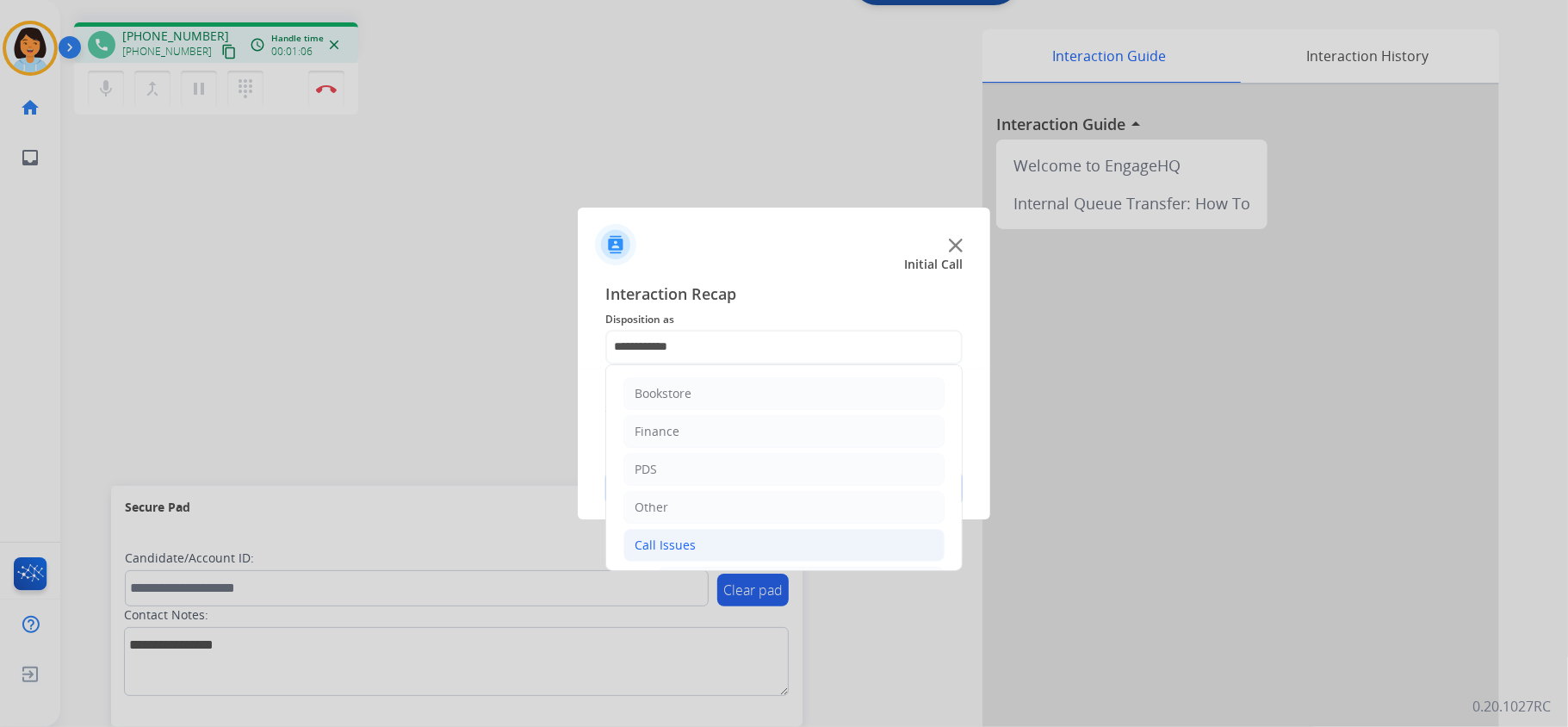
click at [1044, 510] on div at bounding box center [784, 363] width 1568 height 727
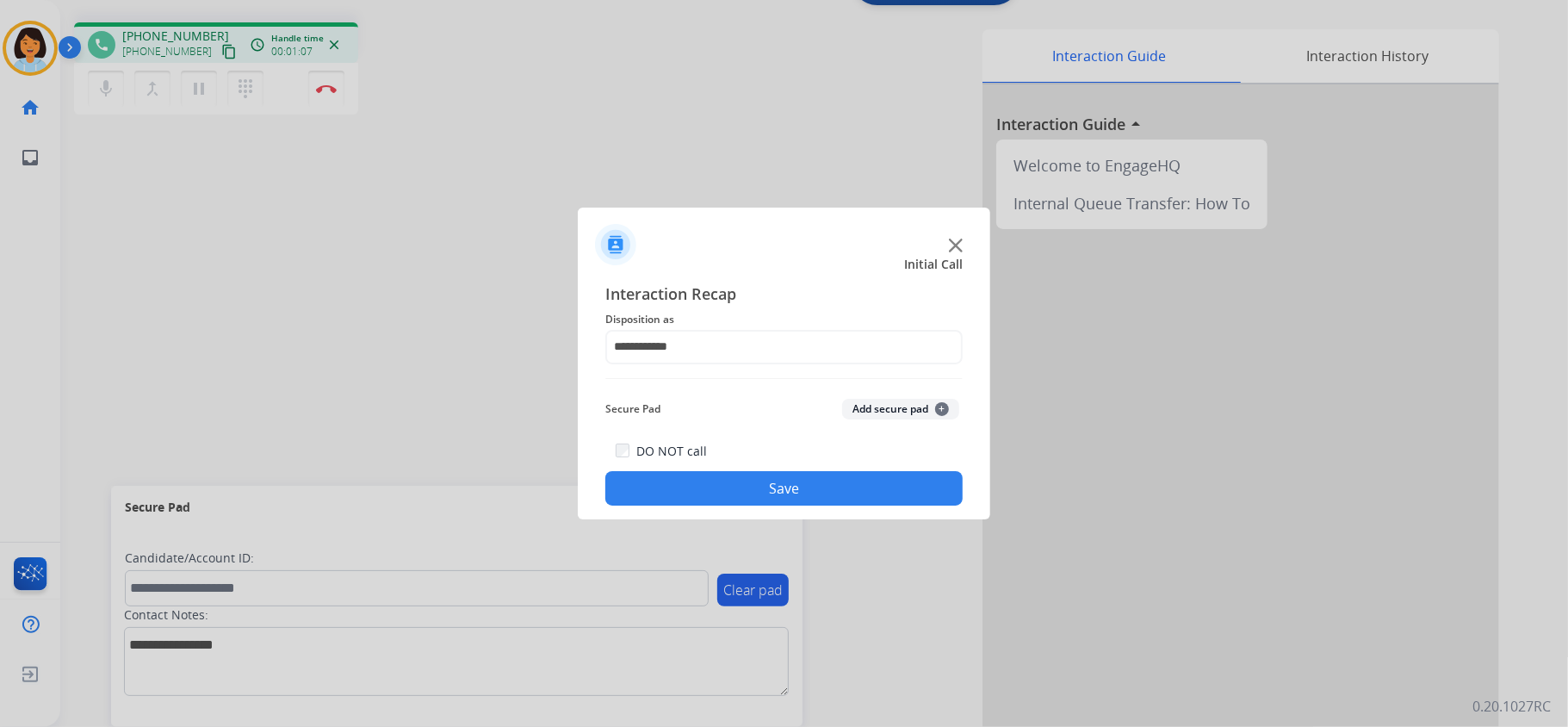
drag, startPoint x: 751, startPoint y: 493, endPoint x: 734, endPoint y: 481, distance: 20.8
click at [749, 491] on button "Save" at bounding box center [783, 488] width 357 height 35
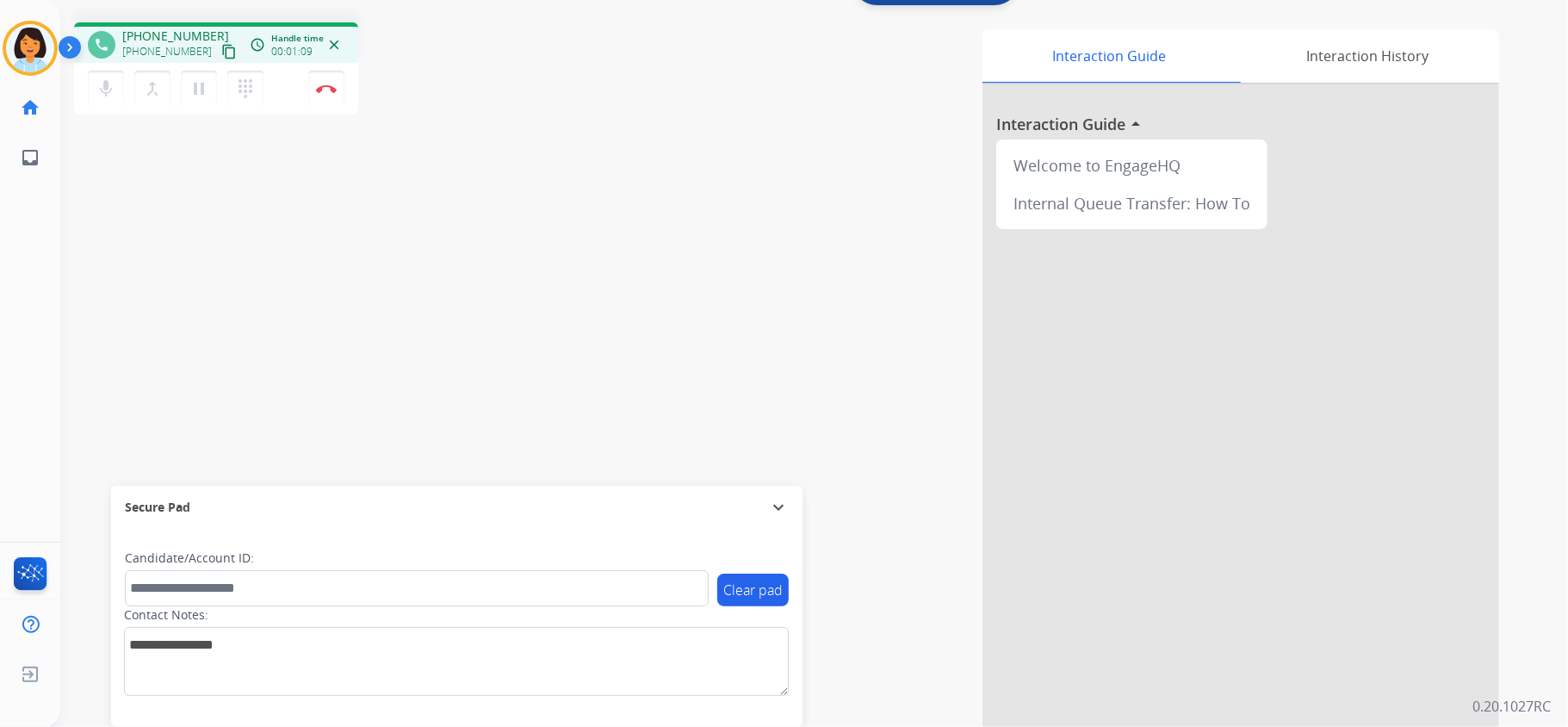
click at [221, 51] on mat-icon "content_copy" at bounding box center [229, 51] width 16 height 16
click at [329, 84] on img at bounding box center [326, 88] width 21 height 9
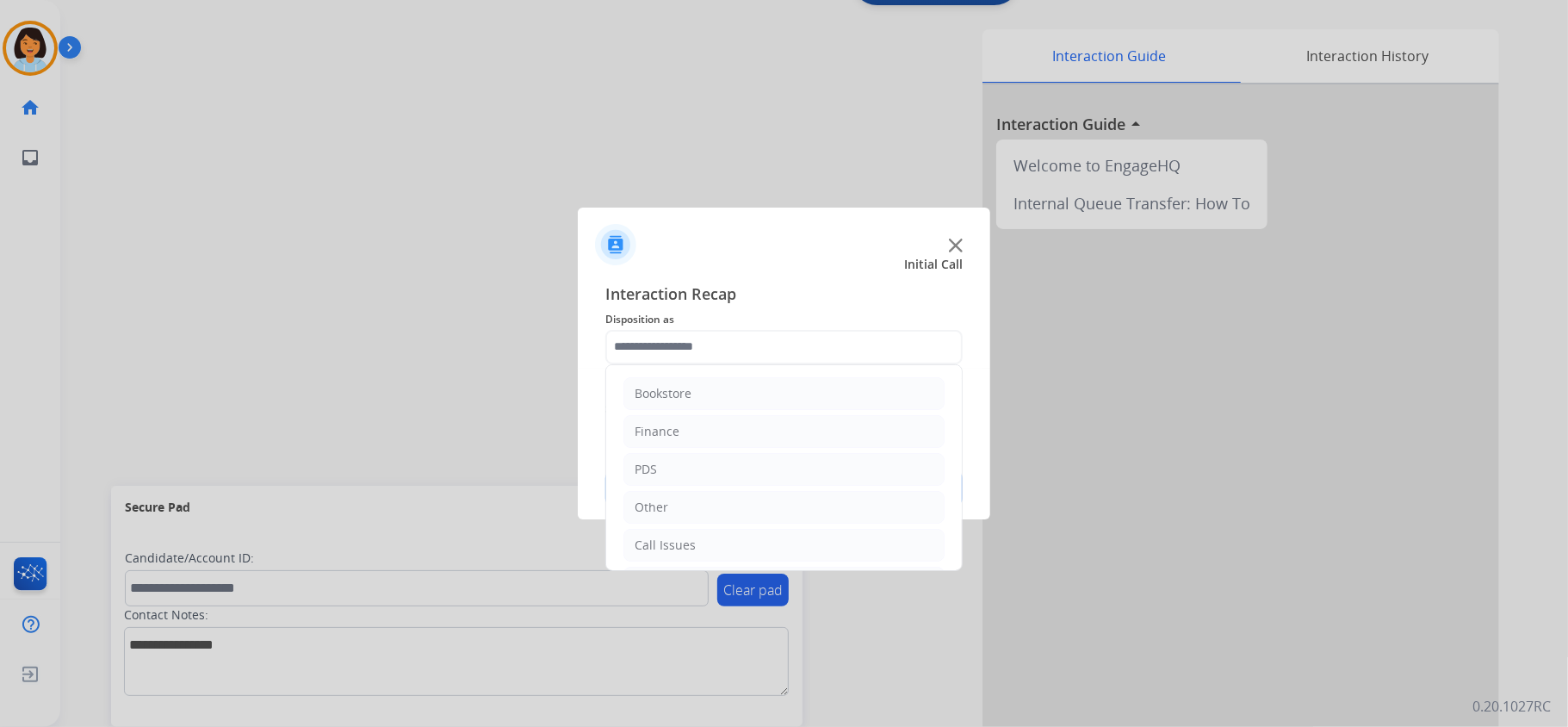
click at [778, 344] on input "text" at bounding box center [783, 347] width 357 height 35
click at [679, 541] on div "Renewal" at bounding box center [659, 541] width 49 height 17
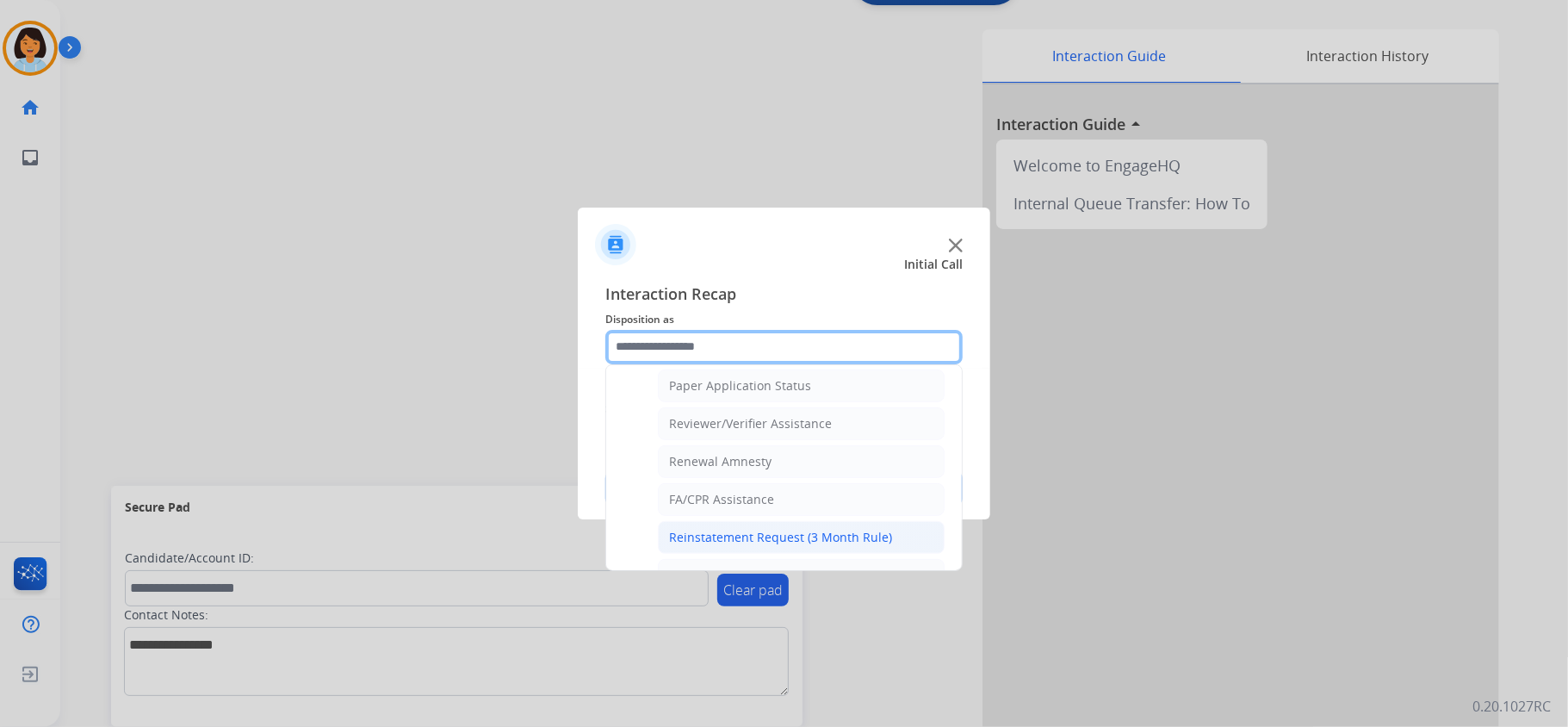
scroll to position [678, 0]
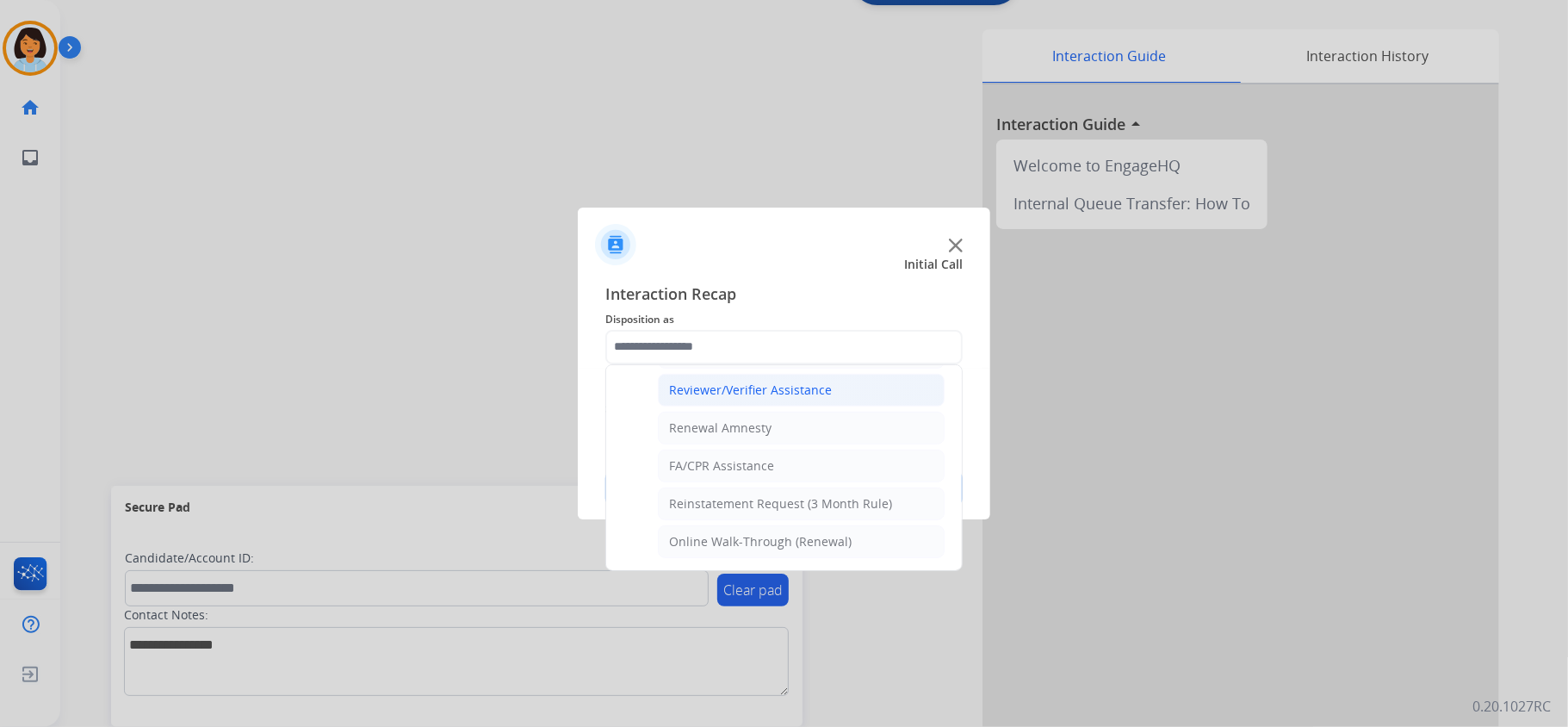
click at [764, 374] on li "Reviewer/Verifier Assistance" at bounding box center [801, 390] width 287 height 33
type input "**********"
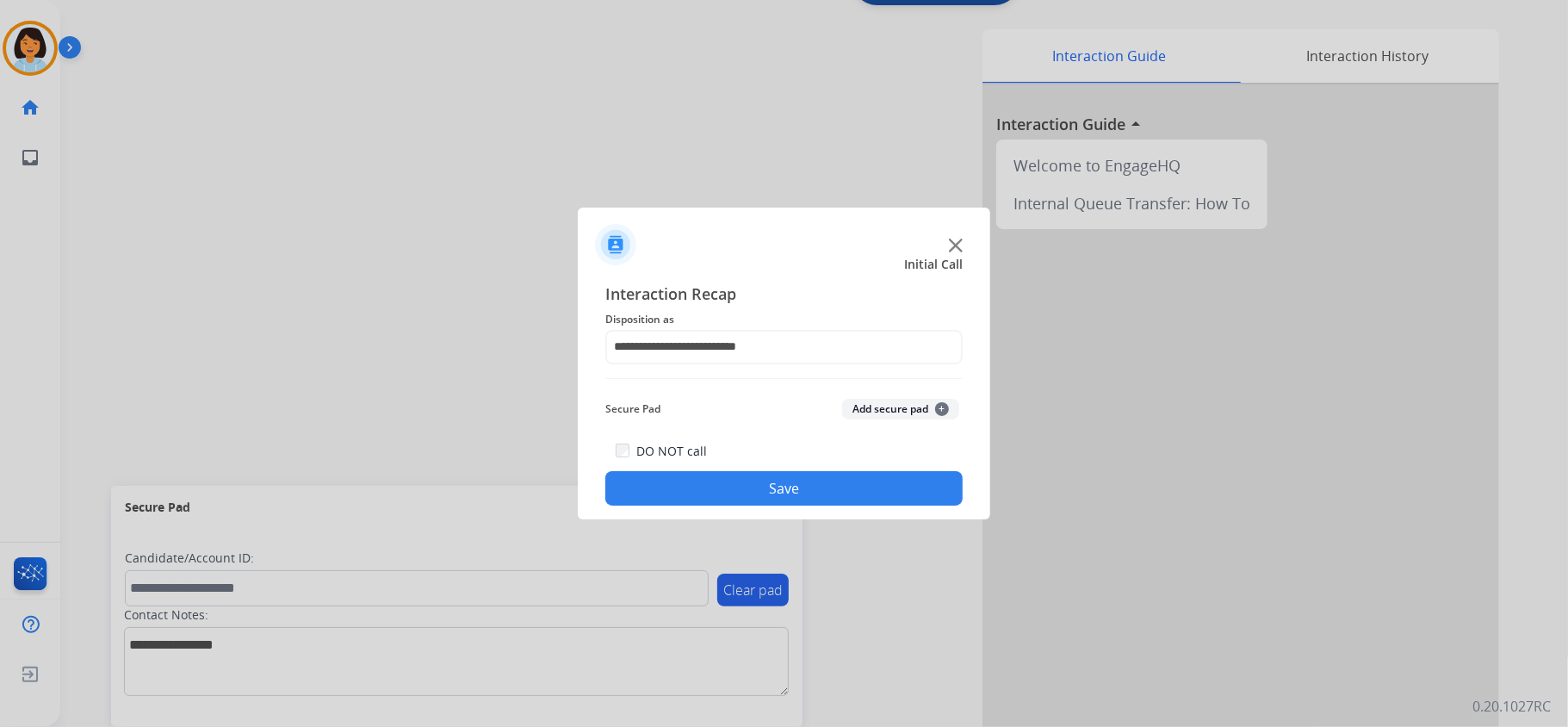
click at [739, 488] on button "Save" at bounding box center [783, 488] width 357 height 35
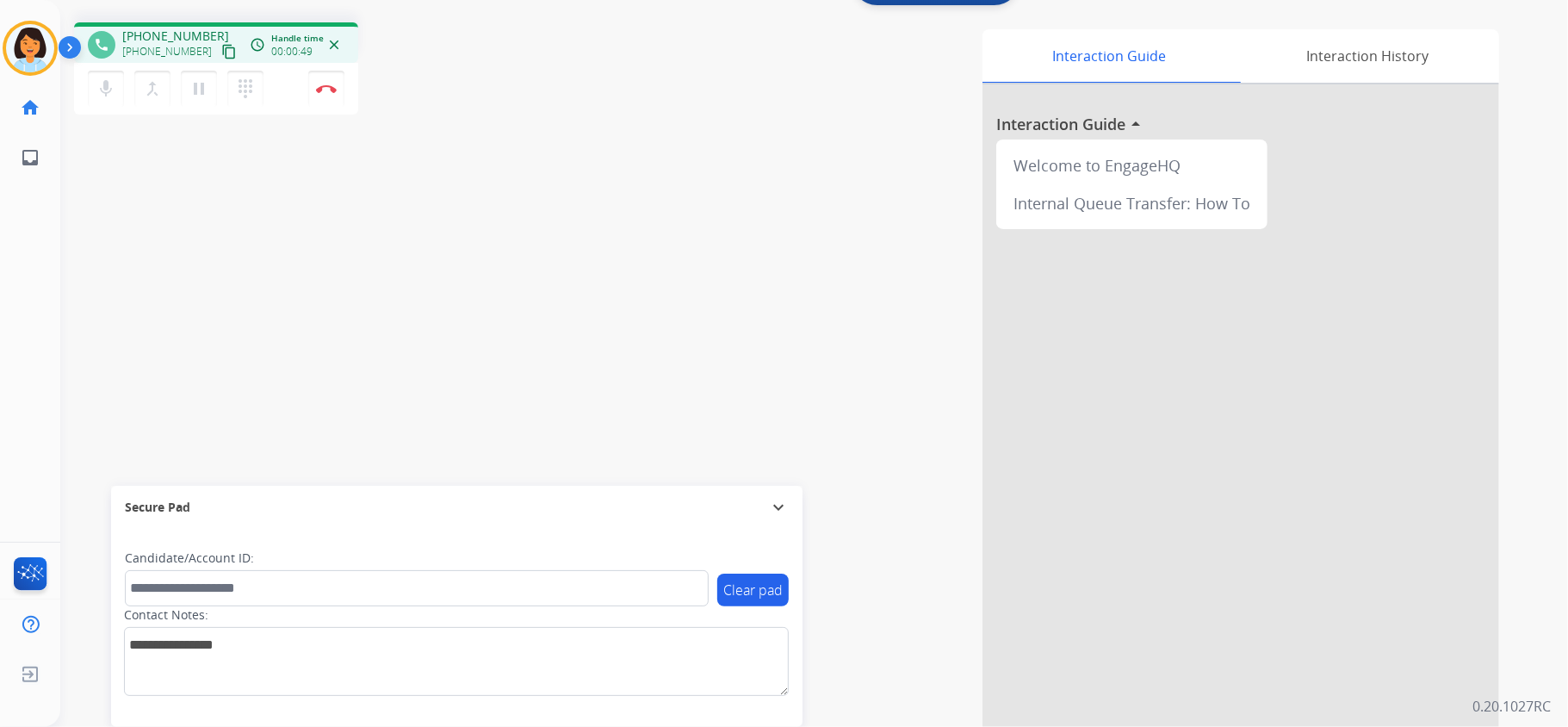
click at [221, 44] on mat-icon "content_copy" at bounding box center [229, 51] width 16 height 16
click at [337, 90] on button "Disconnect" at bounding box center [326, 88] width 37 height 37
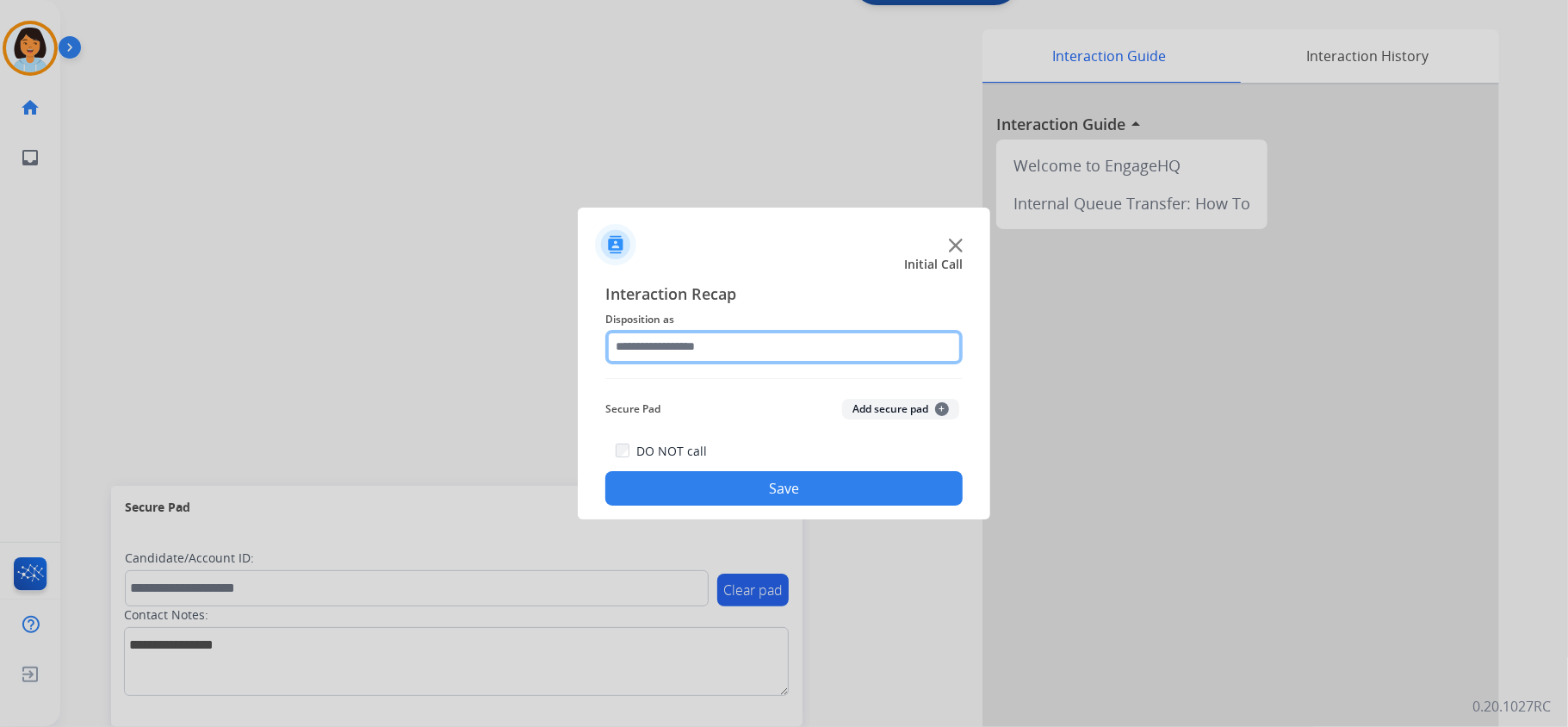
click at [756, 349] on input "text" at bounding box center [783, 347] width 357 height 35
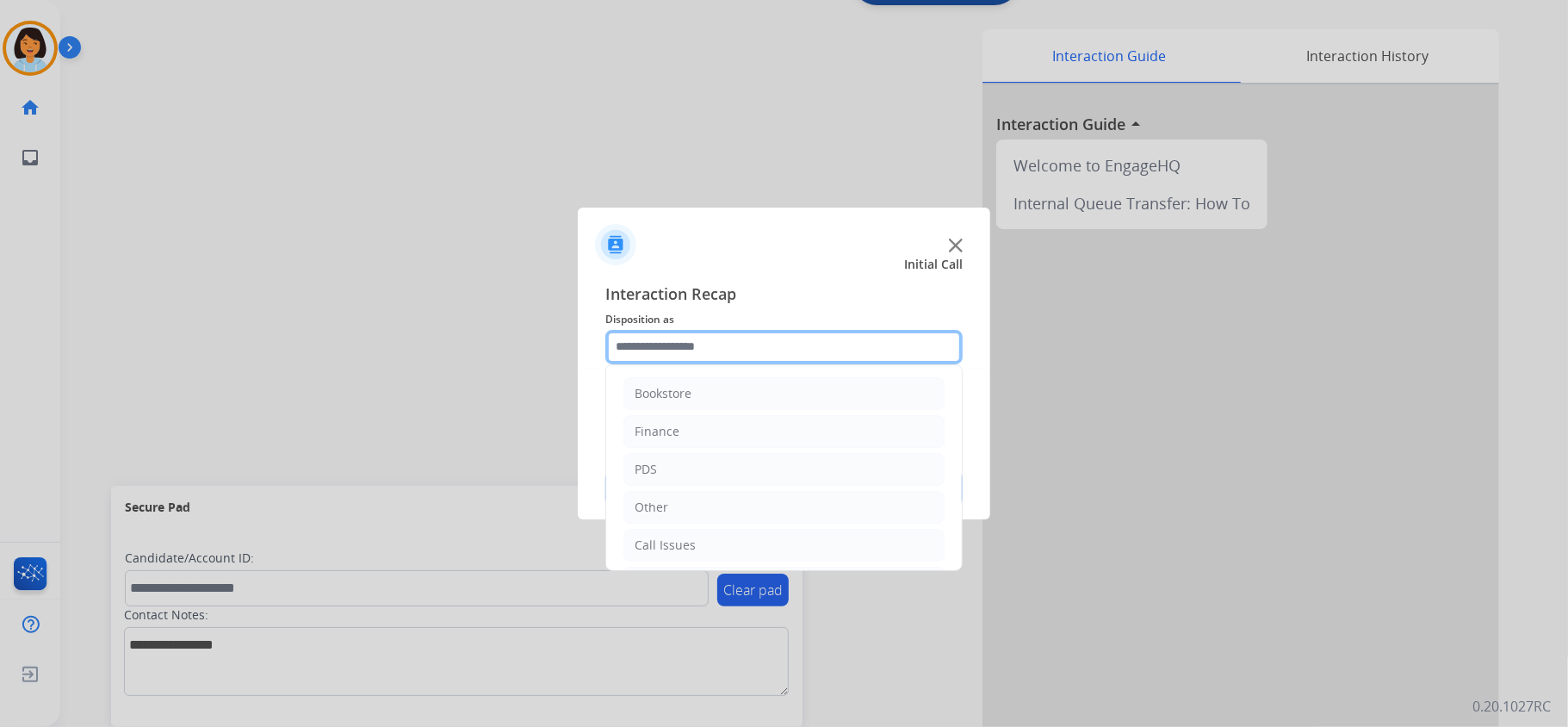
scroll to position [122, 0]
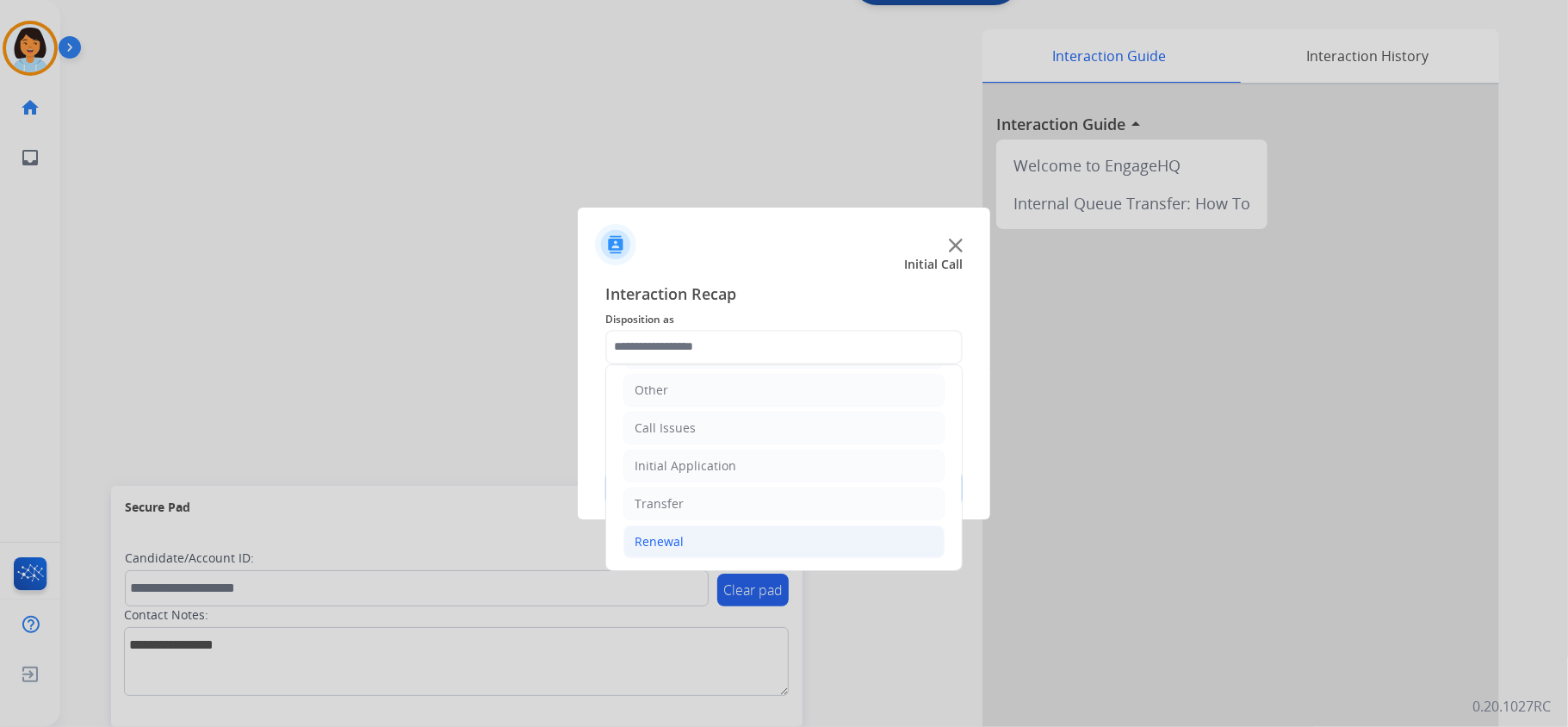
click at [693, 549] on li "Renewal" at bounding box center [784, 541] width 321 height 33
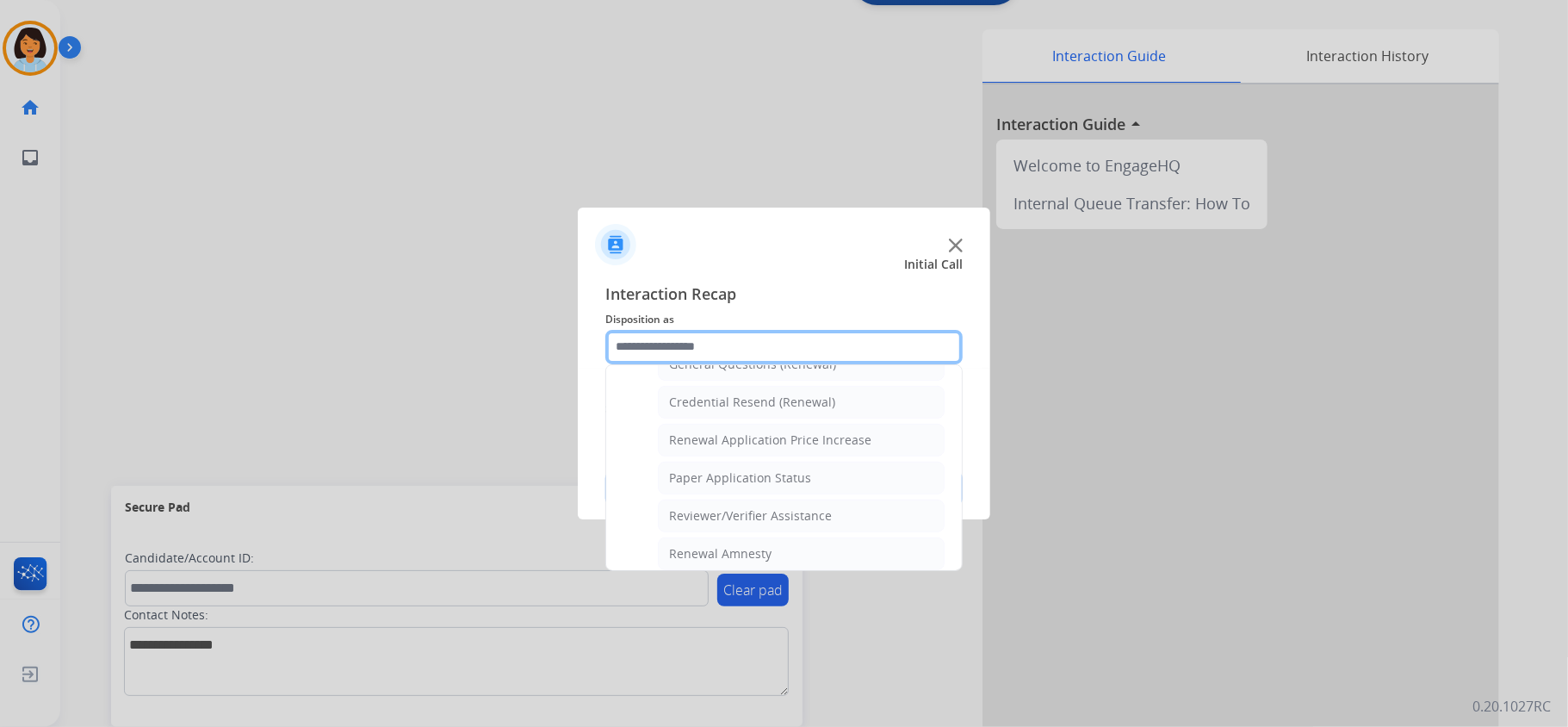
scroll to position [545, 0]
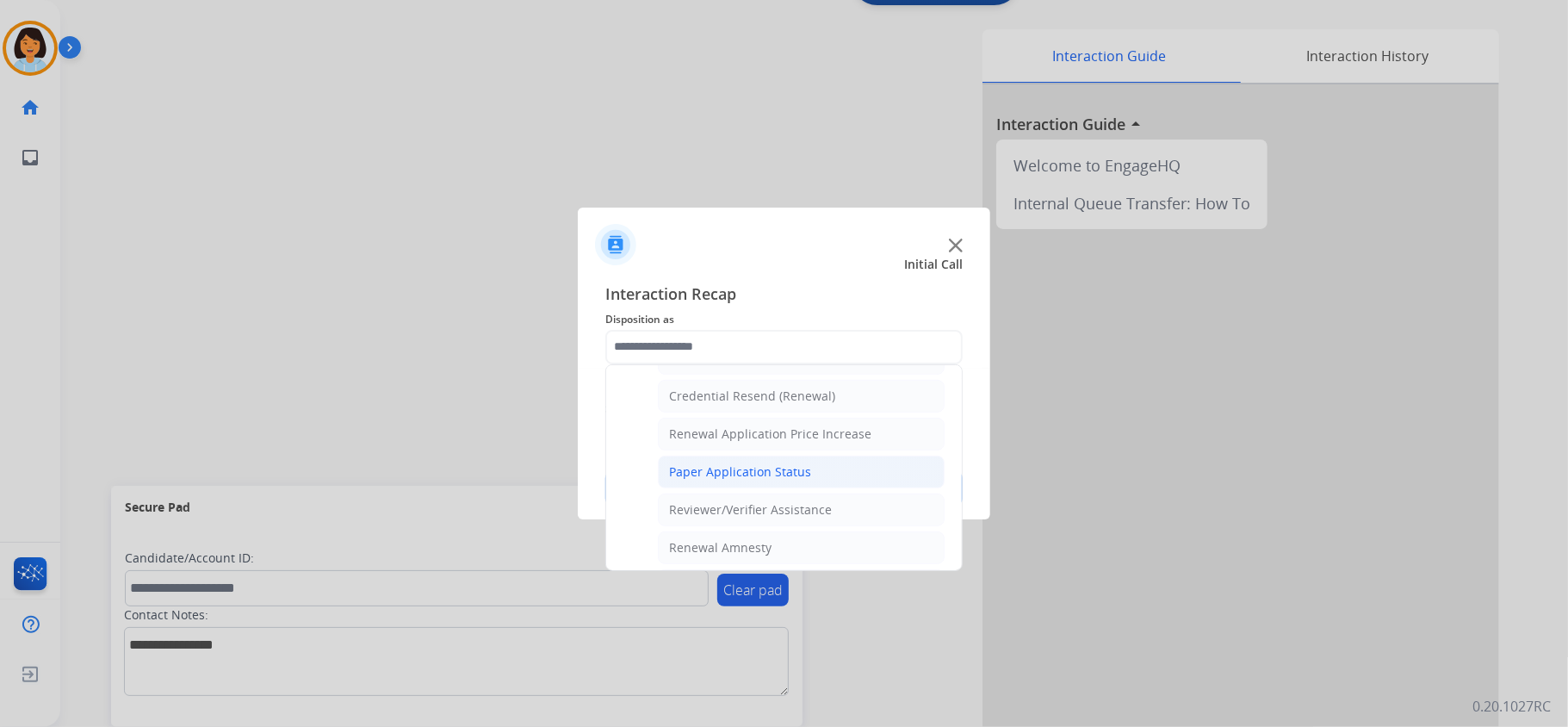
click at [811, 479] on li "Paper Application Status" at bounding box center [801, 472] width 287 height 33
type input "**********"
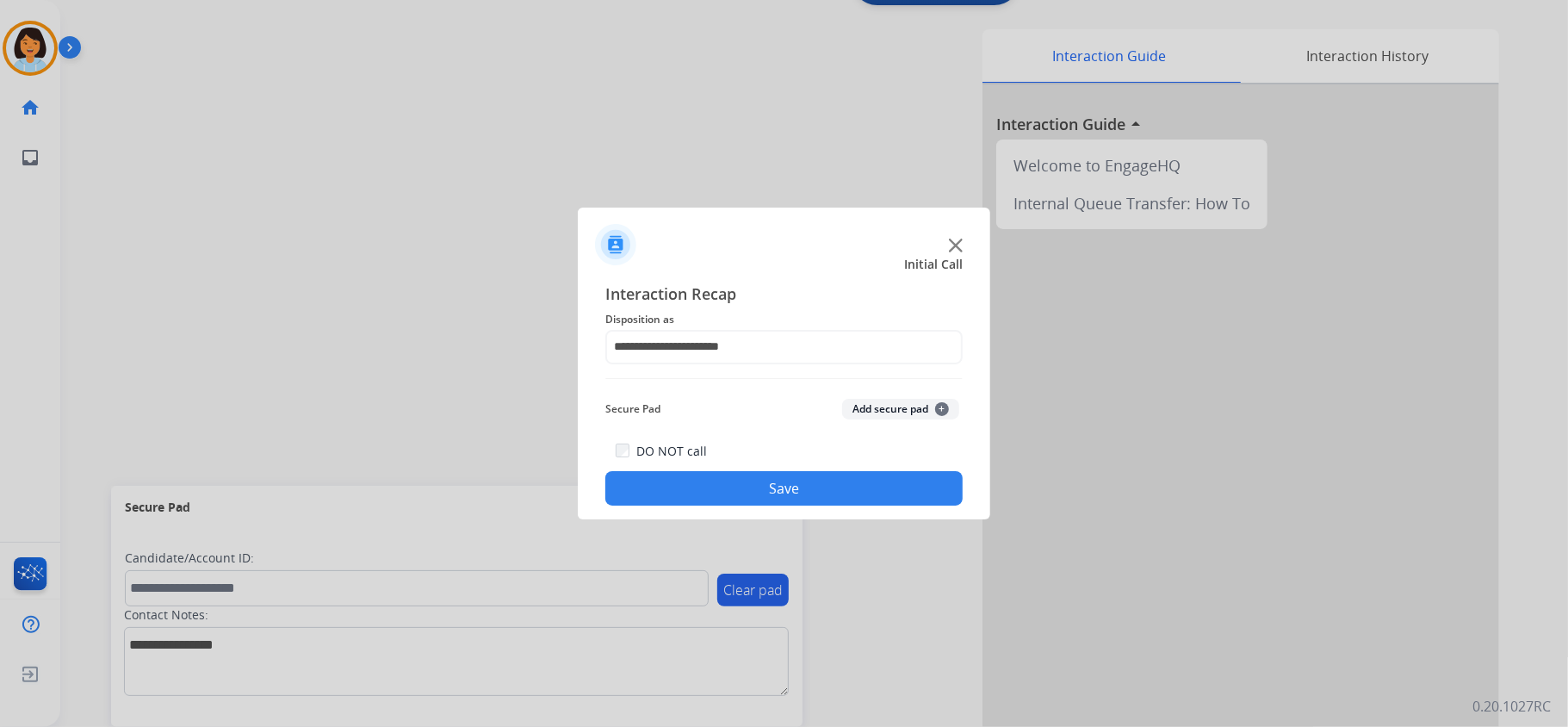
click at [796, 485] on button "Save" at bounding box center [783, 488] width 357 height 35
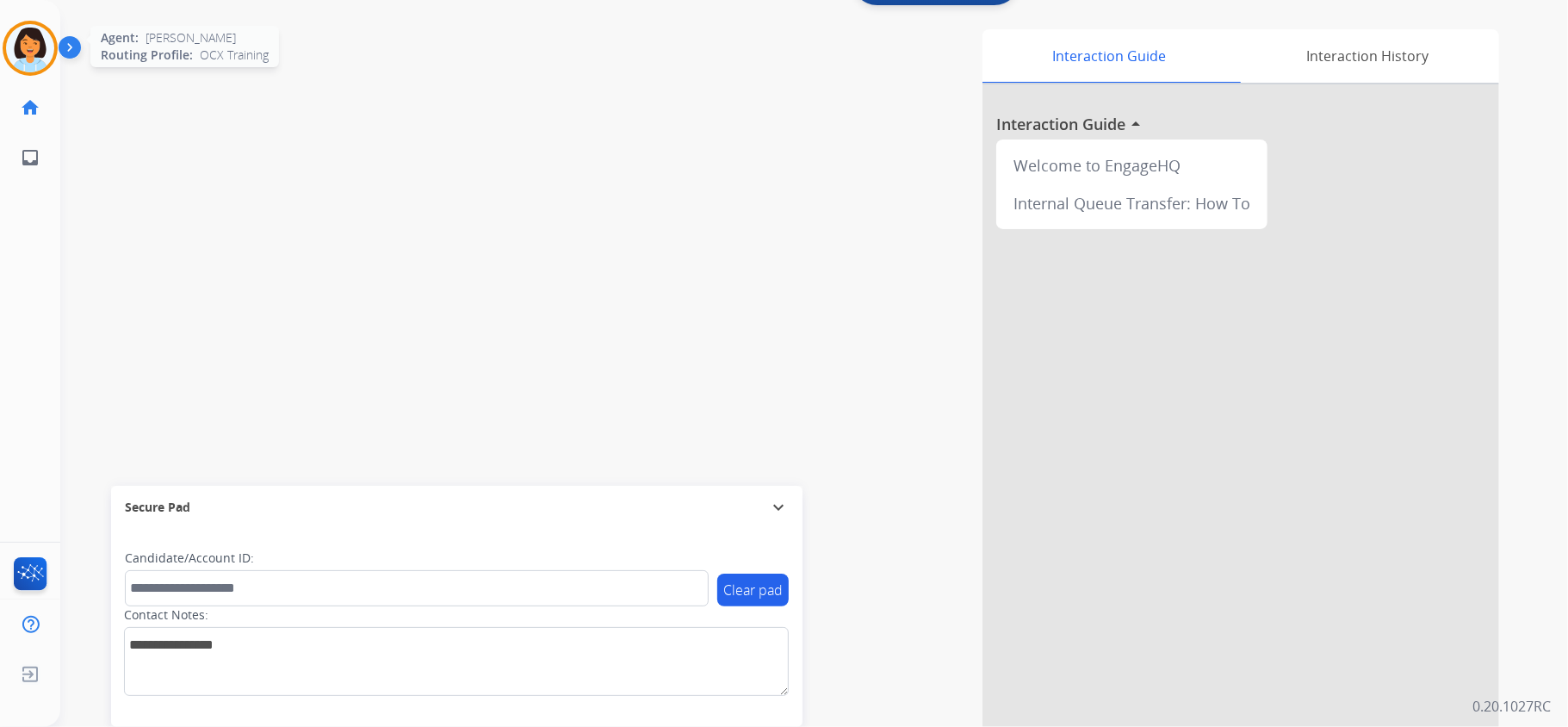
click at [43, 53] on img at bounding box center [30, 47] width 48 height 48
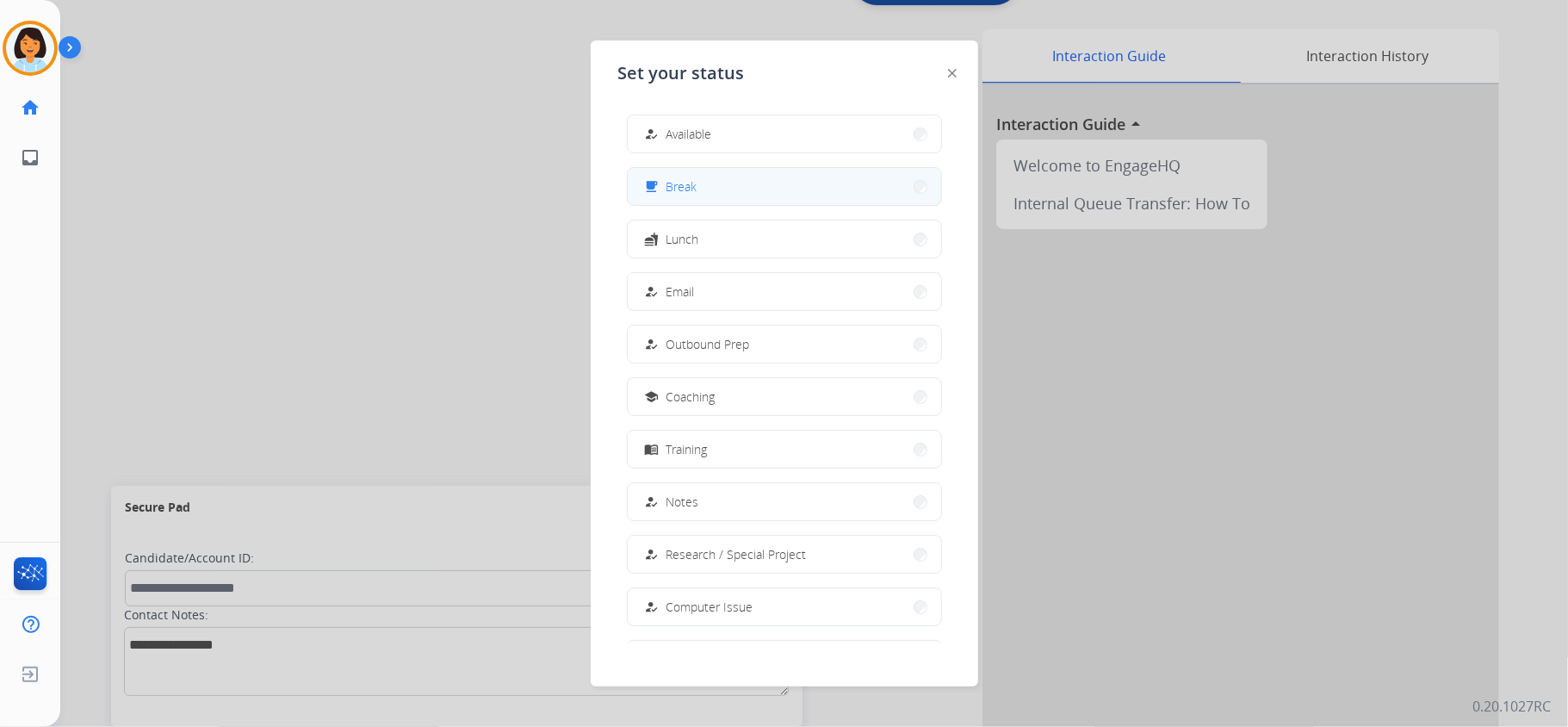
click at [658, 186] on mat-icon "free_breakfast" at bounding box center [652, 186] width 15 height 15
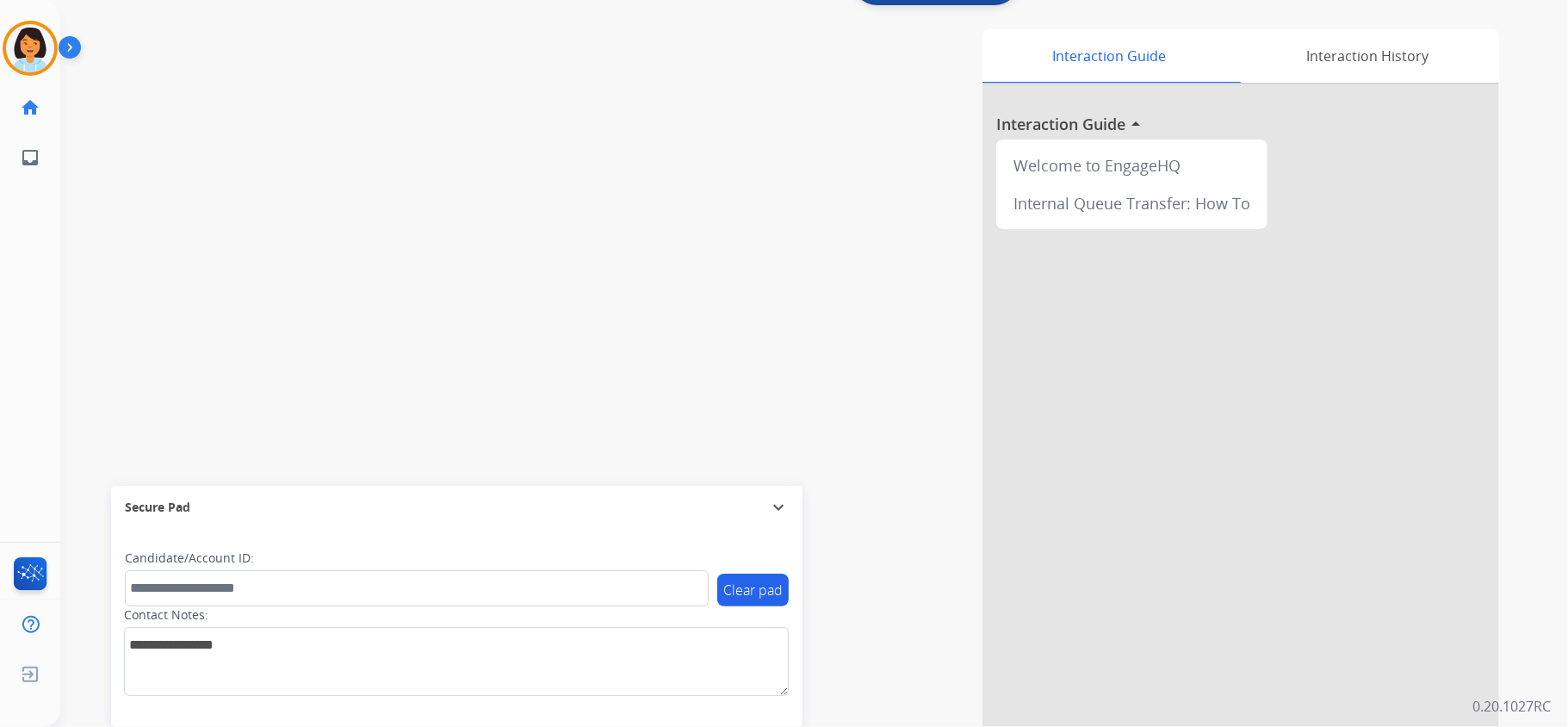
scroll to position [0, 0]
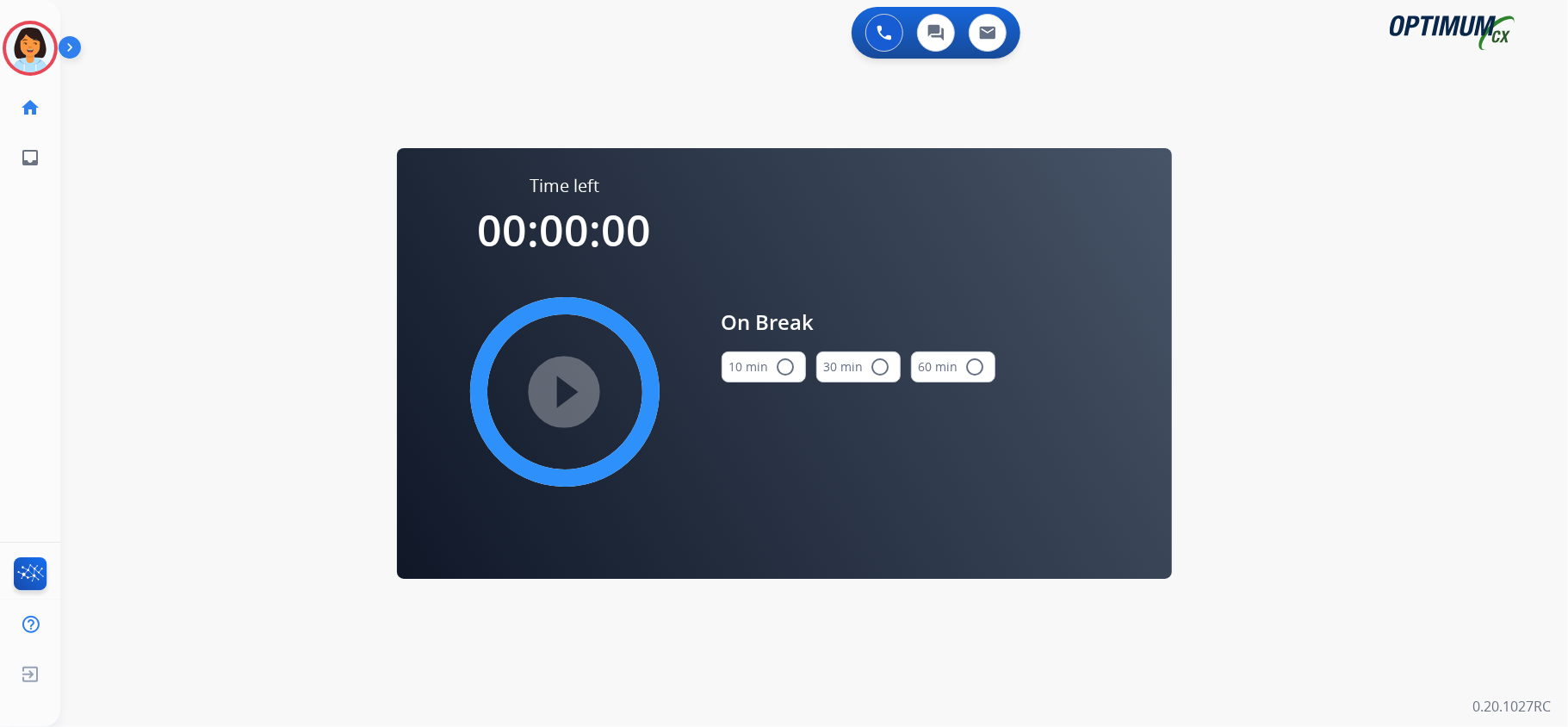
click at [748, 365] on button "10 min radio_button_unchecked" at bounding box center [763, 366] width 84 height 31
click at [575, 382] on mat-icon "play_circle_filled" at bounding box center [565, 392] width 21 height 21
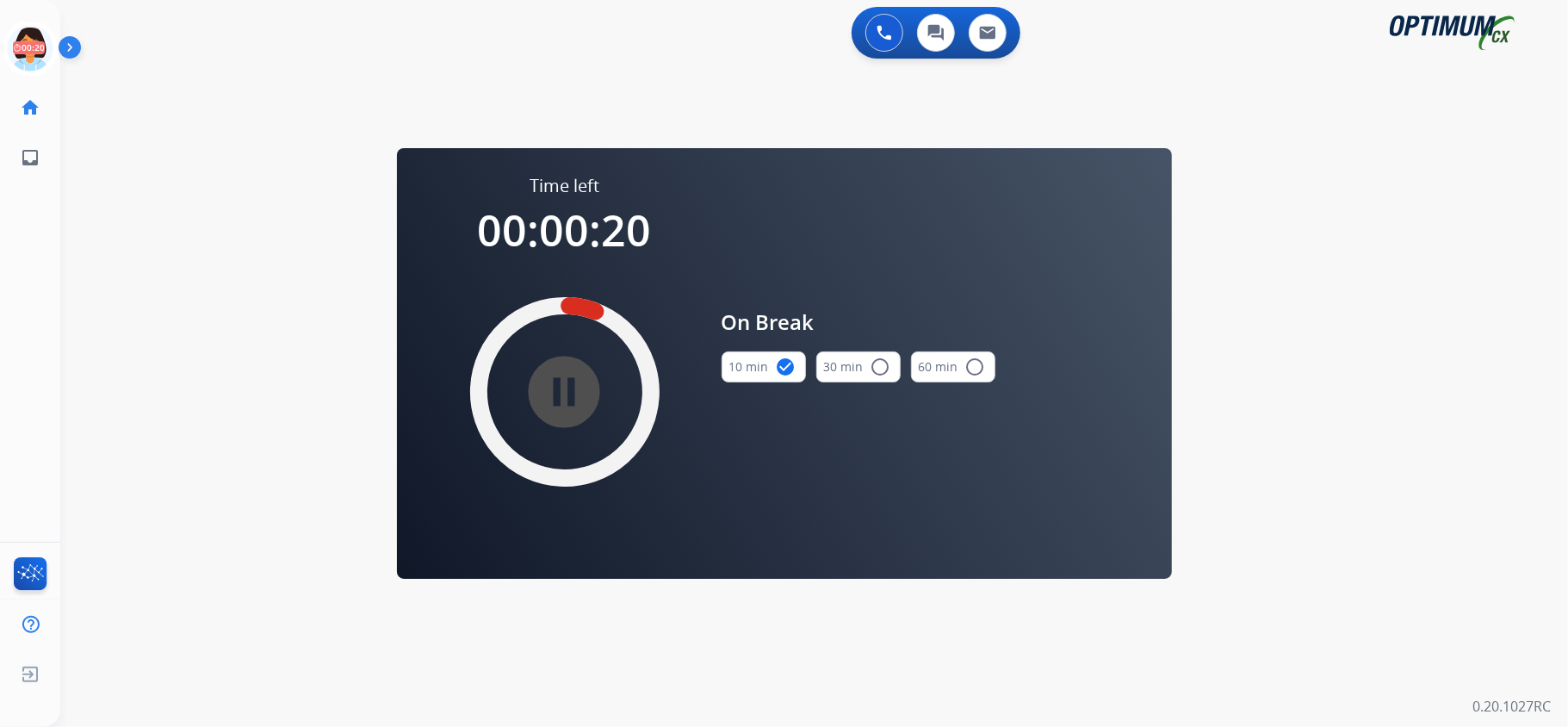
click at [262, 174] on div "0 Voice Interactions 0 Chat Interactions 0 Email Interactions swap_horiz Break …" at bounding box center [814, 363] width 1508 height 727
click at [39, 50] on icon at bounding box center [31, 48] width 56 height 56
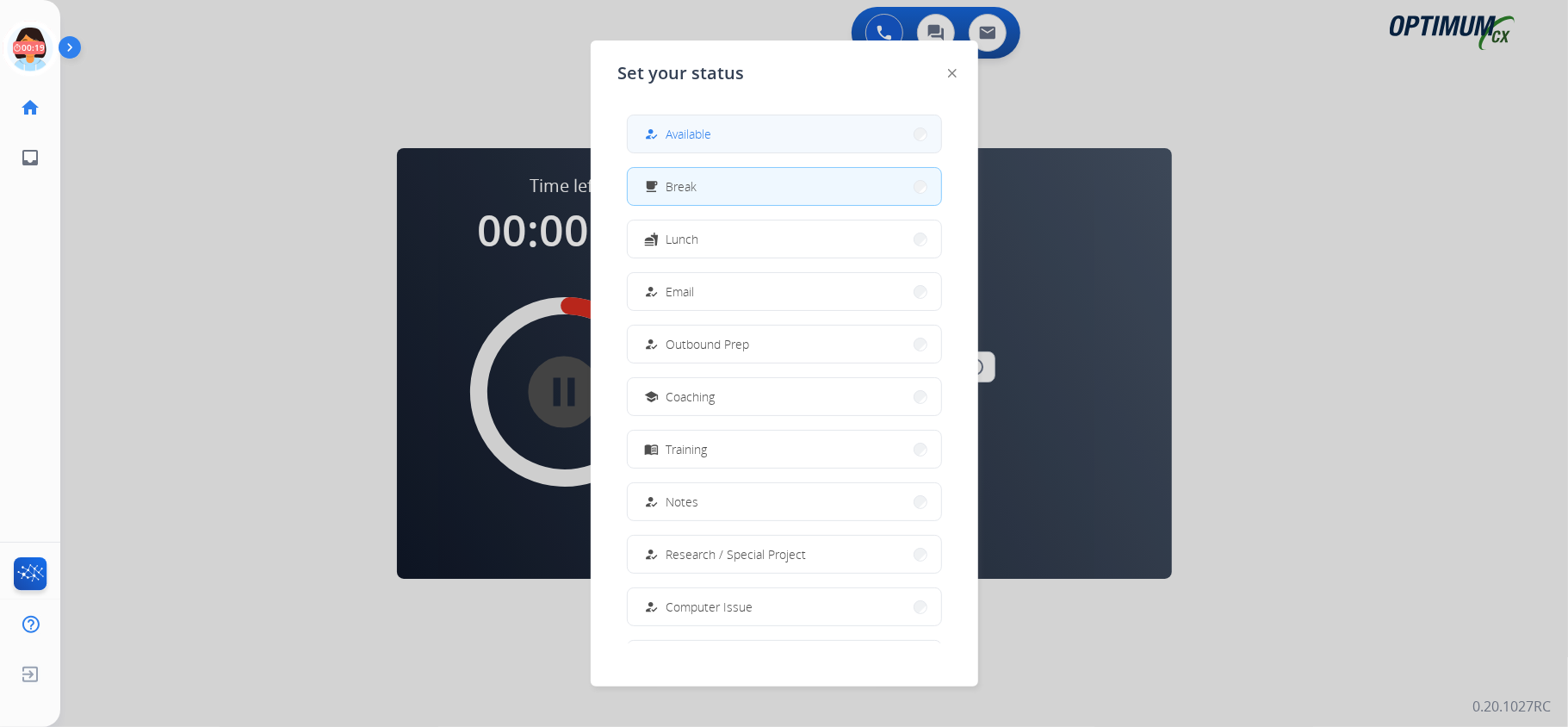
click at [724, 144] on button "how_to_reg Available" at bounding box center [784, 134] width 313 height 37
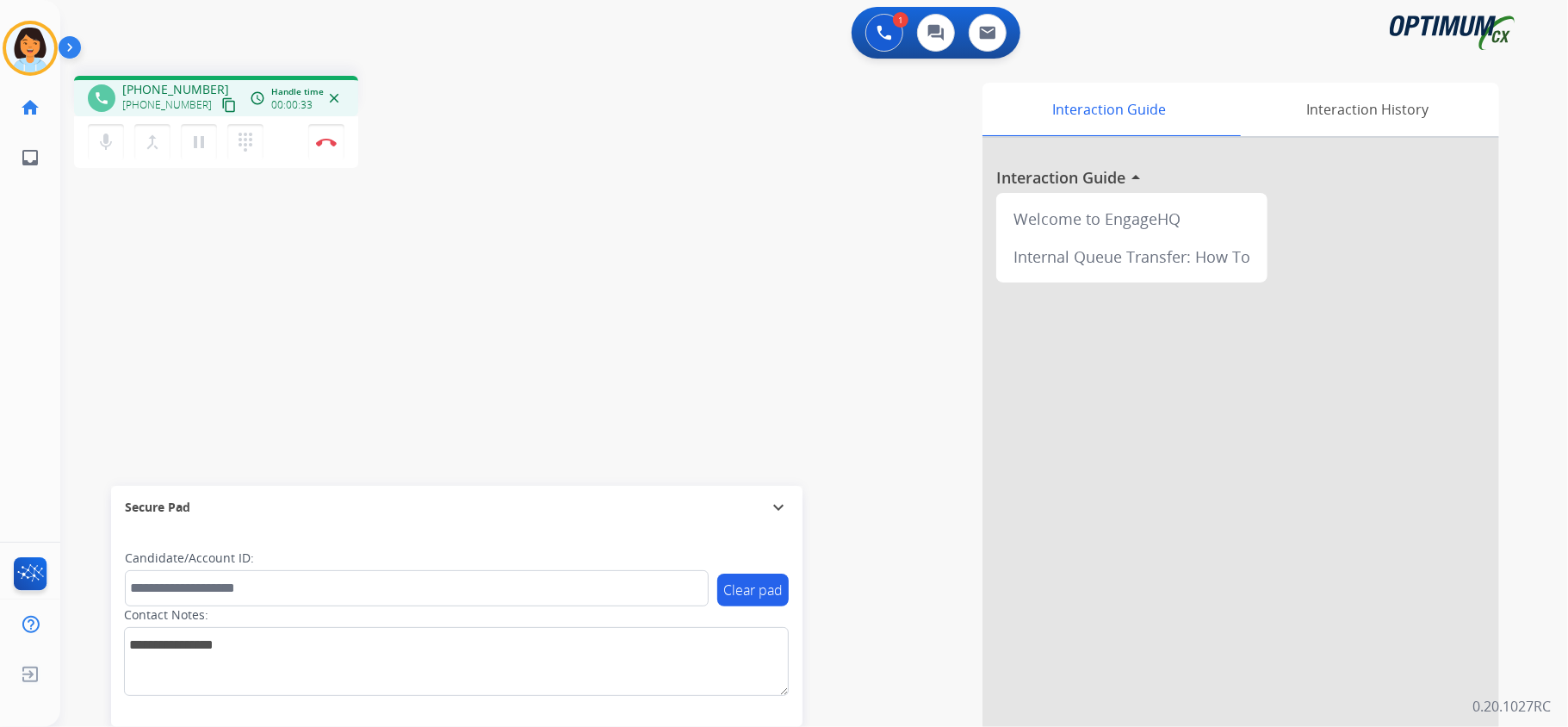
click at [67, 257] on div "phone [PHONE_NUMBER] [PHONE_NUMBER] content_copy access_time Call metrics Queue…" at bounding box center [793, 421] width 1466 height 718
click at [221, 104] on mat-icon "content_copy" at bounding box center [229, 105] width 16 height 16
click at [221, 109] on mat-icon "content_copy" at bounding box center [229, 105] width 16 height 16
click at [336, 149] on button "Disconnect" at bounding box center [326, 141] width 37 height 37
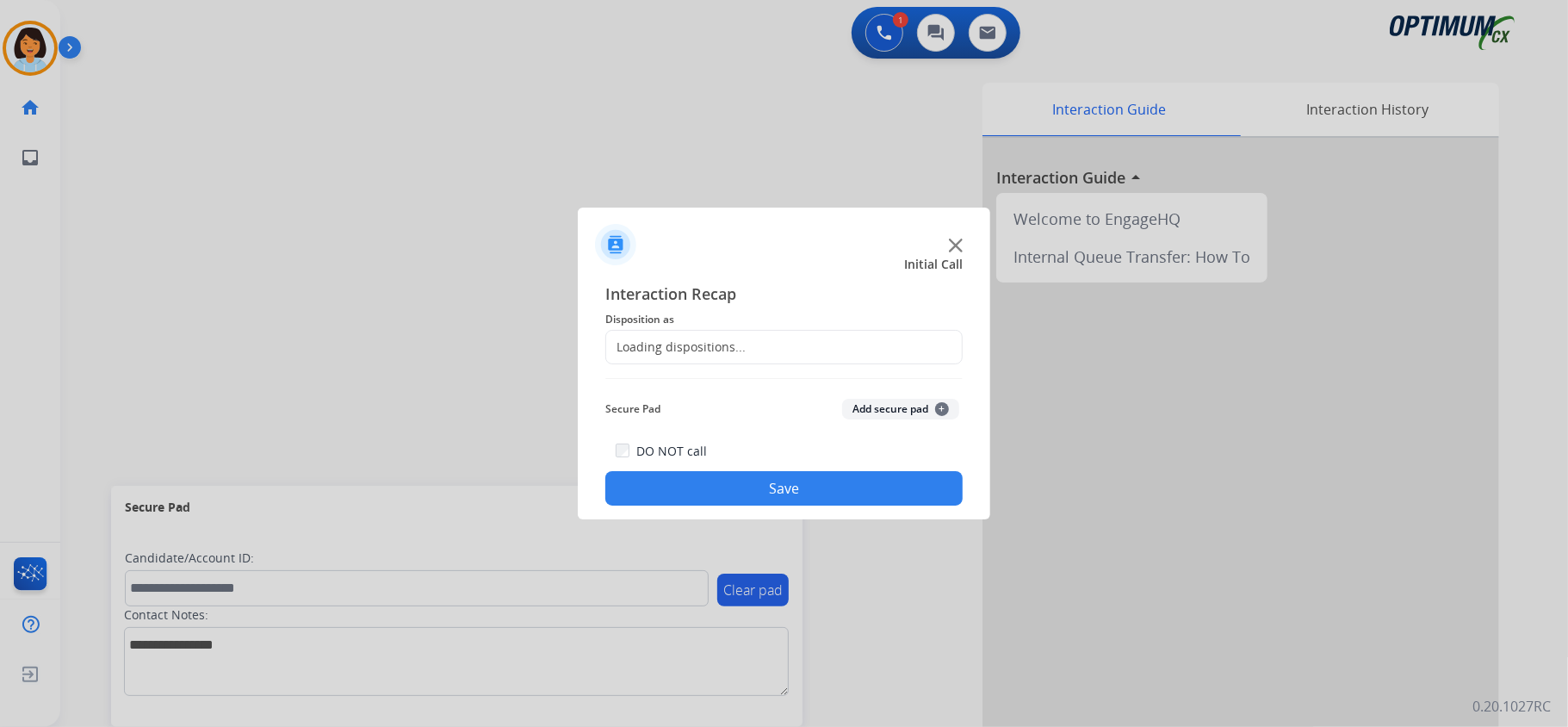
click at [645, 349] on div "Loading dispositions..." at bounding box center [675, 346] width 139 height 17
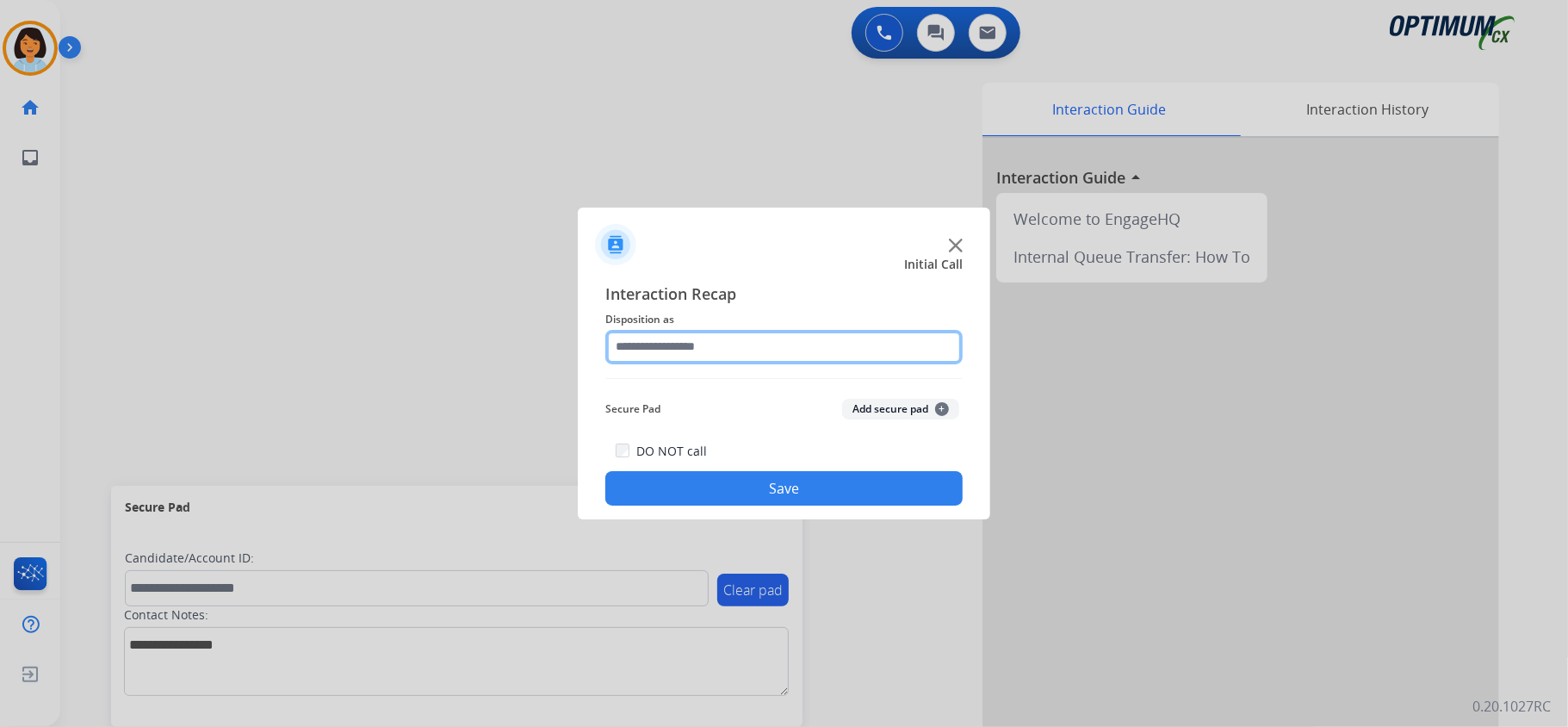
click at [646, 348] on input "text" at bounding box center [783, 347] width 357 height 35
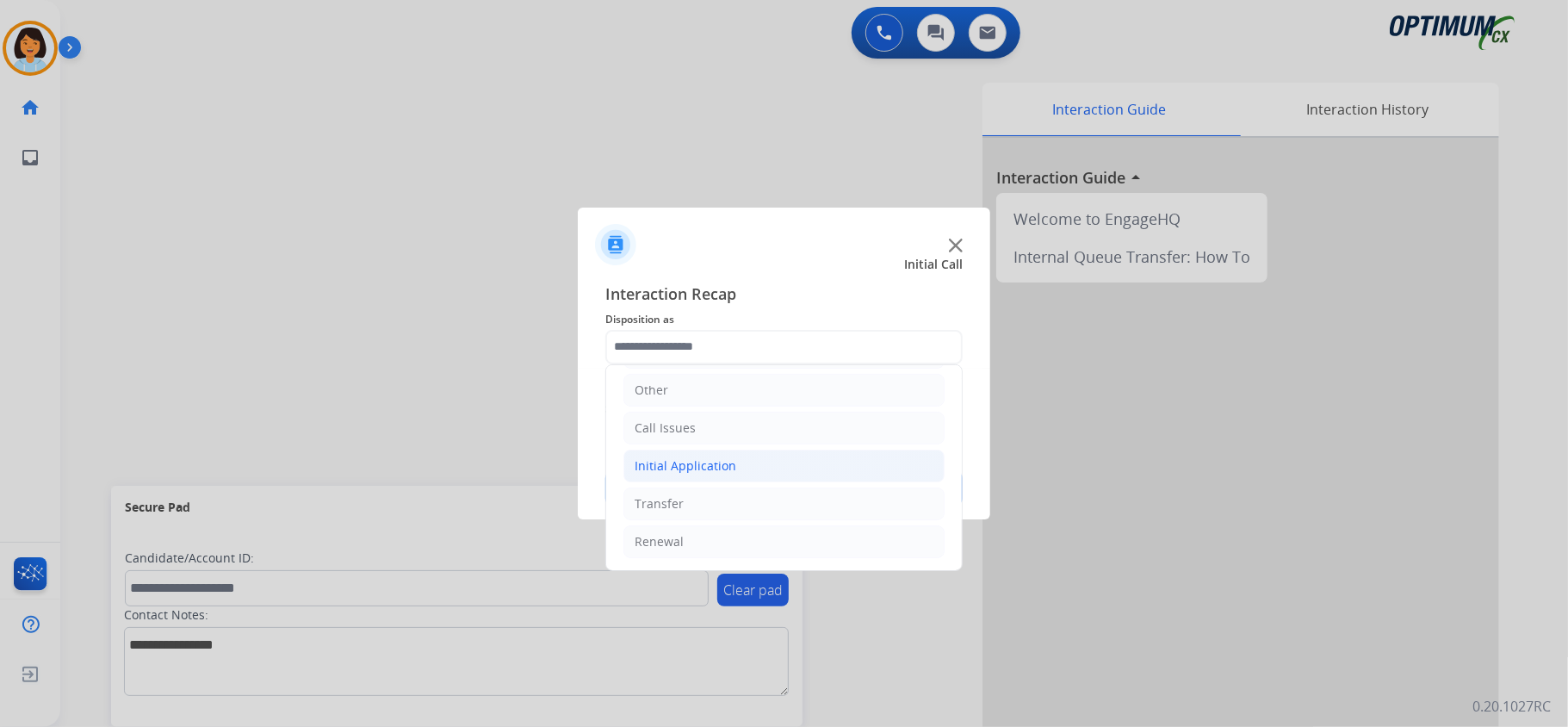
click at [700, 464] on div "Initial Application" at bounding box center [685, 466] width 102 height 17
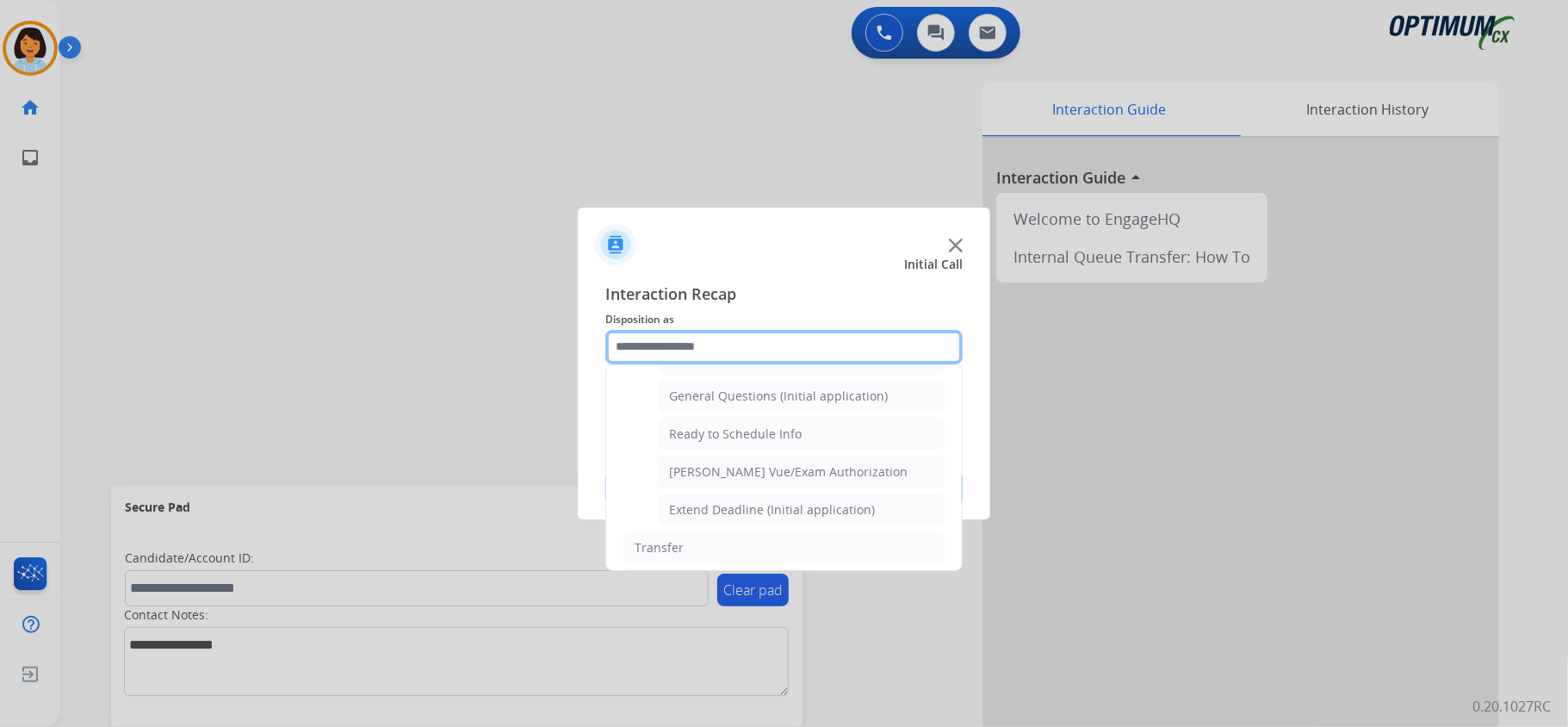
scroll to position [1041, 0]
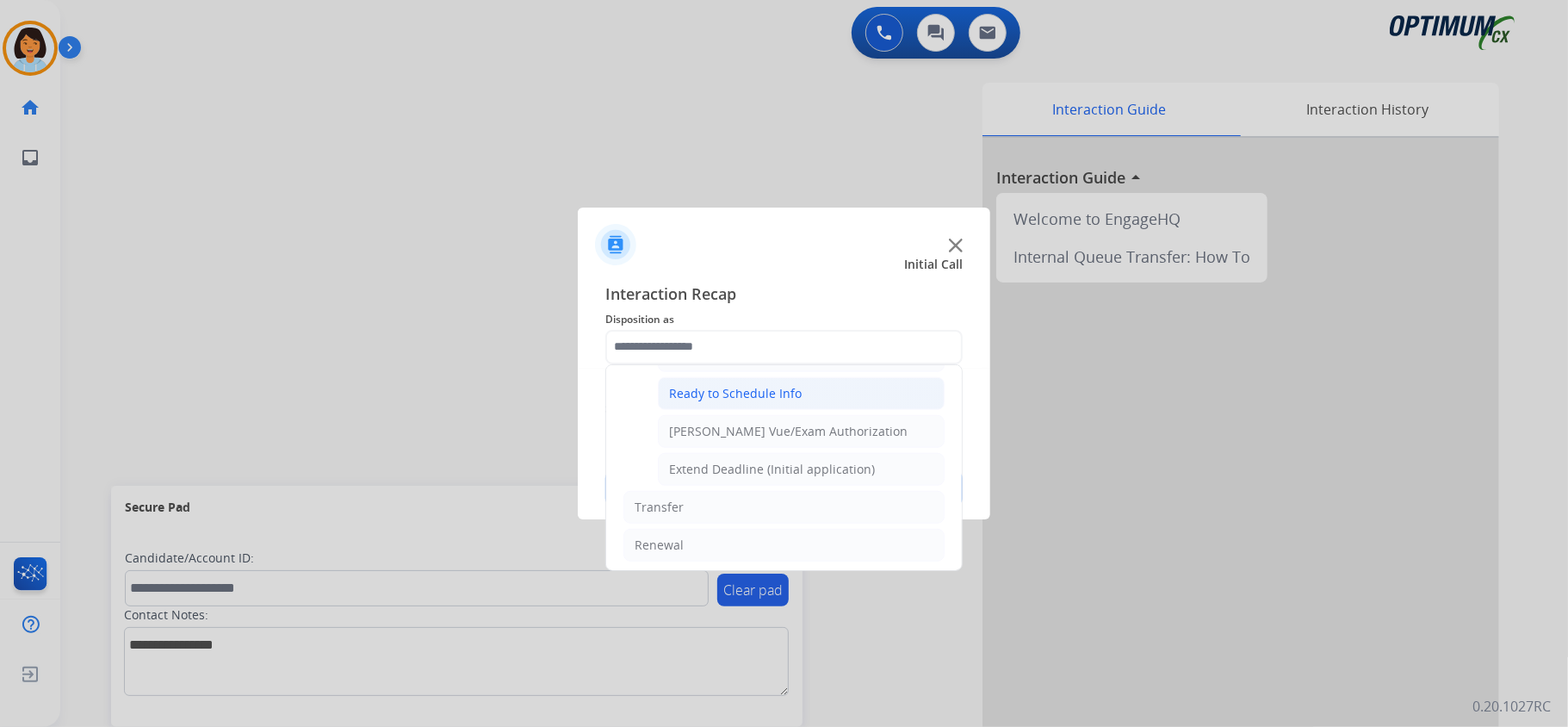
click at [758, 403] on div "Ready to Schedule Info" at bounding box center [736, 393] width 132 height 17
type input "**********"
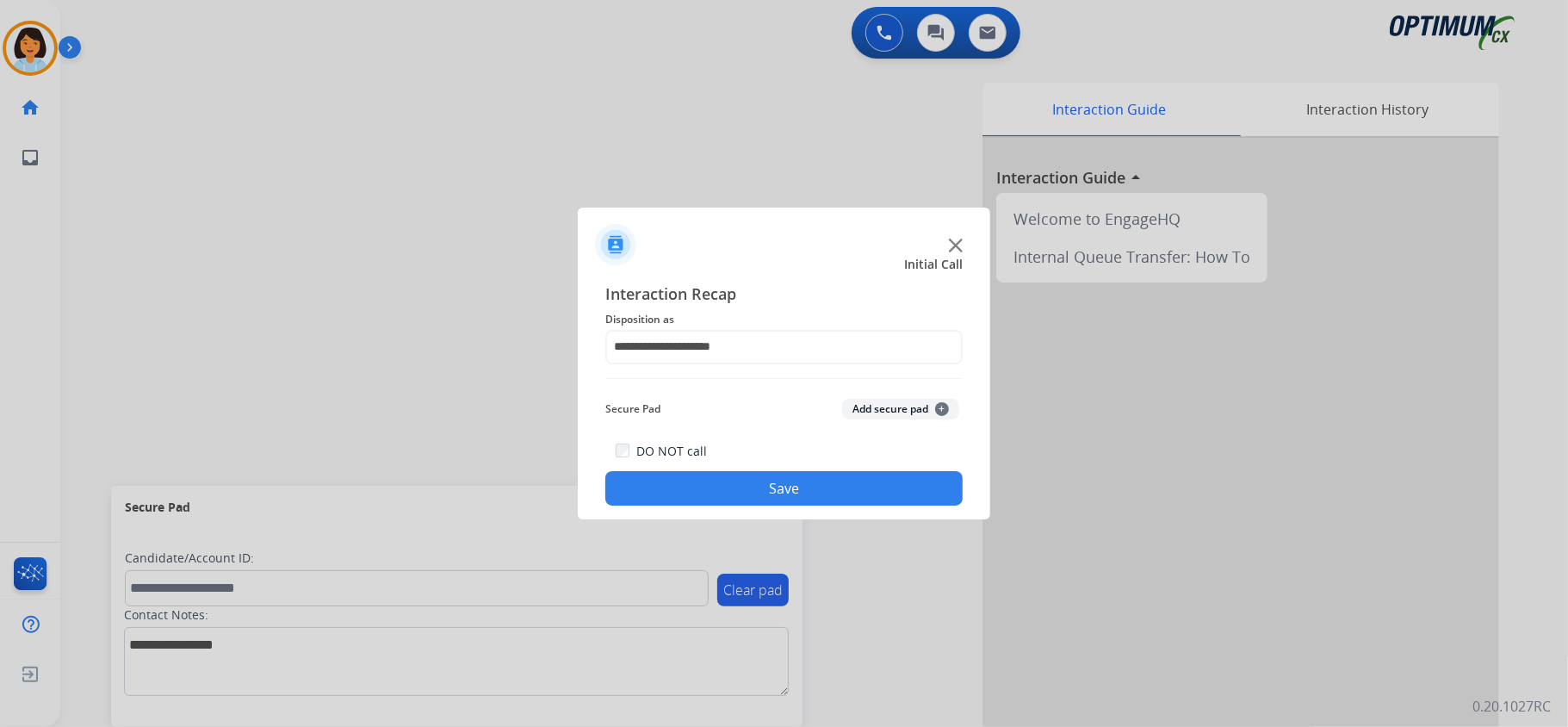
click at [740, 478] on button "Save" at bounding box center [783, 488] width 357 height 35
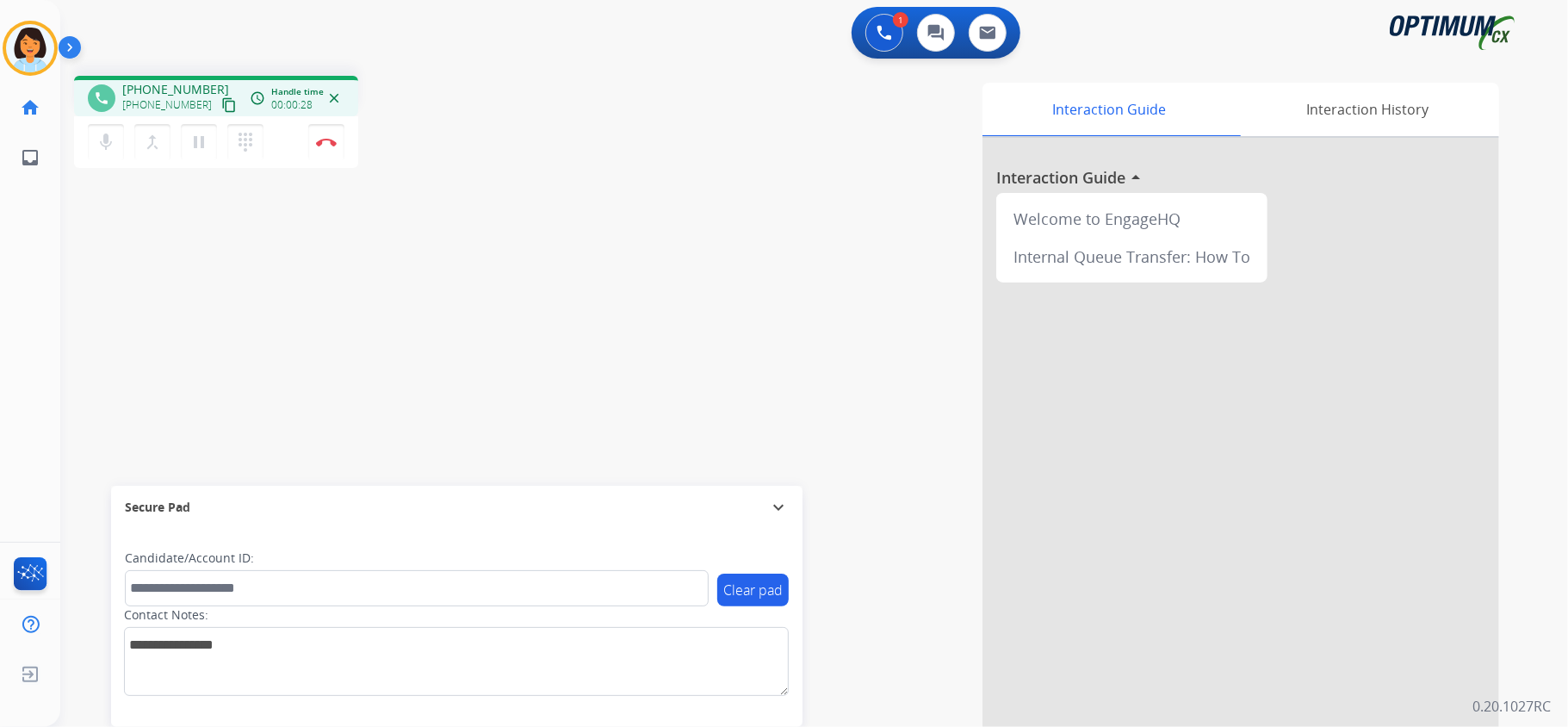
click at [221, 104] on mat-icon "content_copy" at bounding box center [229, 105] width 16 height 16
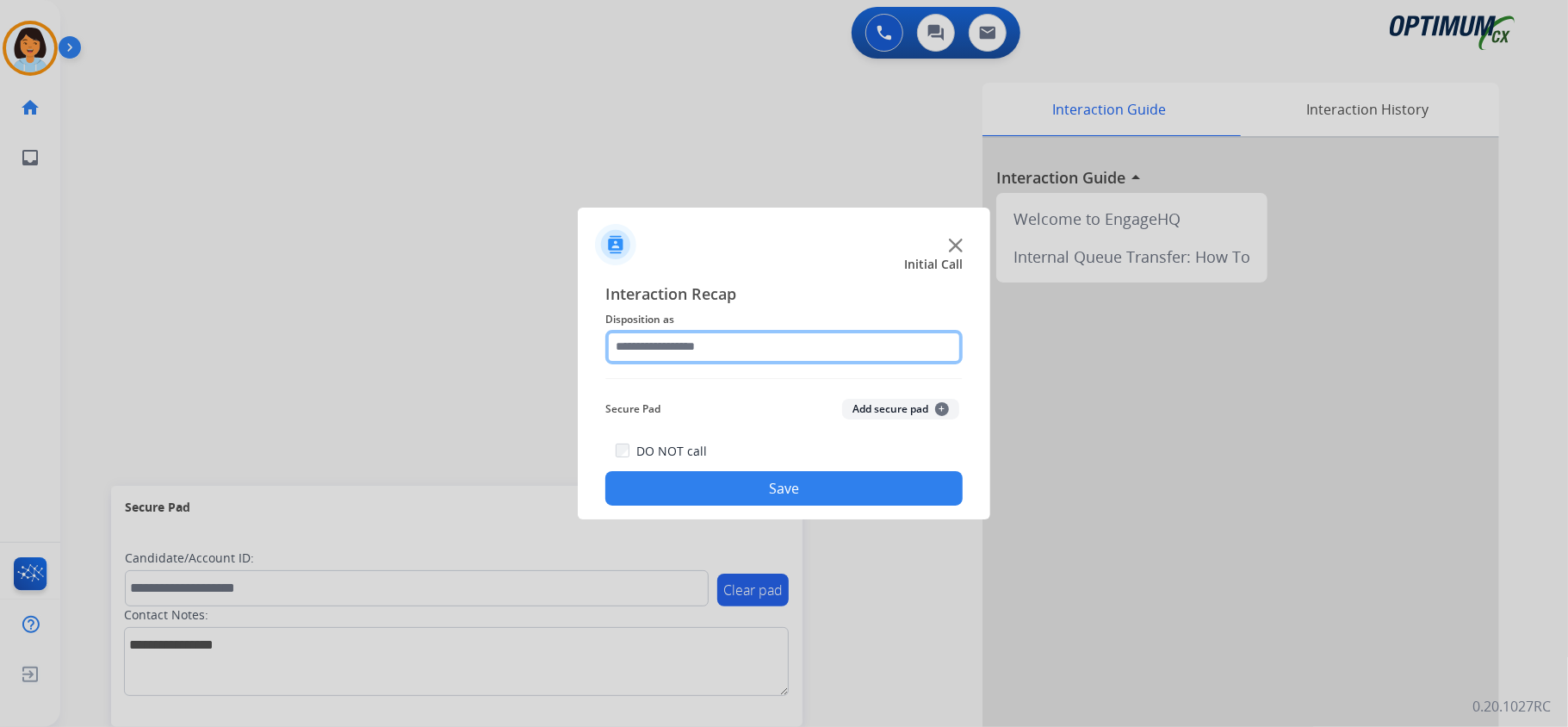
click at [720, 344] on input "text" at bounding box center [783, 347] width 357 height 35
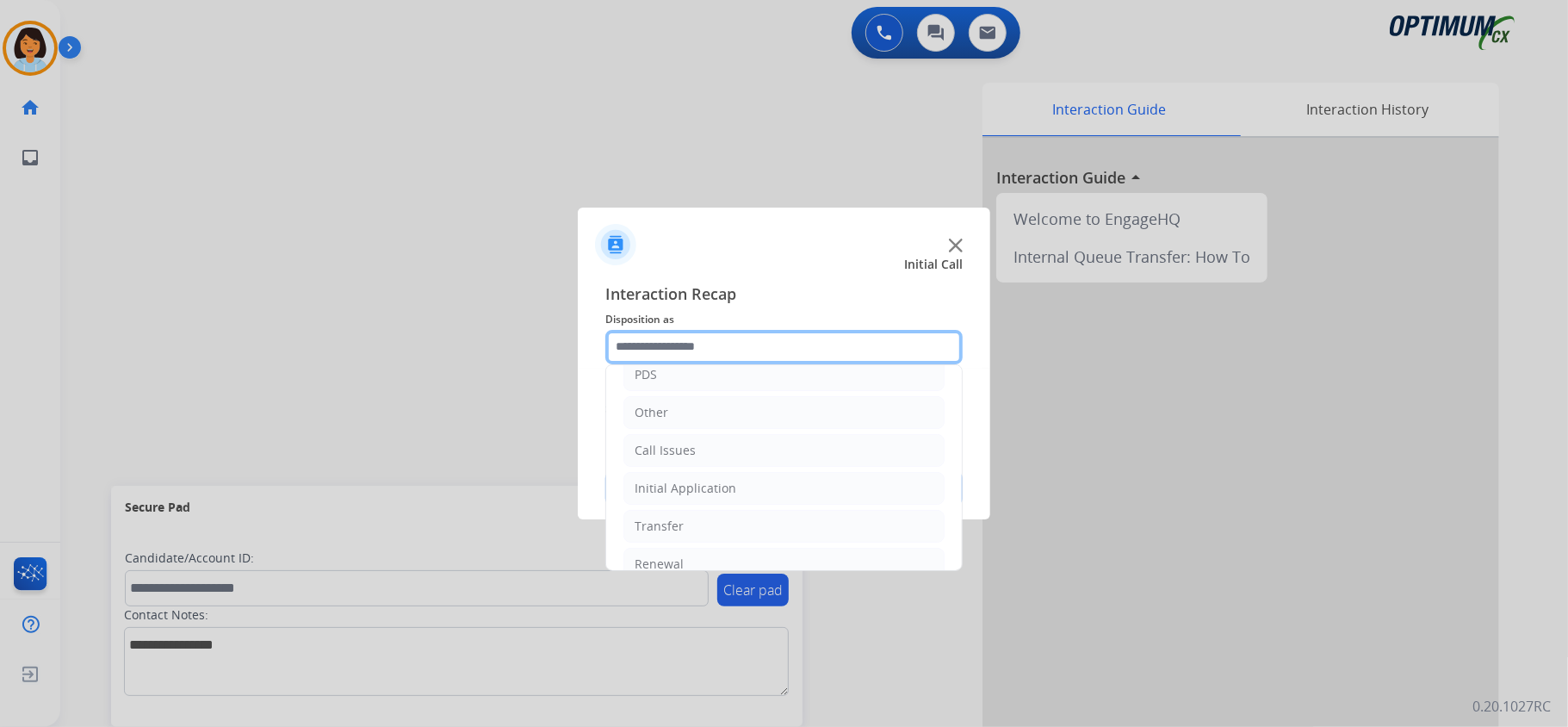
scroll to position [122, 0]
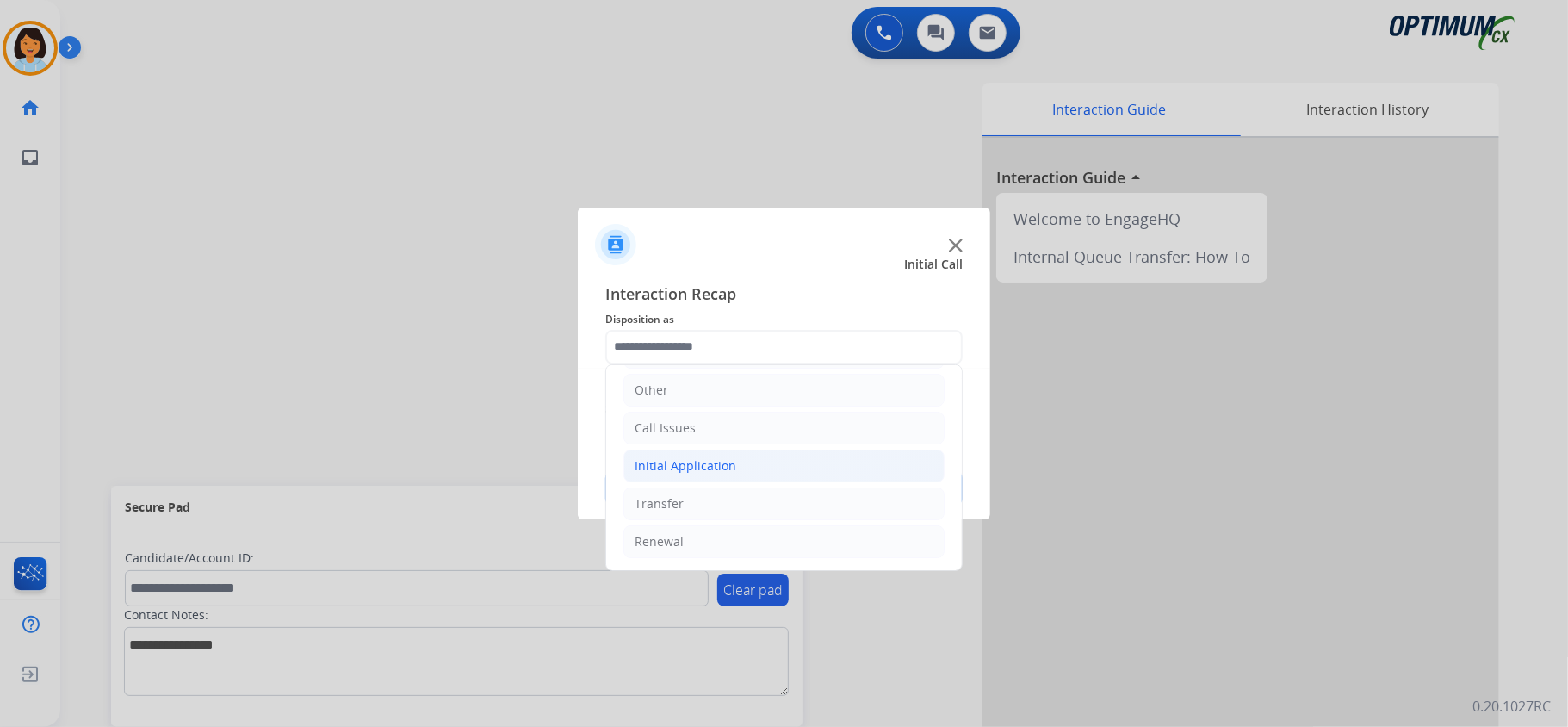
click at [704, 464] on div "Initial Application" at bounding box center [685, 466] width 102 height 17
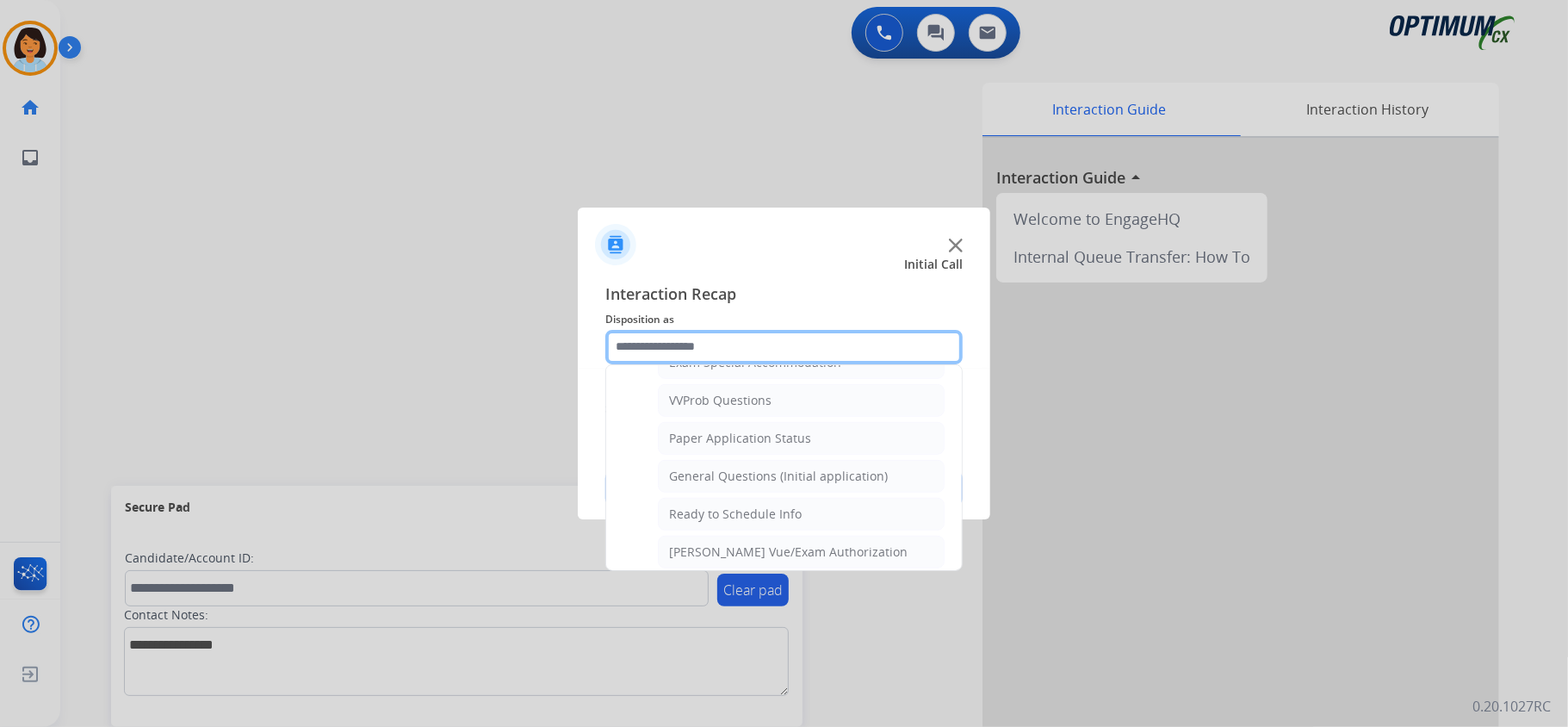
scroll to position [899, 0]
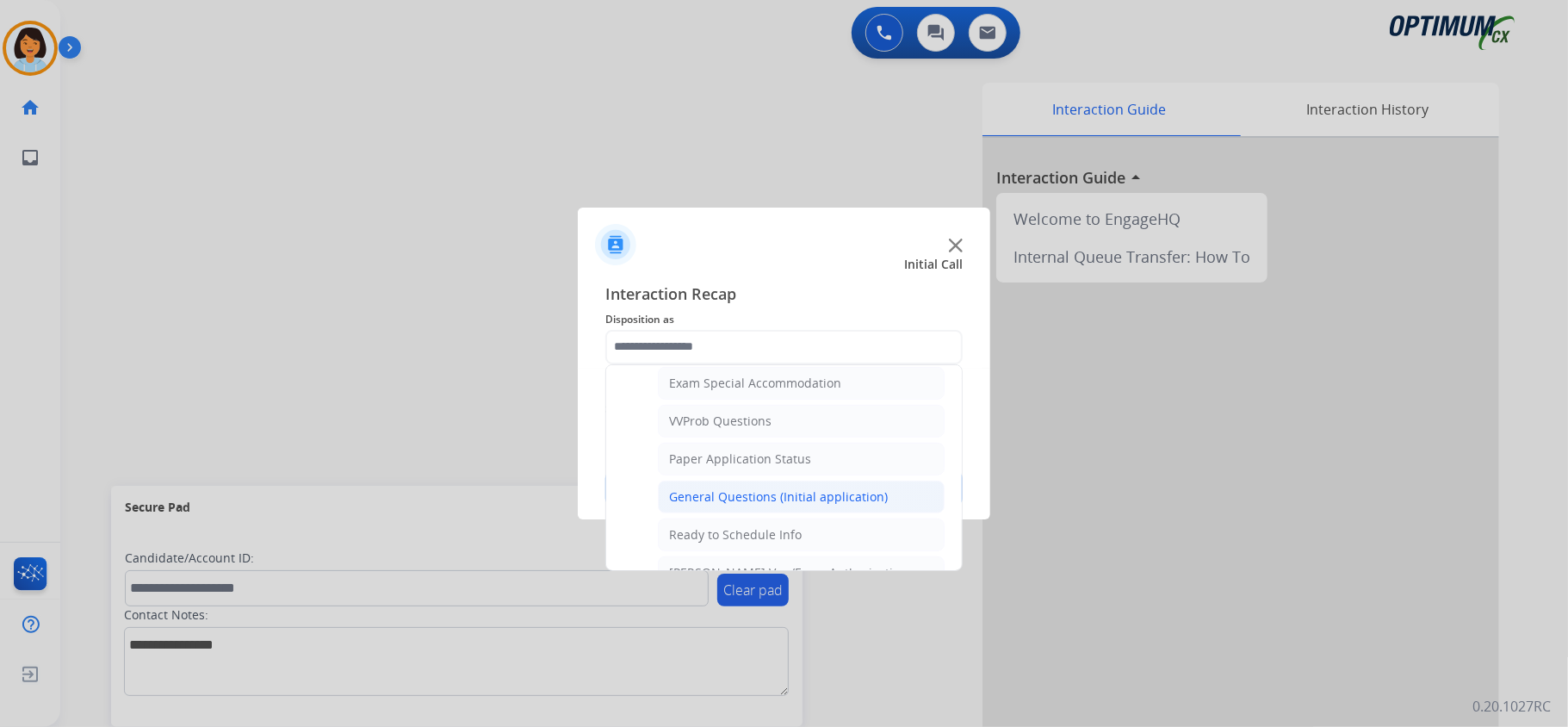
click at [813, 501] on li "General Questions (Initial application)" at bounding box center [801, 497] width 287 height 33
type input "**********"
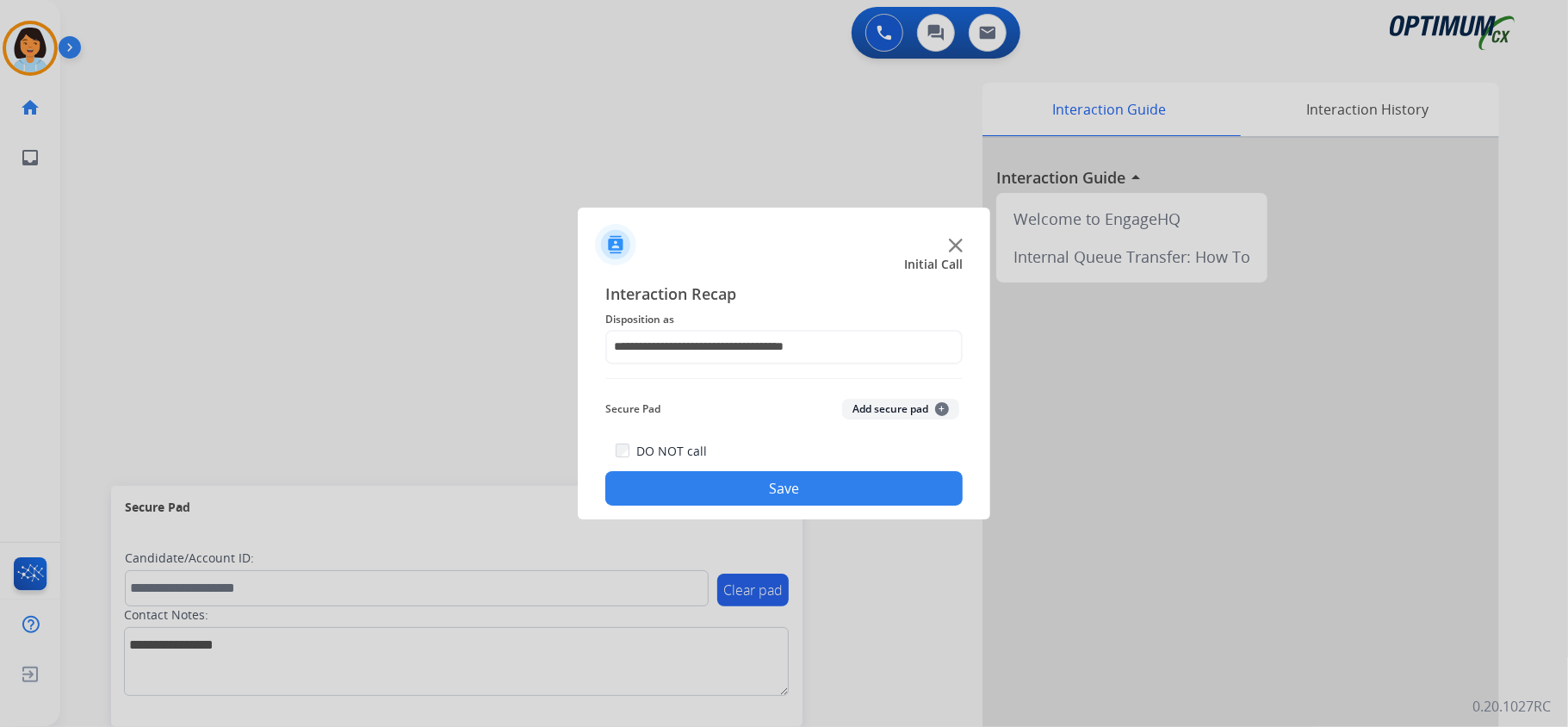
click at [806, 485] on button "Save" at bounding box center [783, 488] width 357 height 35
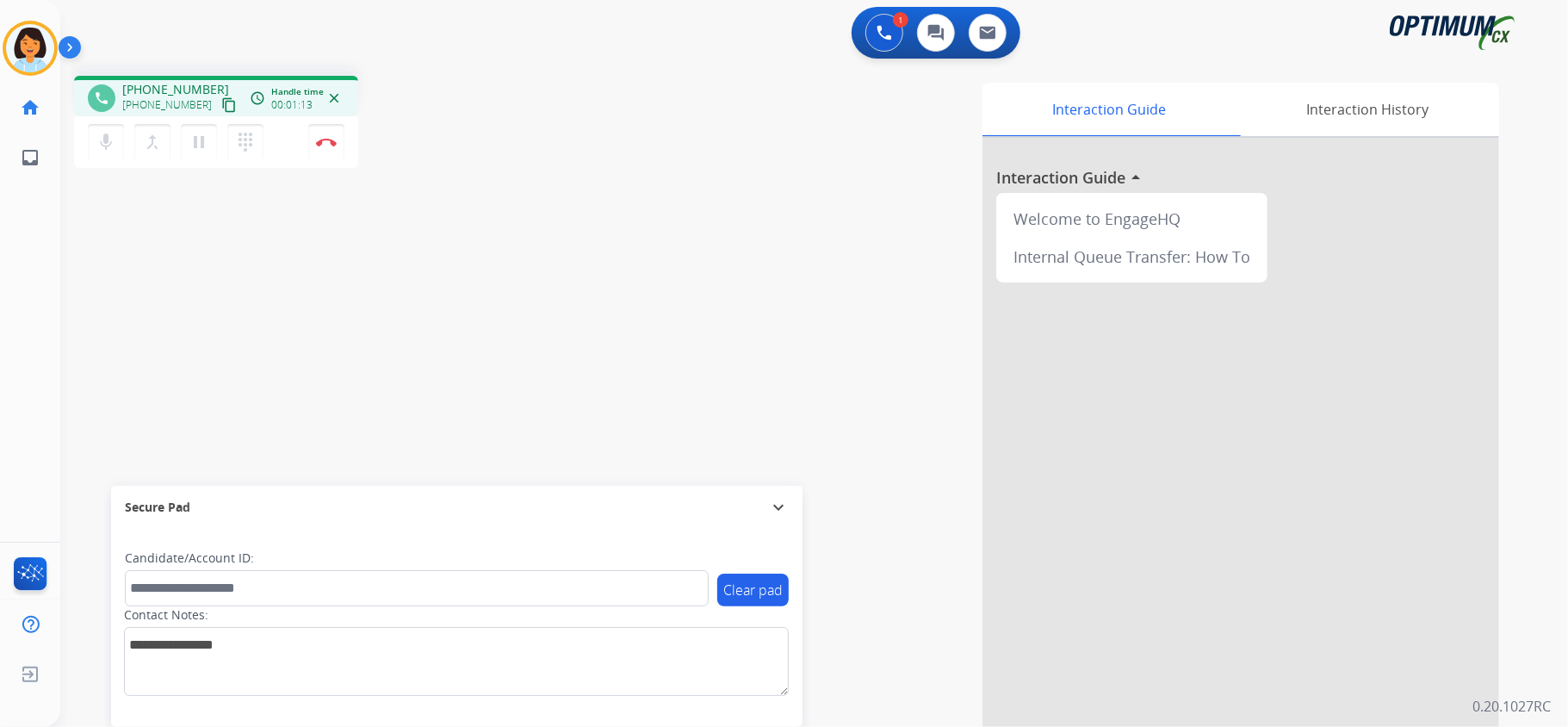
click at [221, 110] on mat-icon "content_copy" at bounding box center [229, 105] width 16 height 16
click at [324, 133] on button "Disconnect" at bounding box center [326, 141] width 37 height 37
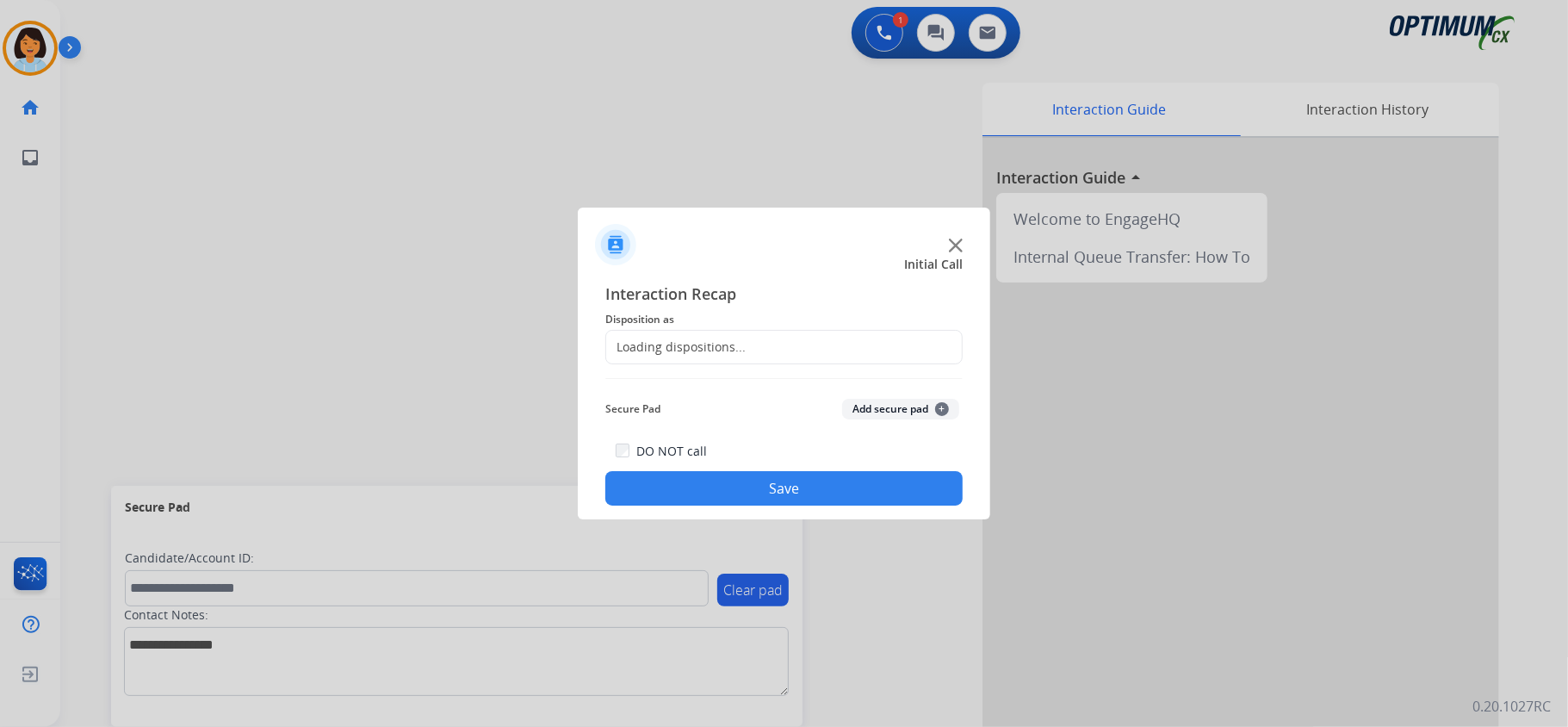
drag, startPoint x: 573, startPoint y: 255, endPoint x: 654, endPoint y: 344, distance: 120.3
click at [654, 343] on div "Loading dispositions..." at bounding box center [675, 346] width 139 height 17
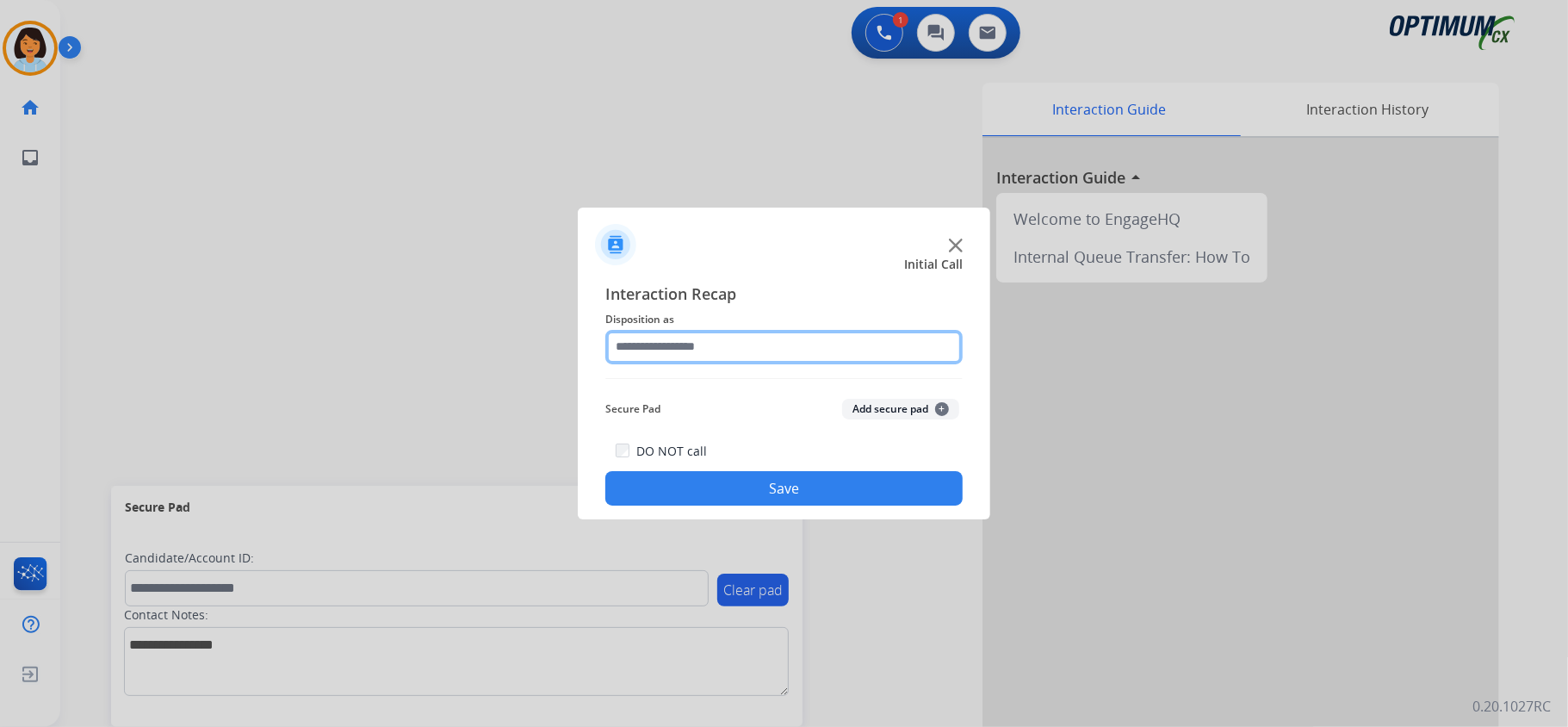
click at [655, 344] on input "text" at bounding box center [783, 347] width 357 height 35
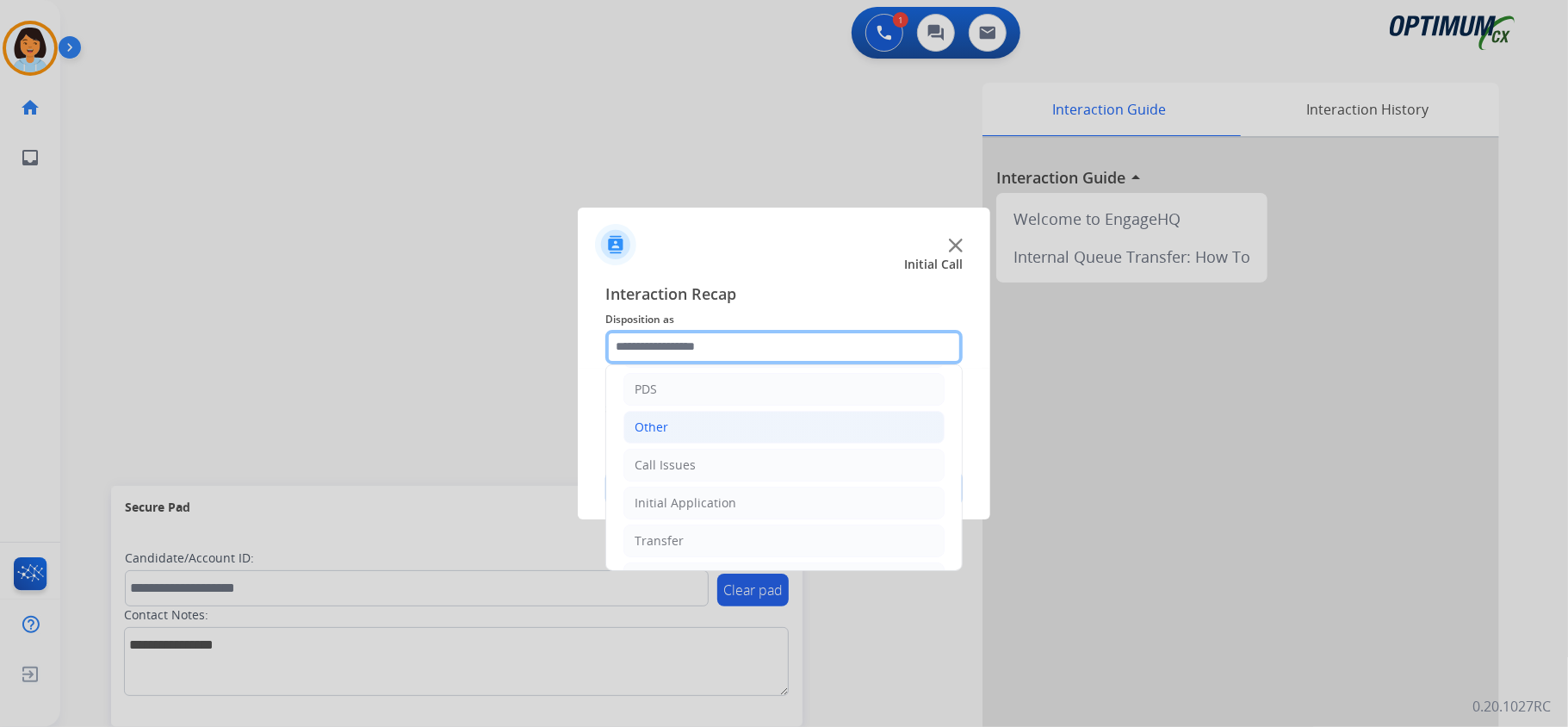
scroll to position [115, 0]
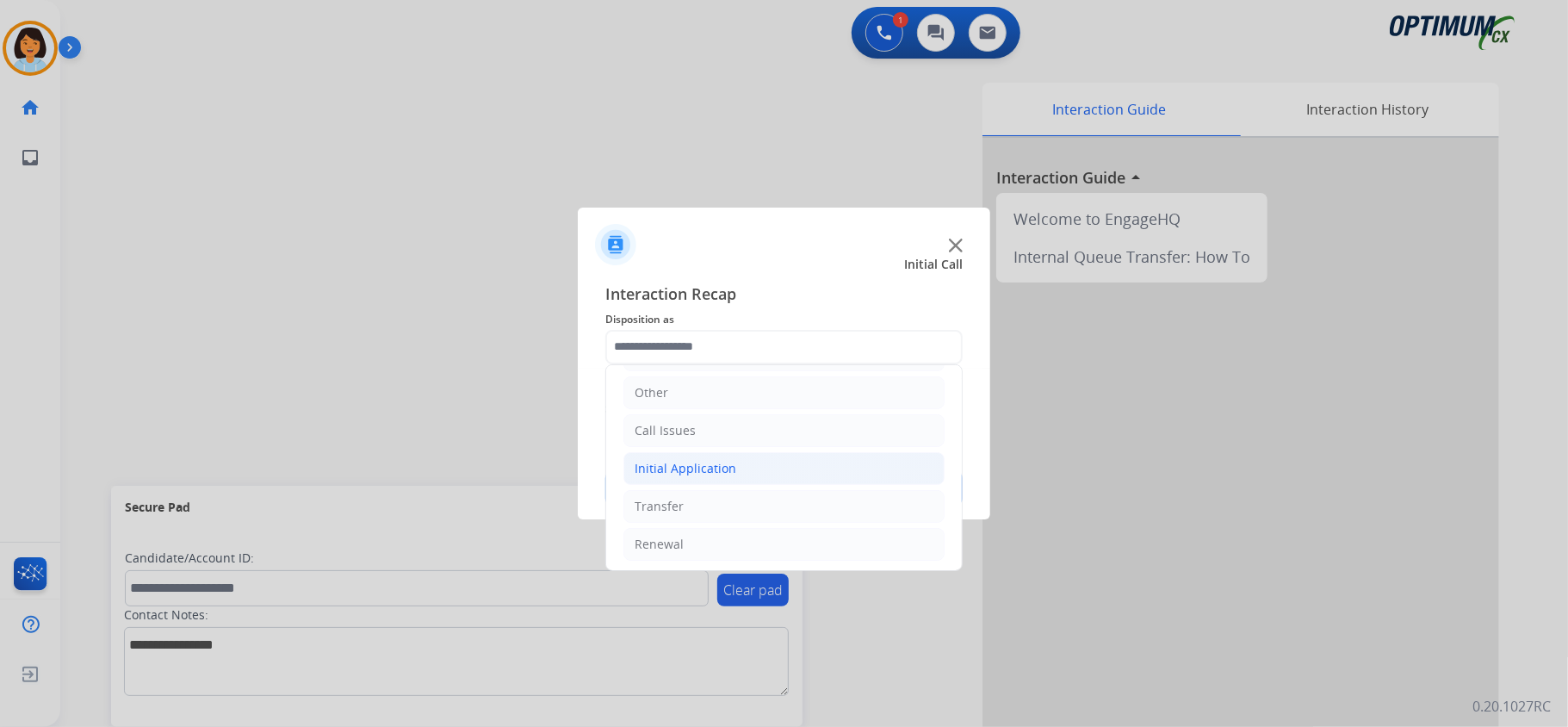
click at [729, 485] on li "Initial Application" at bounding box center [784, 468] width 321 height 33
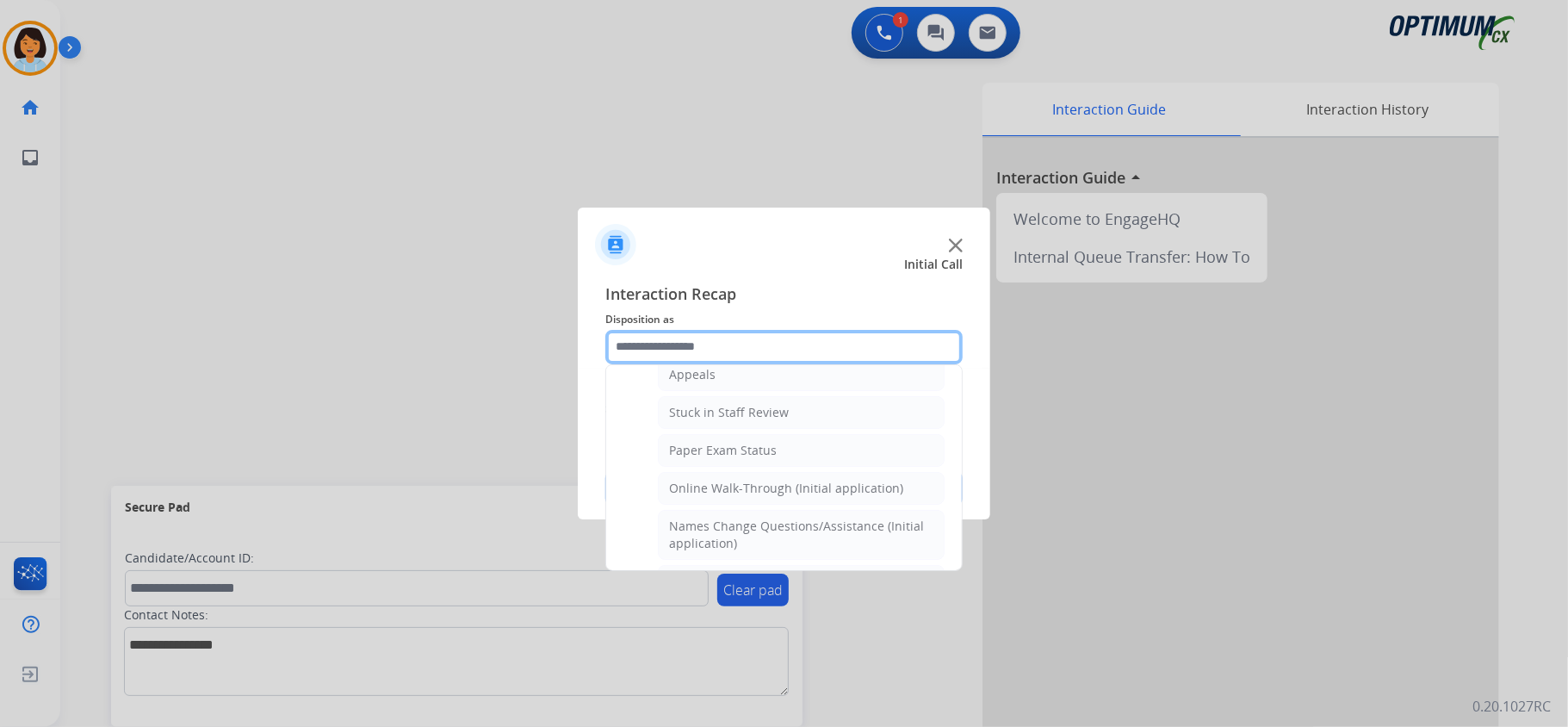
scroll to position [344, 0]
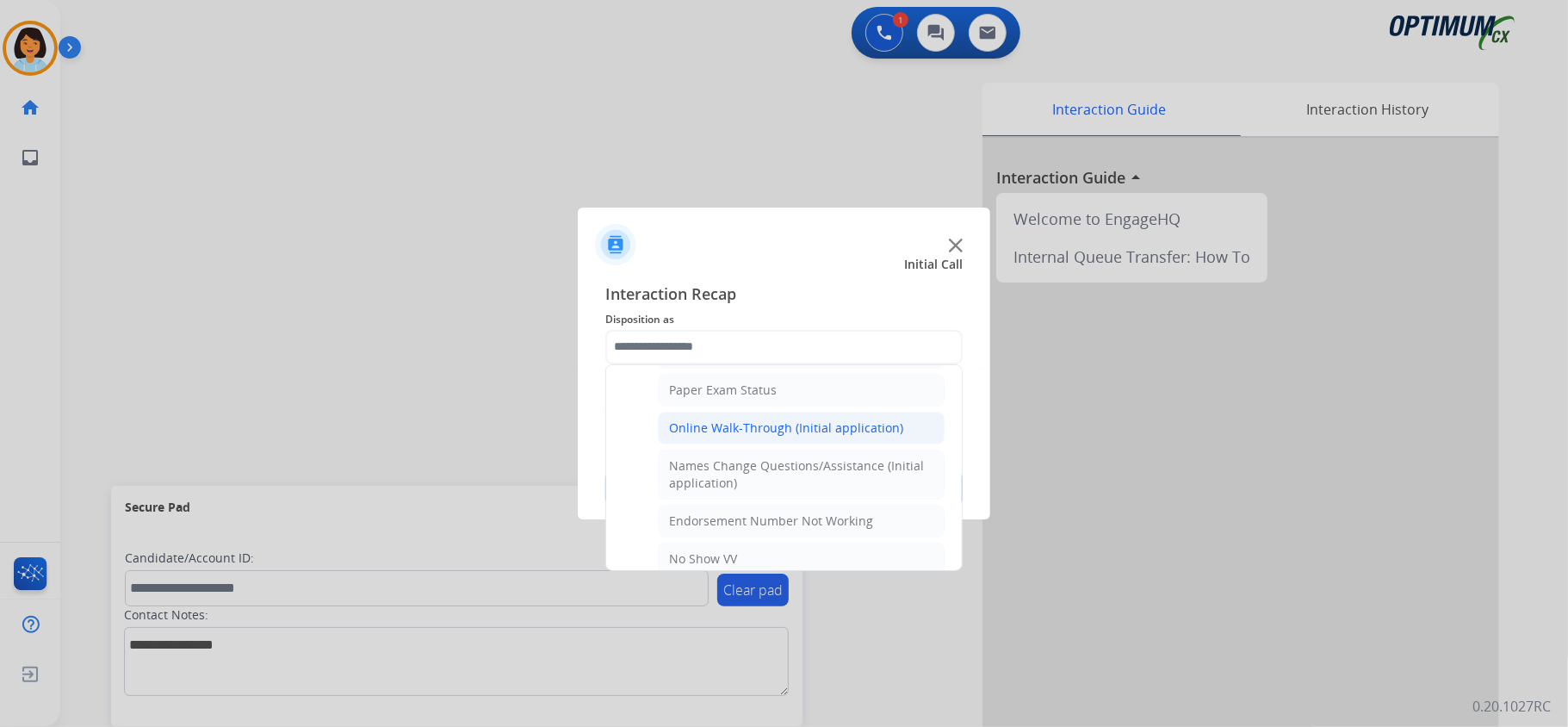
click at [751, 427] on div "Online Walk-Through (Initial application)" at bounding box center [786, 427] width 234 height 17
type input "**********"
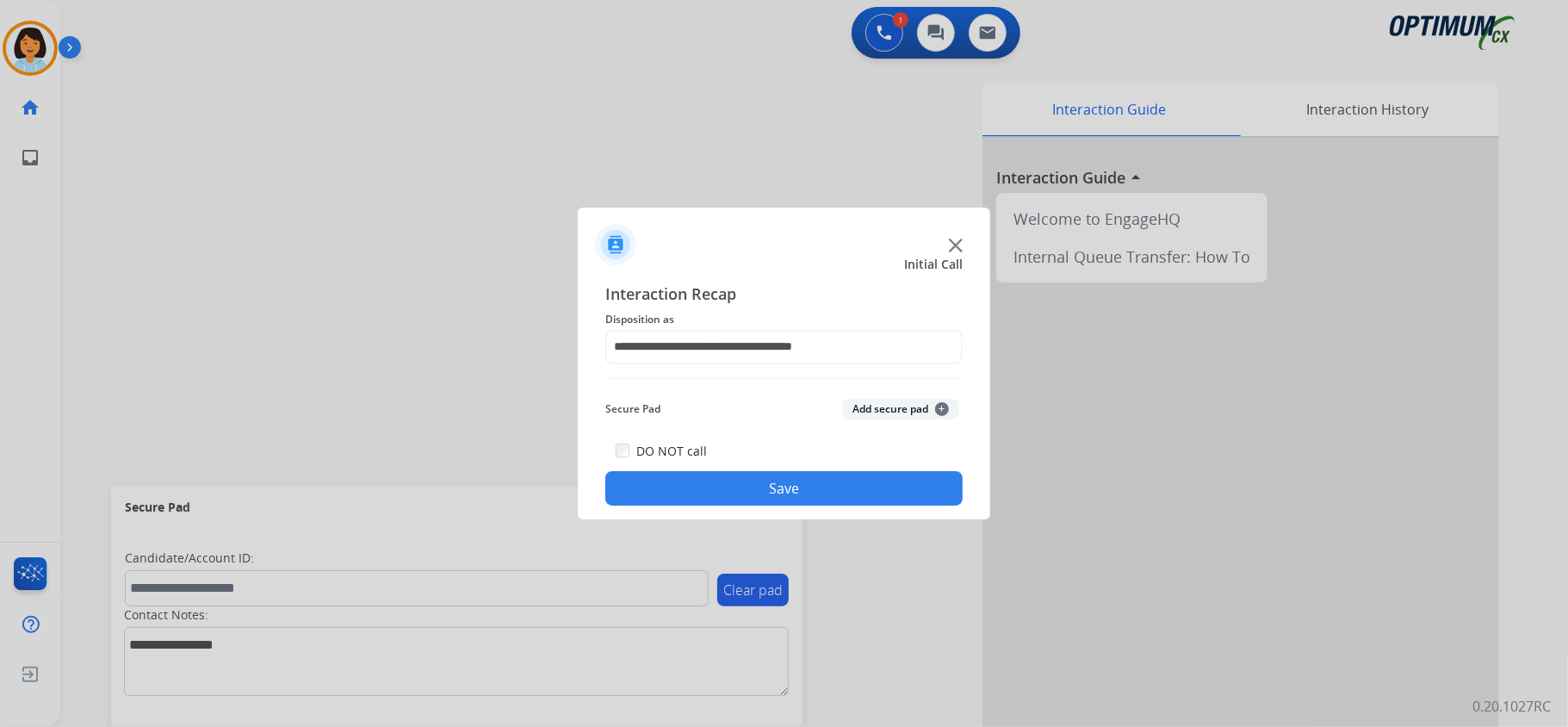
click at [713, 498] on button "Save" at bounding box center [783, 488] width 357 height 35
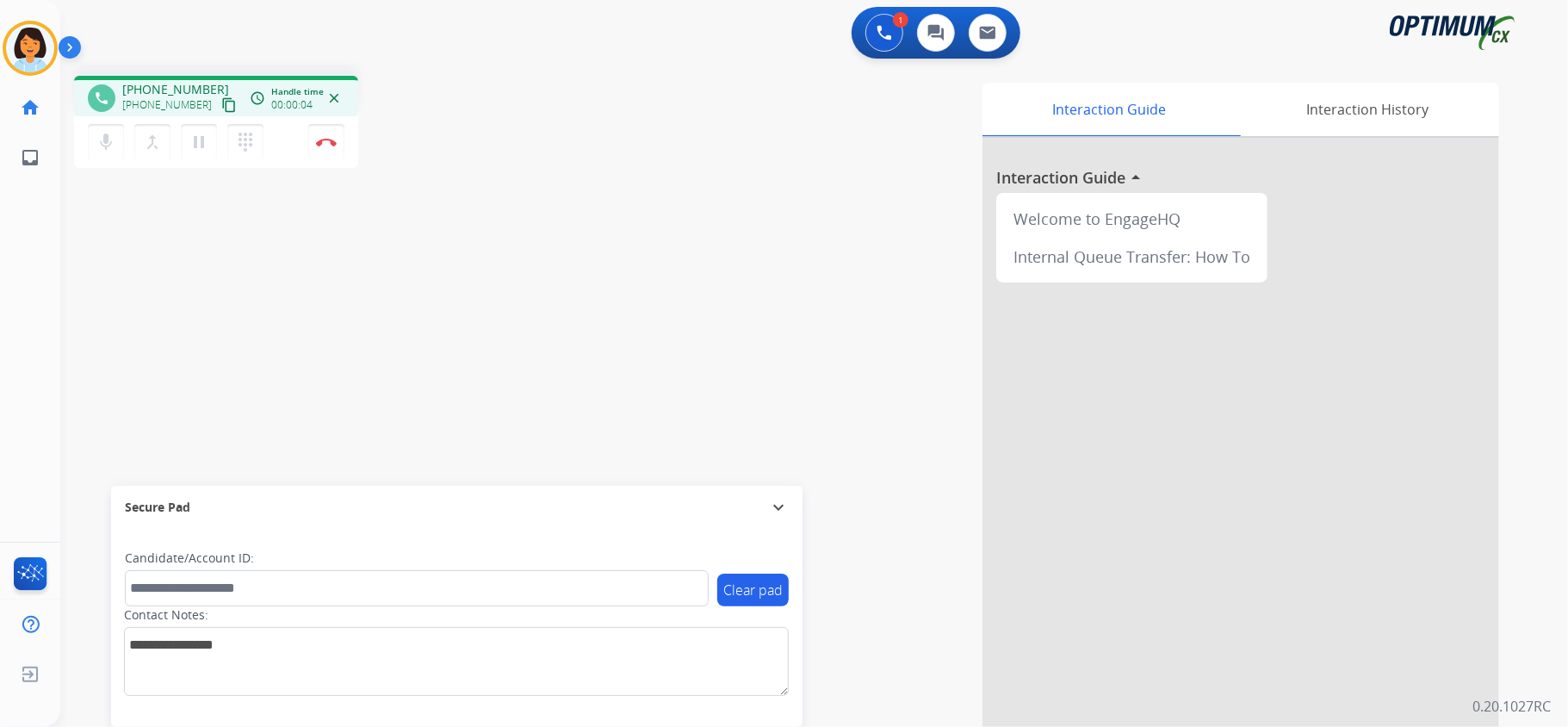
click at [221, 104] on mat-icon "content_copy" at bounding box center [229, 105] width 16 height 16
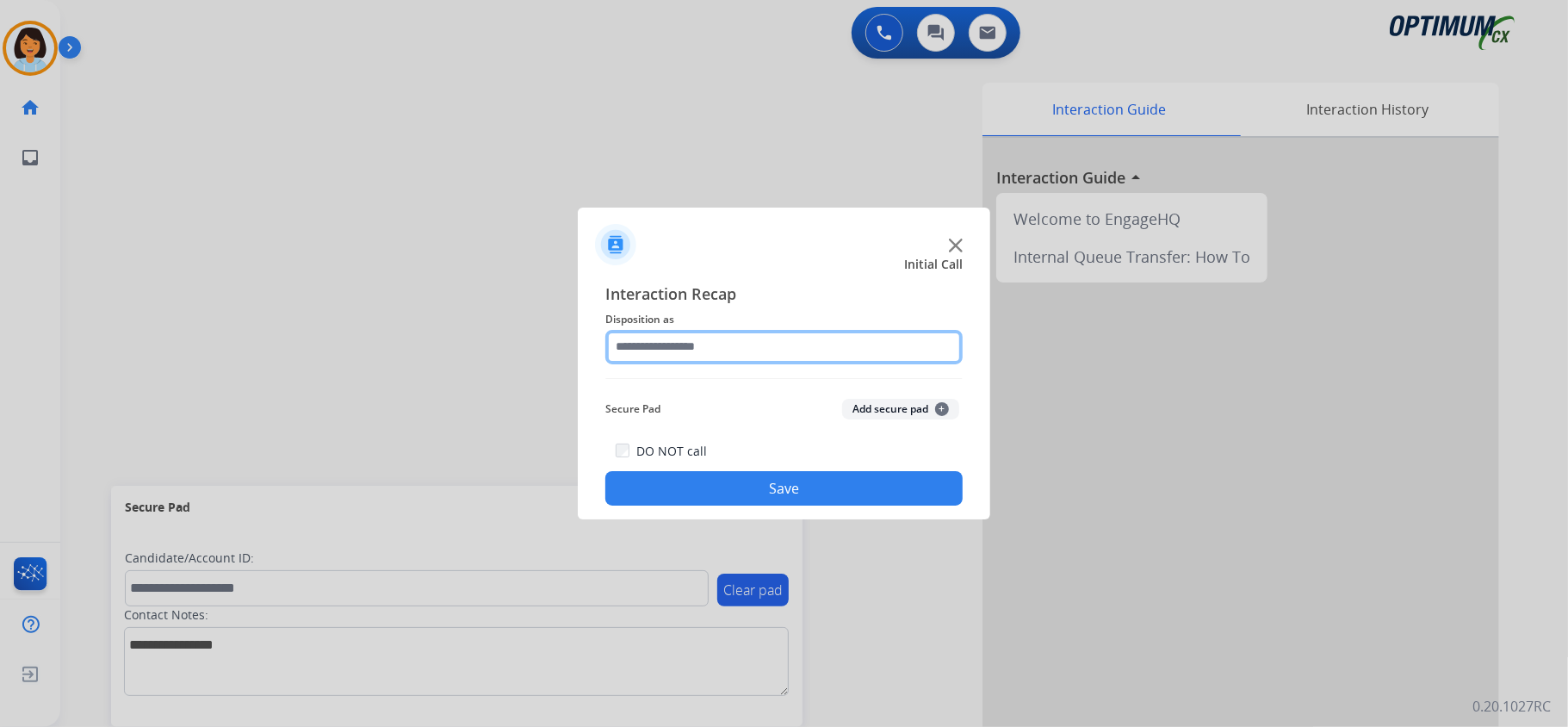
click at [904, 360] on input "text" at bounding box center [783, 347] width 357 height 35
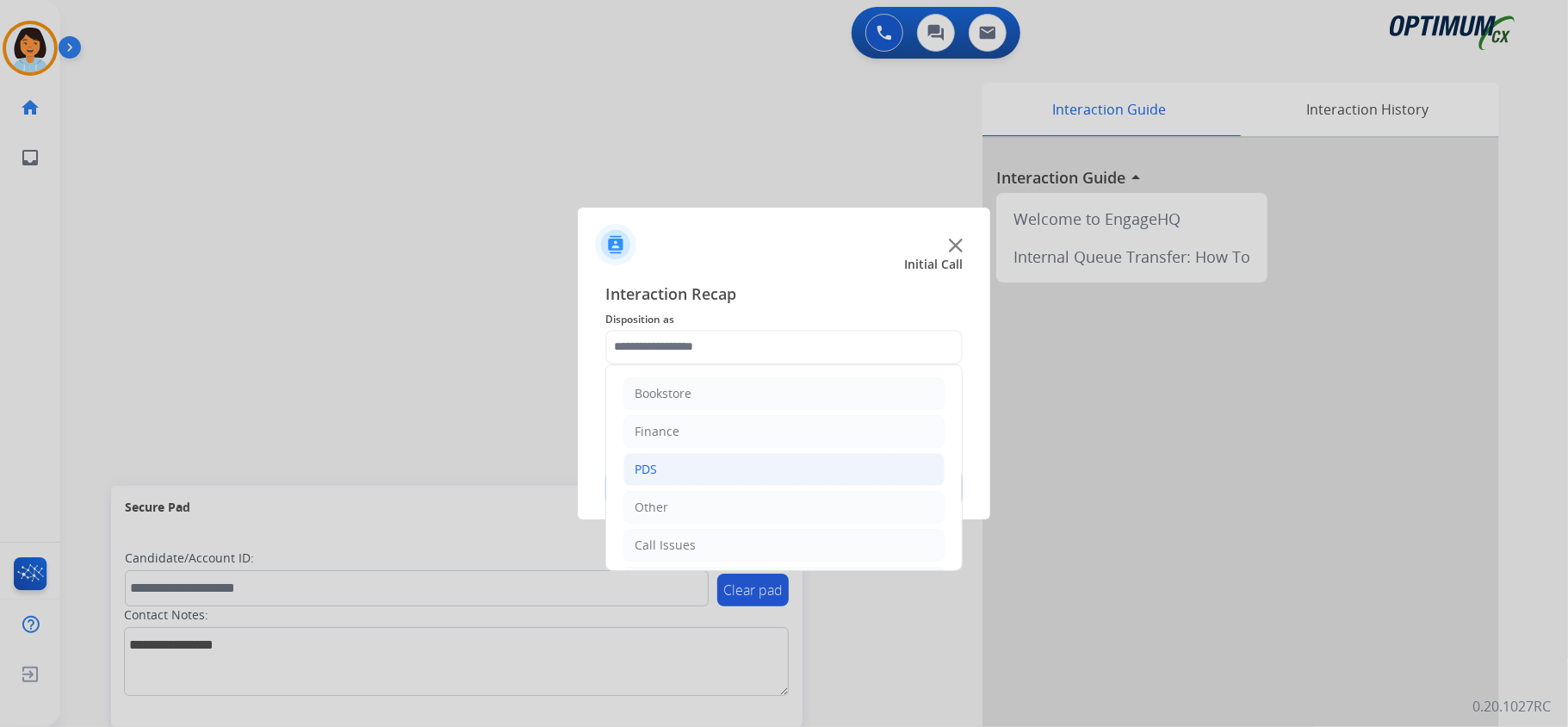
click at [725, 476] on li "PDS" at bounding box center [784, 469] width 321 height 33
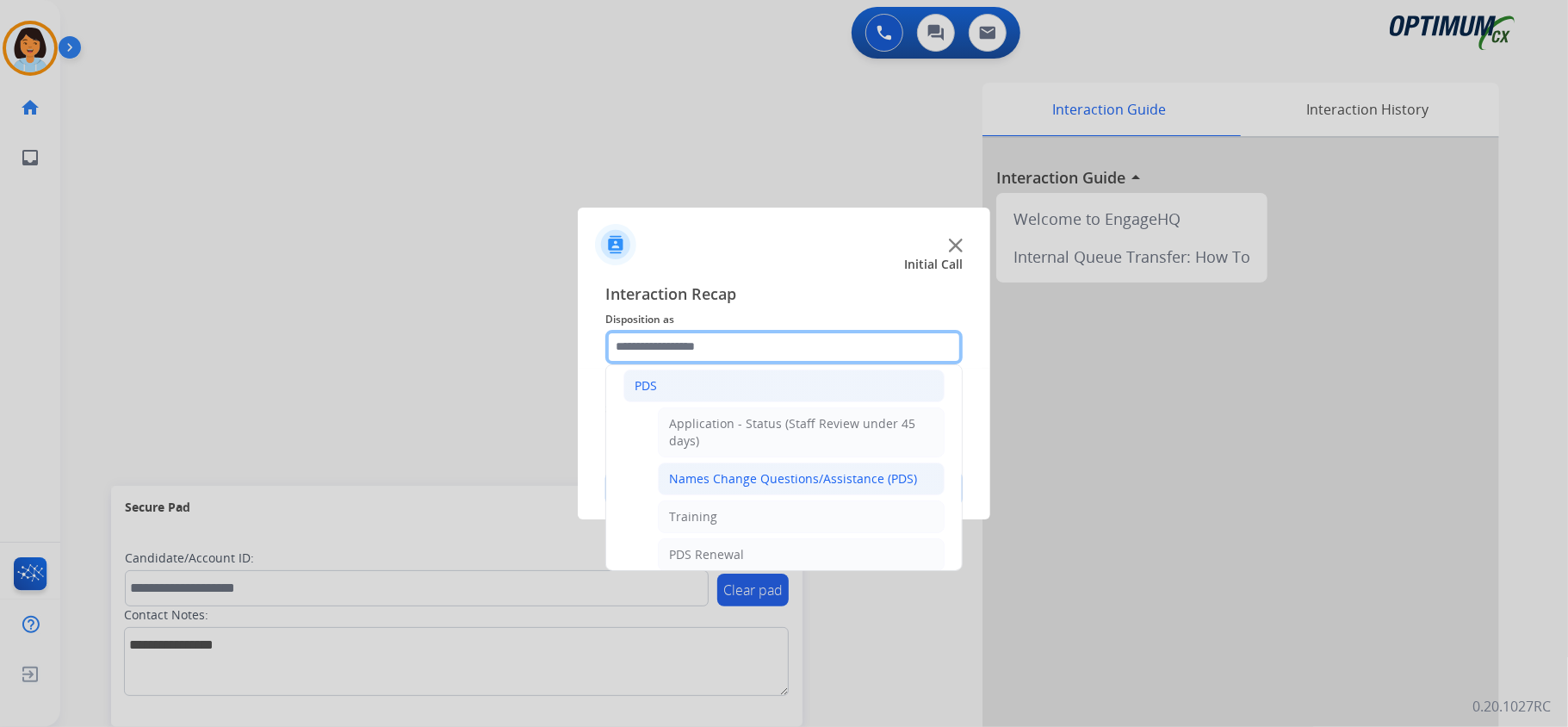
scroll to position [115, 0]
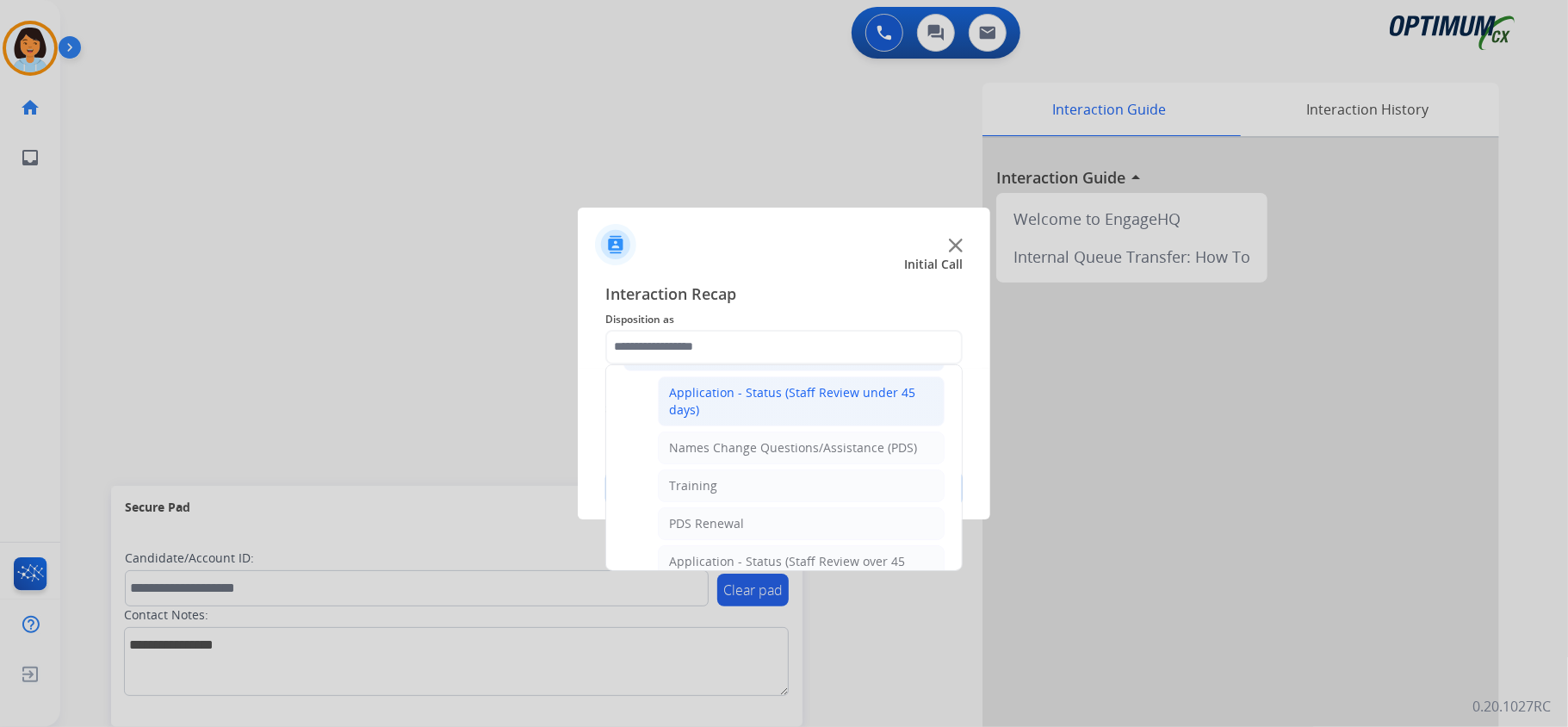
click at [738, 402] on div "Application - Status (Staff Review under 45 days)" at bounding box center [801, 401] width 264 height 35
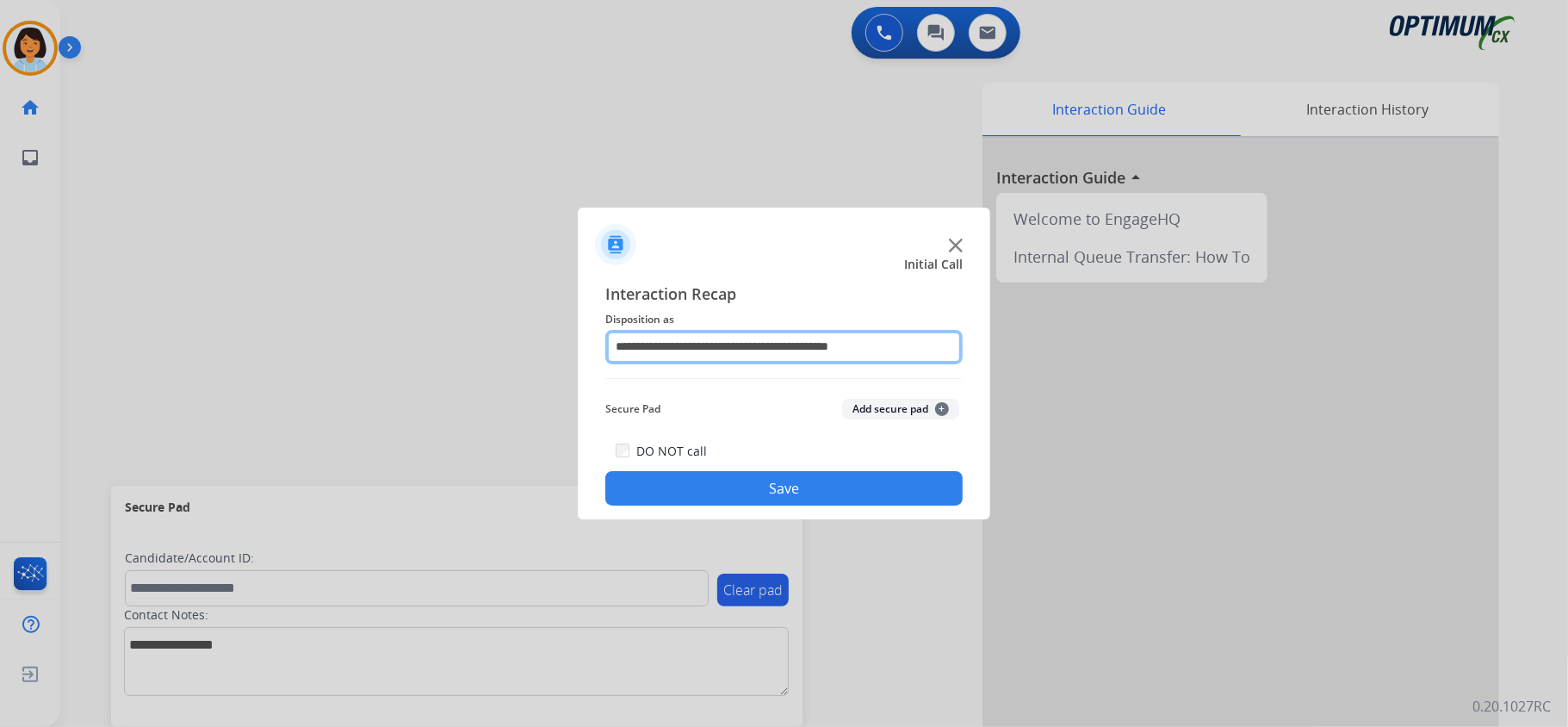
click at [742, 358] on input "**********" at bounding box center [783, 347] width 357 height 35
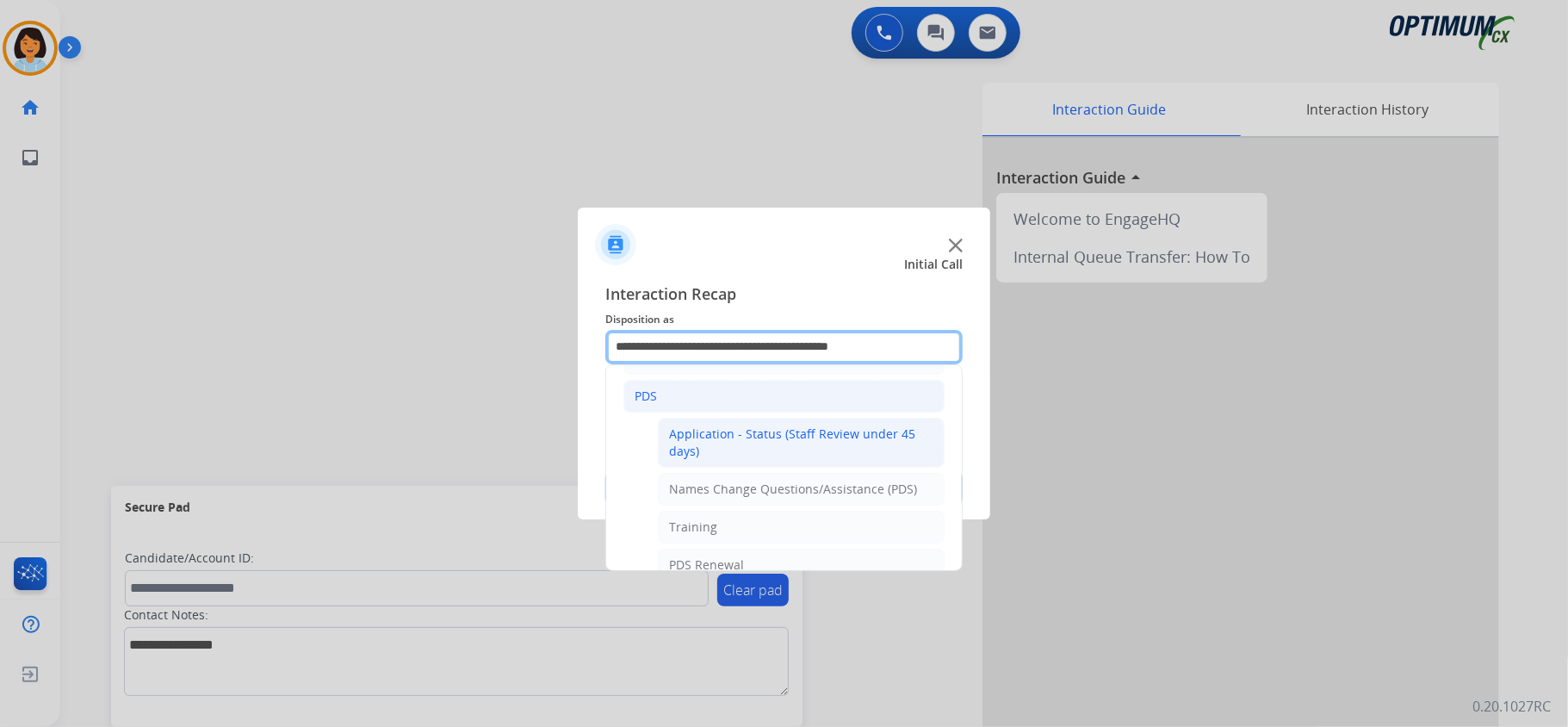
scroll to position [229, 0]
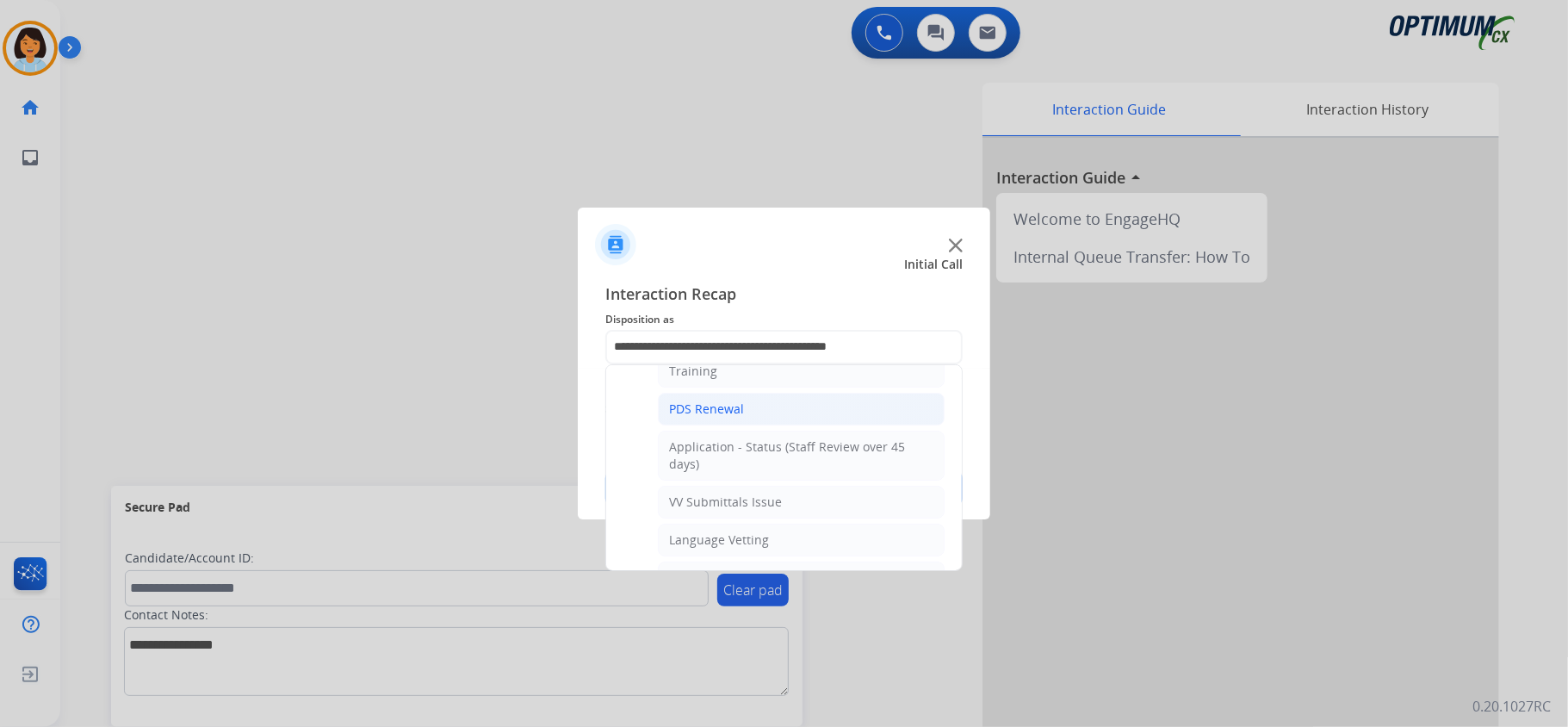
click at [727, 410] on div "PDS Renewal" at bounding box center [707, 409] width 75 height 17
type input "**********"
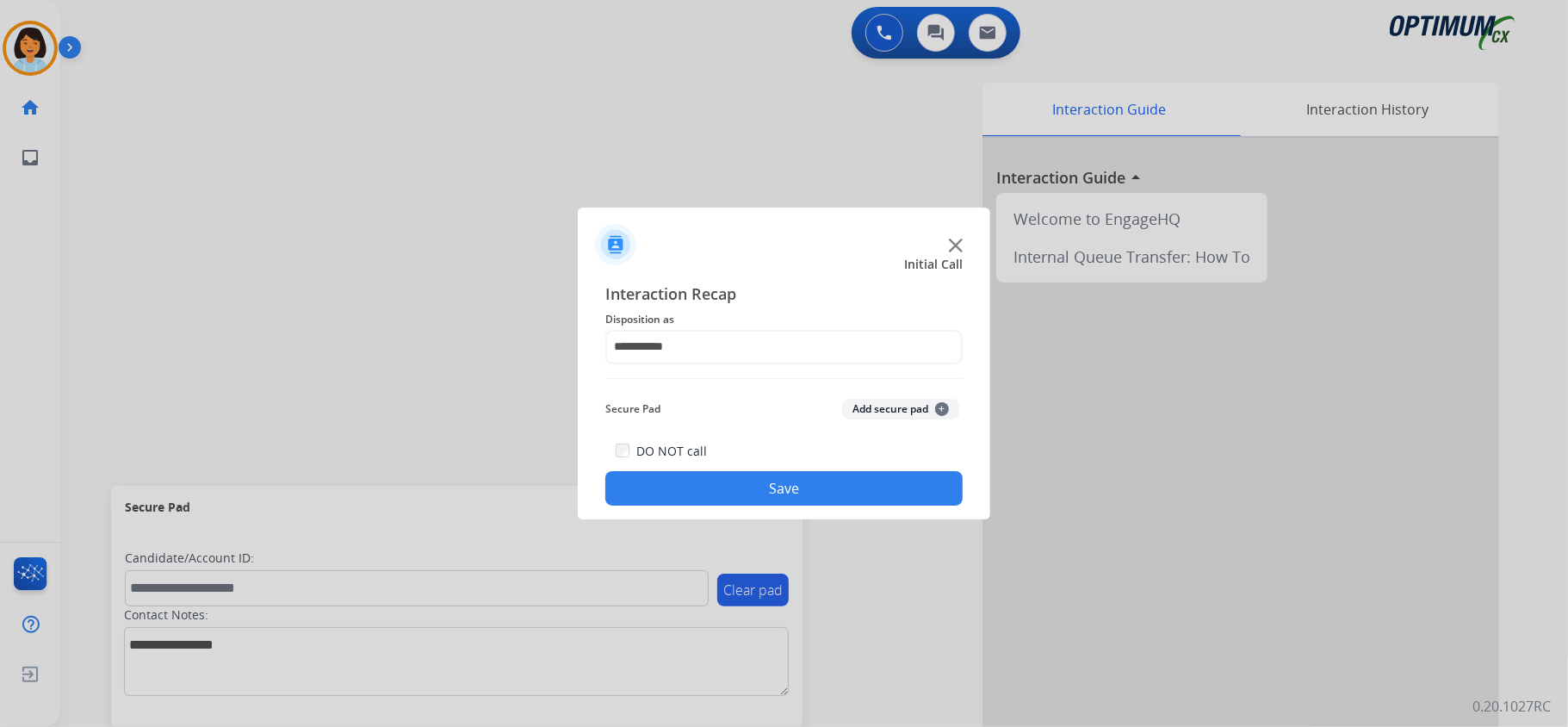
click at [703, 488] on button "Save" at bounding box center [783, 488] width 357 height 35
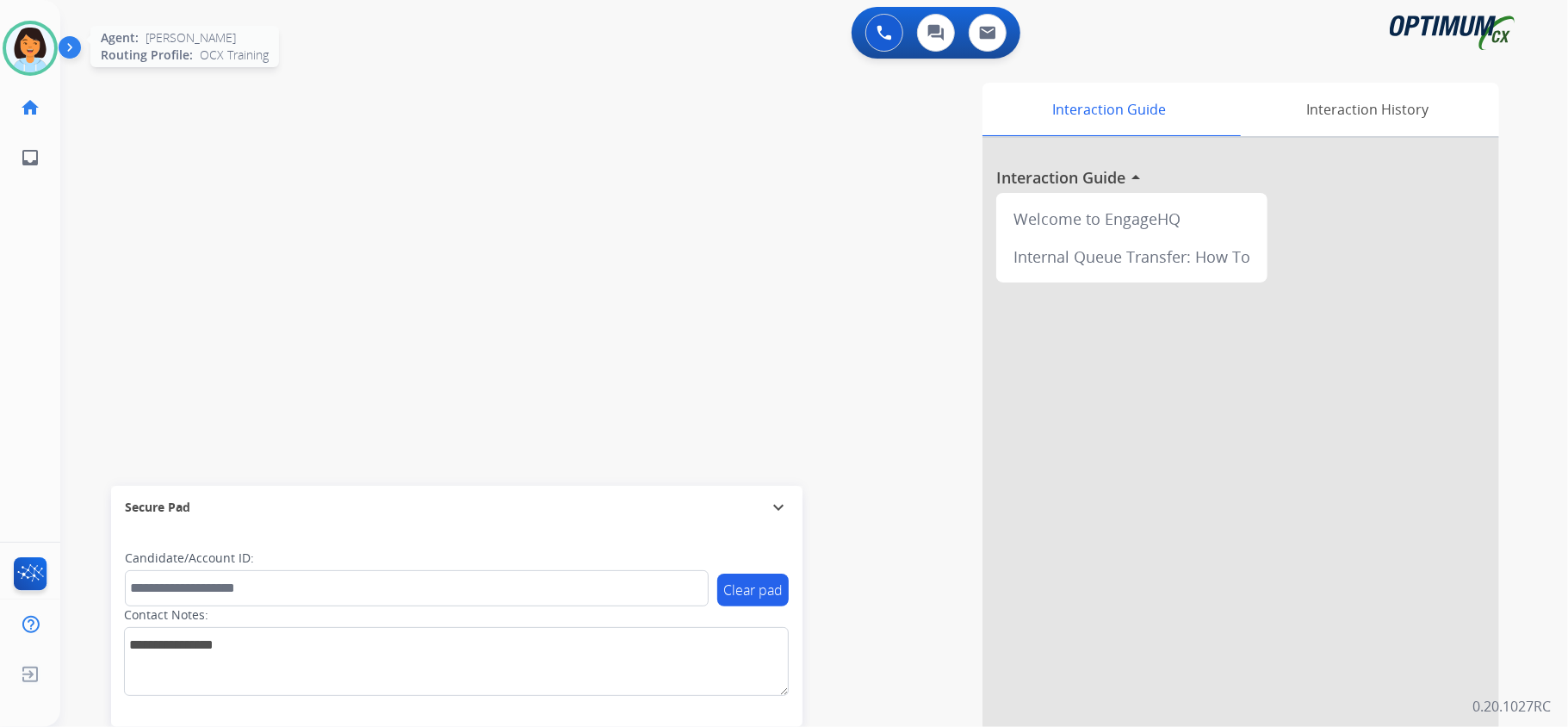
click at [32, 66] on img at bounding box center [30, 47] width 48 height 48
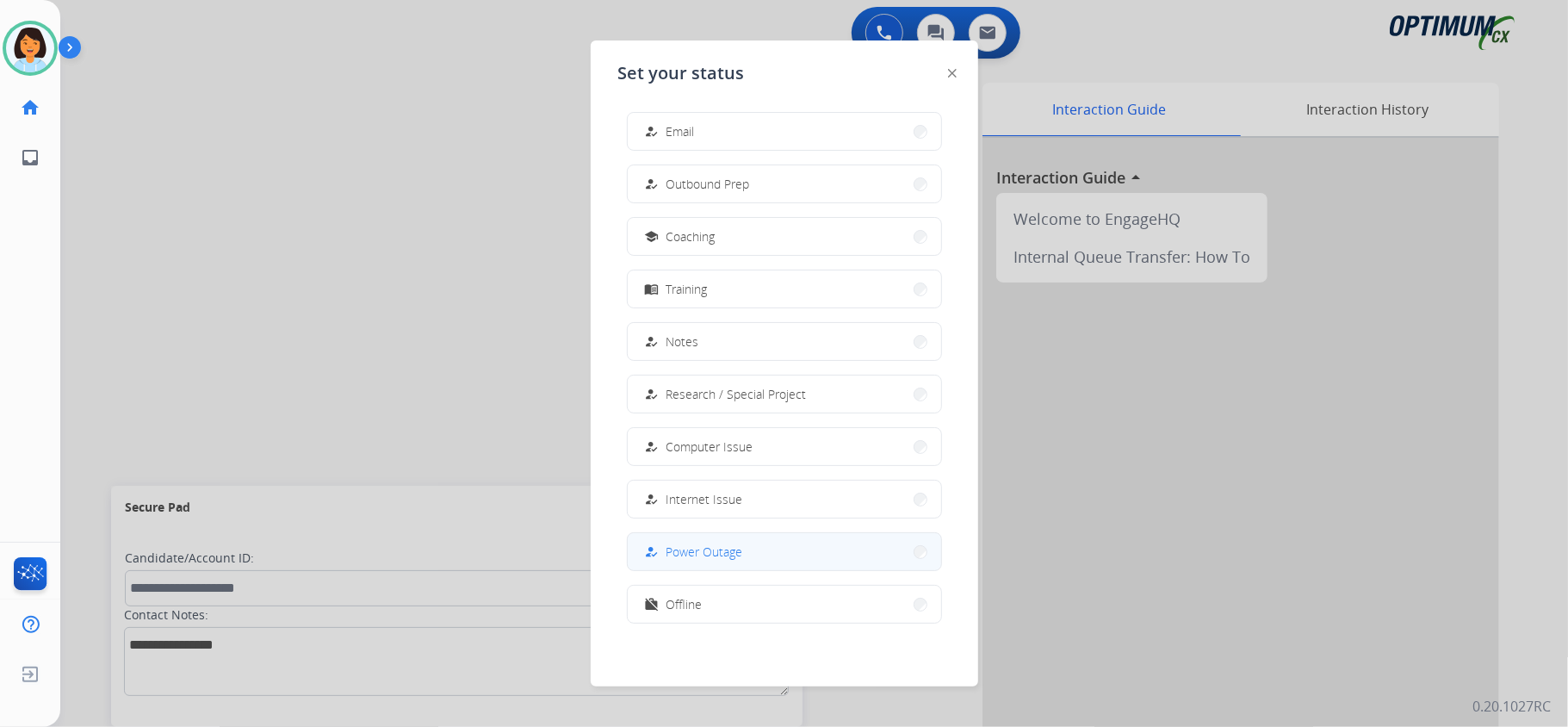
scroll to position [162, 0]
click at [722, 603] on button "work_off Offline" at bounding box center [784, 602] width 313 height 37
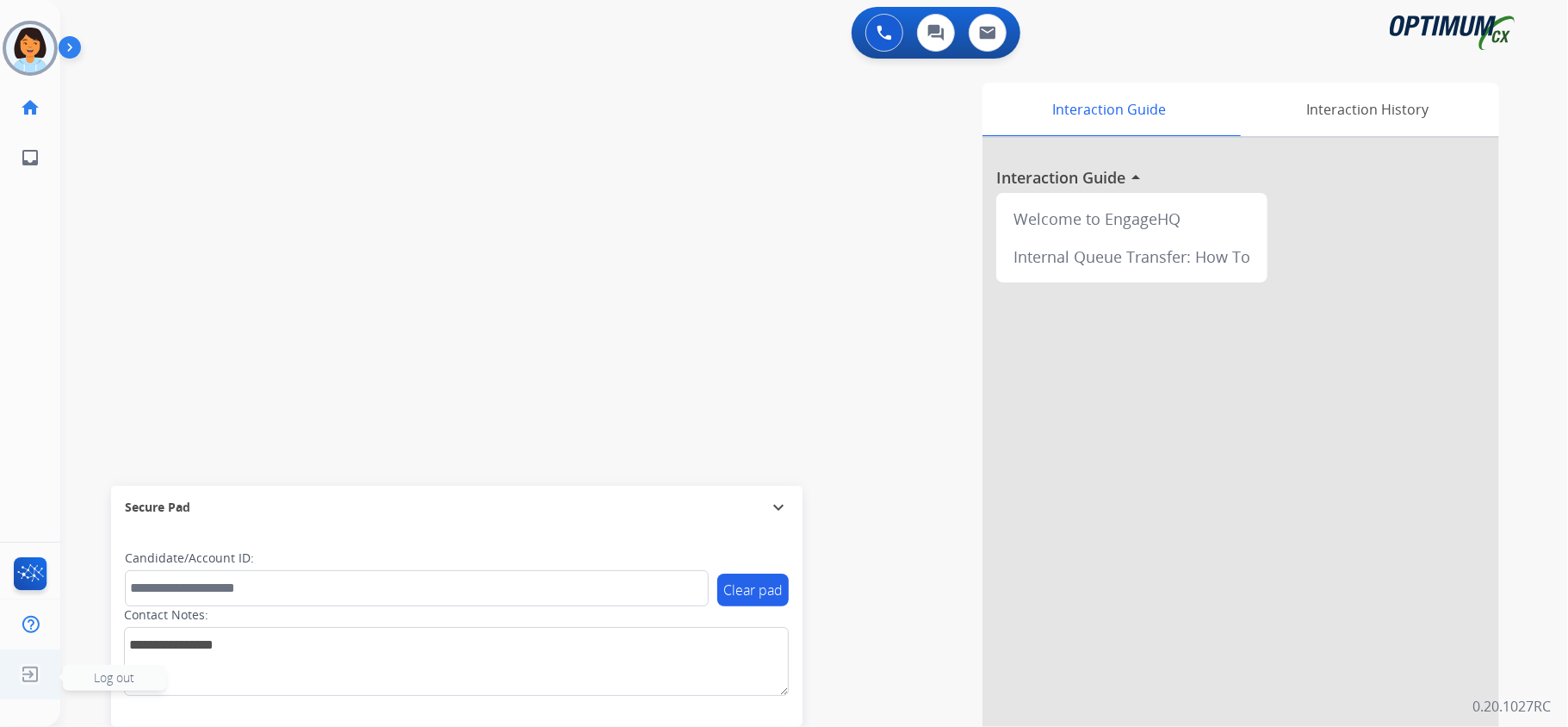
click at [38, 677] on img at bounding box center [30, 674] width 31 height 33
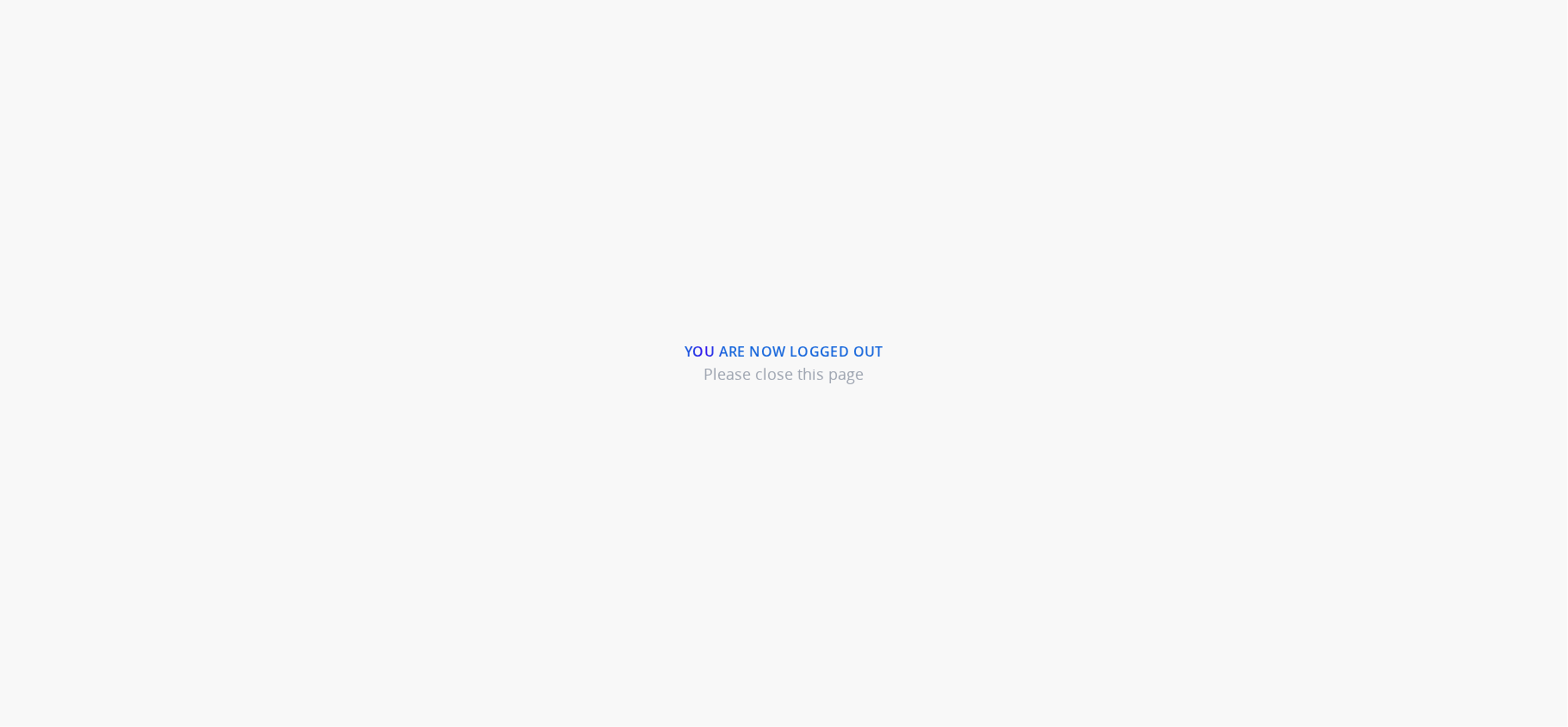
click at [239, 418] on div "You are now logged out Please close this page" at bounding box center [784, 363] width 1568 height 727
